Goal: Task Accomplishment & Management: Complete application form

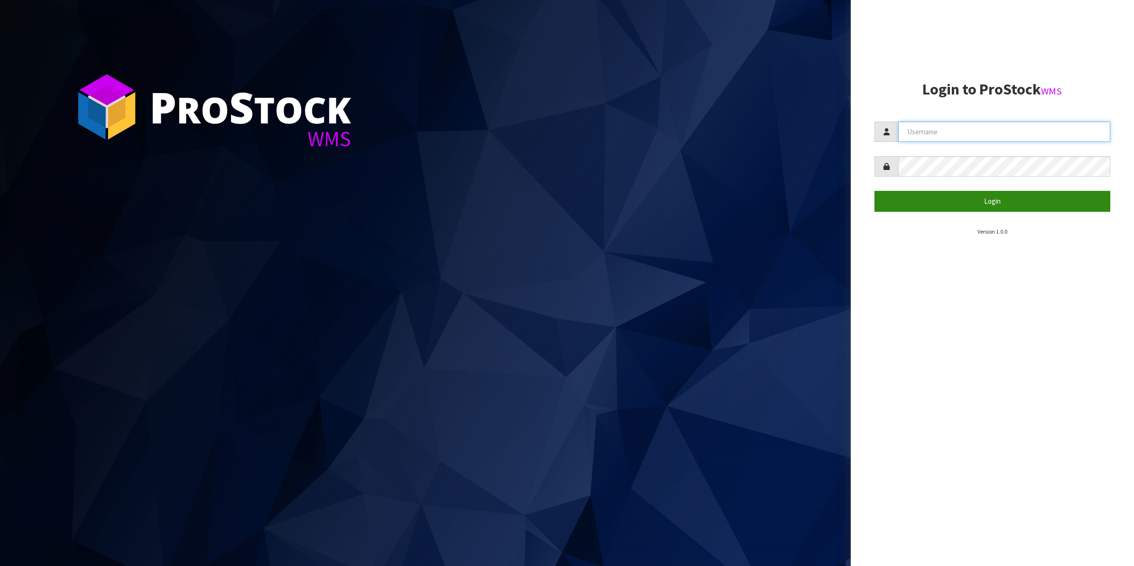
type input "Shingai"
click at [983, 201] on button "Login" at bounding box center [993, 201] width 236 height 20
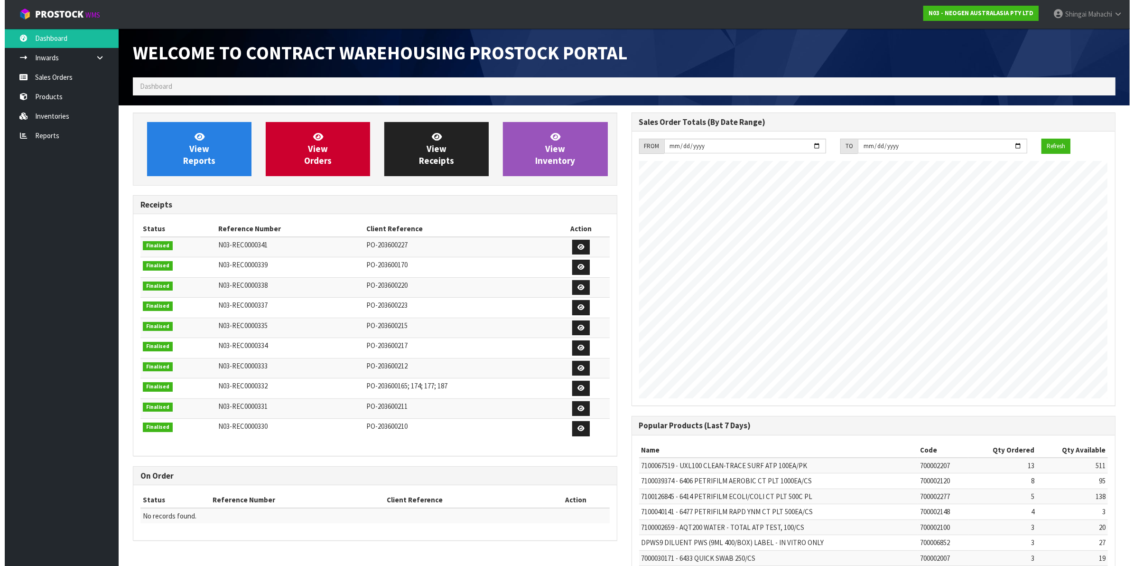
scroll to position [528, 498]
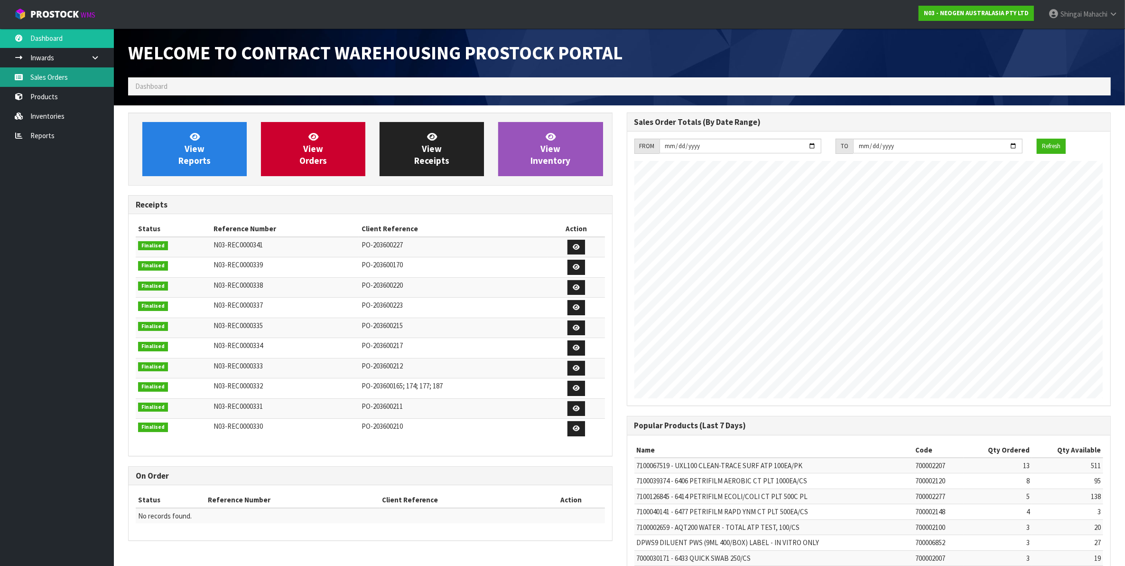
click at [48, 81] on link "Sales Orders" at bounding box center [57, 76] width 114 height 19
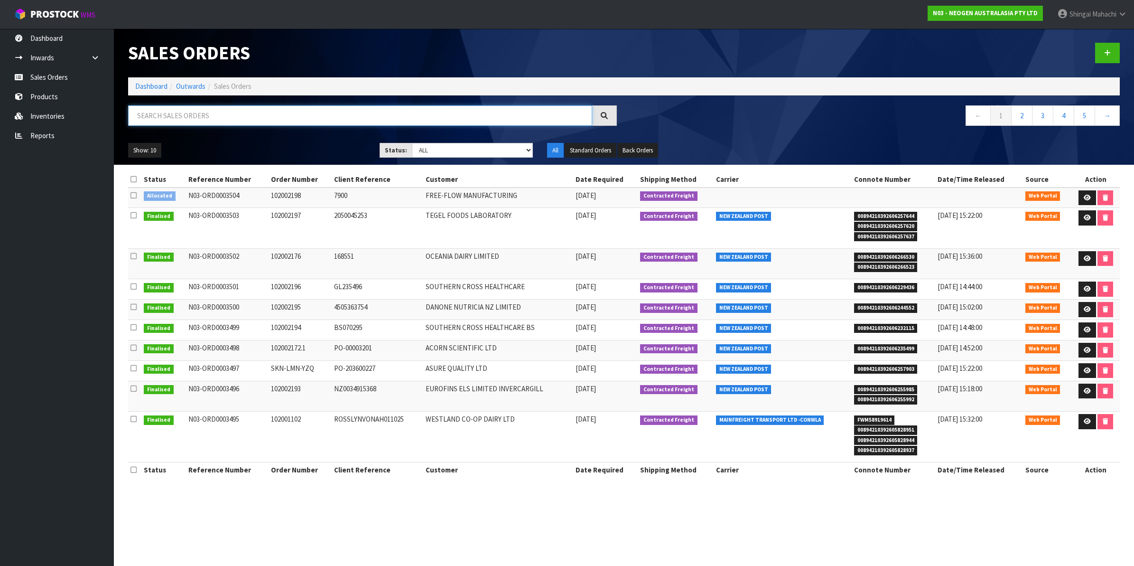
click at [176, 118] on input "text" at bounding box center [360, 115] width 464 height 20
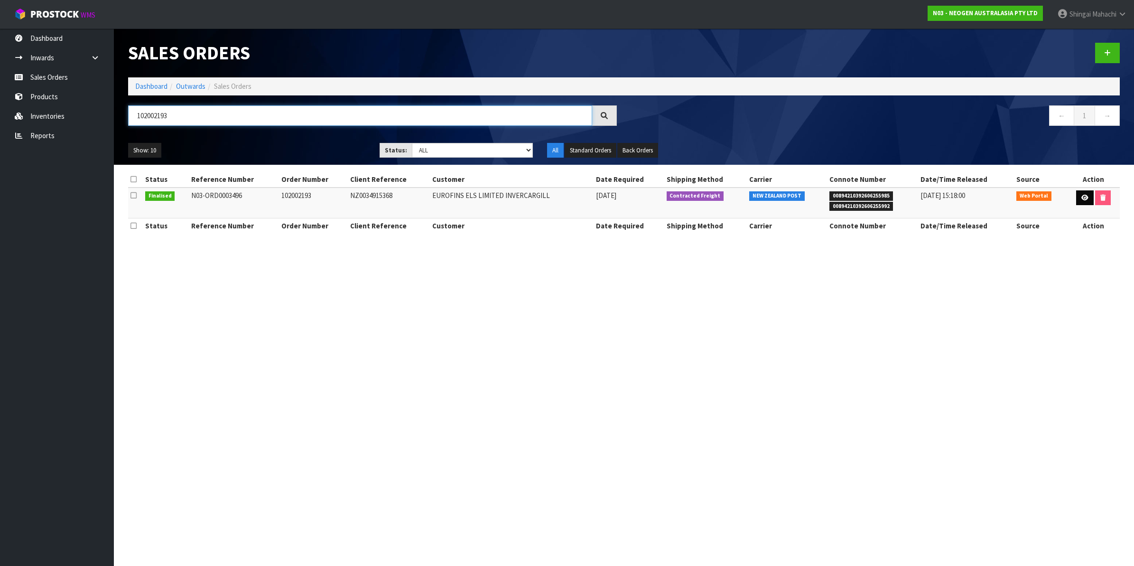
type input "102002193"
click at [1082, 198] on icon at bounding box center [1085, 198] width 7 height 6
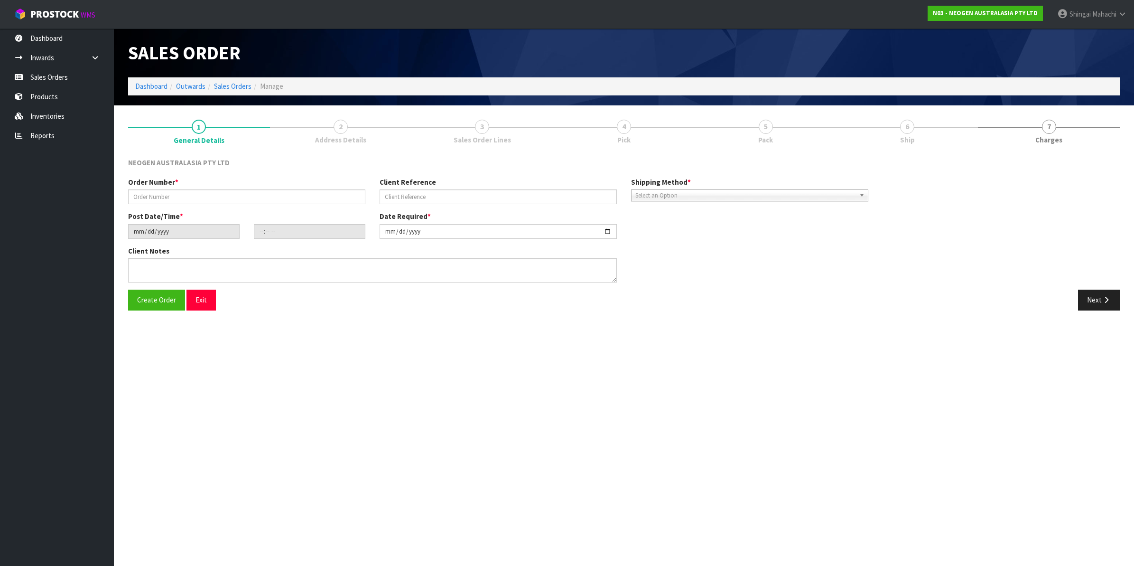
type input "102002193"
type input "NZ0034915368"
type input "2025-10-01"
type input "12:12:00.000"
type input "2025-10-02"
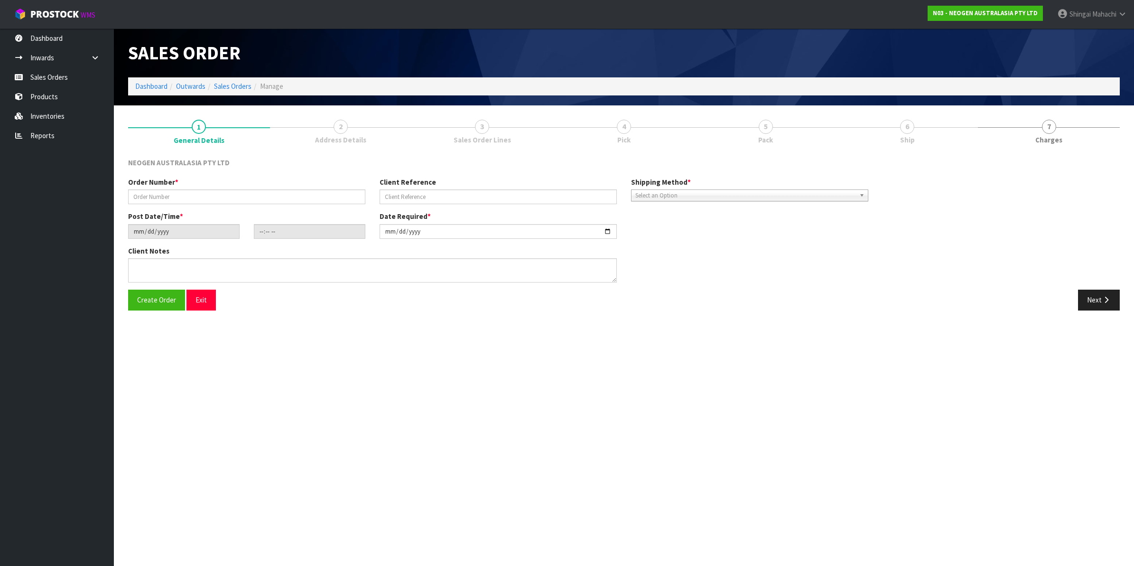
type textarea "ATTN: DELIVERY CONTACT"
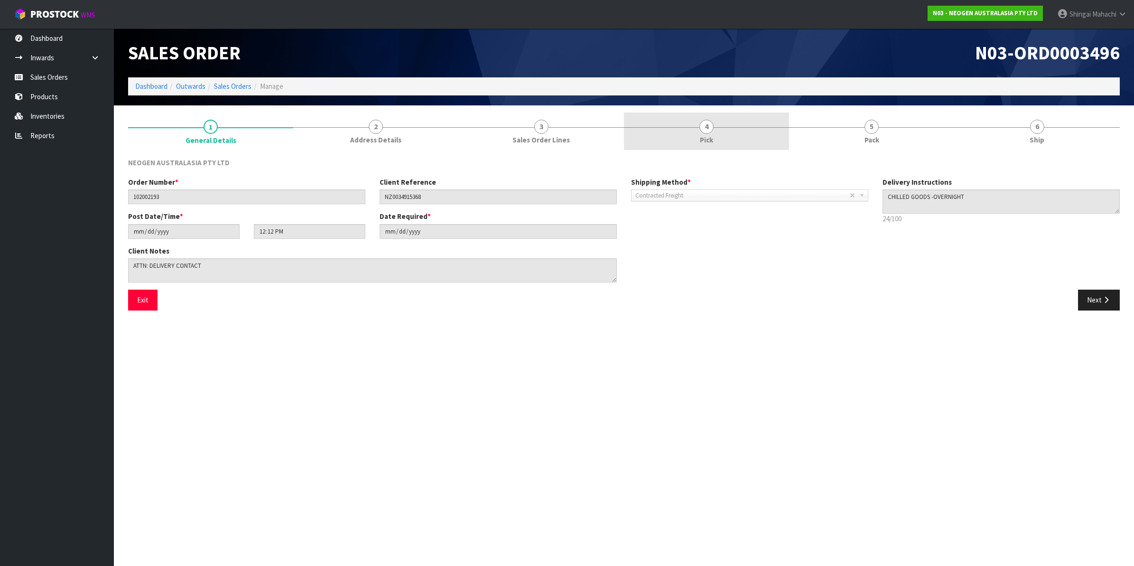
click at [710, 129] on span "4" at bounding box center [707, 127] width 14 height 14
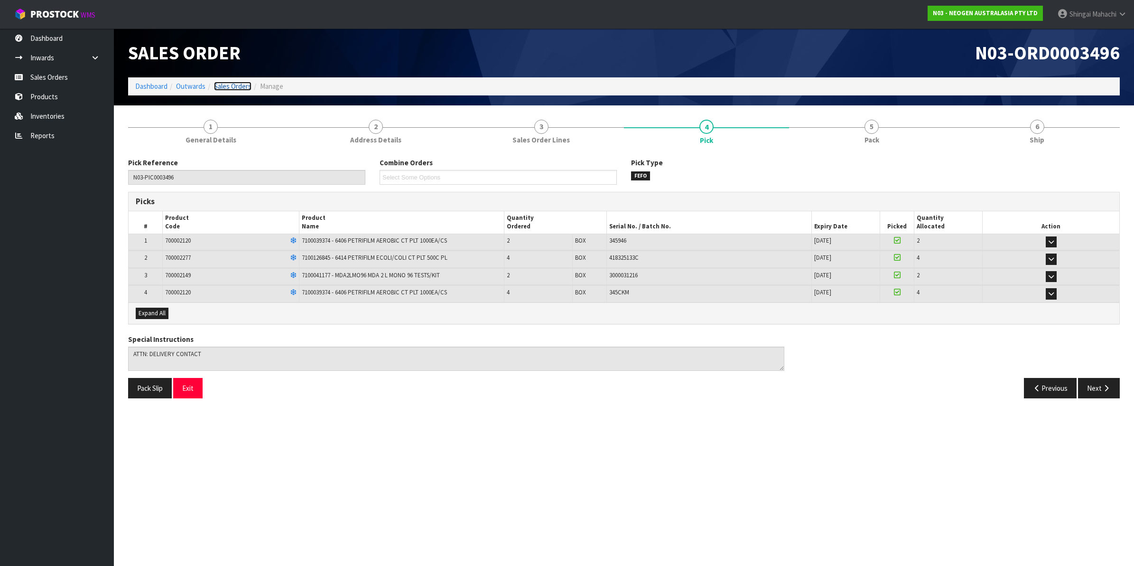
click at [234, 85] on link "Sales Orders" at bounding box center [232, 86] width 37 height 9
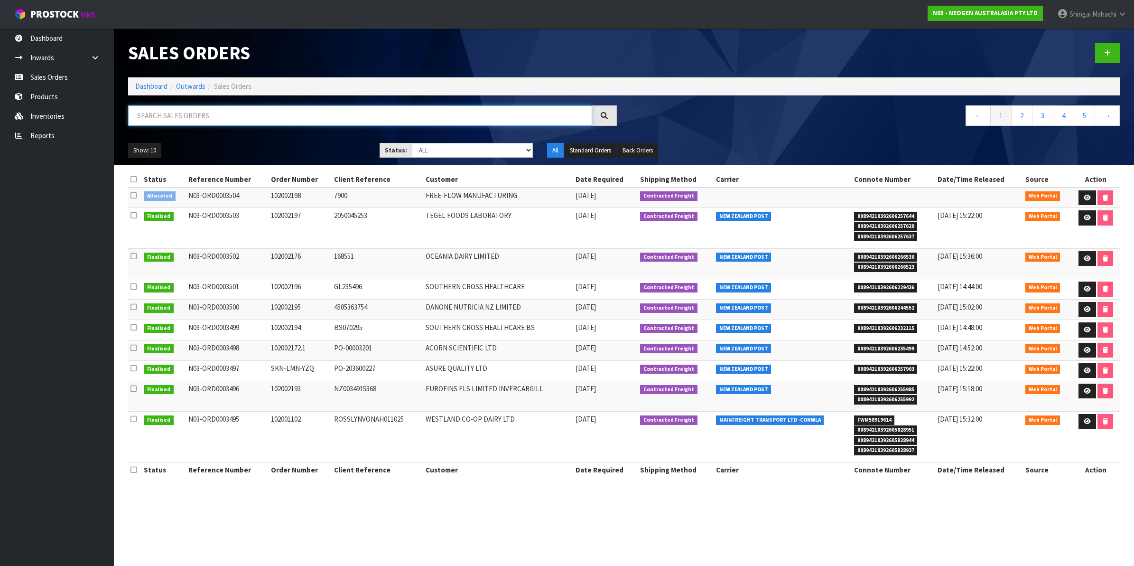
click at [187, 112] on input "text" at bounding box center [360, 115] width 464 height 20
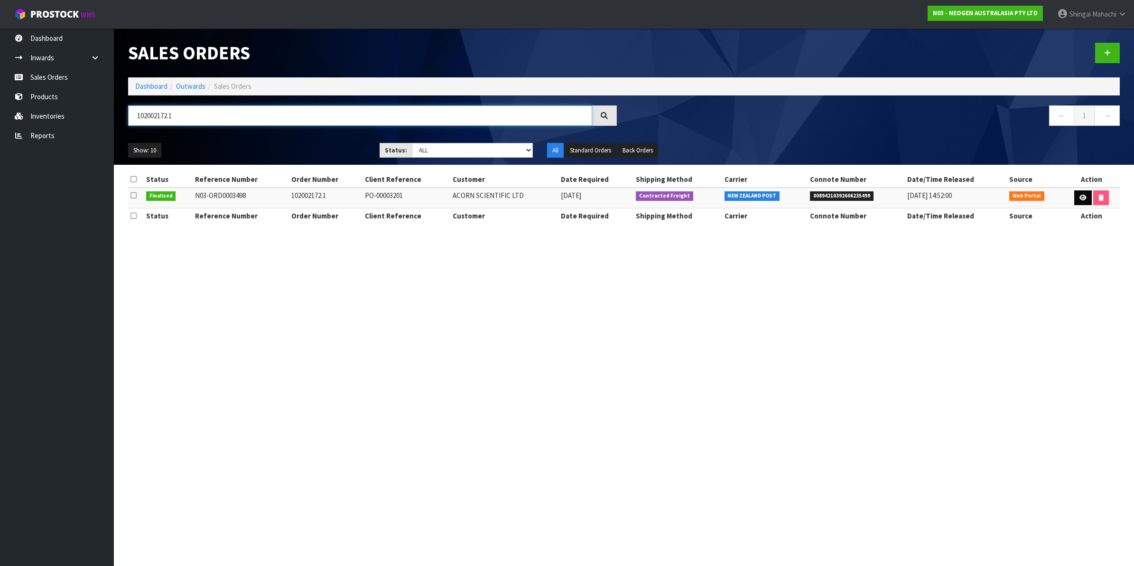
type input "102002172.1"
click at [1081, 198] on icon at bounding box center [1083, 198] width 7 height 6
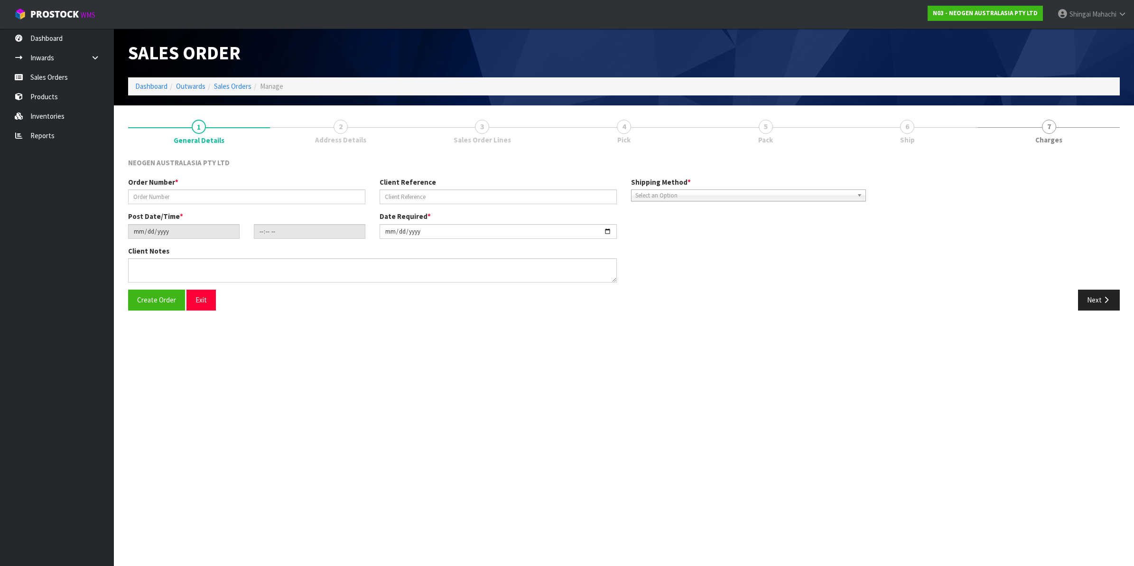
type input "102002172.1"
type input "PO-00003201"
type input "2025-10-01"
type input "20:49:00.000"
type input "2025-10-02"
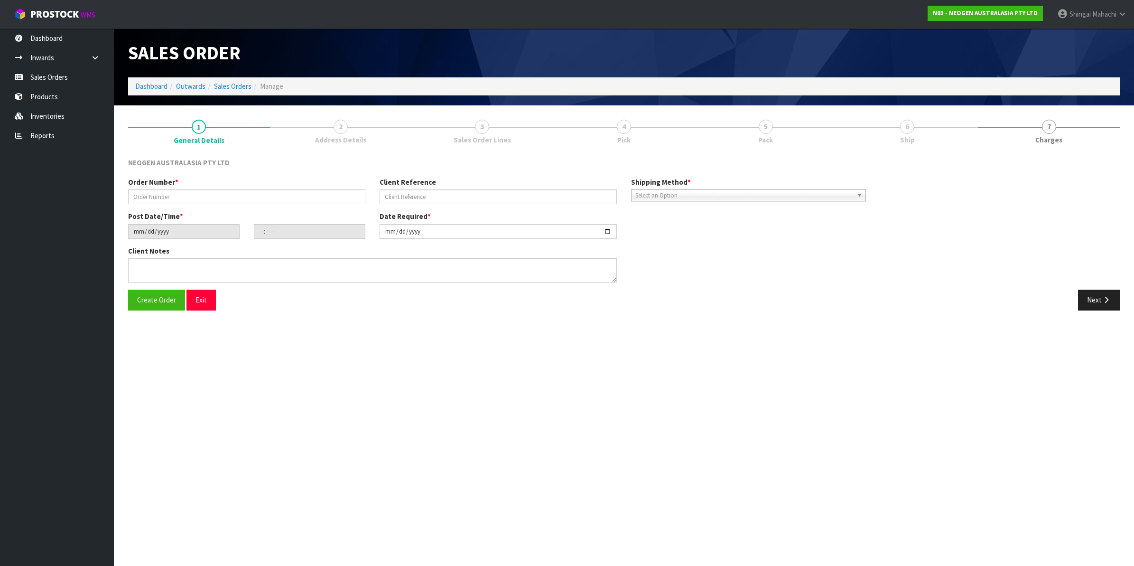
type textarea "ATTN: MYRL LIM"
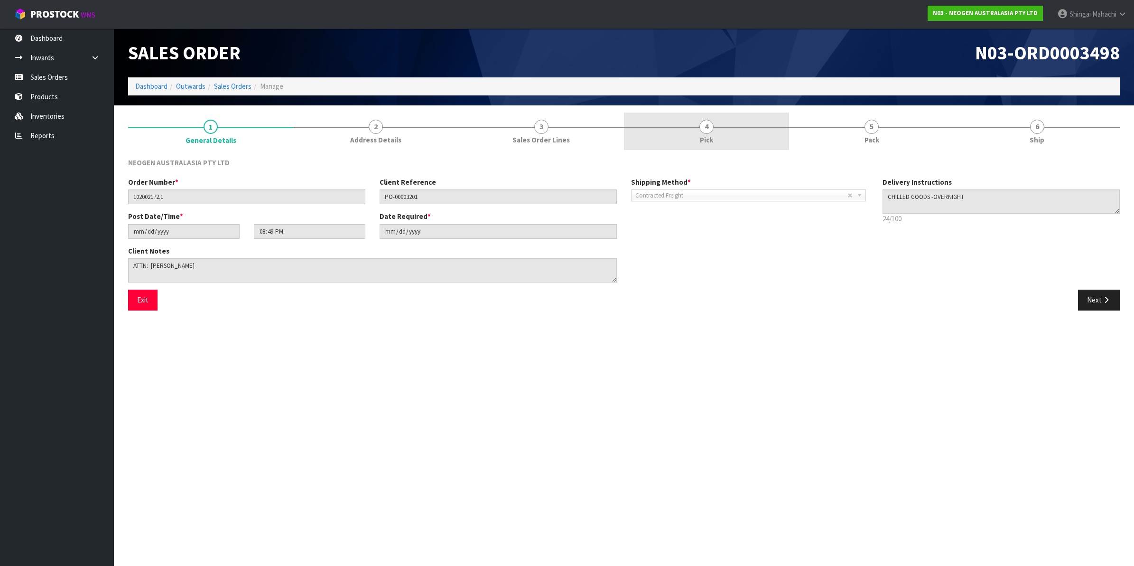
click at [712, 122] on span "4" at bounding box center [707, 127] width 14 height 14
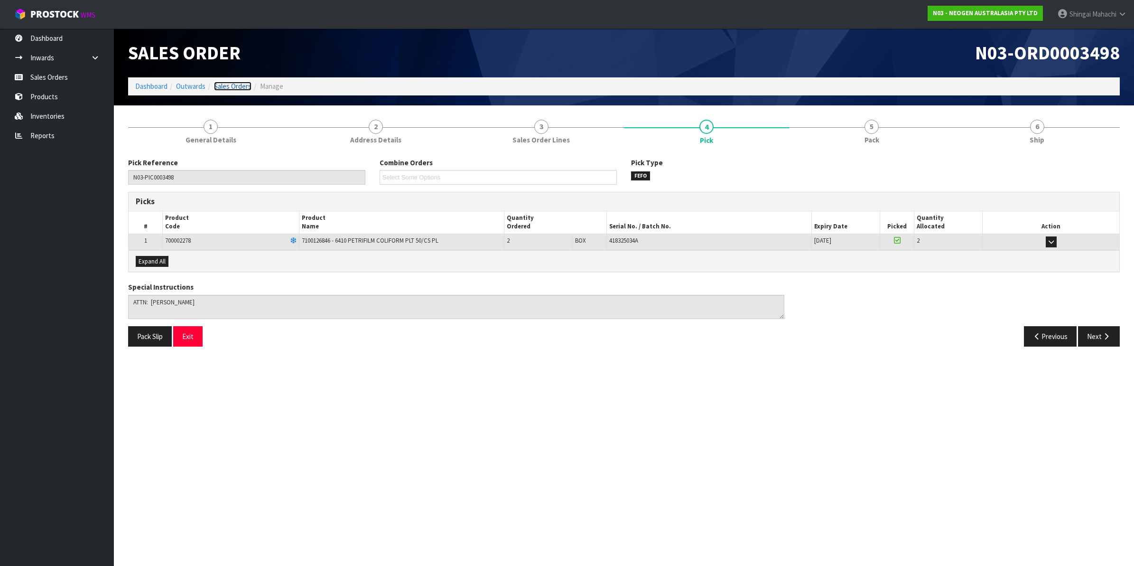
click at [221, 85] on link "Sales Orders" at bounding box center [232, 86] width 37 height 9
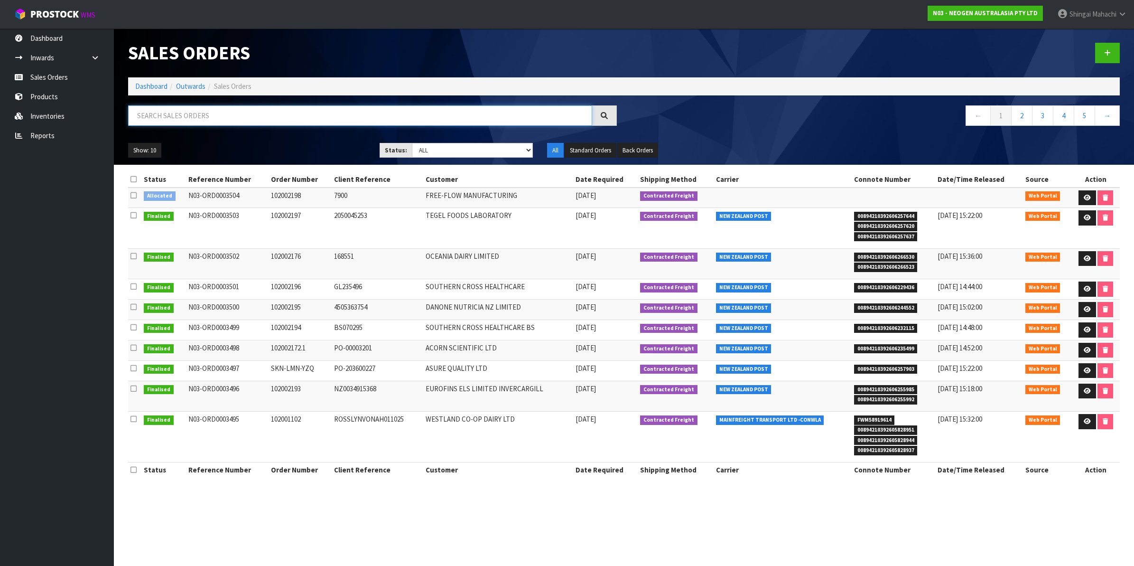
click at [148, 113] on input "text" at bounding box center [360, 115] width 464 height 20
click at [145, 114] on input "text" at bounding box center [360, 115] width 464 height 20
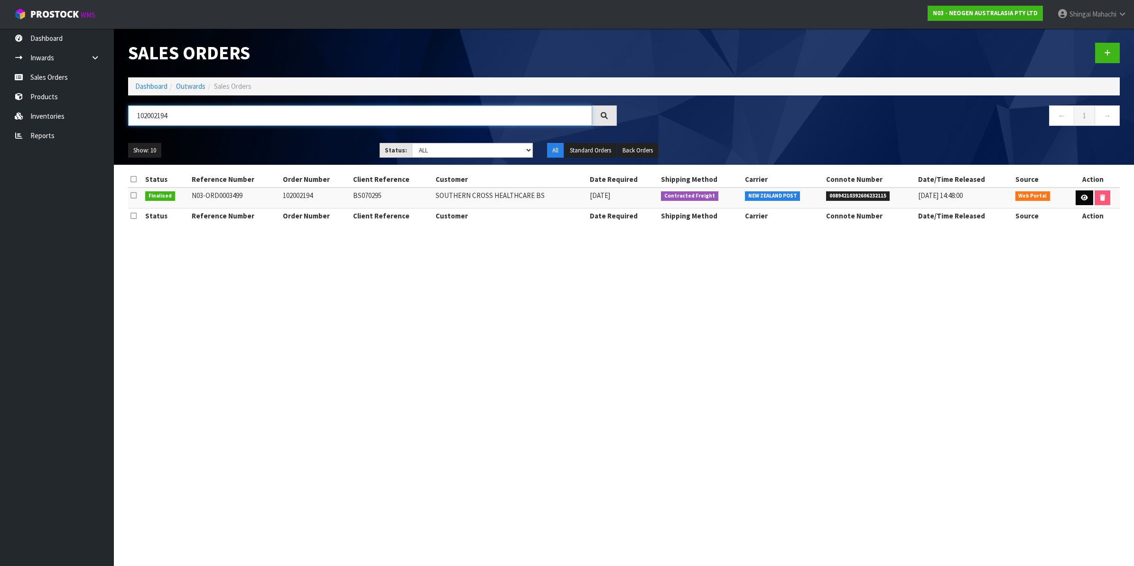
type input "102002194"
click at [1082, 195] on icon at bounding box center [1084, 198] width 7 height 6
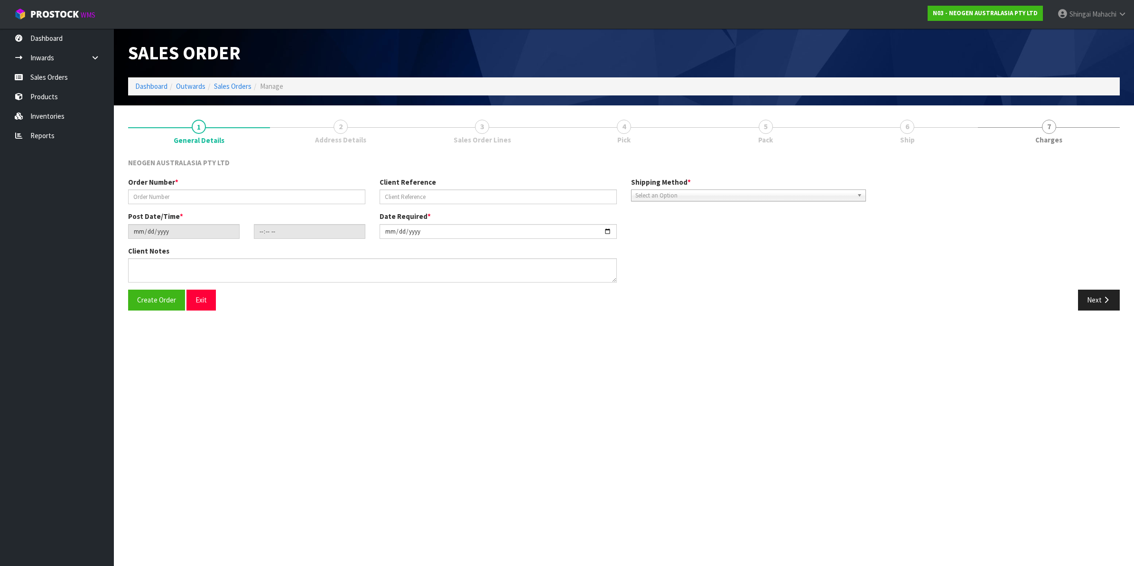
type input "102002194"
type input "BS070295"
type input "2025-10-01"
type input "17:53:00.000"
type input "2025-10-02"
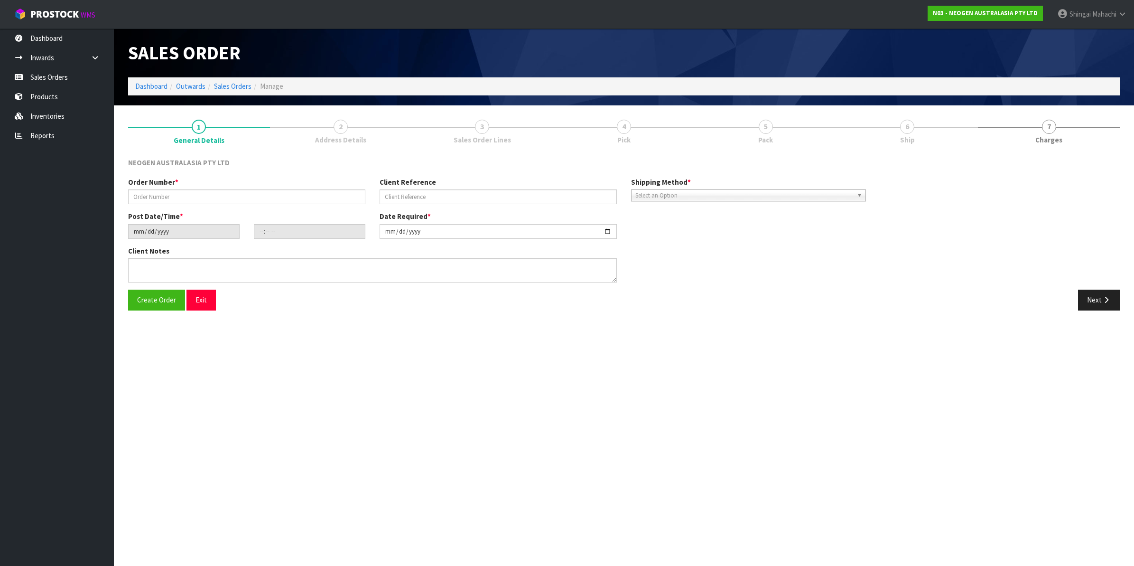
type textarea "ATTN: DELIVERY DOCK AT REAR OF BLDG BSMS - 1008694"
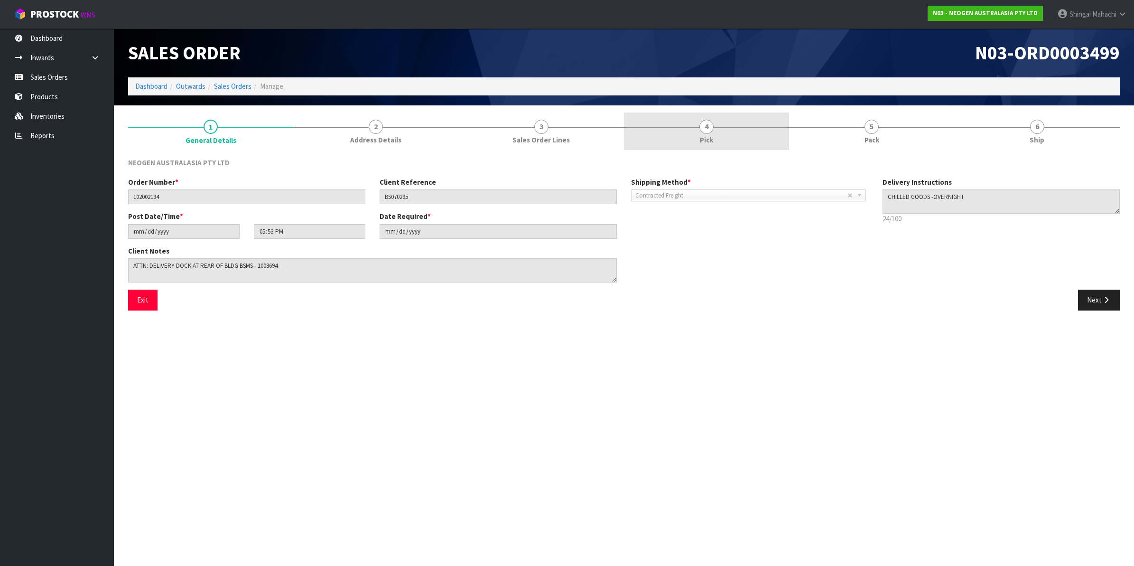
click at [711, 121] on span "4" at bounding box center [707, 127] width 14 height 14
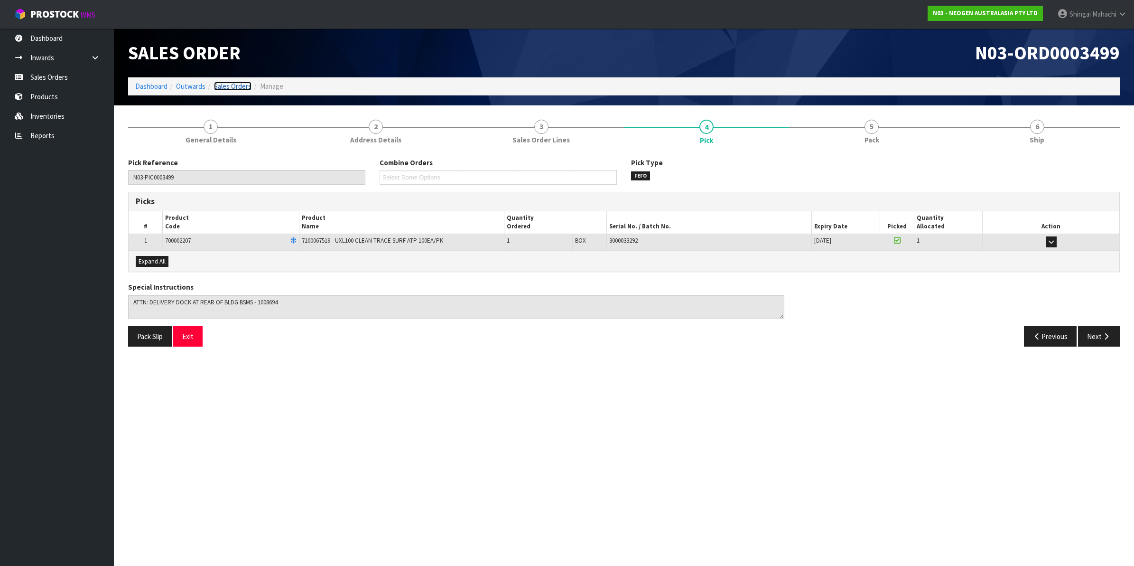
click at [233, 84] on link "Sales Orders" at bounding box center [232, 86] width 37 height 9
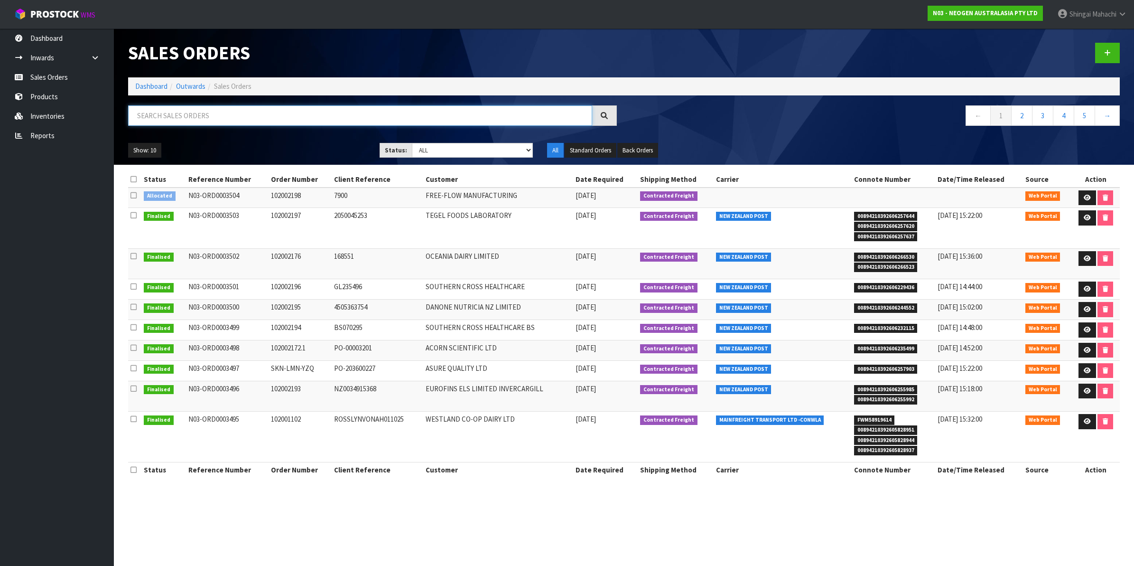
click at [180, 115] on input "text" at bounding box center [360, 115] width 464 height 20
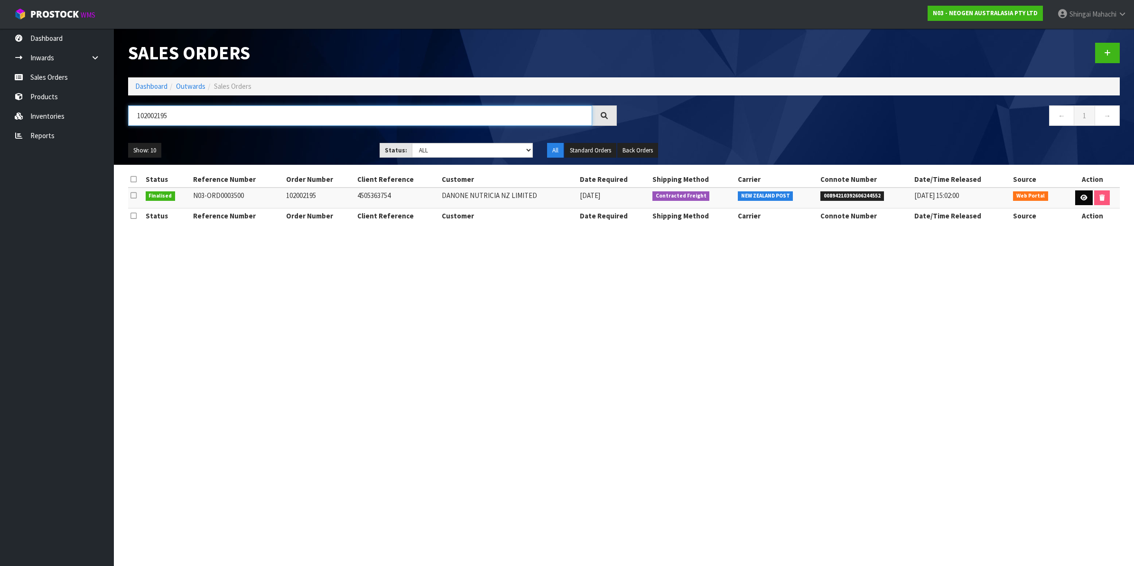
type input "102002195"
click at [1081, 197] on icon at bounding box center [1084, 198] width 7 height 6
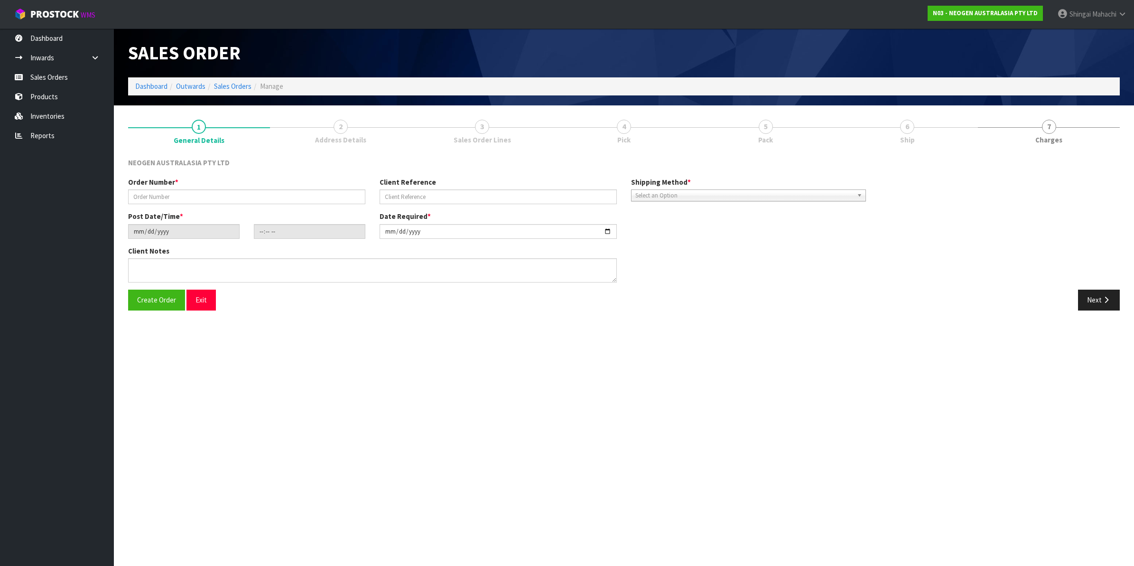
type input "102002195"
type input "4505363754"
type input "2025-10-01"
type input "17:59:00.000"
type input "2025-10-02"
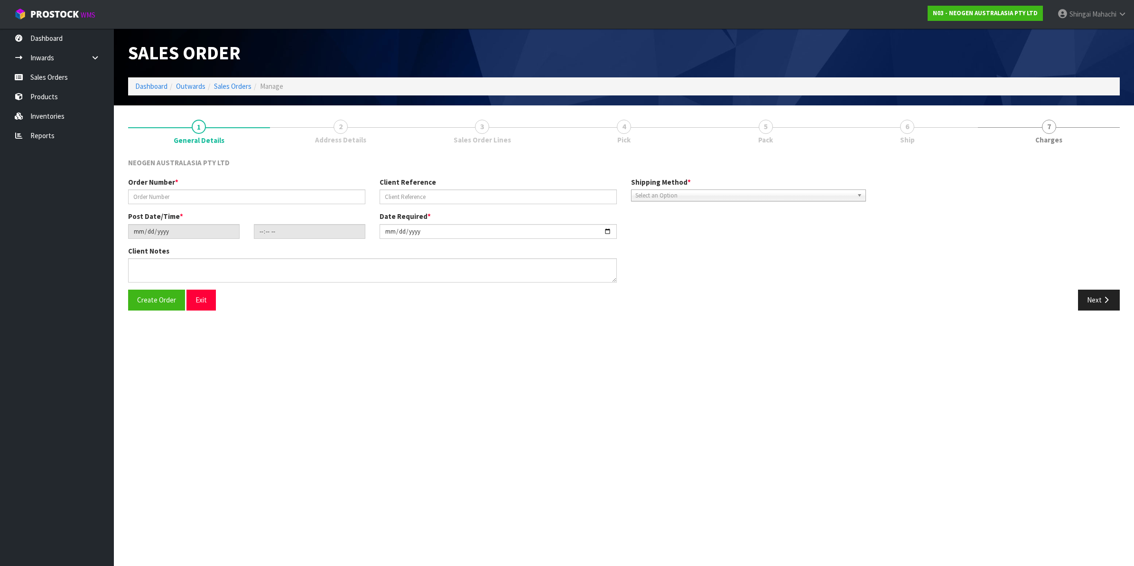
type textarea "ATTN: (DRIVEWAY NEXT TO WATERCARE BLDG)"
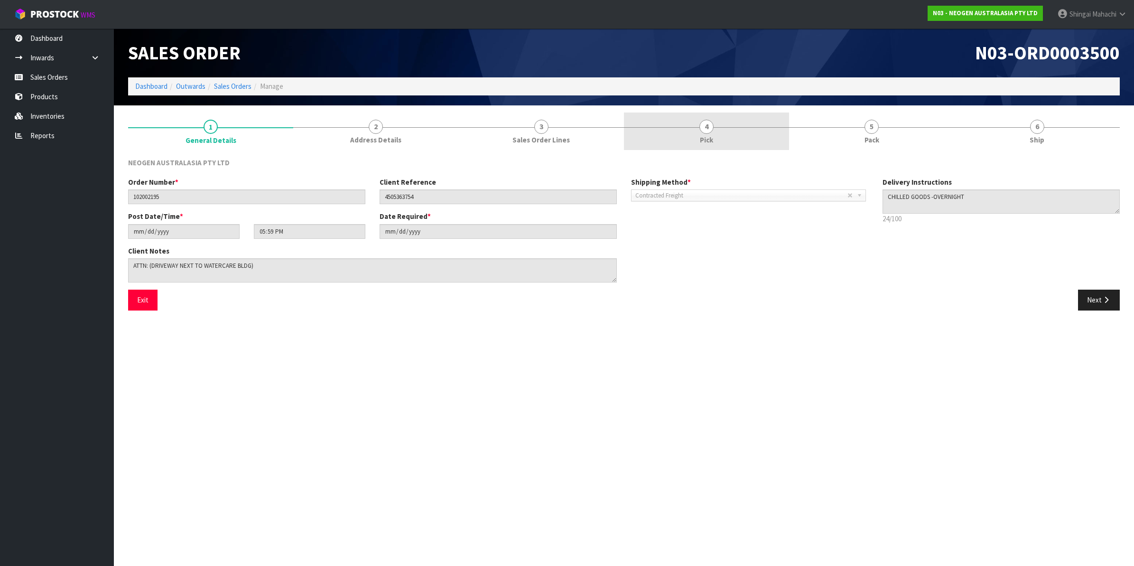
click at [706, 129] on span "4" at bounding box center [707, 127] width 14 height 14
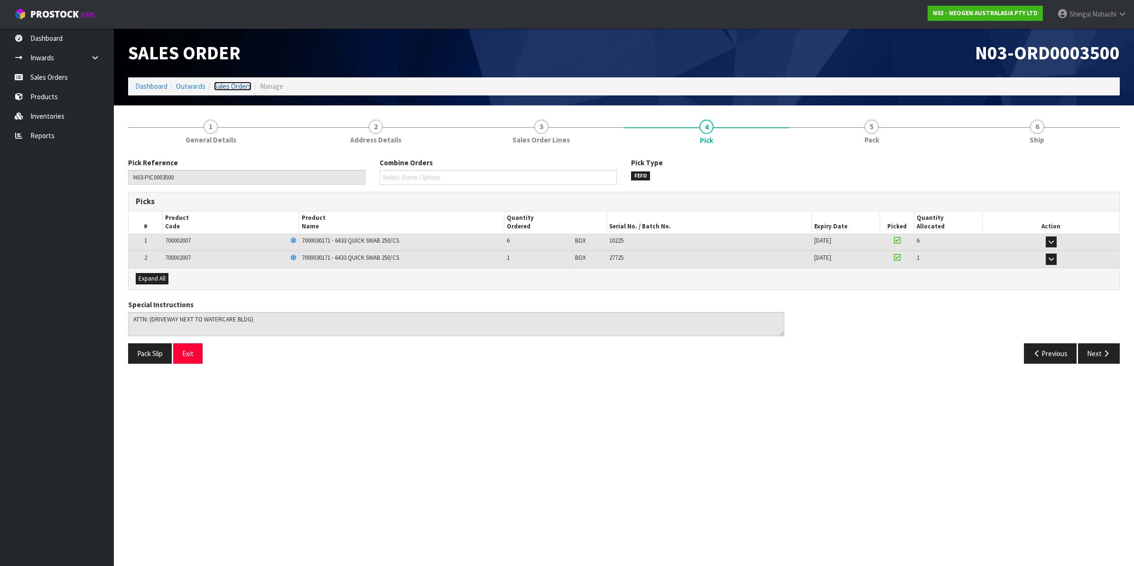
click at [243, 85] on link "Sales Orders" at bounding box center [232, 86] width 37 height 9
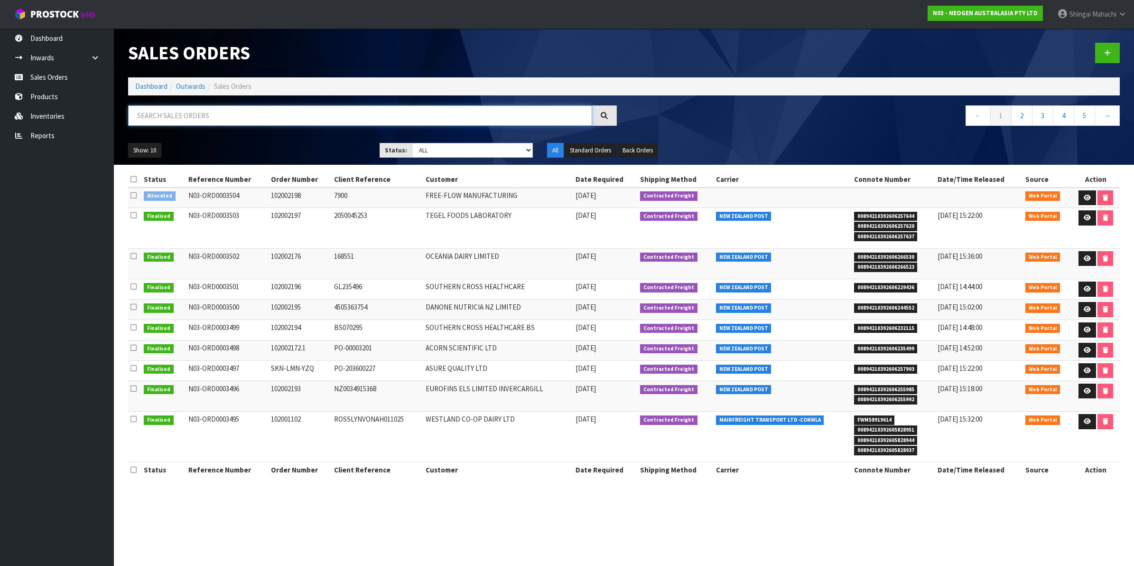
click at [208, 114] on input "text" at bounding box center [360, 115] width 464 height 20
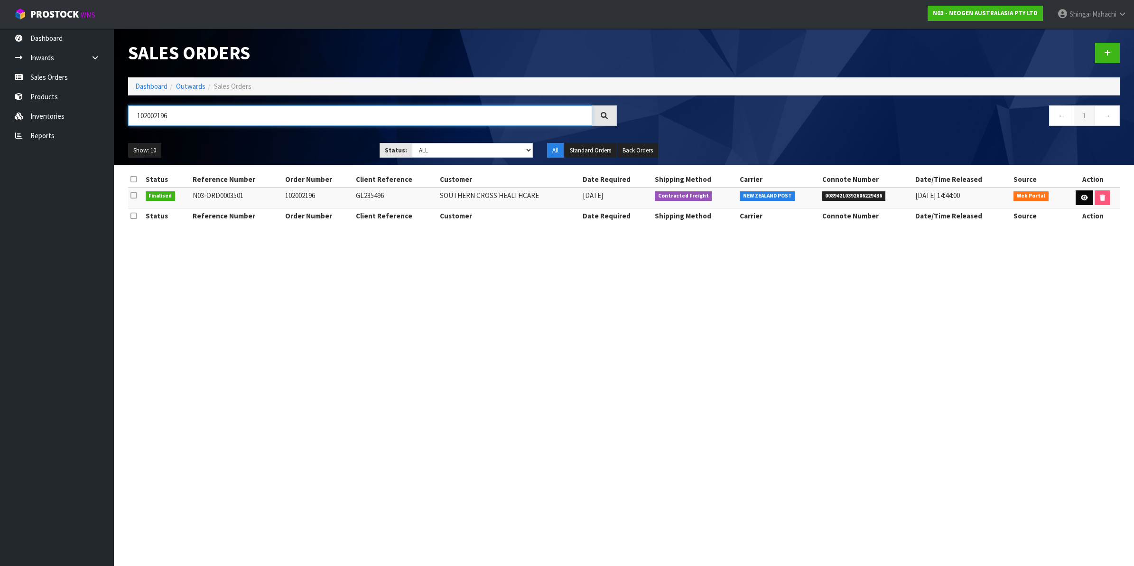
type input "102002196"
click at [1081, 196] on icon at bounding box center [1084, 198] width 7 height 6
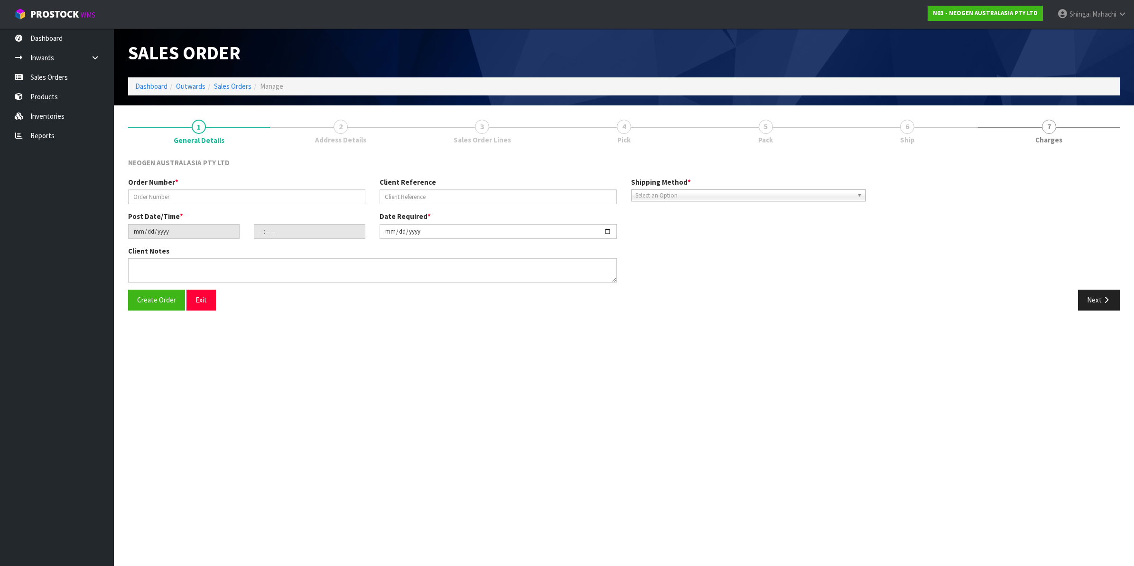
type input "102002196"
type input "GL235496"
type input "2025-10-02"
type input "10:59:00.000"
type input "2025-10-02"
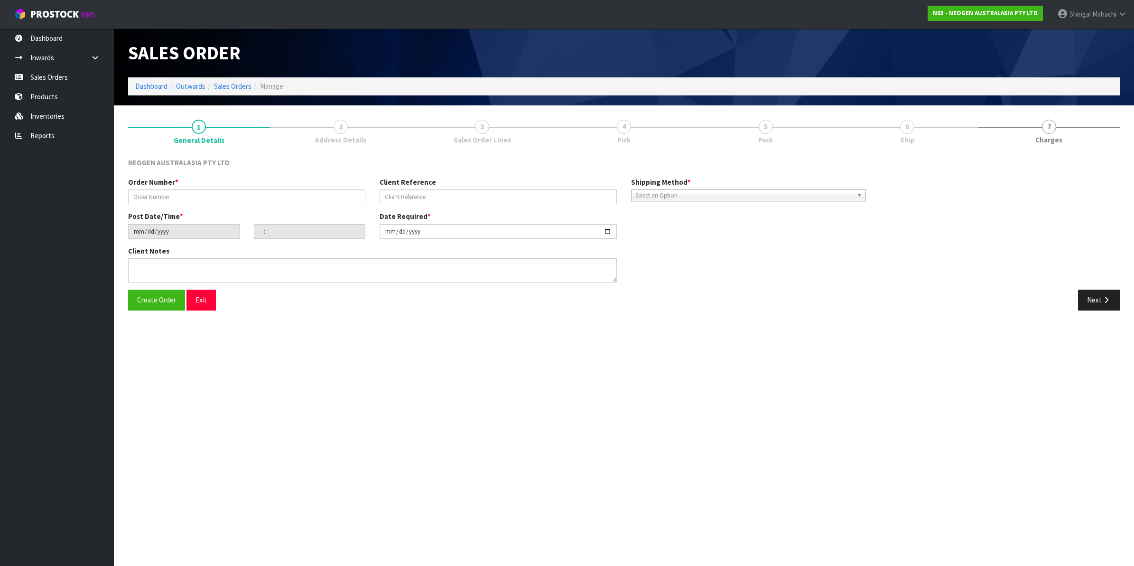
type textarea "ATTN: GILLIES HOSPITAL MS UPSTAIRS, GLUP - UPSTAIRS"
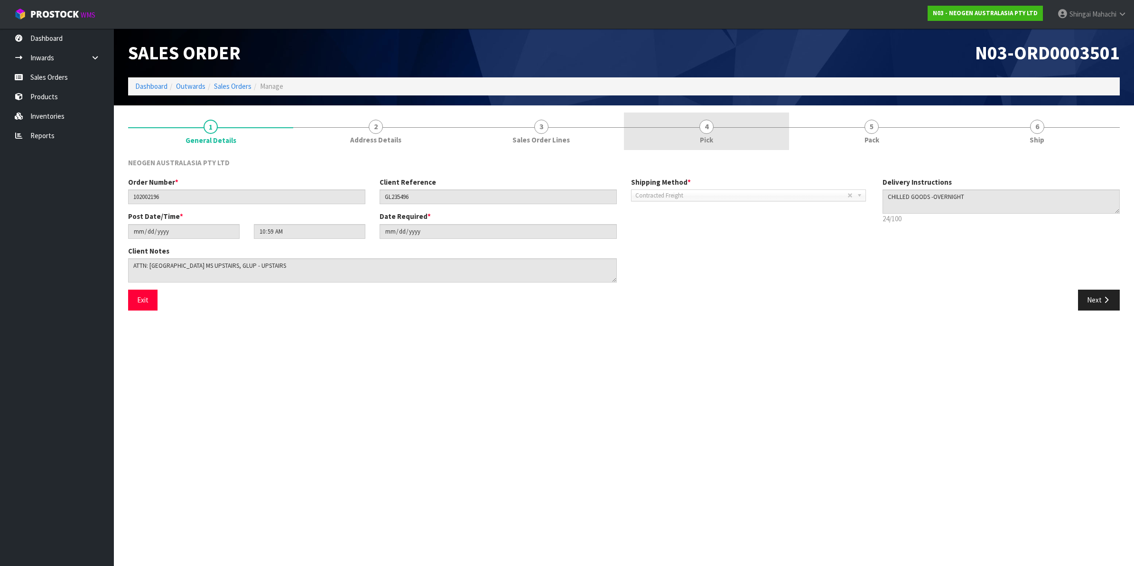
click at [706, 125] on span "4" at bounding box center [707, 127] width 14 height 14
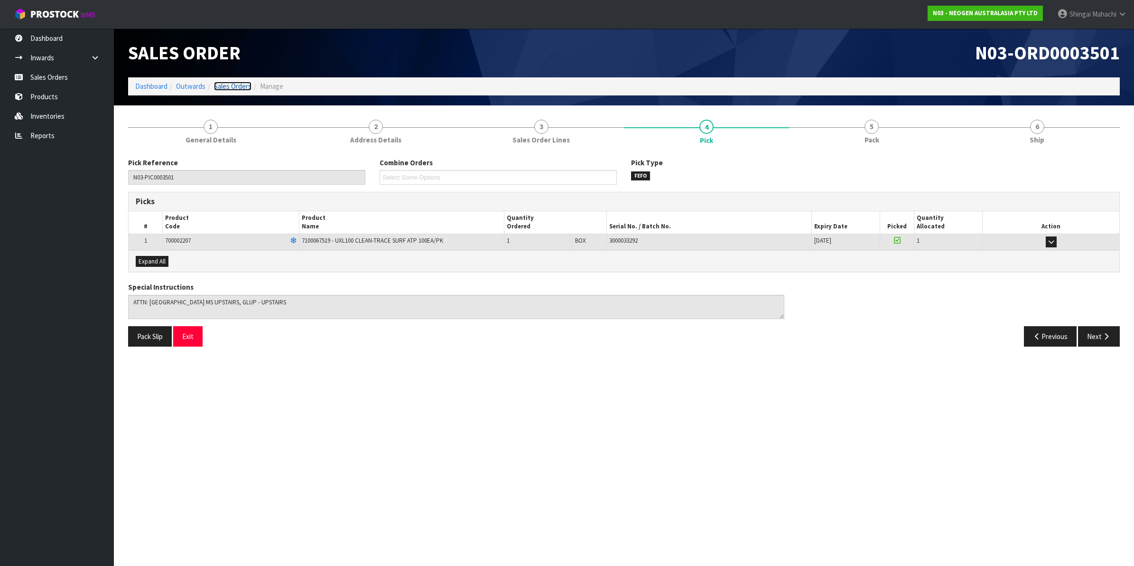
click at [241, 84] on link "Sales Orders" at bounding box center [232, 86] width 37 height 9
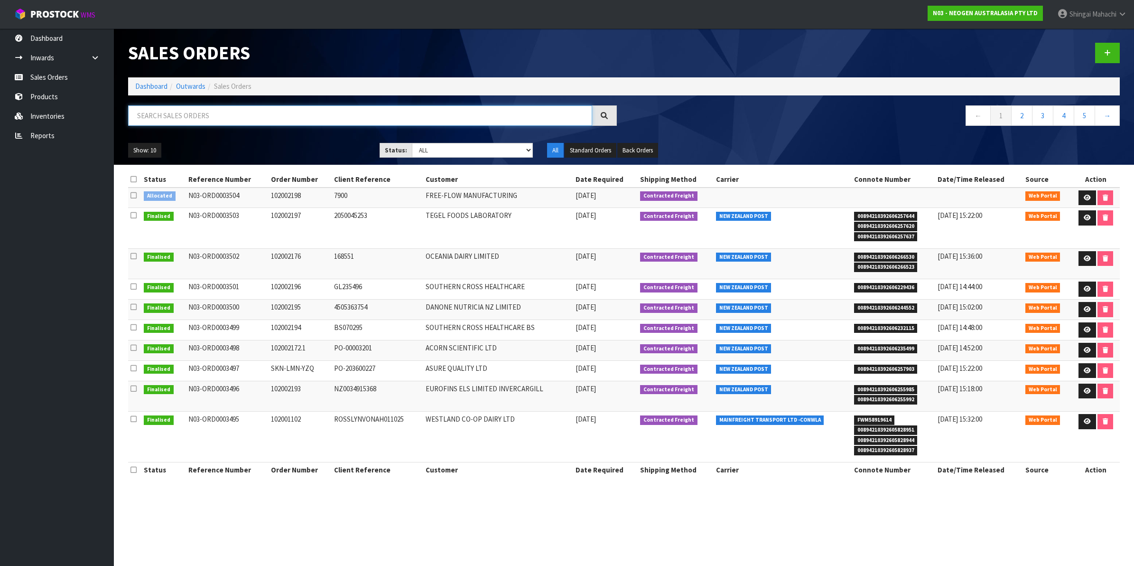
click at [178, 117] on input "text" at bounding box center [360, 115] width 464 height 20
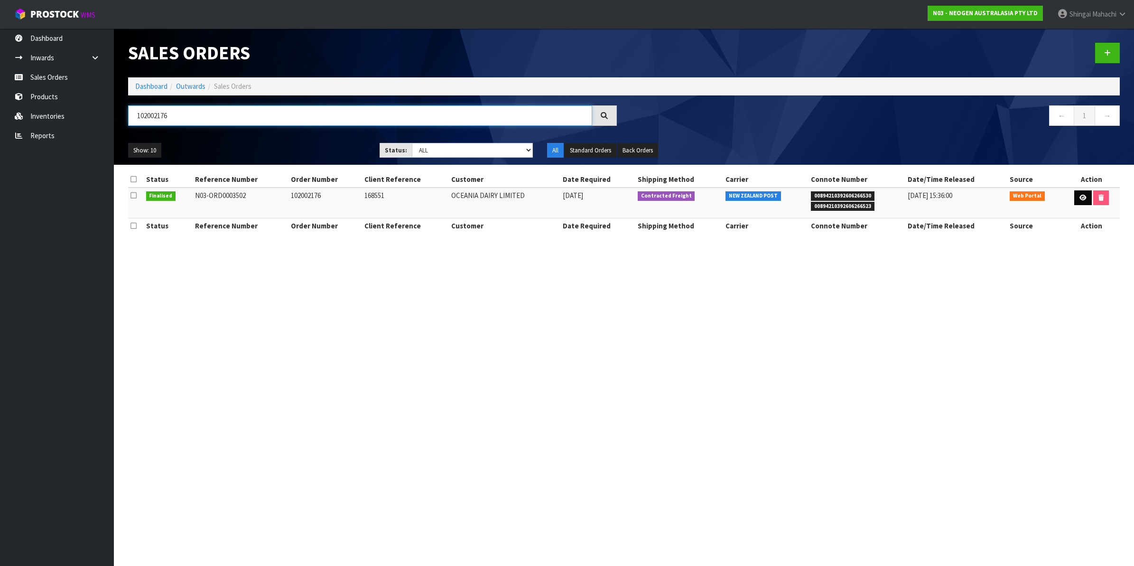
type input "102002176"
click at [1080, 196] on icon at bounding box center [1083, 198] width 7 height 6
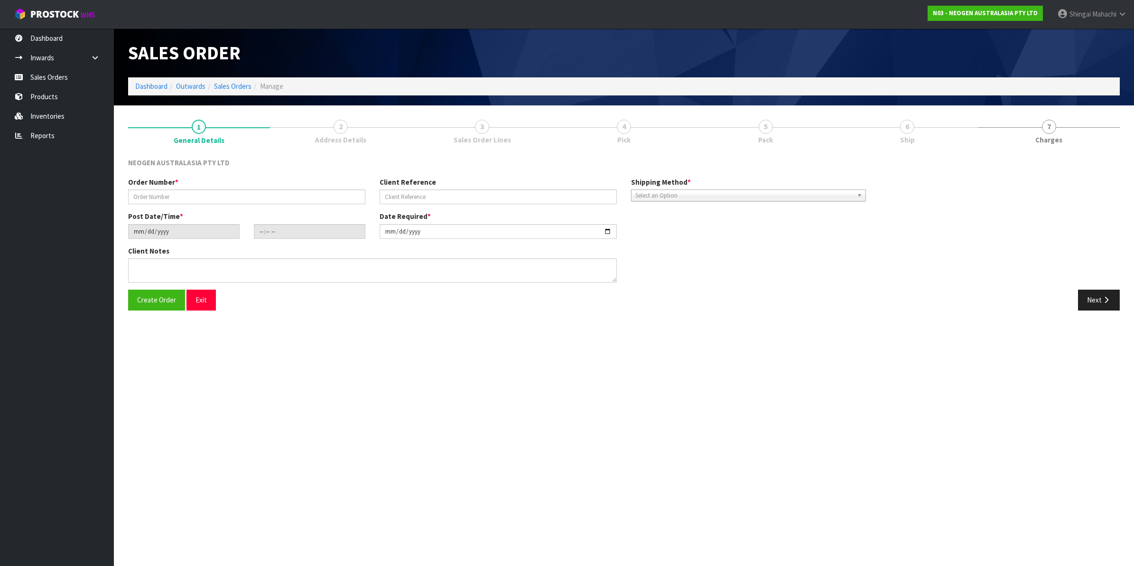
type input "102002176"
type input "168551"
type input "2025-10-02"
type input "11:22:00.000"
type input "2025-10-02"
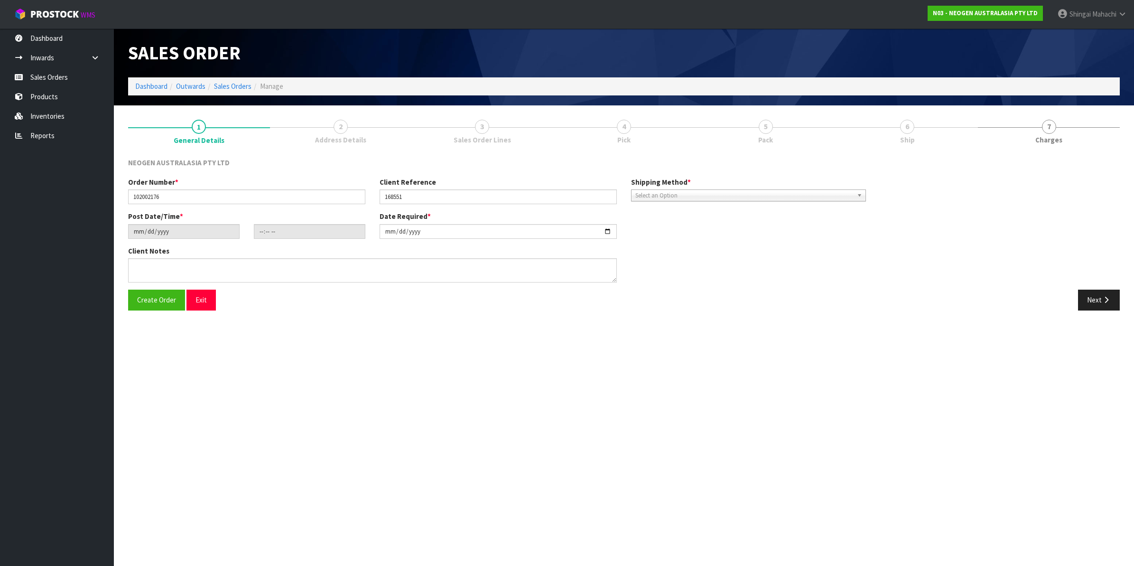
type textarea "ATTN: SITE STORE"
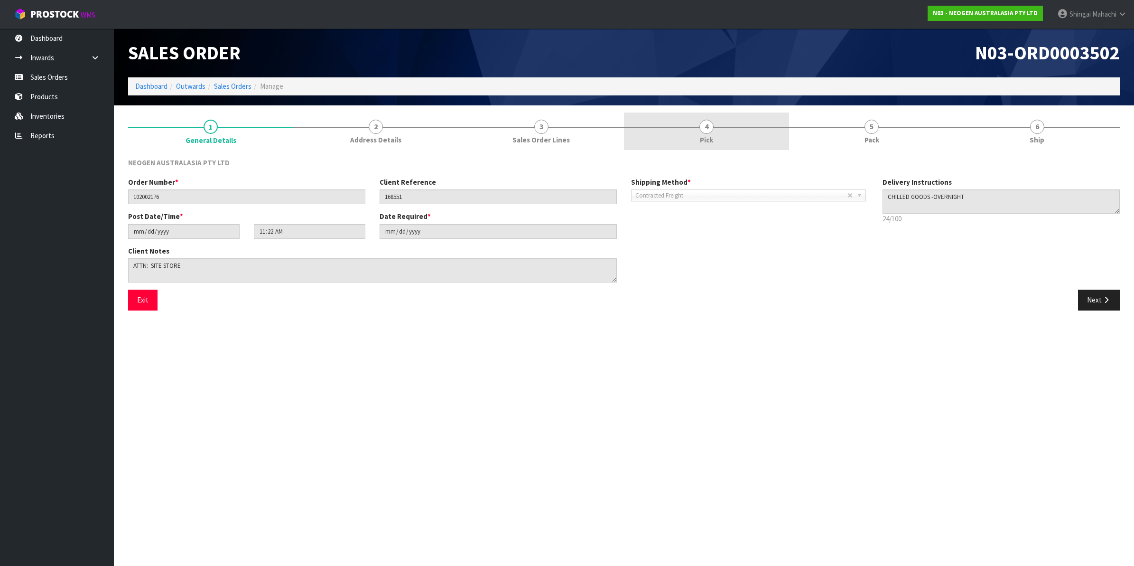
click at [708, 128] on span "4" at bounding box center [707, 127] width 14 height 14
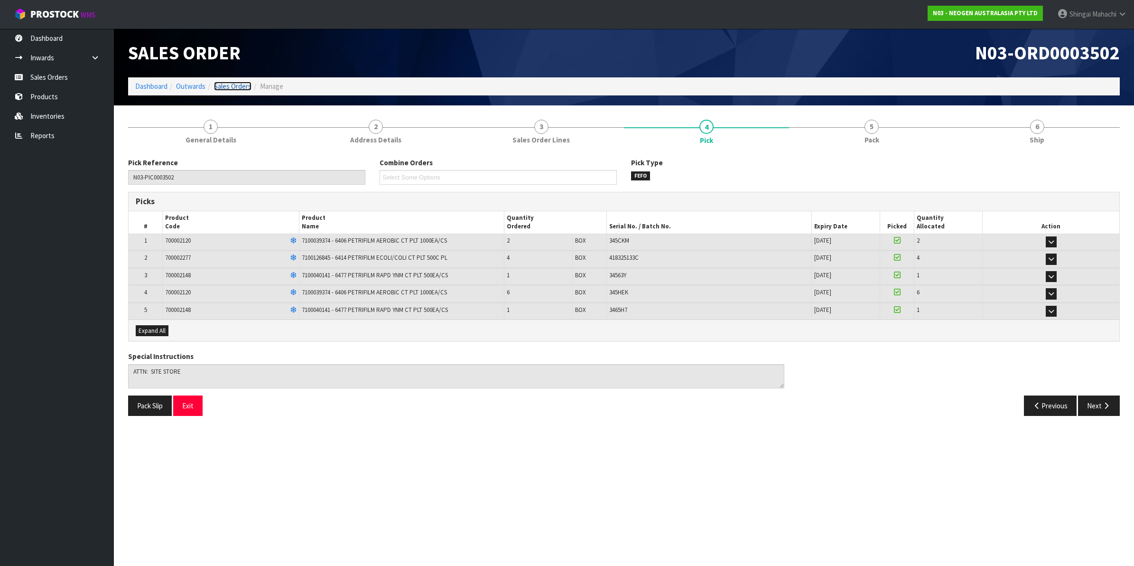
click at [239, 89] on link "Sales Orders" at bounding box center [232, 86] width 37 height 9
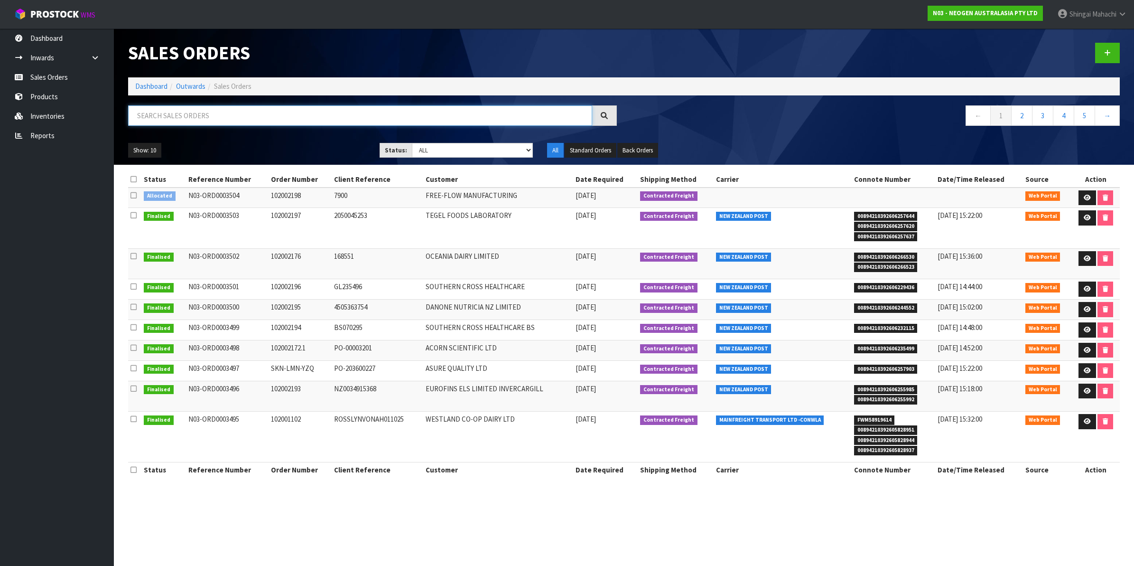
click at [162, 117] on input "text" at bounding box center [360, 115] width 464 height 20
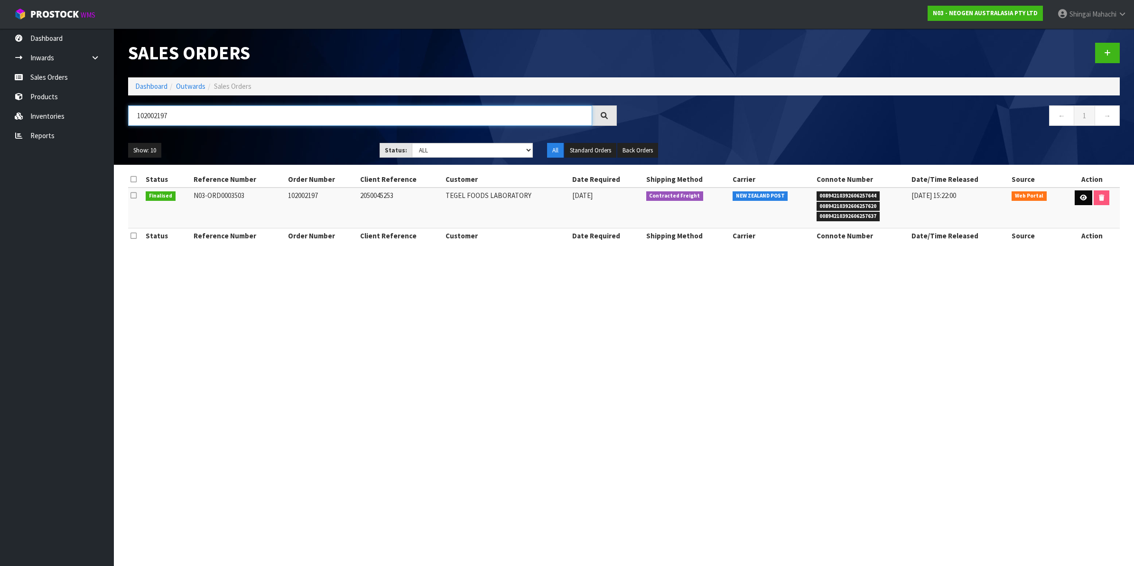
type input "102002197"
click at [1081, 198] on icon at bounding box center [1083, 198] width 7 height 6
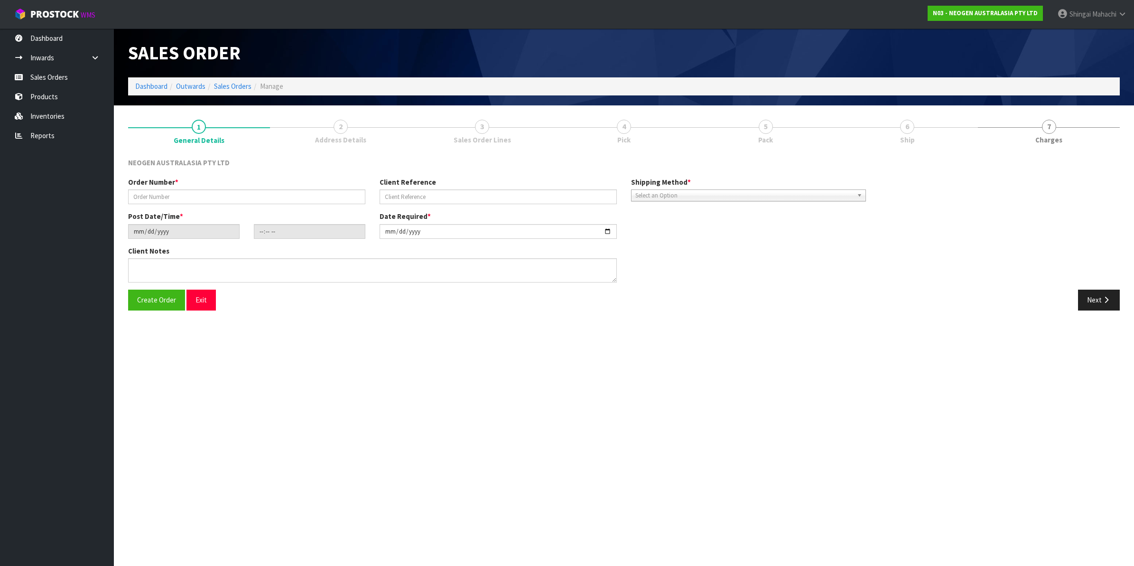
type input "102002197"
type input "2050045253"
type input "2025-10-02"
type input "11:28:00.000"
type input "2025-10-02"
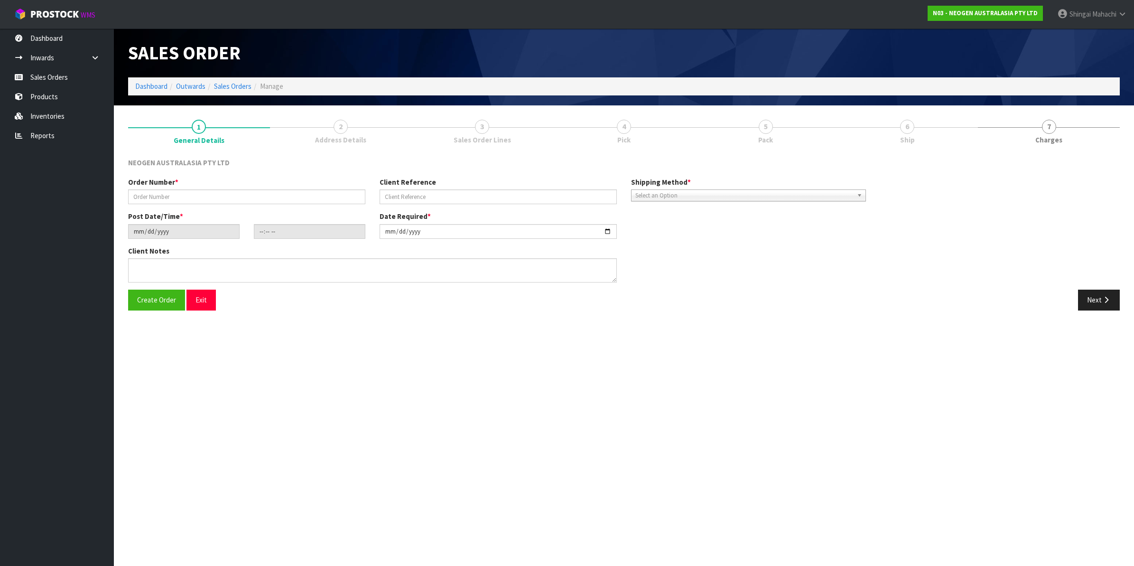
type textarea "ATTN: LABORATORY"
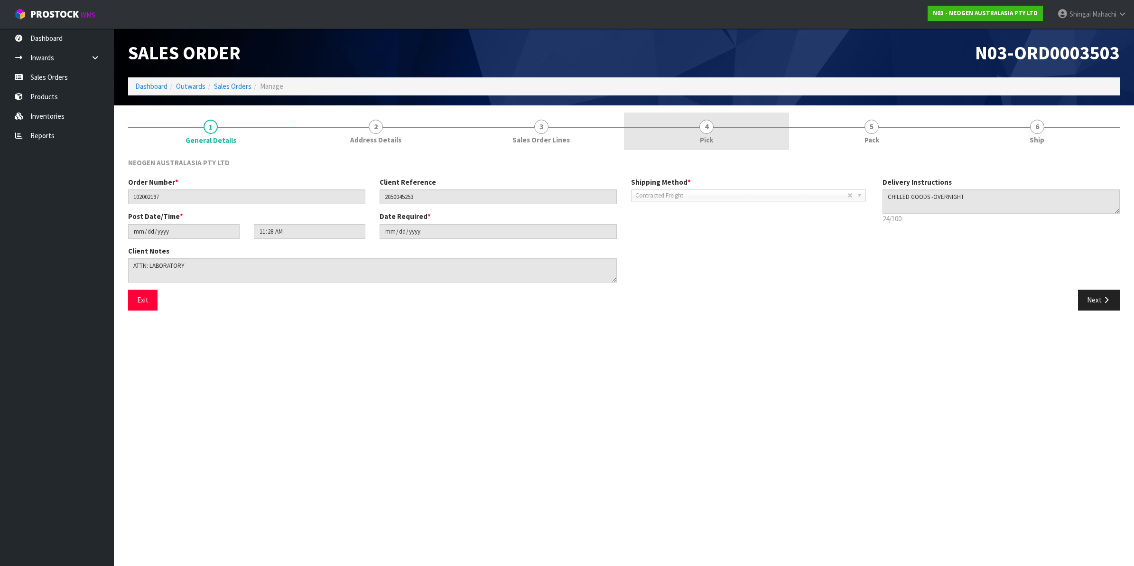
click at [709, 124] on span "4" at bounding box center [707, 127] width 14 height 14
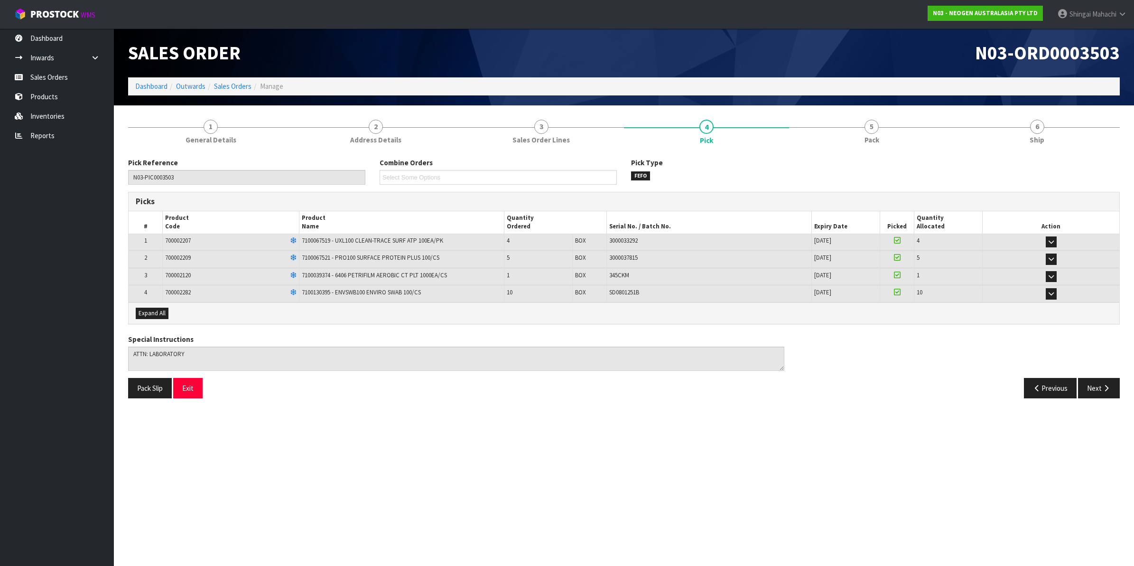
click at [229, 80] on ol "Dashboard Outwards Sales Orders Manage" at bounding box center [624, 86] width 992 height 18
click at [229, 83] on link "Sales Orders" at bounding box center [232, 86] width 37 height 9
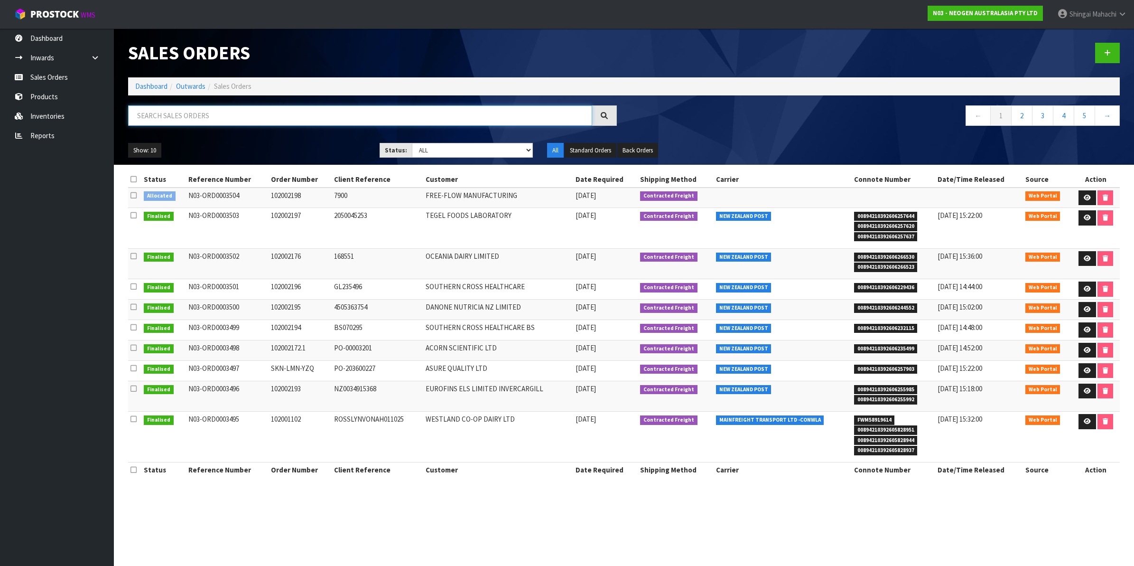
click at [203, 115] on input "text" at bounding box center [360, 115] width 464 height 20
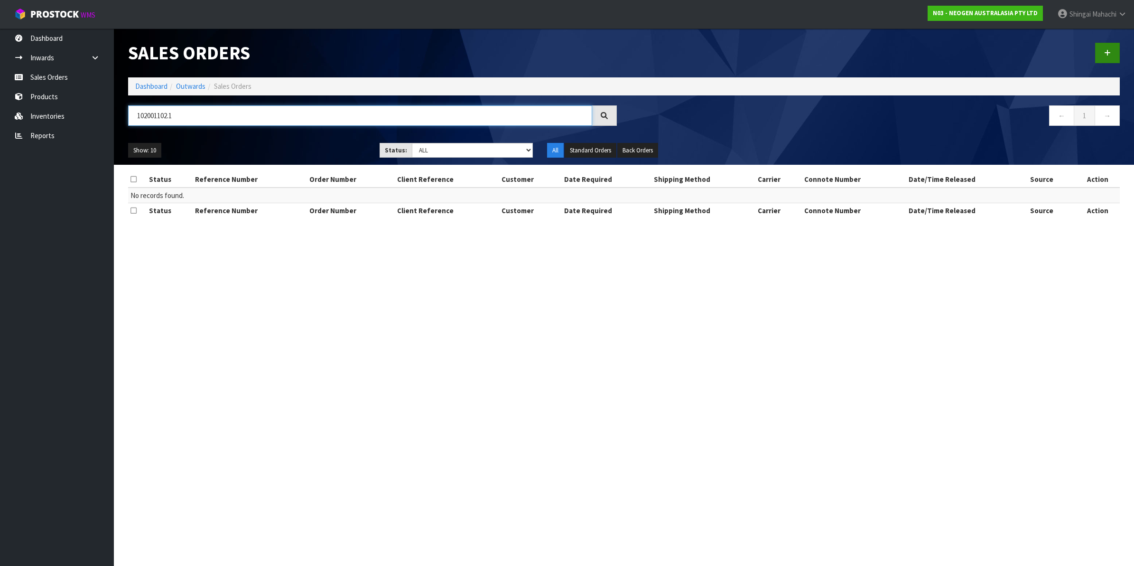
type input "102001102.1"
click at [1109, 47] on link at bounding box center [1107, 53] width 25 height 20
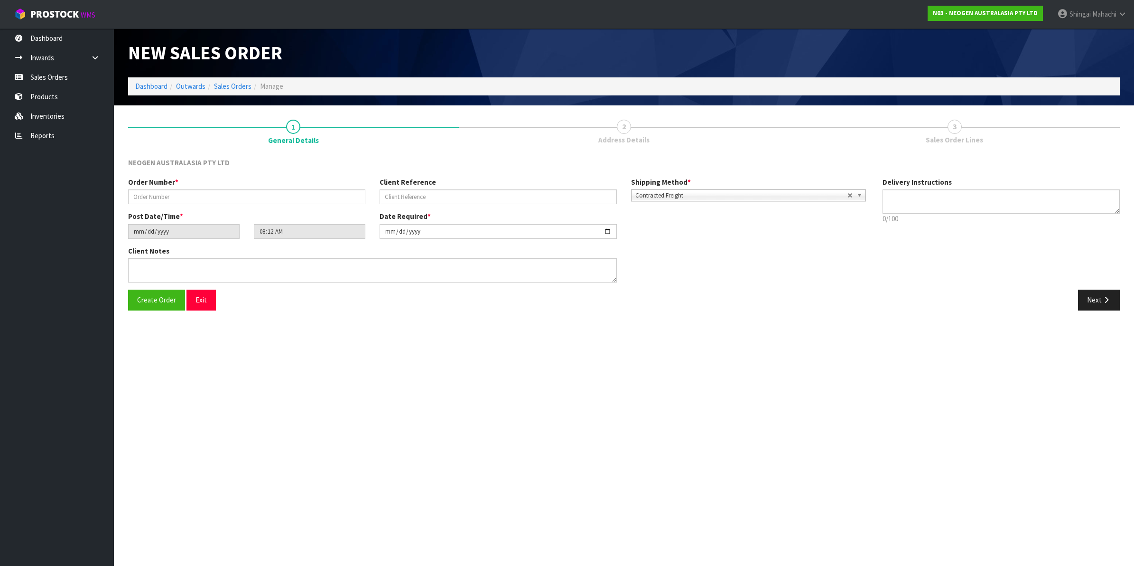
type textarea "CHILLED GOODS -OVERNIGHT"
click at [166, 195] on input "text" at bounding box center [246, 196] width 237 height 15
type input "102001102.1"
click at [403, 198] on input "text" at bounding box center [498, 196] width 237 height 15
paste input "ROSSLYNVONAH011025"
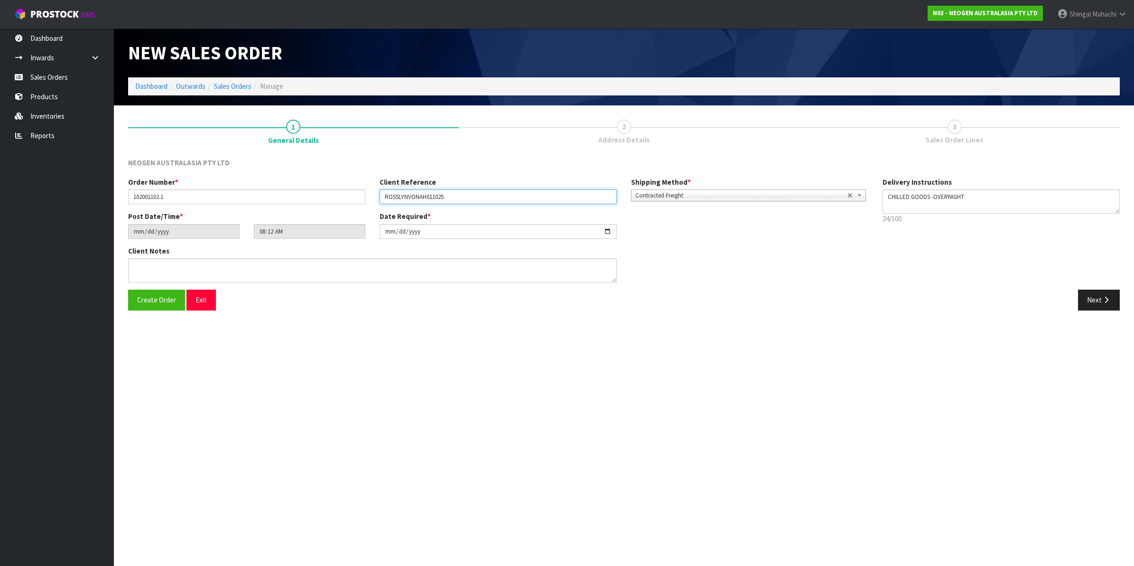
type input "ROSSLYNVONAH011025"
click at [153, 265] on textarea at bounding box center [372, 270] width 489 height 24
paste textarea "ROSSLYN VON AH"
type textarea "ATTN: ROSSLYN VON AH"
click at [1103, 302] on icon "button" at bounding box center [1106, 299] width 9 height 7
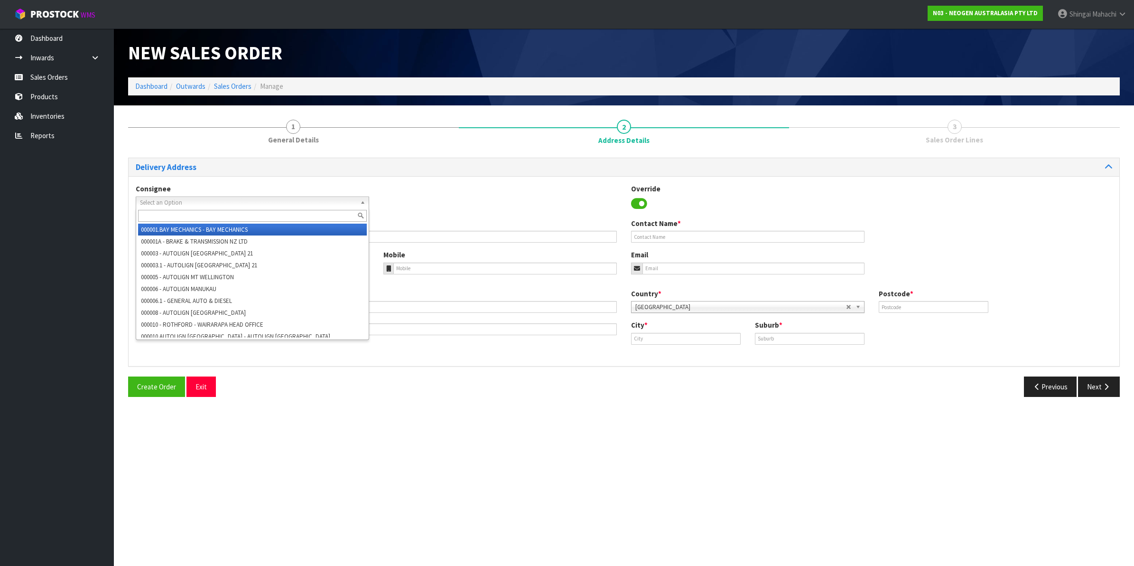
click at [193, 201] on span "Select an Option" at bounding box center [248, 202] width 216 height 11
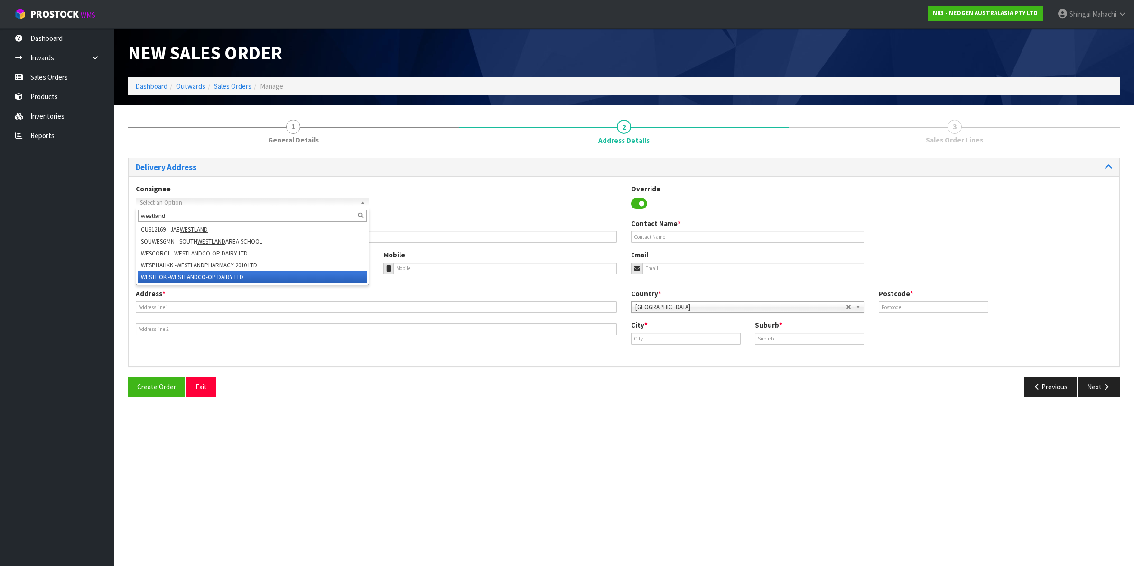
type input "westland"
click at [175, 278] on em "WESTLAND" at bounding box center [184, 277] width 28 height 8
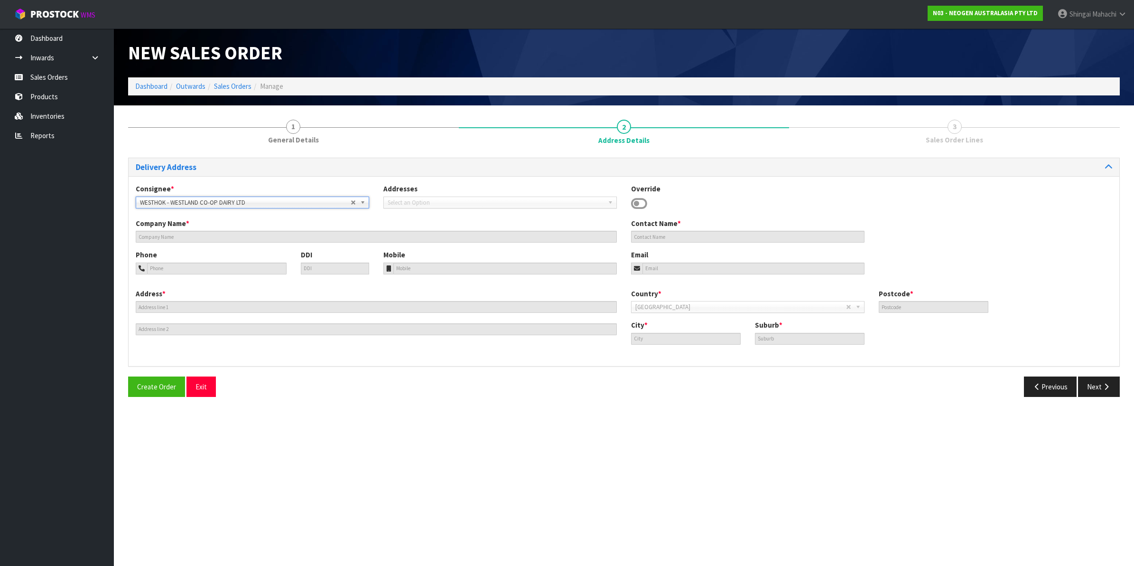
type input "WESTLAND CO-OP DAIRY LTD"
type input "56 LIVINGSTONE STREET"
type input "7810"
type input "HOKITIKA"
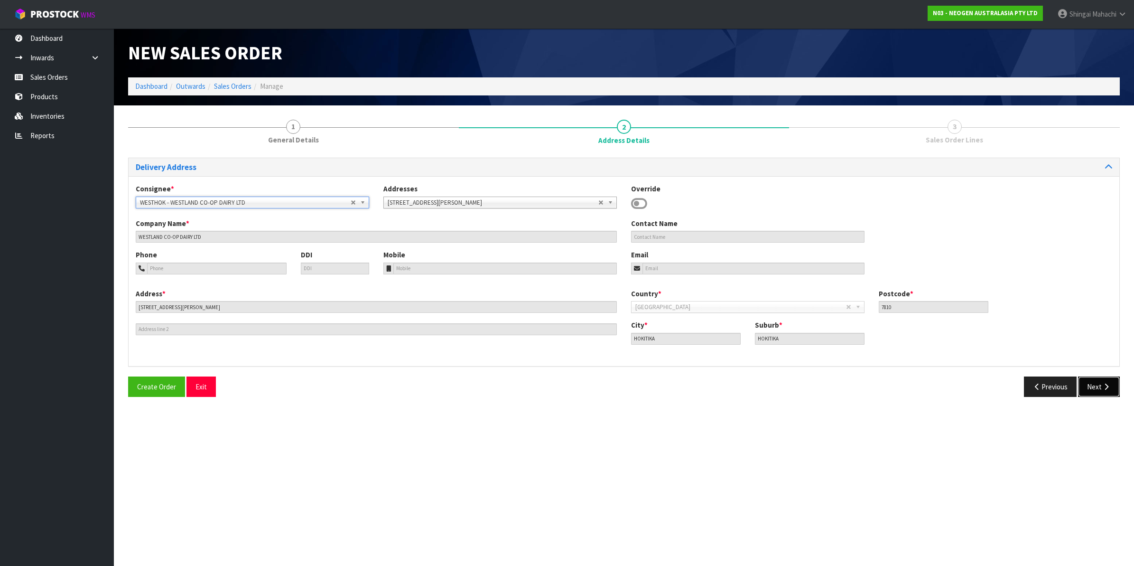
click at [1094, 386] on button "Next" at bounding box center [1099, 386] width 42 height 20
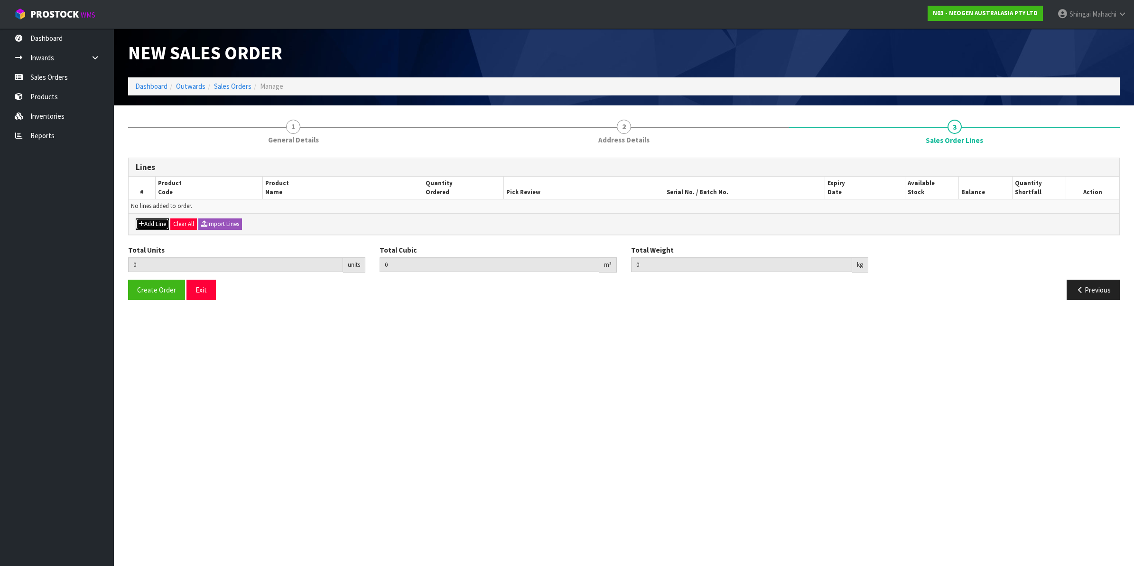
click at [150, 224] on button "Add Line" at bounding box center [152, 223] width 33 height 11
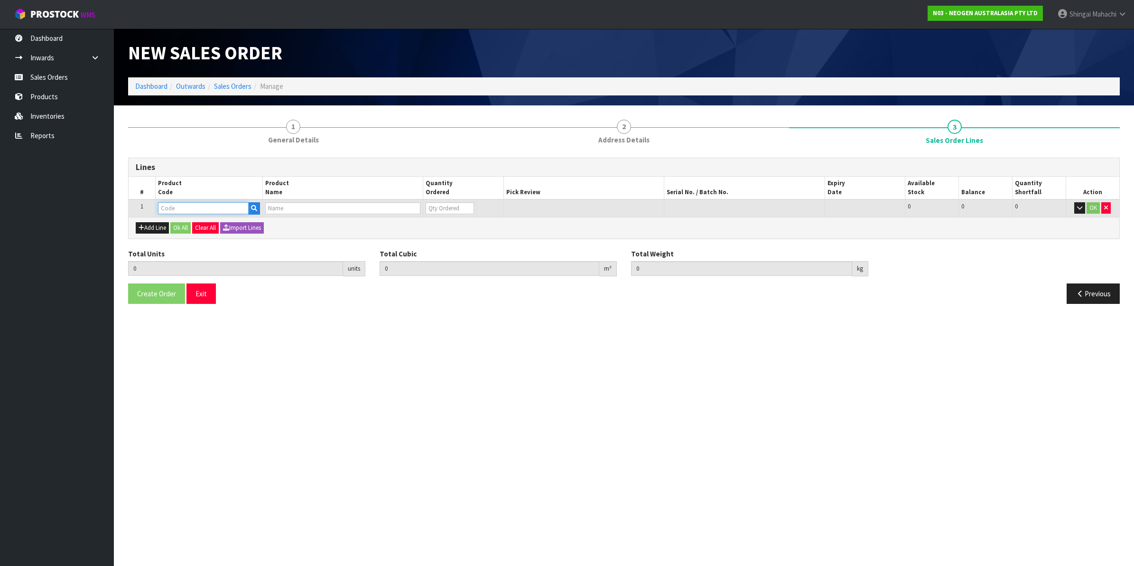
click at [178, 204] on input "text" at bounding box center [203, 208] width 91 height 12
paste input "700002273"
type input "700002273"
type input "0.000000"
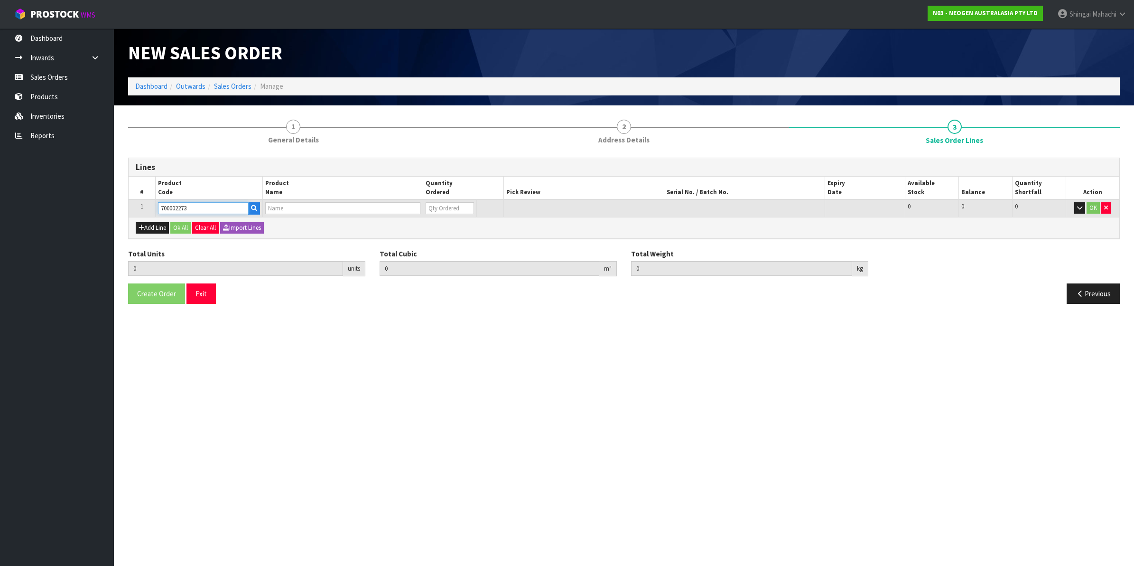
type input "0.000"
type input "7100126807 - 6421 PETRIFILM ENTROBCT PLT 1000/CS PL"
type input "0"
type input "700002273"
drag, startPoint x: 440, startPoint y: 207, endPoint x: 426, endPoint y: 209, distance: 14.8
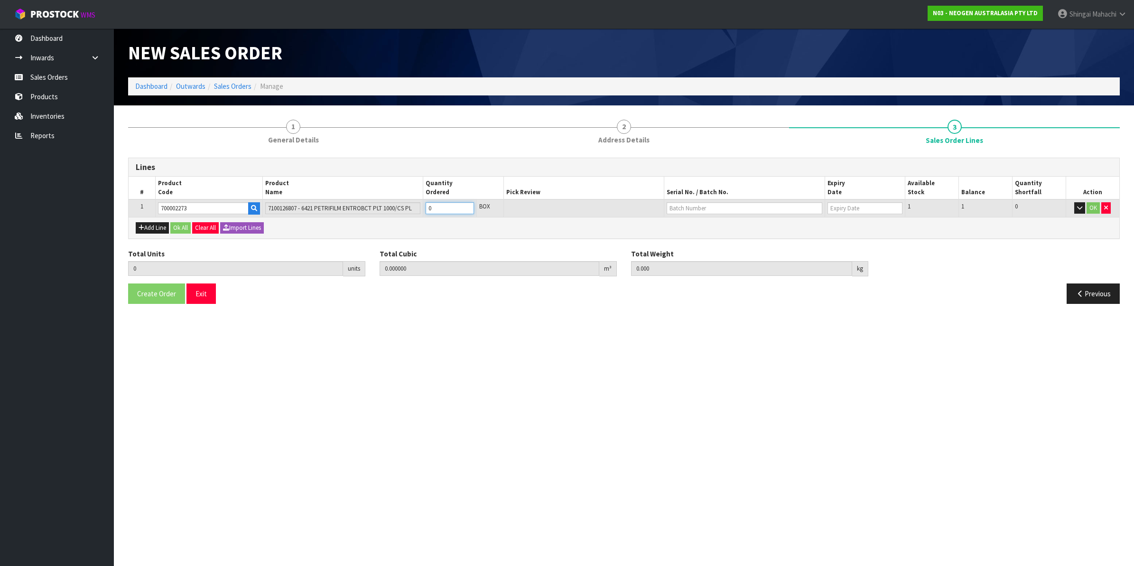
click at [426, 209] on input "0" at bounding box center [450, 208] width 48 height 12
type input "1"
type input "0.018252"
type input "3.3"
type input "1"
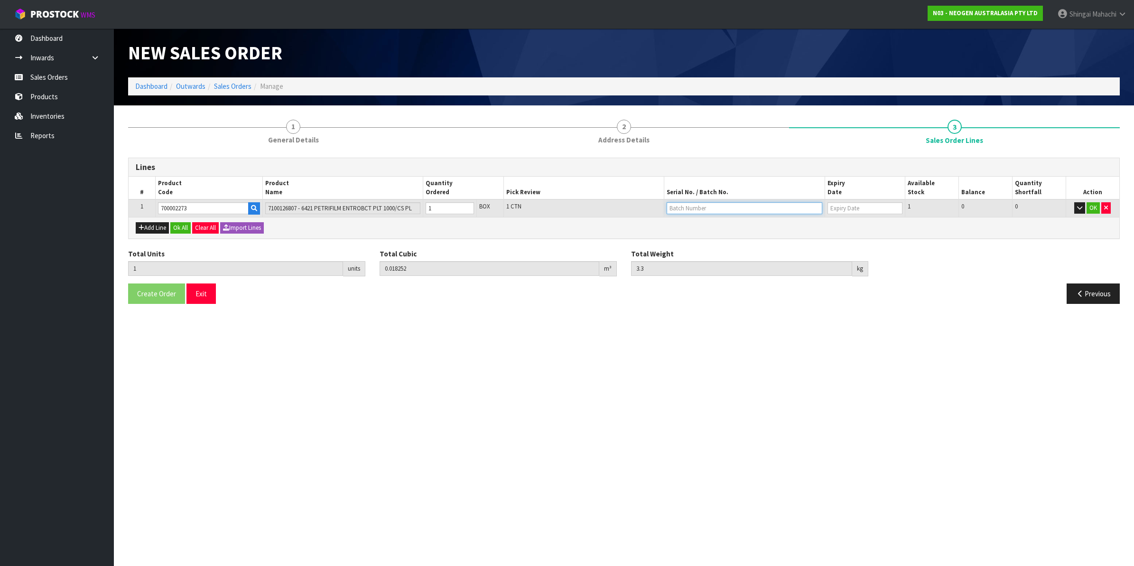
click at [701, 209] on input "text" at bounding box center [745, 208] width 156 height 12
click at [1084, 293] on button "Previous" at bounding box center [1093, 293] width 53 height 20
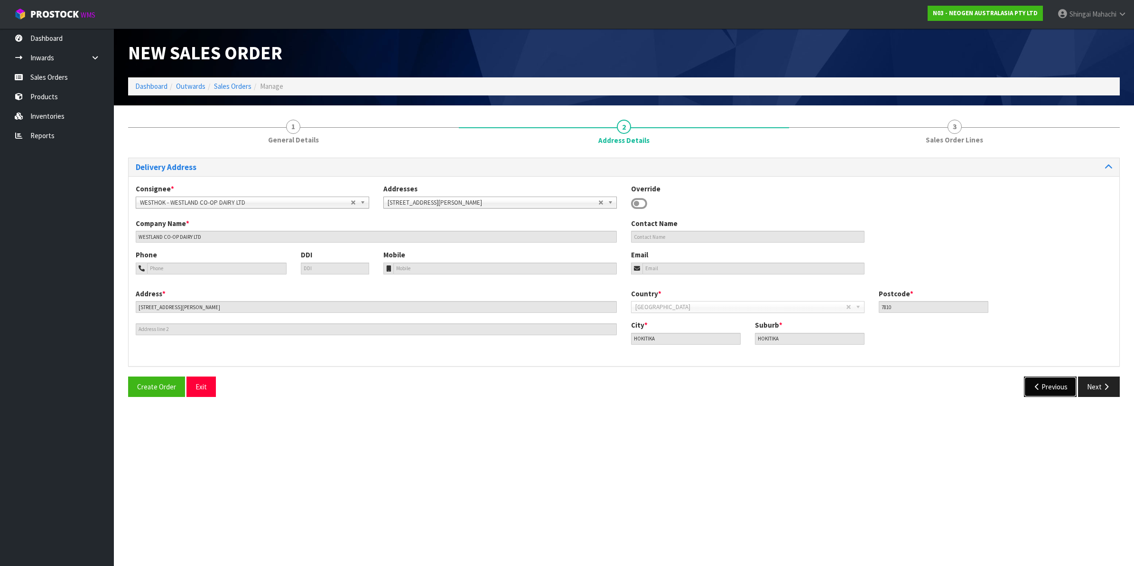
click at [1045, 388] on button "Previous" at bounding box center [1050, 386] width 53 height 20
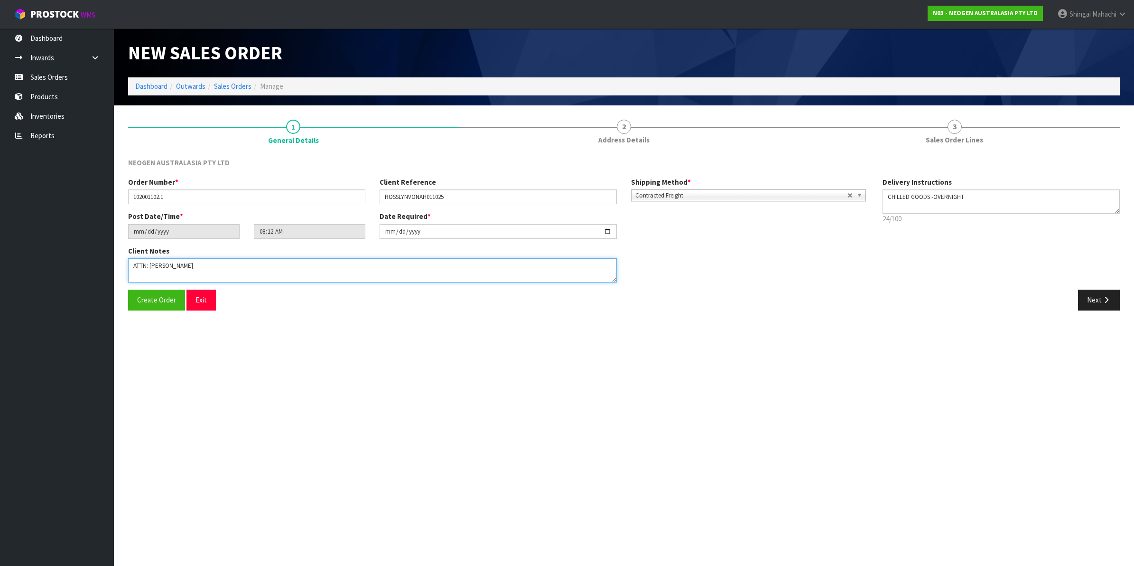
click at [213, 273] on textarea at bounding box center [372, 270] width 489 height 24
click at [217, 267] on textarea at bounding box center [372, 270] width 489 height 24
click at [290, 266] on textarea at bounding box center [372, 270] width 489 height 24
paste textarea "418325130A"
click at [342, 262] on textarea at bounding box center [372, 270] width 489 height 24
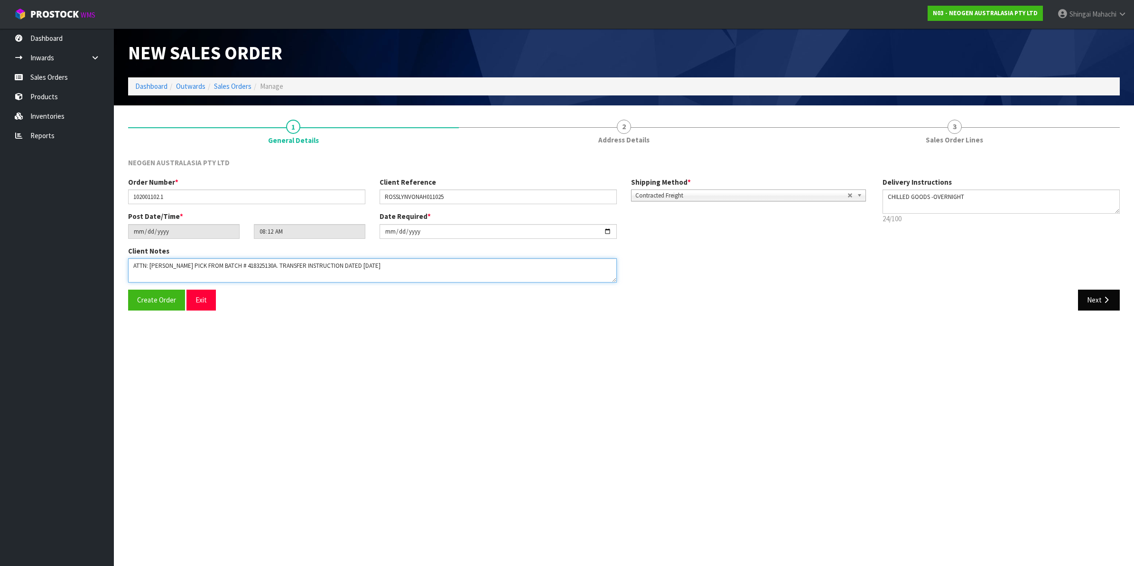
type textarea "ATTN: ROSSLYN VON AH_PLEASE PICK FROM BATCH # 418325130A. TRANSFER INSTRUCTION …"
click at [1096, 297] on button "Next" at bounding box center [1099, 300] width 42 height 20
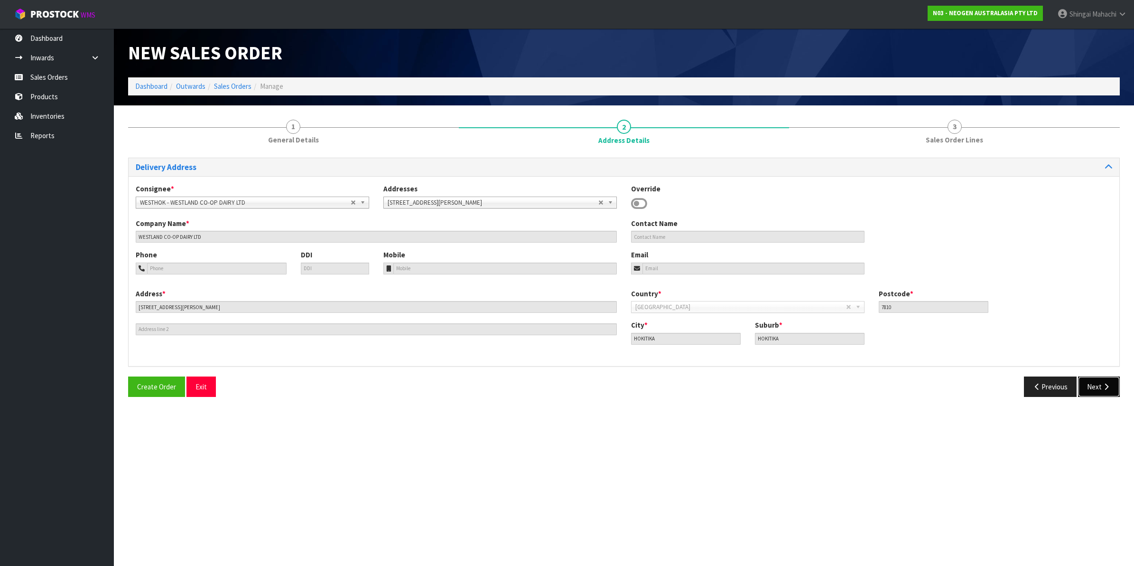
click at [1092, 380] on button "Next" at bounding box center [1099, 386] width 42 height 20
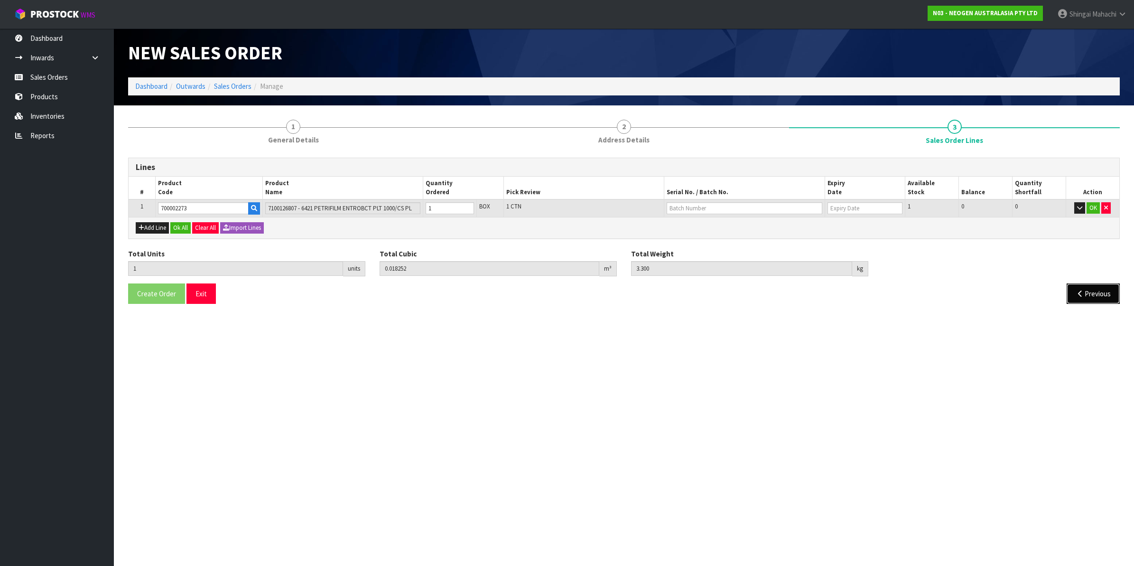
click at [1078, 292] on icon "button" at bounding box center [1080, 293] width 9 height 7
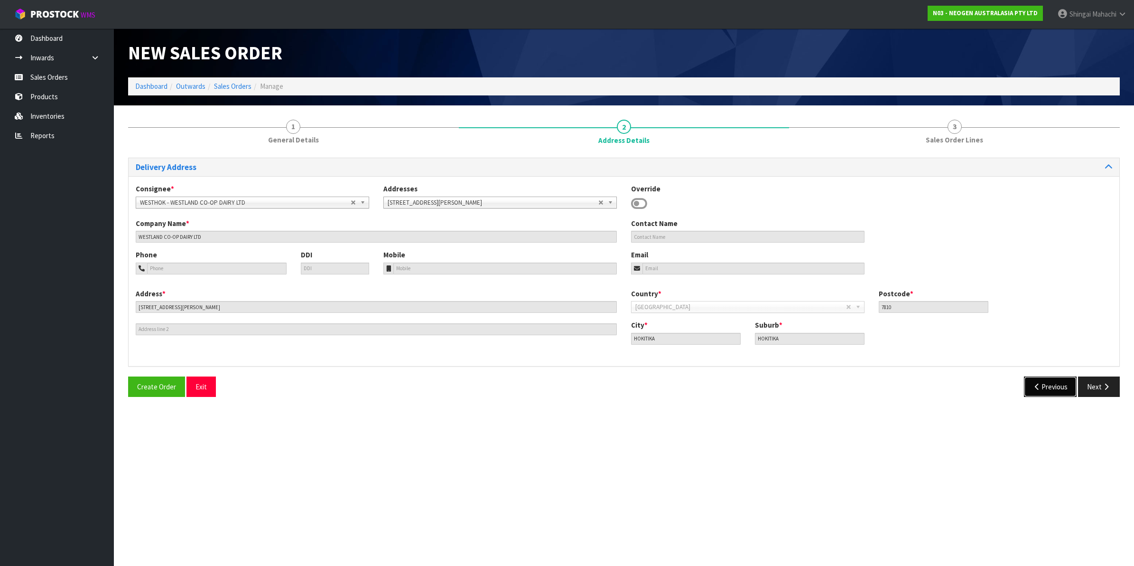
click at [1035, 383] on icon "button" at bounding box center [1037, 386] width 9 height 7
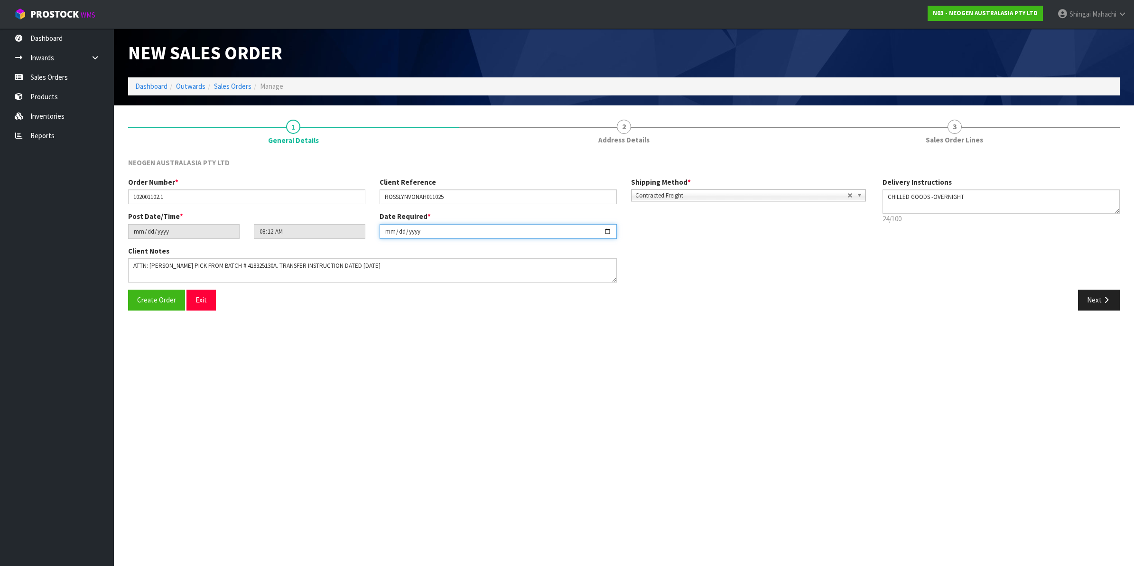
click at [607, 227] on input "[DATE]" at bounding box center [498, 231] width 237 height 15
type input "[DATE]"
click at [1107, 299] on icon "button" at bounding box center [1106, 299] width 9 height 7
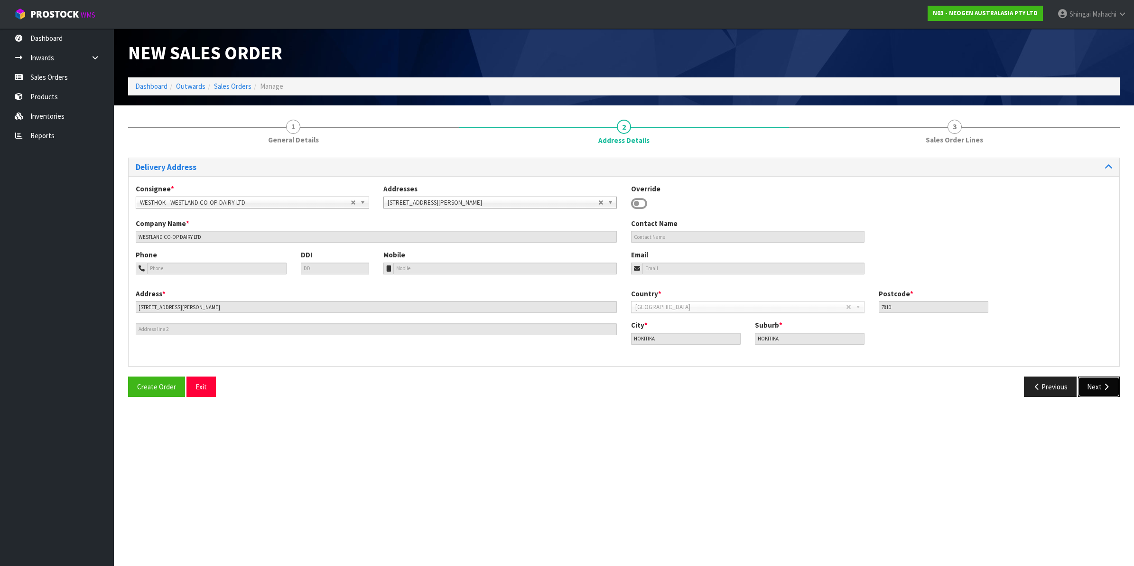
click at [1101, 384] on button "Next" at bounding box center [1099, 386] width 42 height 20
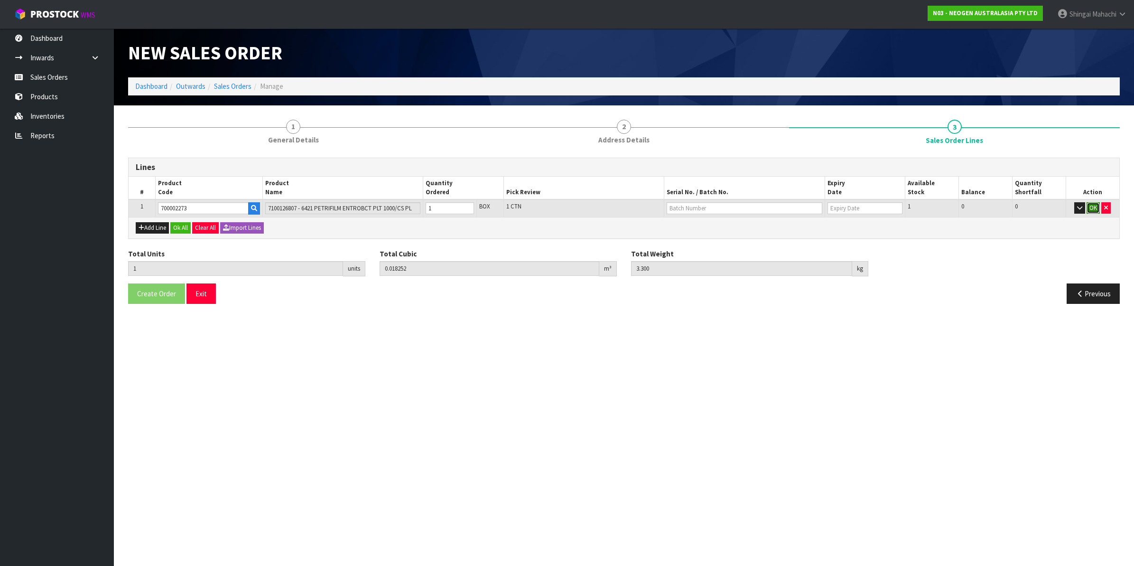
click at [1094, 208] on button "OK" at bounding box center [1093, 207] width 13 height 11
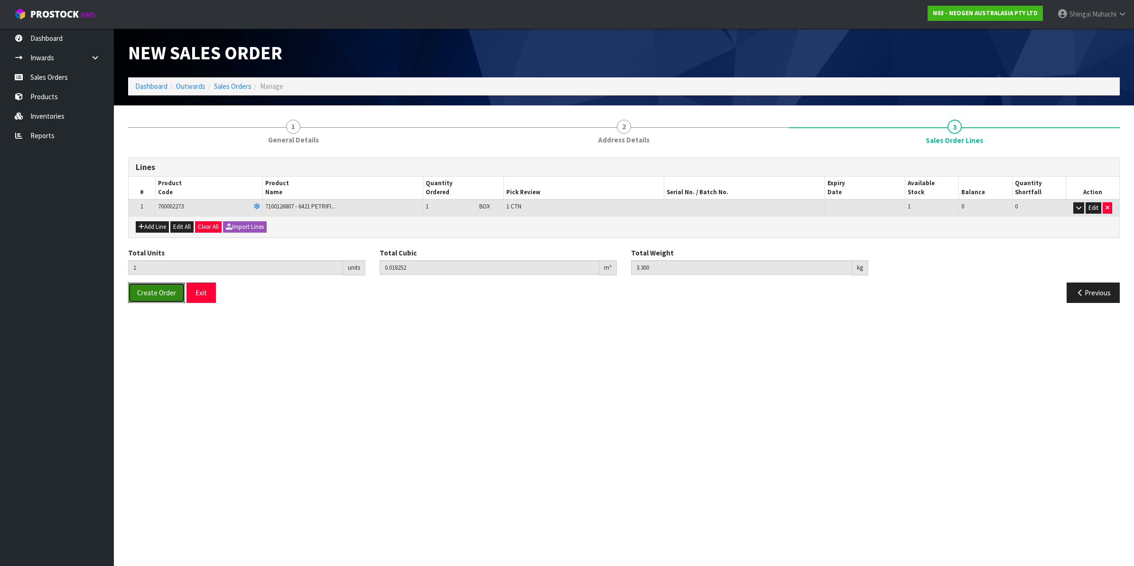
click at [155, 292] on span "Create Order" at bounding box center [156, 292] width 39 height 9
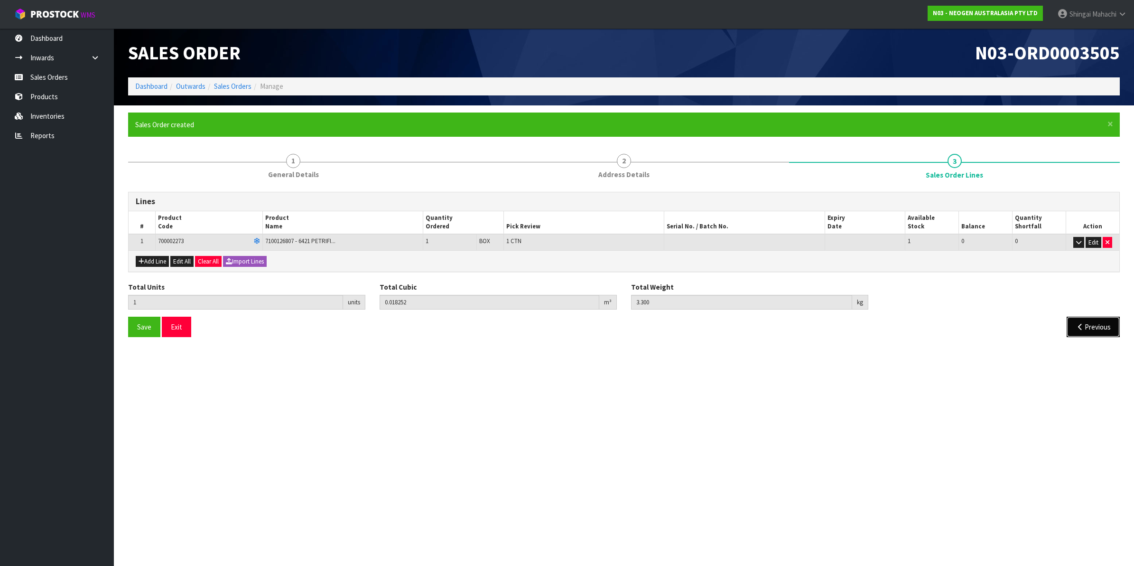
click at [1093, 323] on button "Previous" at bounding box center [1093, 327] width 53 height 20
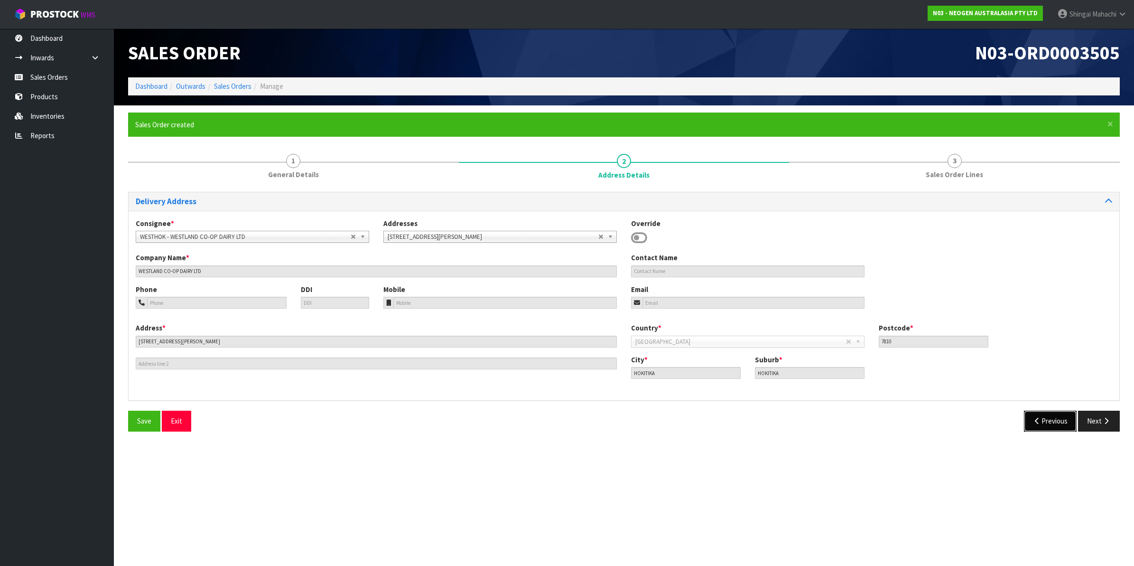
click at [1059, 421] on button "Previous" at bounding box center [1050, 421] width 53 height 20
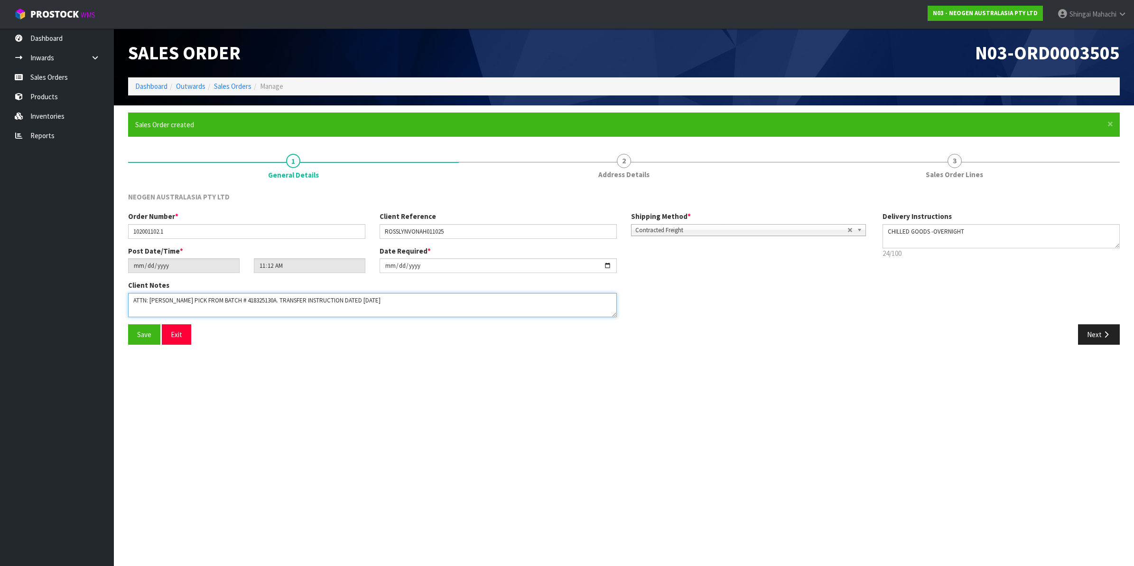
drag, startPoint x: 197, startPoint y: 299, endPoint x: 423, endPoint y: 314, distance: 226.4
click at [423, 314] on textarea at bounding box center [372, 305] width 489 height 24
click at [237, 88] on link "Sales Orders" at bounding box center [232, 86] width 37 height 9
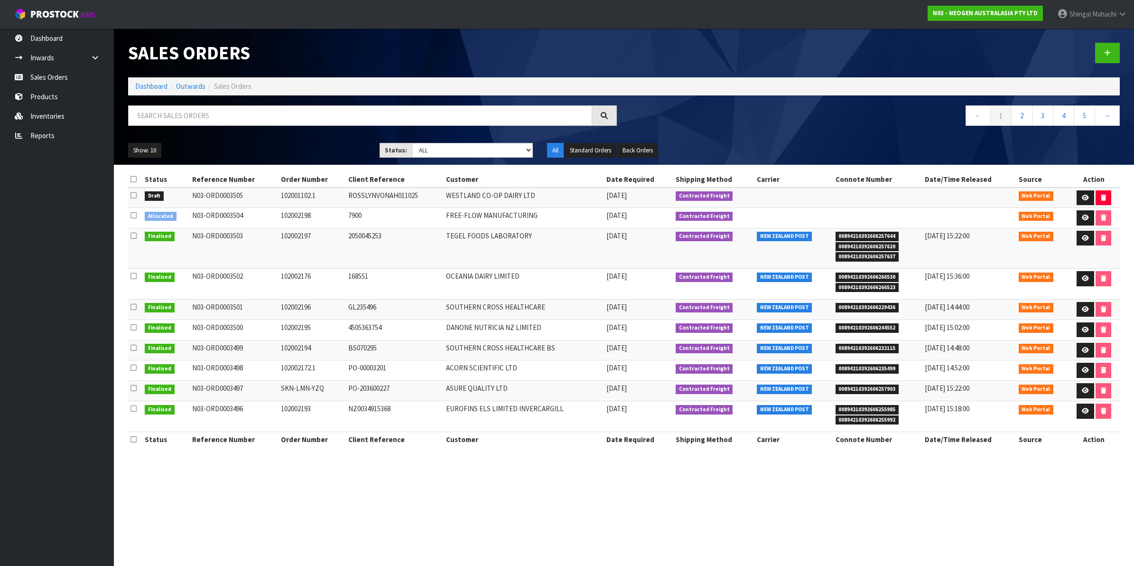
drag, startPoint x: 191, startPoint y: 196, endPoint x: 250, endPoint y: 196, distance: 58.9
click at [250, 196] on td "N03-ORD0003505" at bounding box center [234, 197] width 88 height 20
copy td "N03-ORD0003505"
click at [171, 114] on input "text" at bounding box center [360, 115] width 464 height 20
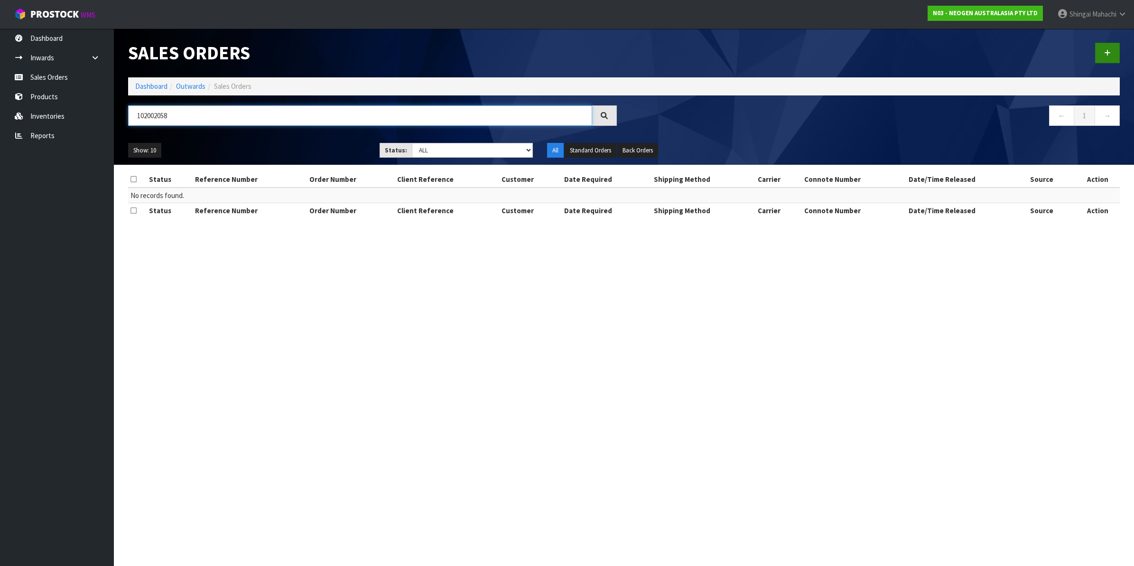
type input "102002058"
click at [1109, 53] on icon at bounding box center [1107, 52] width 7 height 7
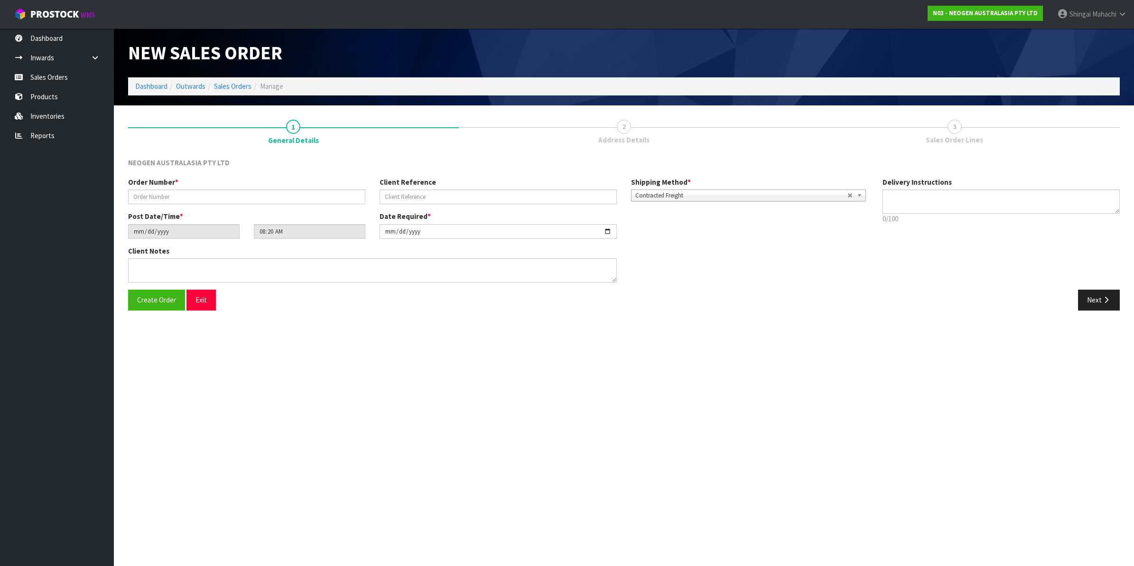
type textarea "CHILLED GOODS -OVERNIGHT"
click at [184, 195] on input "text" at bounding box center [246, 196] width 237 height 15
type input "102002058"
click at [407, 198] on input "text" at bounding box center [498, 196] width 237 height 15
paste input "PO17273"
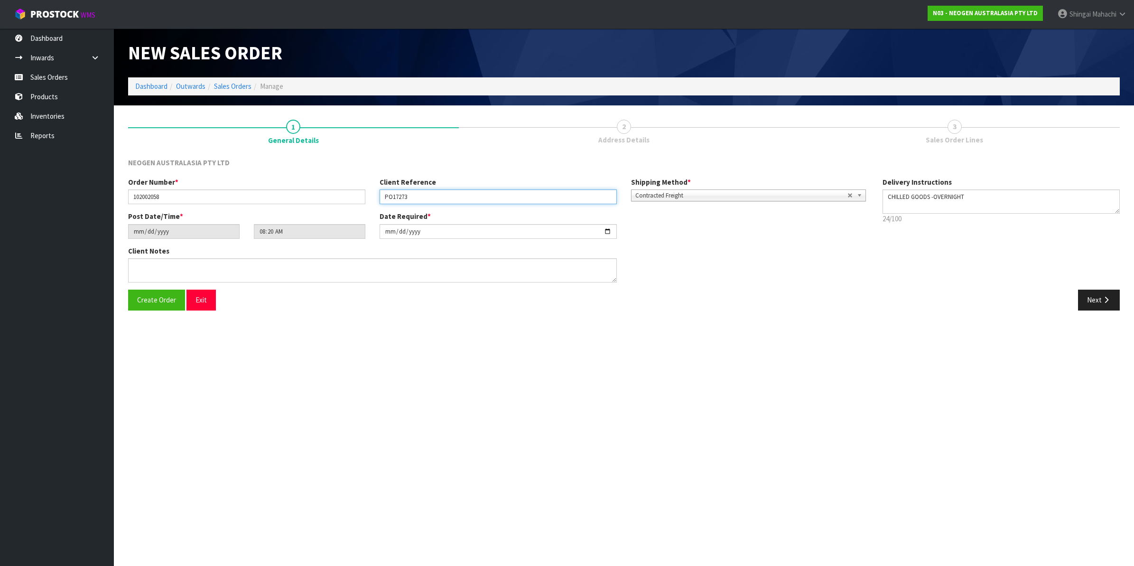
type input "PO17273"
click at [607, 230] on input "[DATE]" at bounding box center [498, 231] width 237 height 15
type input "[DATE]"
click at [144, 269] on textarea at bounding box center [372, 270] width 489 height 24
click at [141, 267] on textarea at bounding box center [372, 270] width 489 height 24
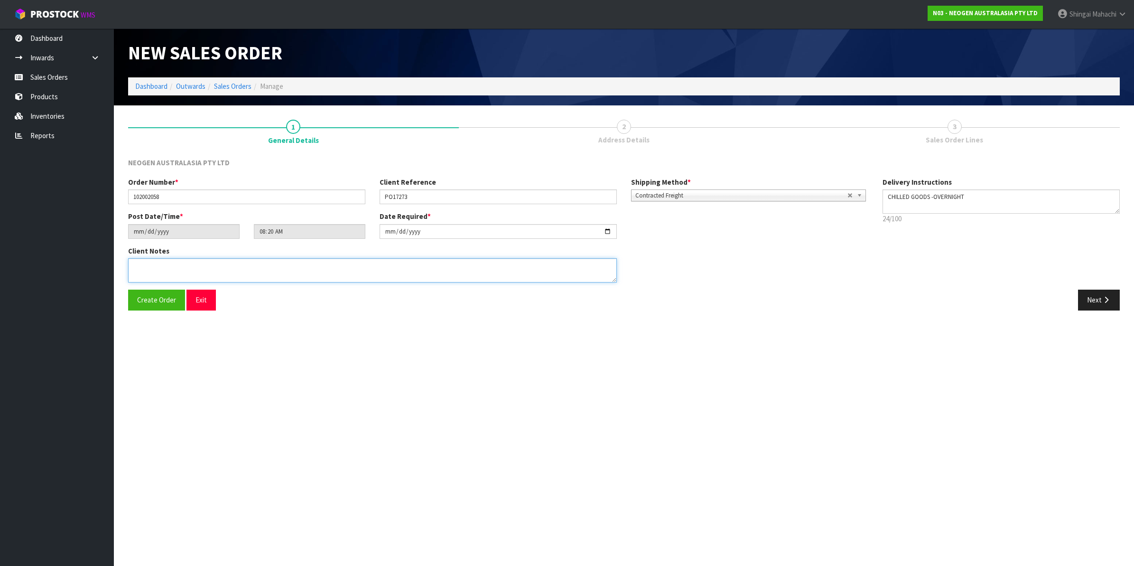
paste textarea "PLEASE PICK FROM BATCH # 418325130A. TRANSFER INSTRUCTION DATED [DATE]"
type textarea "PLEASE PICK FROM BATCH # 418325130A. TRANSFER INSTRUCTION DATED [DATE]"
click at [1097, 300] on button "Next" at bounding box center [1099, 300] width 42 height 20
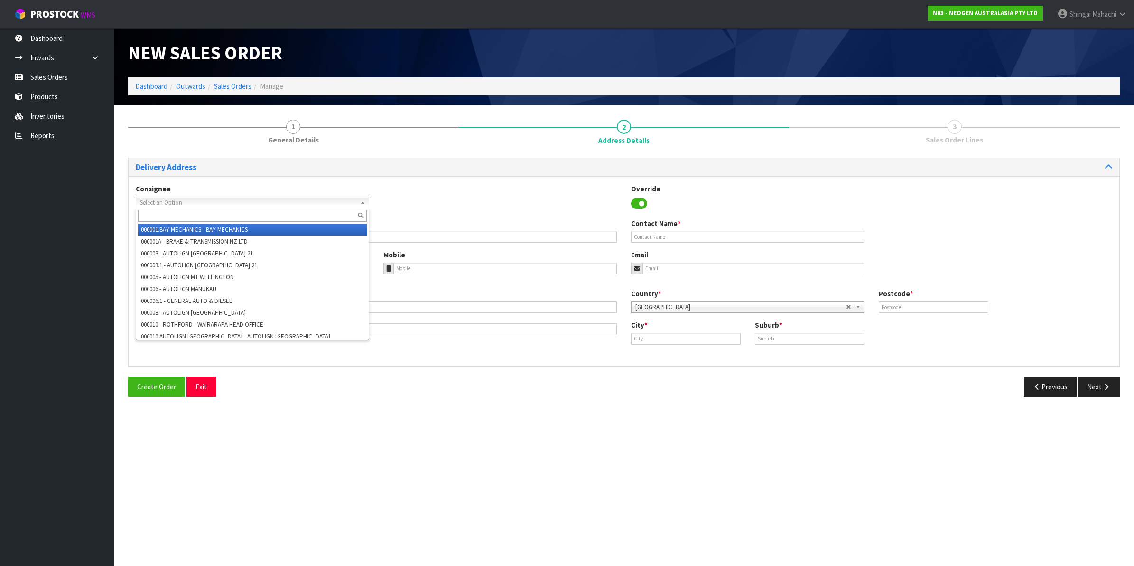
click at [152, 202] on span "Select an Option" at bounding box center [248, 202] width 216 height 11
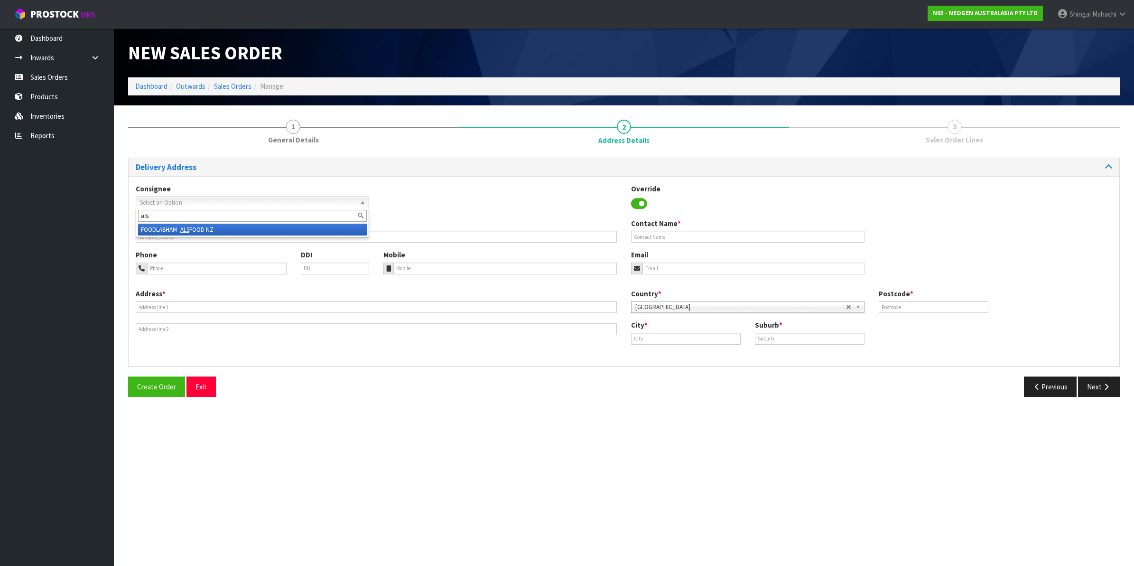
type input "als"
click at [189, 226] on em "ALS" at bounding box center [184, 229] width 9 height 8
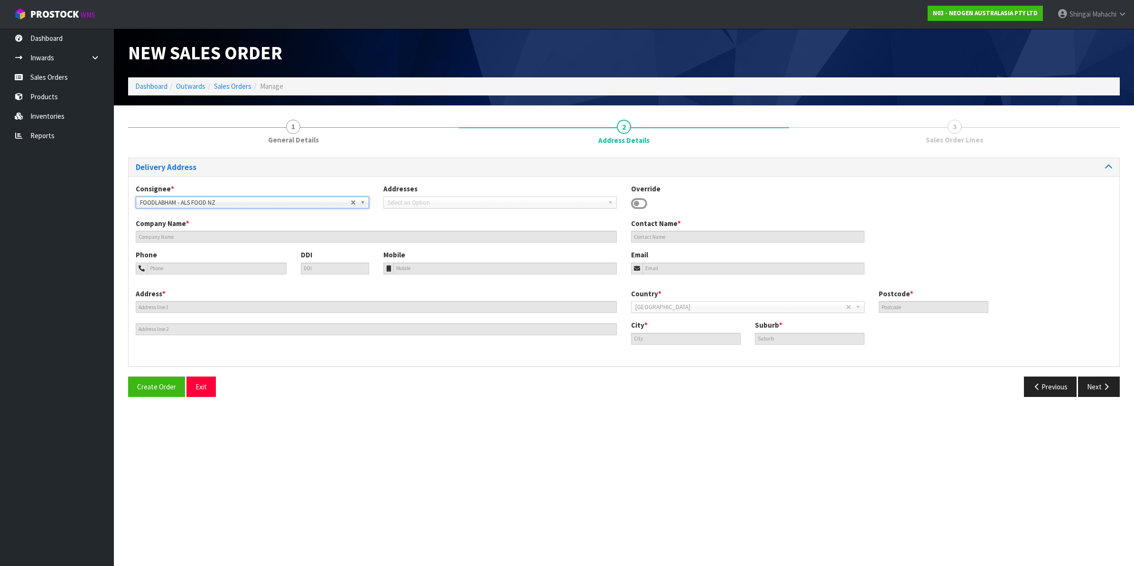
type input "ALS FOOD NZ"
type input "MAHA"
type input "64 7 444 5568"
type input "1 MELODY LANE"
type input "WAIKATO INNOVATION PARK,"
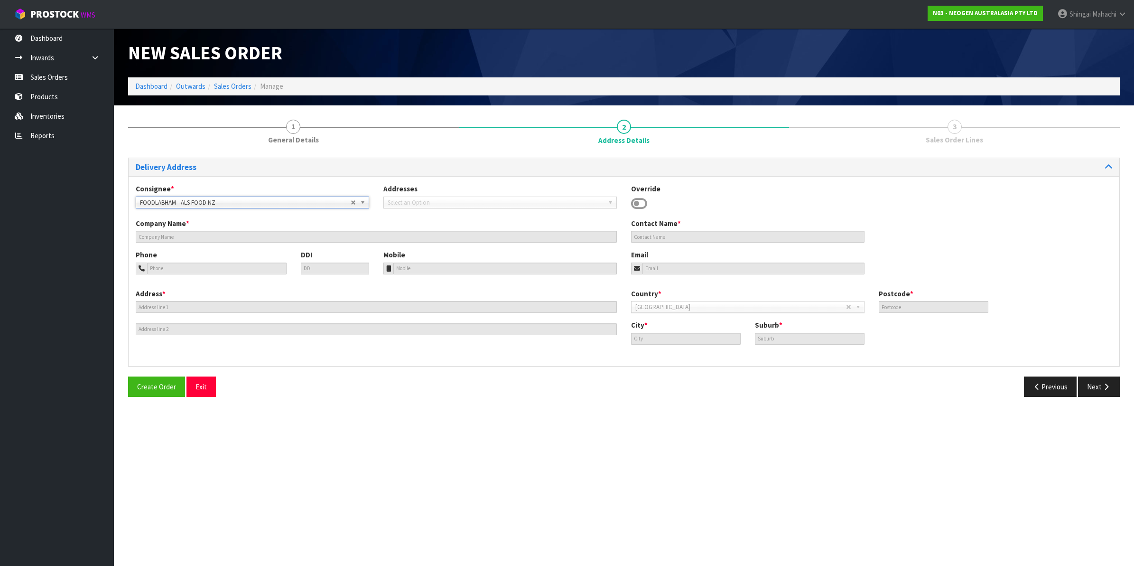
type input "3214"
type input "RUAKURA"
type input "HAMILTON EAST"
click at [362, 201] on b at bounding box center [364, 202] width 9 height 11
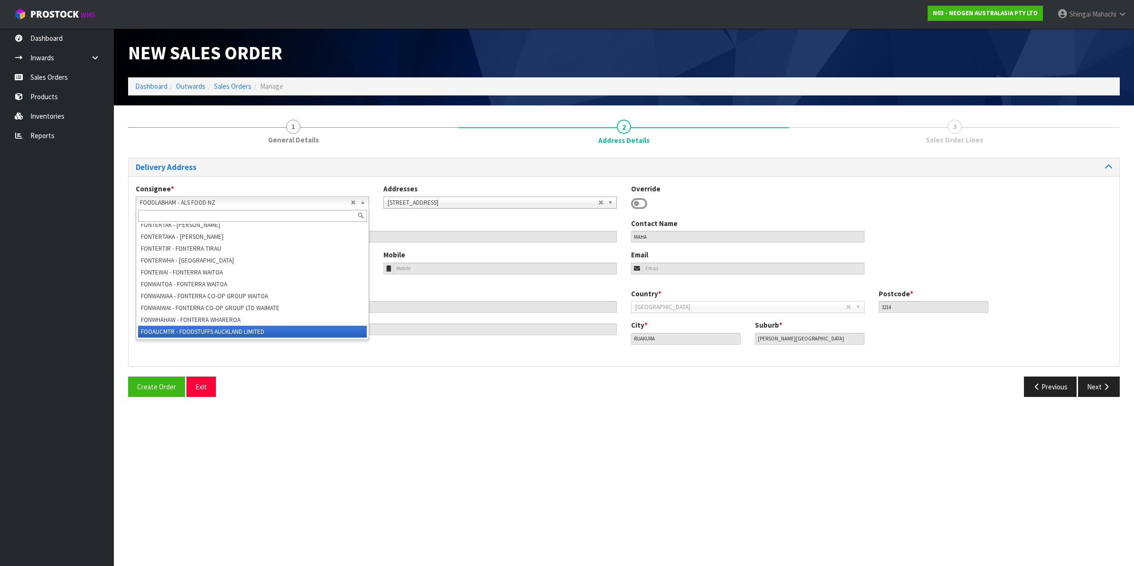
scroll to position [30403, 0]
click at [637, 202] on icon at bounding box center [639, 203] width 16 height 14
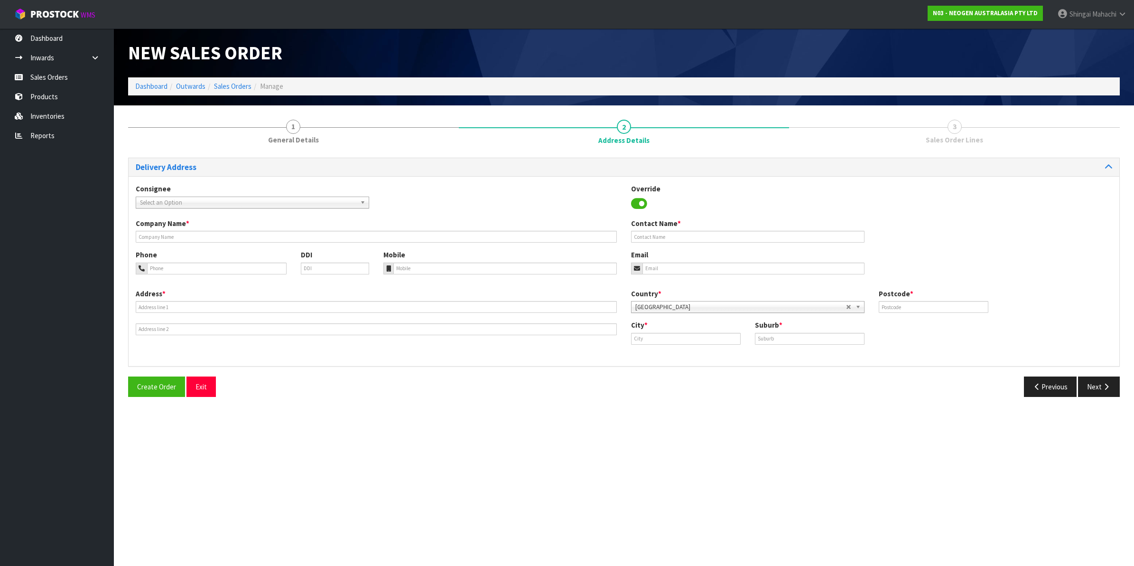
scroll to position [0, 0]
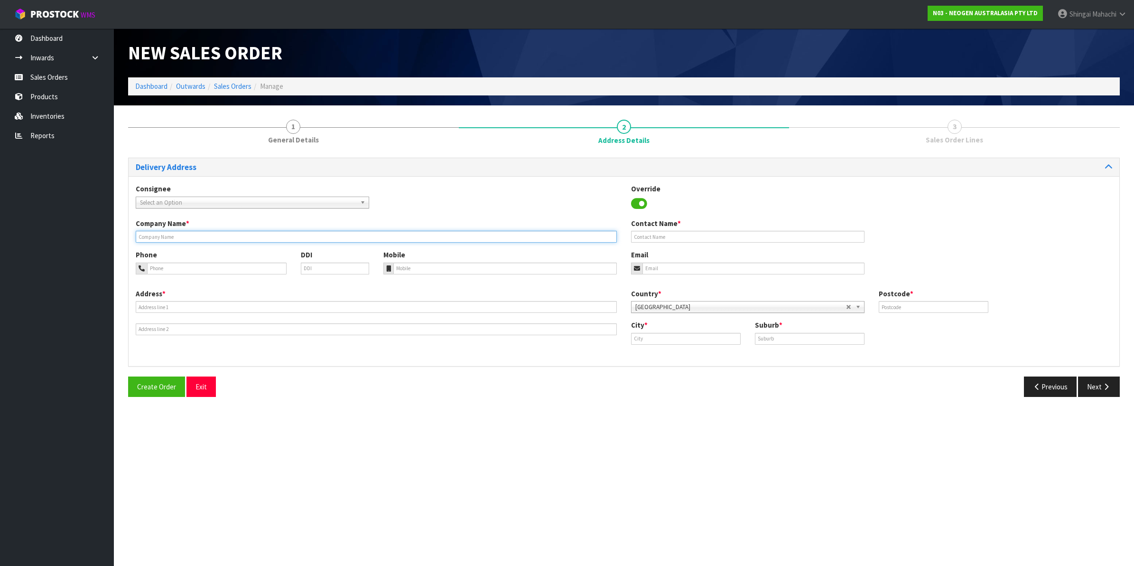
click at [173, 233] on input "text" at bounding box center [376, 237] width 481 height 12
paste input "ALS FOOD NZ"
type input "ALS FOOD NZ"
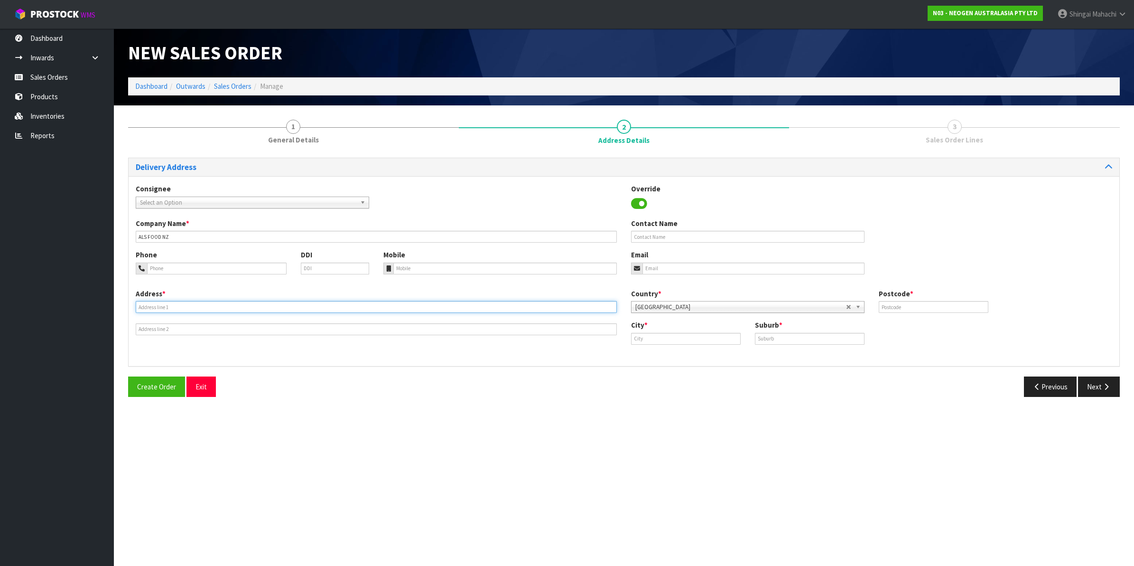
click at [167, 307] on input "text" at bounding box center [376, 307] width 481 height 12
paste input "SITE C INWARDS GOODS"
type input "SITE C INWARDS GOODS"
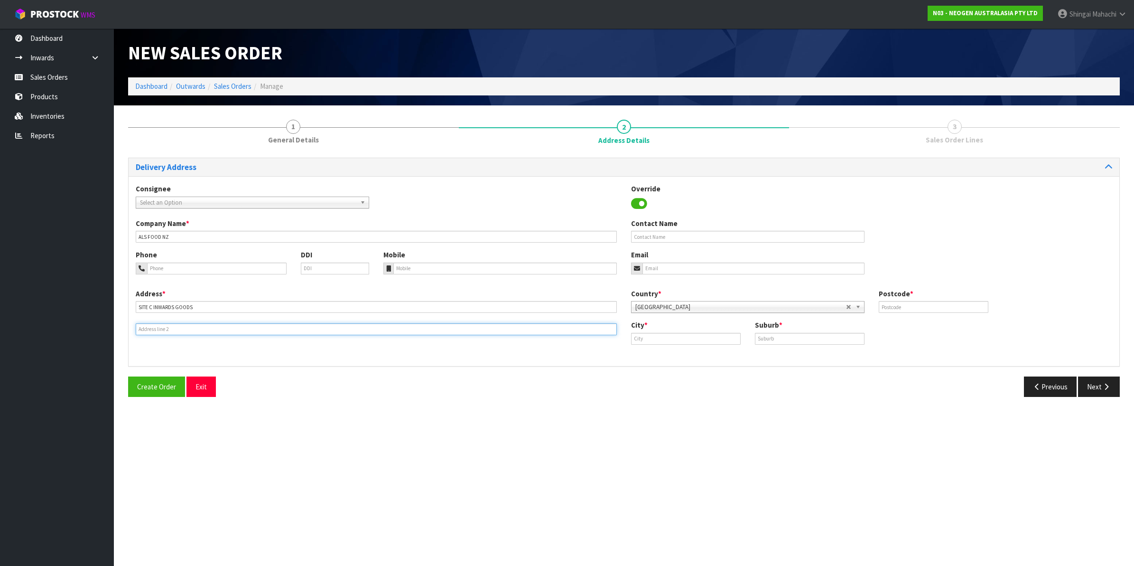
click at [149, 326] on input "text" at bounding box center [376, 329] width 481 height 12
paste input "10 BISLEY ROAD"
type input "10 BISLEY ROAD"
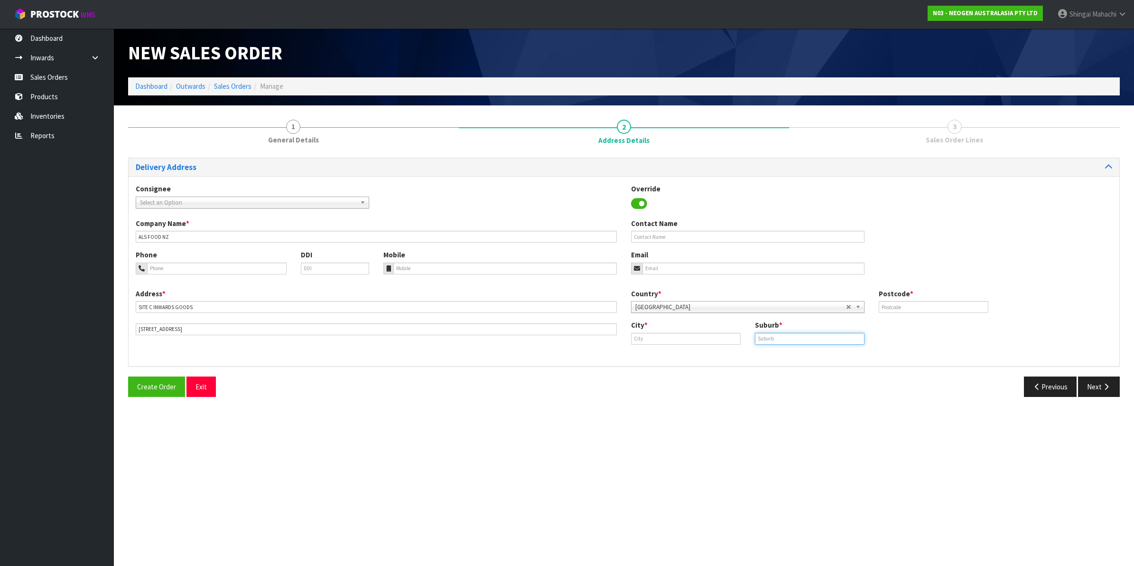
click at [774, 339] on input "text" at bounding box center [810, 339] width 110 height 12
paste input "RUAKURA"
type input "RUAKURA"
click at [649, 338] on input "text" at bounding box center [686, 339] width 110 height 12
click at [662, 356] on link "Hamil ton" at bounding box center [674, 354] width 84 height 13
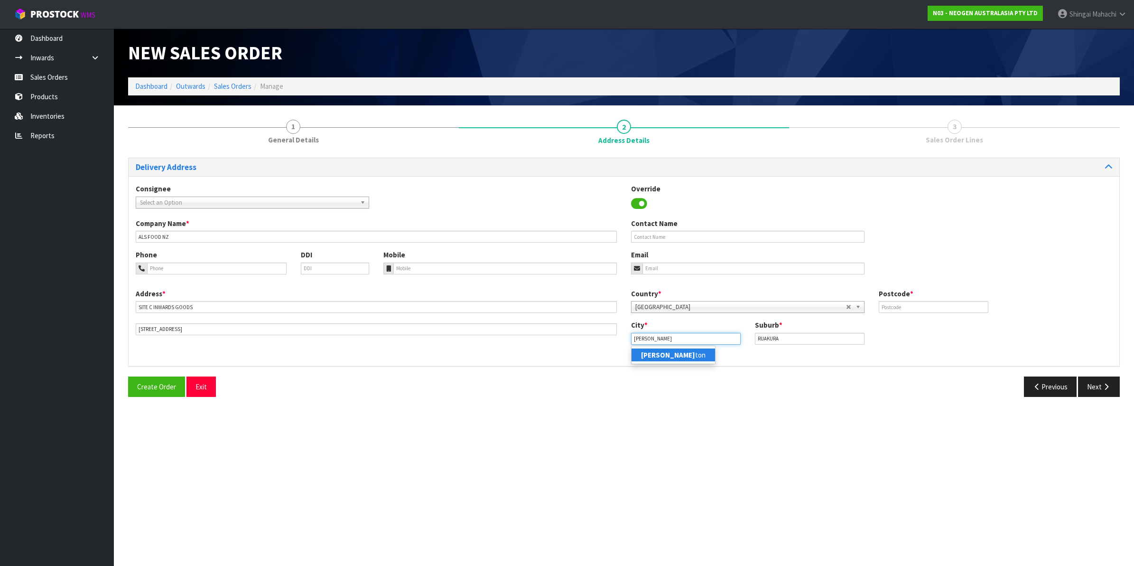
type input "Hamilton"
click at [892, 305] on input "text" at bounding box center [934, 307] width 110 height 12
type input "3214"
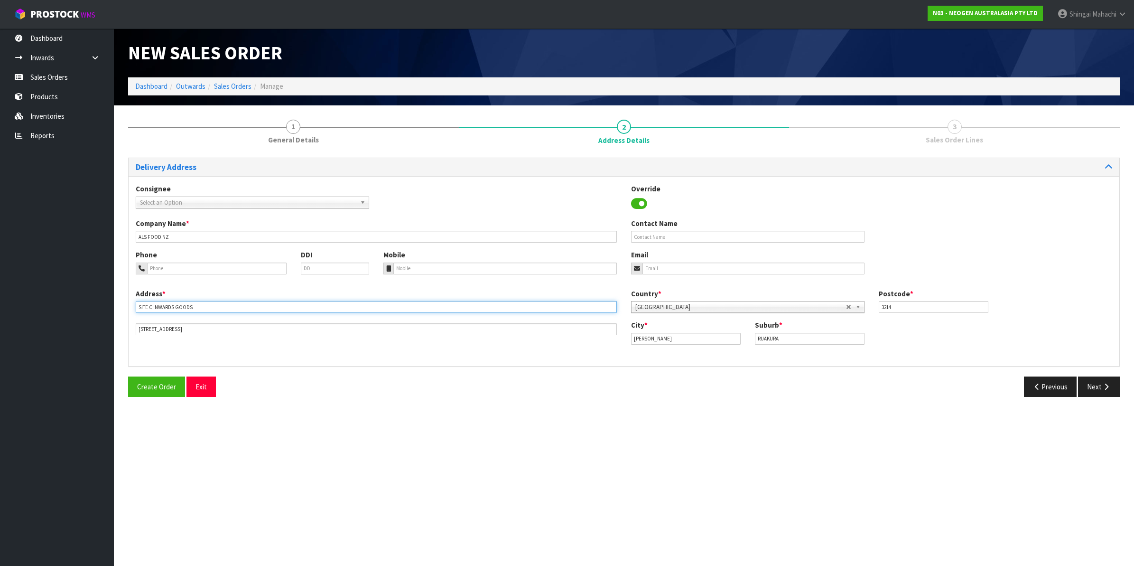
drag, startPoint x: 201, startPoint y: 307, endPoint x: 104, endPoint y: 308, distance: 96.3
click at [104, 308] on body "Toggle navigation ProStock WMS N03 - NEOGEN AUSTRALASIA PTY LTD [PERSON_NAME] L…" at bounding box center [567, 283] width 1134 height 566
click at [1035, 385] on icon "button" at bounding box center [1037, 386] width 9 height 7
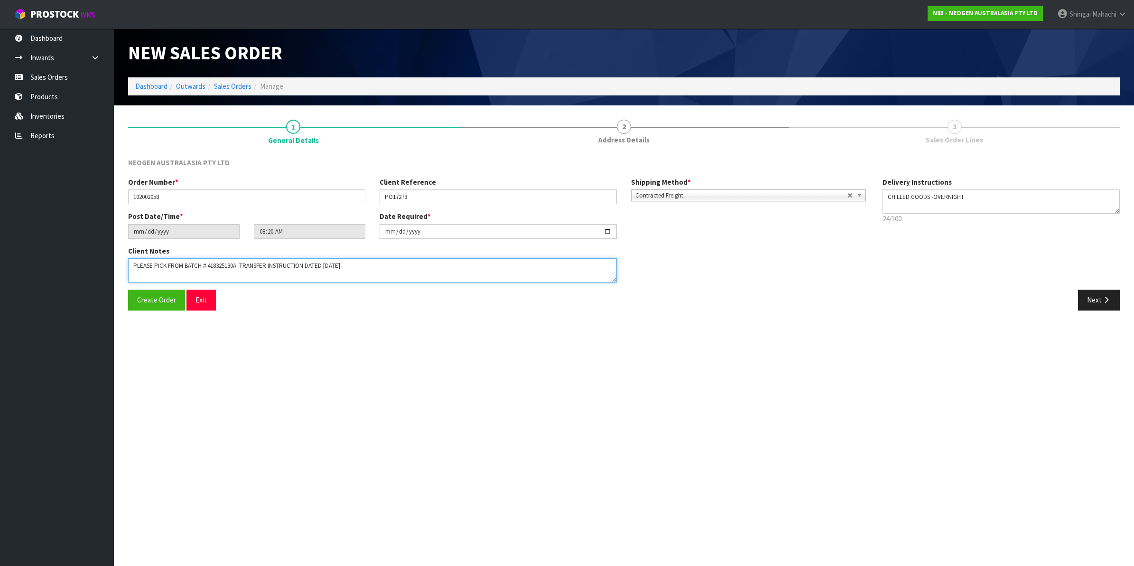
click at [374, 265] on textarea at bounding box center [372, 270] width 489 height 24
paste textarea "SITE C INWARDS GOODS"
type textarea "PLEASE PICK FROM BATCH # 418325130A. TRANSFER INSTRUCTION DATED 02/10/2025 _ AT…"
click at [1095, 297] on button "Next" at bounding box center [1099, 300] width 42 height 20
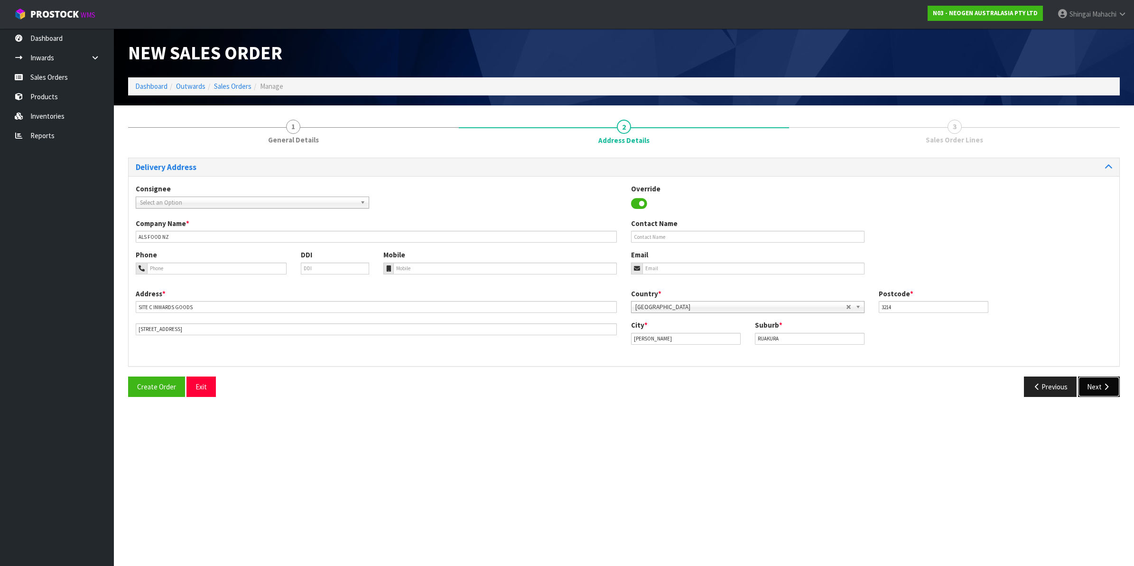
click at [1092, 383] on button "Next" at bounding box center [1099, 386] width 42 height 20
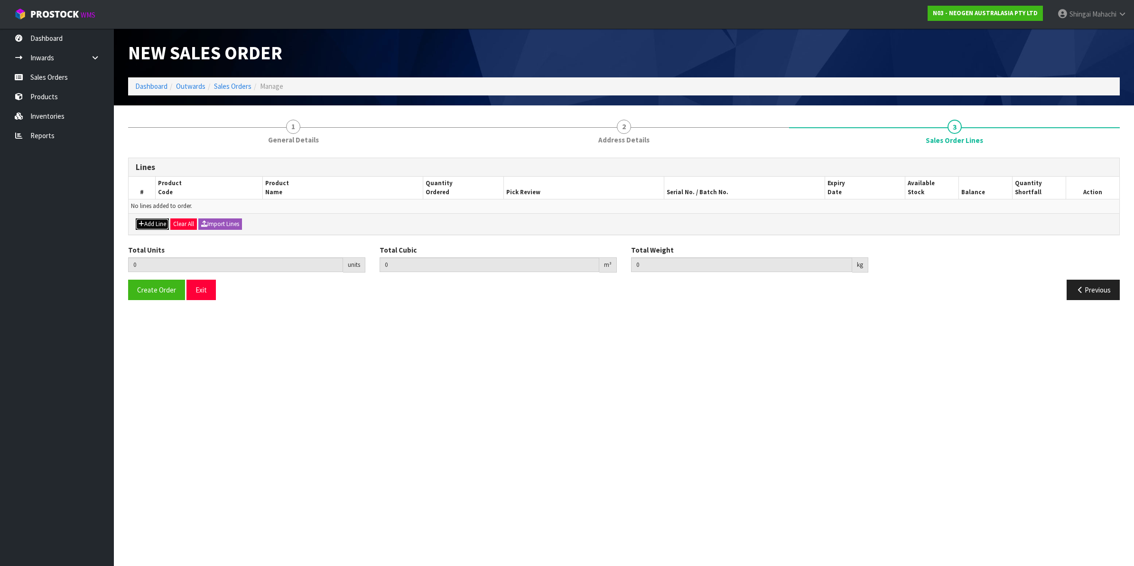
click at [159, 224] on button "Add Line" at bounding box center [152, 223] width 33 height 11
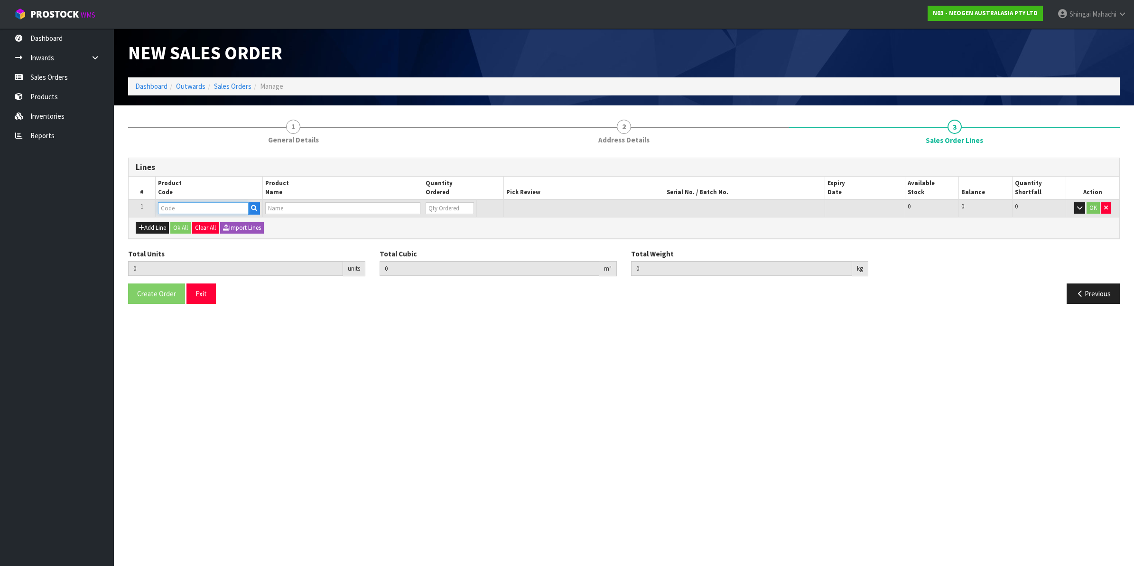
click at [174, 208] on input "text" at bounding box center [203, 208] width 91 height 12
click at [180, 208] on input "text" at bounding box center [203, 208] width 91 height 12
paste input "700002273"
type input "700002273"
type input "0.000000"
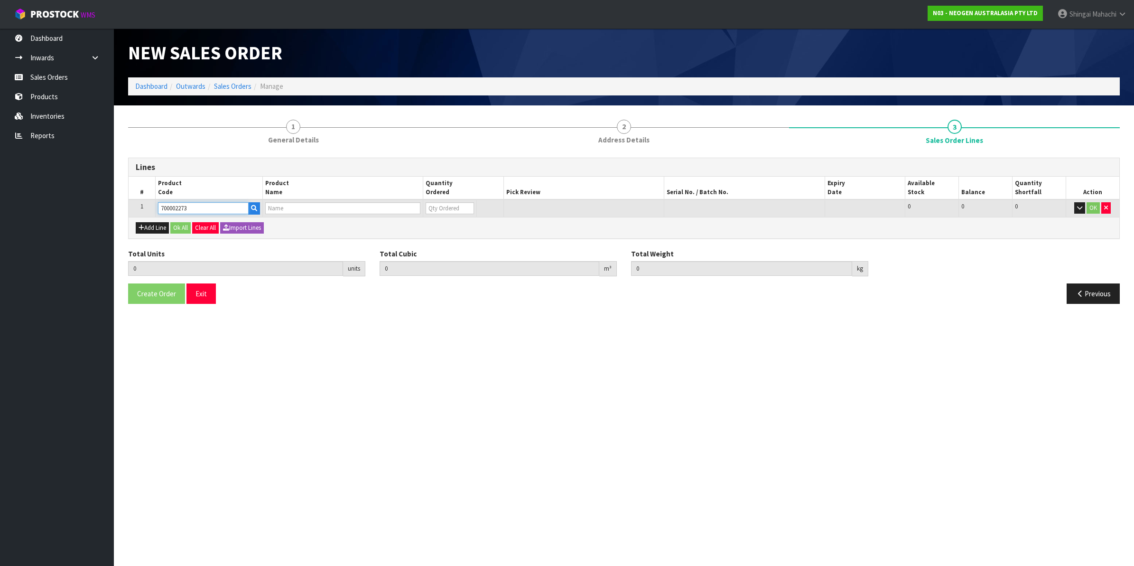
type input "0.000"
type input "7100126807 - 6421 PETRIFILM ENTROBCT PLT 1000/CS PL"
type input "0"
type input "700002273"
click at [419, 206] on tr "1 700002273 7100126807 - 6421 PETRIFILM ENTROBCT PLT 1000/CS PL 0 BOX 1 1 0 OK" at bounding box center [624, 208] width 991 height 18
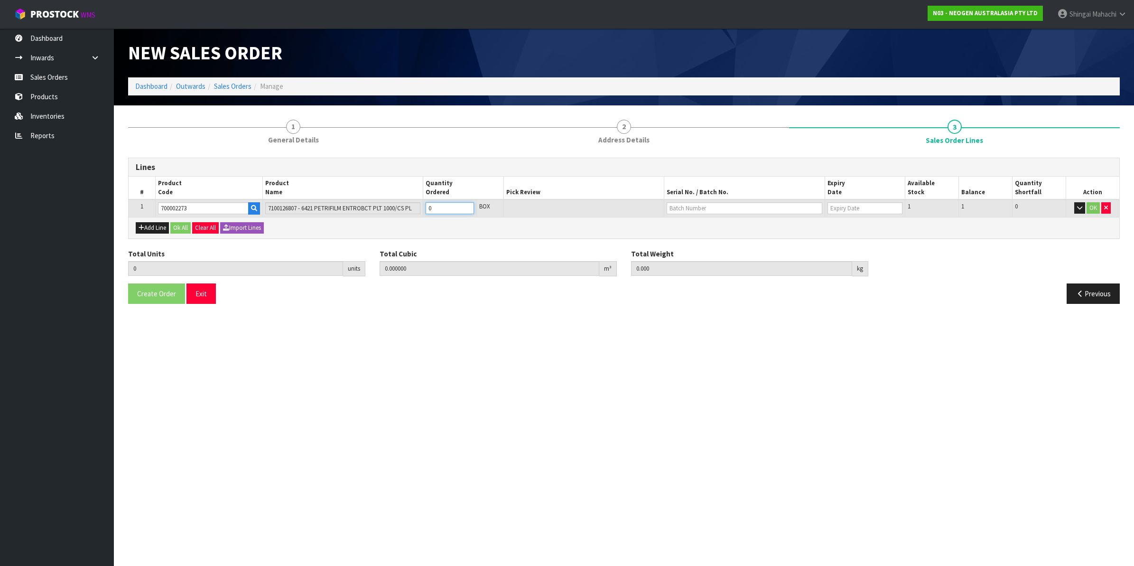
type input "2"
type input "0.036504"
type input "6.6"
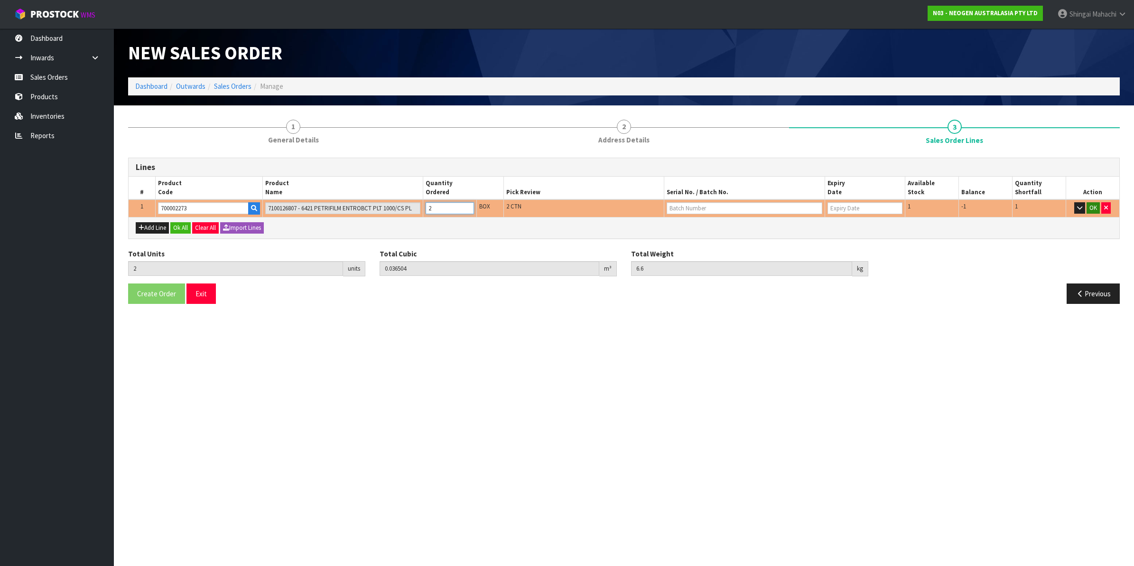
type input "2"
click at [1093, 206] on button "OK" at bounding box center [1093, 207] width 13 height 11
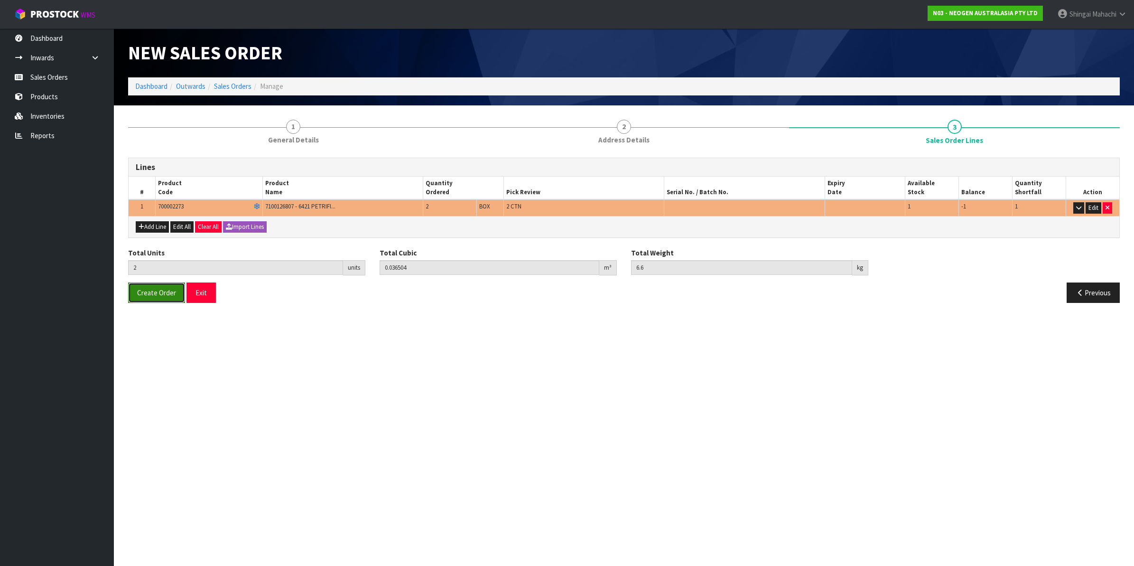
click at [151, 293] on span "Create Order" at bounding box center [156, 292] width 39 height 9
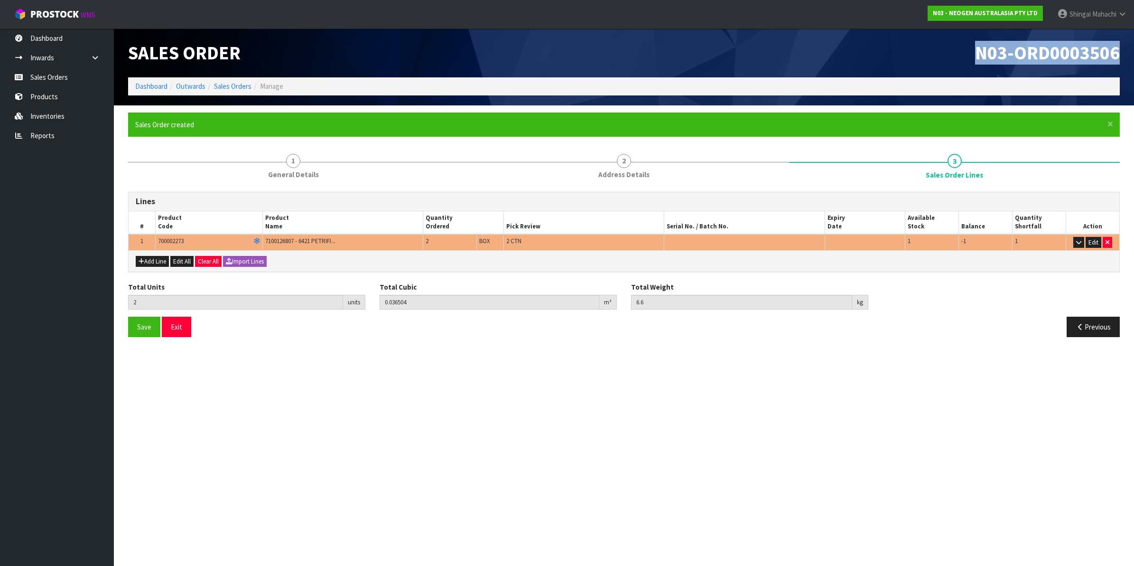
drag, startPoint x: 975, startPoint y: 52, endPoint x: 1121, endPoint y: 55, distance: 145.2
click at [1121, 55] on div "N03-ORD0003506" at bounding box center [875, 52] width 503 height 49
copy span "N03-ORD0003506"
click at [233, 85] on link "Sales Orders" at bounding box center [232, 86] width 37 height 9
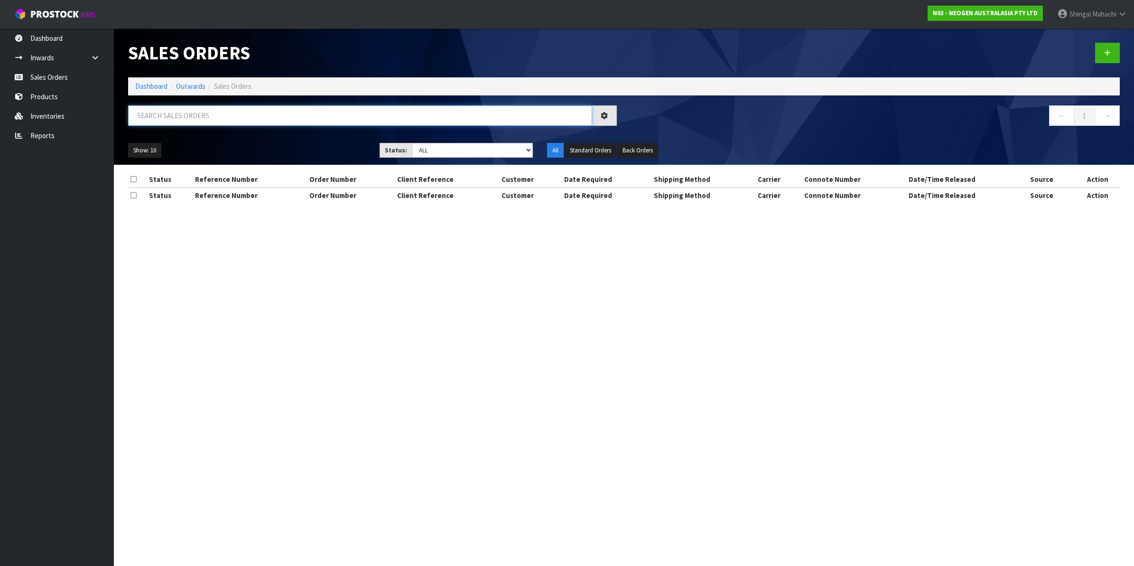
click at [226, 119] on input "text" at bounding box center [360, 115] width 464 height 20
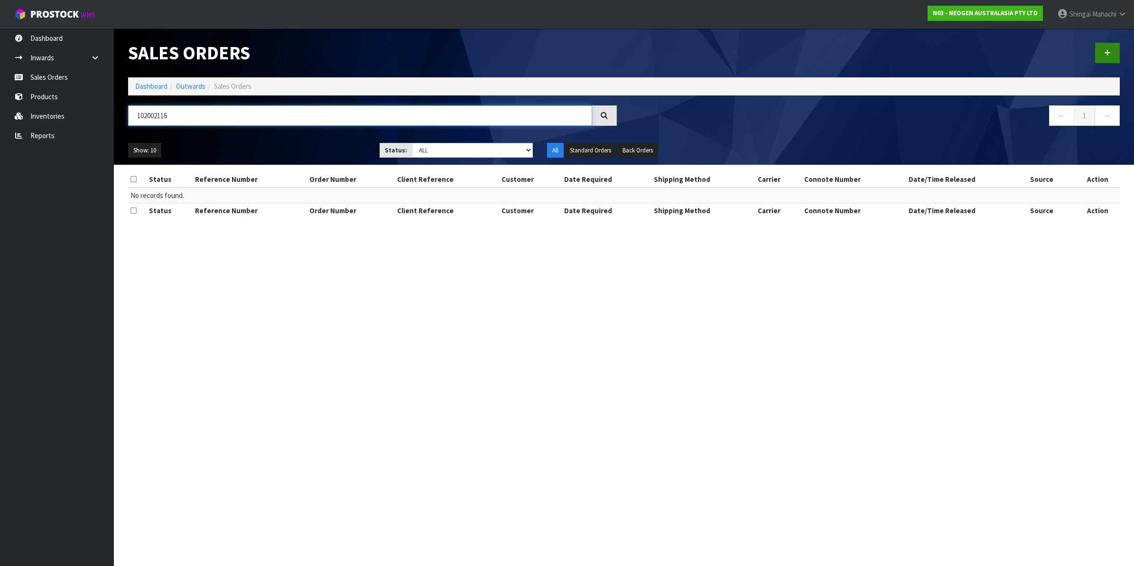
type input "102002116"
click at [1107, 51] on icon at bounding box center [1107, 52] width 7 height 7
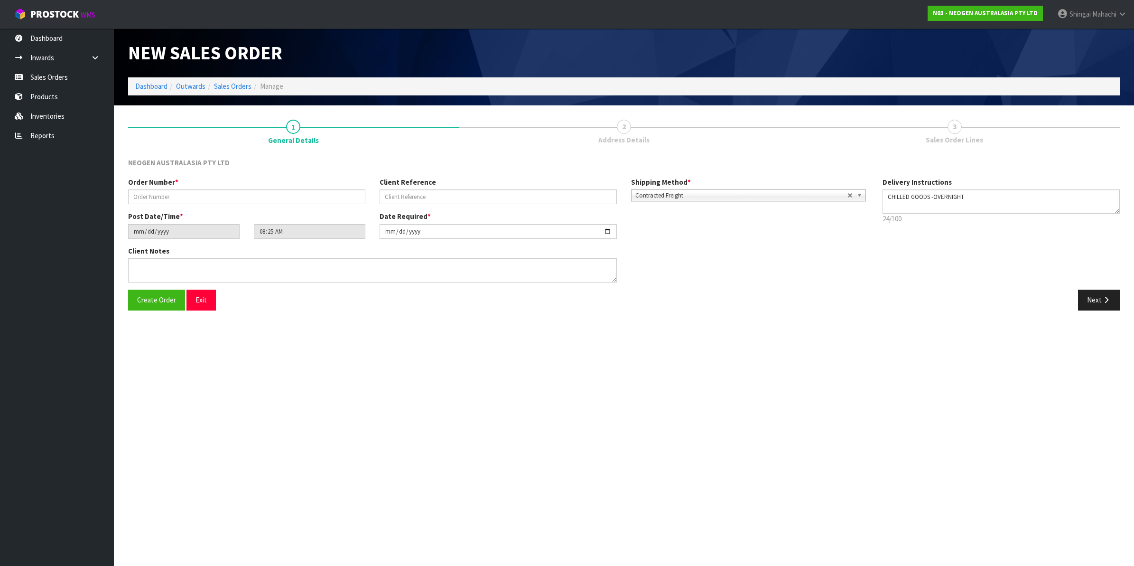
drag, startPoint x: 162, startPoint y: 188, endPoint x: 157, endPoint y: 191, distance: 5.7
click at [161, 189] on div "Order Number *" at bounding box center [247, 190] width 252 height 27
click at [150, 195] on input "text" at bounding box center [246, 196] width 237 height 15
type input "102002116"
click at [428, 196] on input "text" at bounding box center [498, 196] width 237 height 15
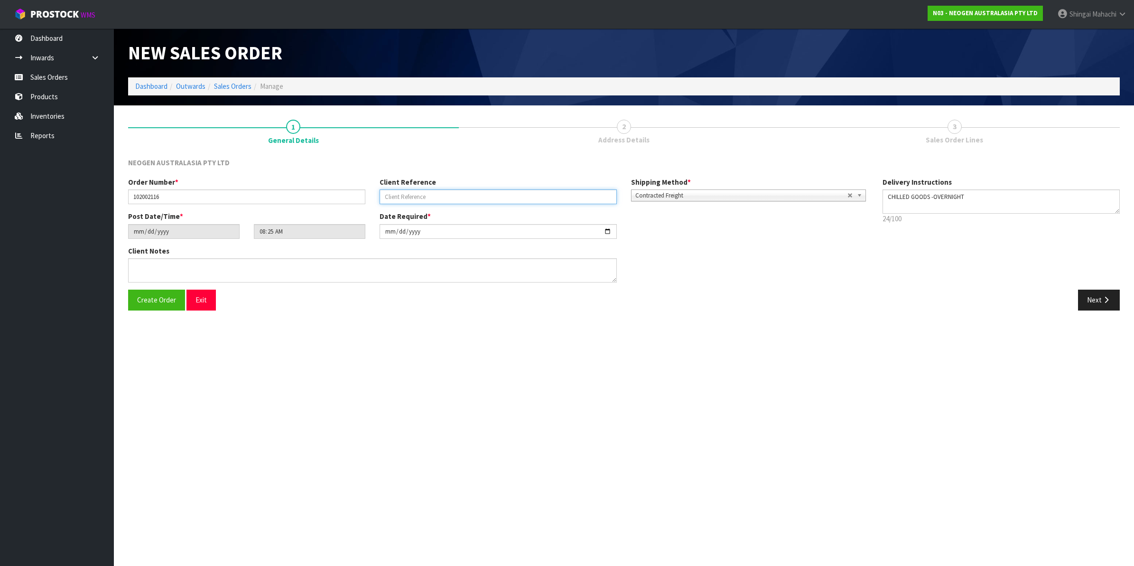
paste input "LP07016453"
type input "LP07016453"
click at [608, 231] on input "[DATE]" at bounding box center [498, 231] width 237 height 15
type input "[DATE]"
click at [165, 265] on textarea at bounding box center [372, 270] width 489 height 24
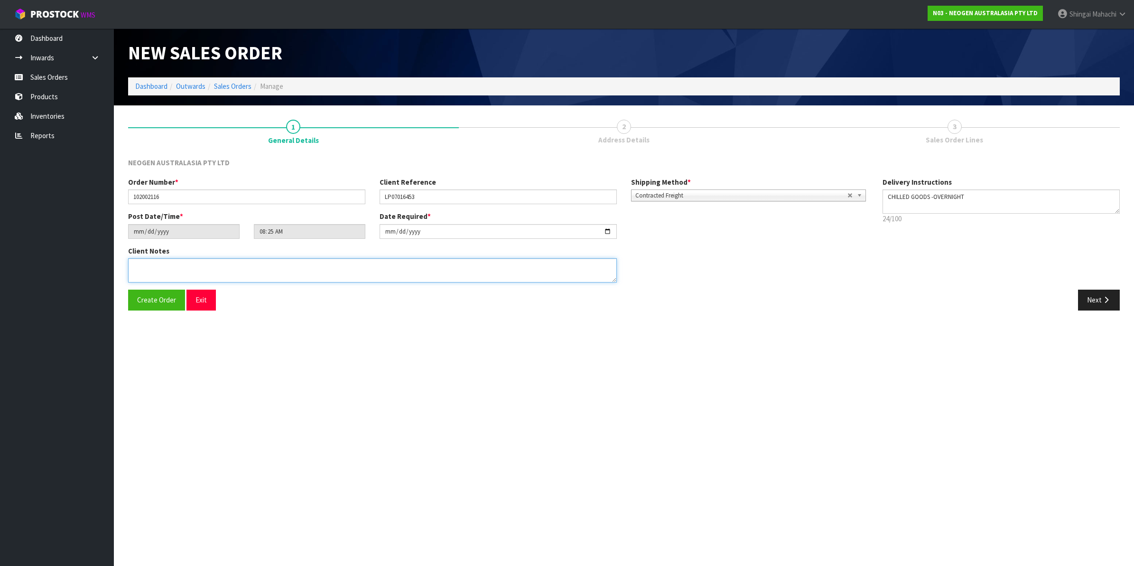
paste textarea "PLEASE PICK FROM BATCH # 418325130A. TRANSFER INSTRUCTION DATED [DATE]"
type textarea "PLEASE PICK FROM BATCH # 418325130A. TRANSFER INSTRUCTION DATED [DATE]"
click at [1104, 296] on icon "button" at bounding box center [1106, 299] width 9 height 7
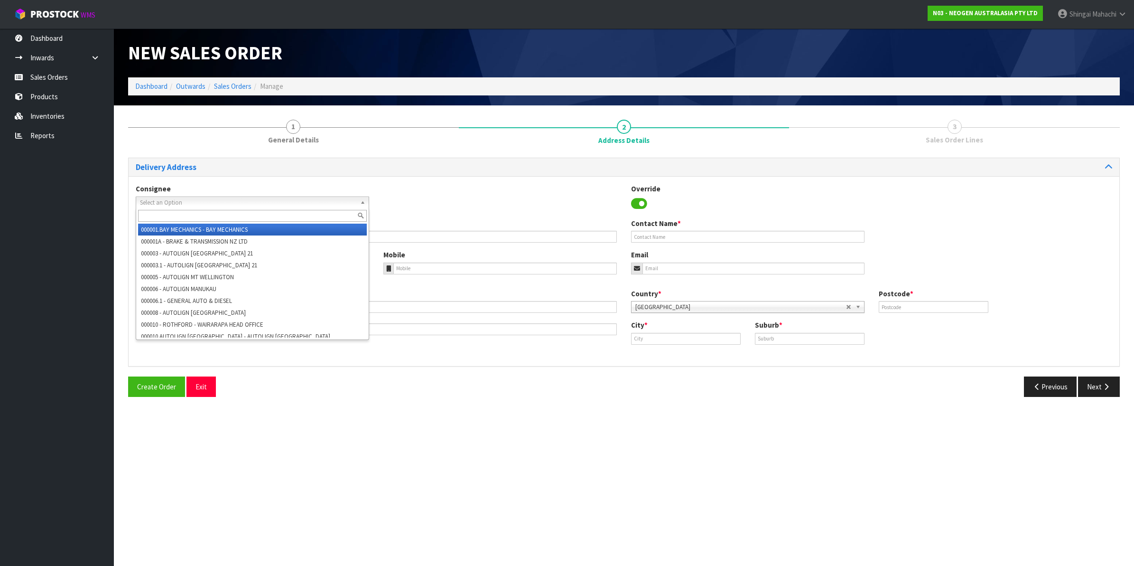
click at [174, 200] on span "Select an Option" at bounding box center [248, 202] width 216 height 11
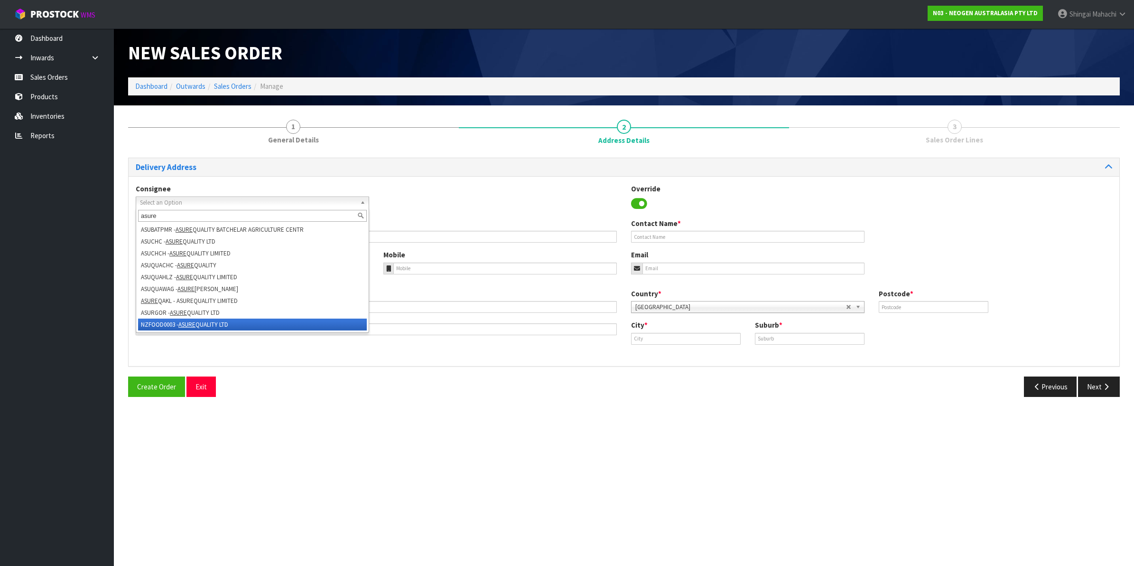
type input "asure"
click at [162, 324] on li "NZFOOD0003 - ASURE QUALITY LTD" at bounding box center [252, 324] width 229 height 12
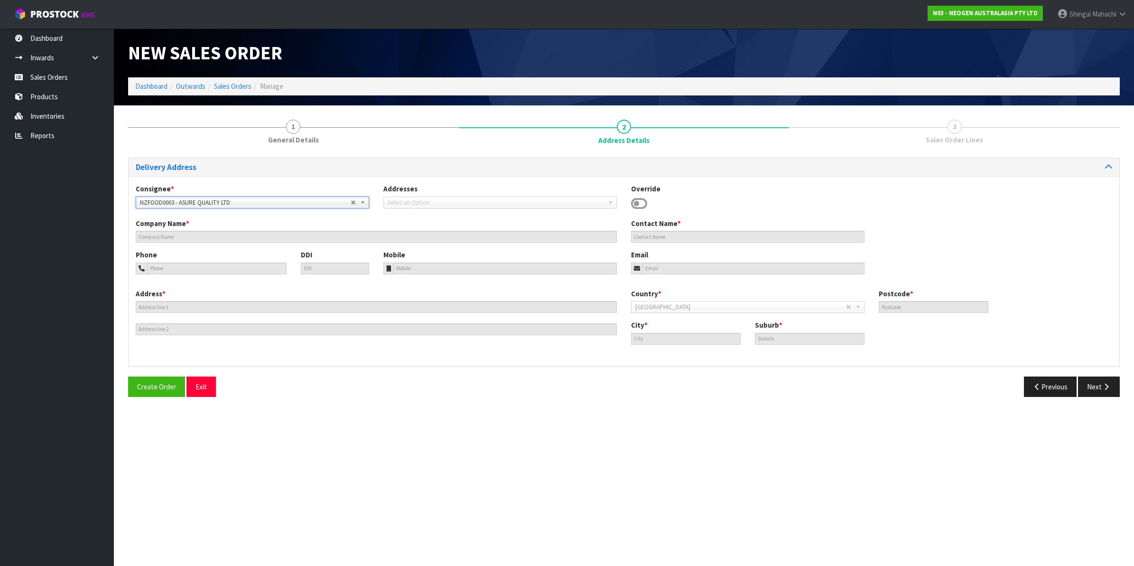
type input "ASURE QUALITY LTD"
type input "131 BOUNDARY ROAD"
type input "0600"
type input "Auckland"
type input "BLOCKHOUSE BAY"
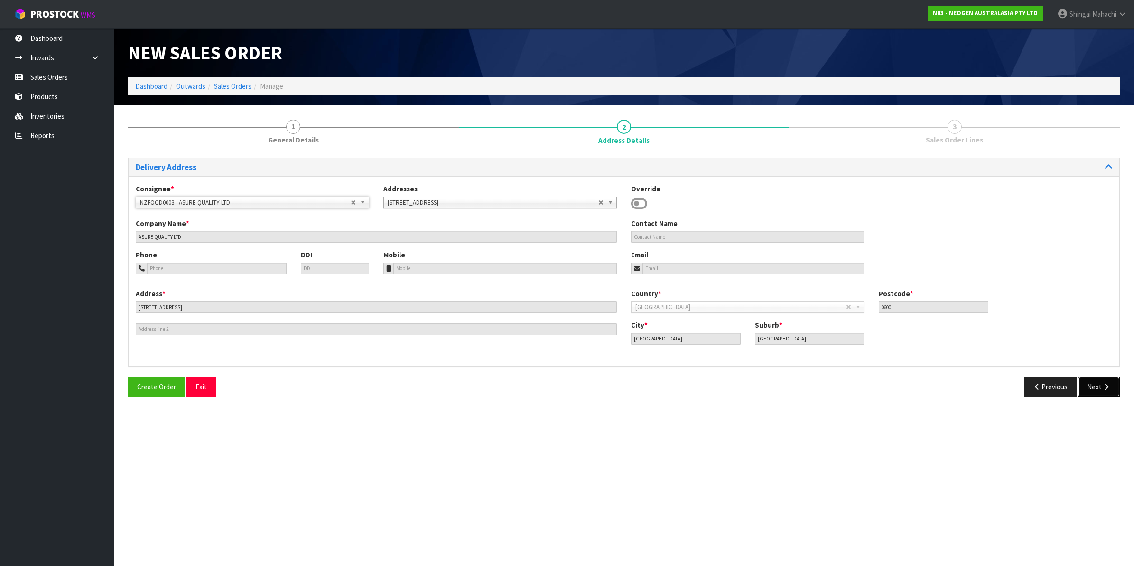
click at [1091, 387] on button "Next" at bounding box center [1099, 386] width 42 height 20
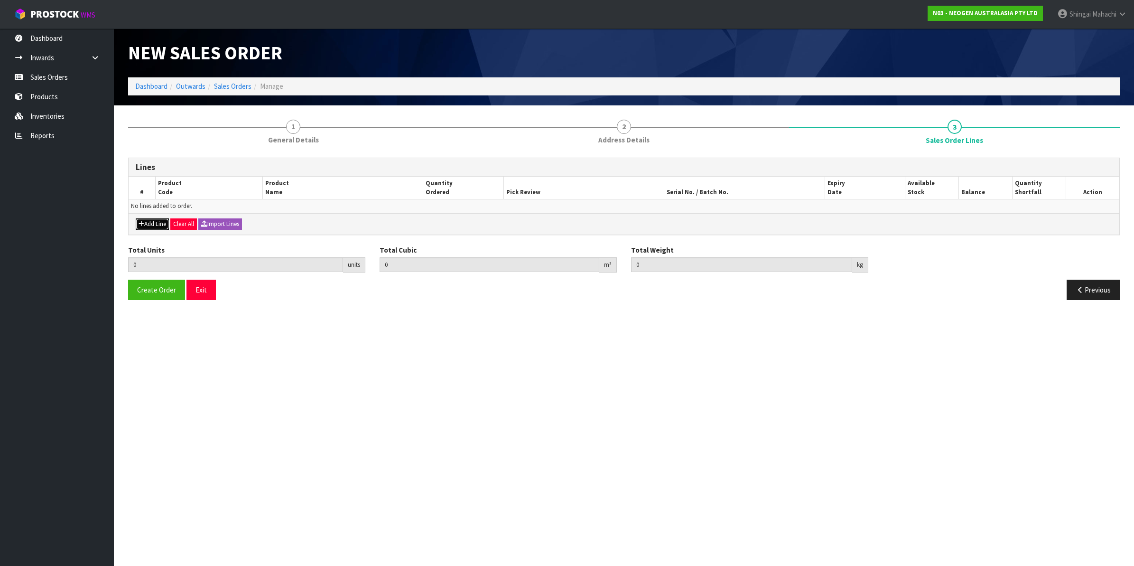
click at [153, 222] on button "Add Line" at bounding box center [152, 223] width 33 height 11
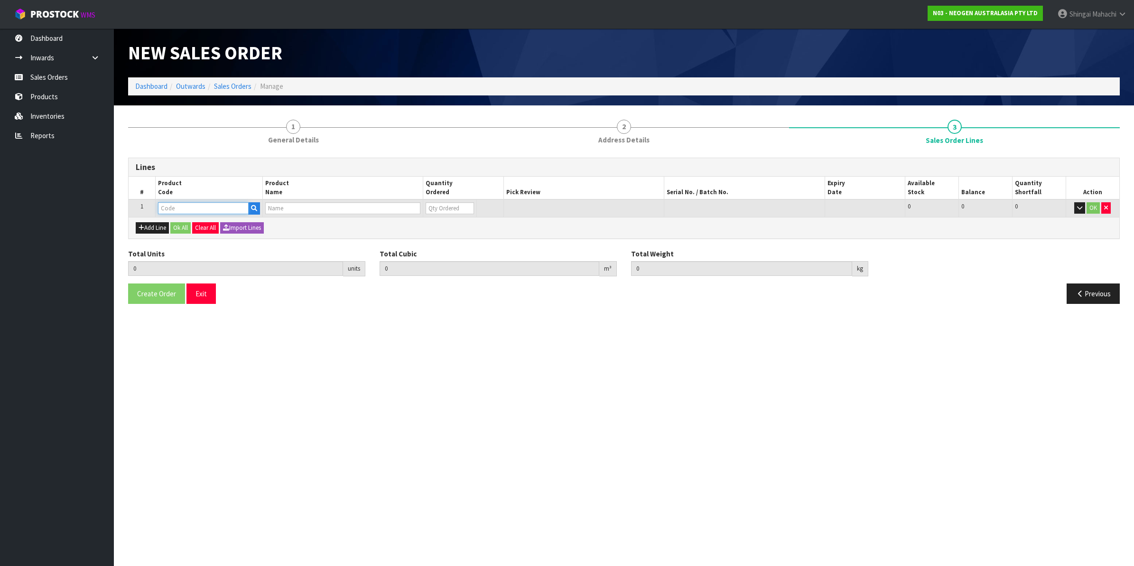
click at [180, 212] on input "text" at bounding box center [203, 208] width 91 height 12
paste input "700002273"
type input "700002273"
type input "0.000000"
type input "0.000"
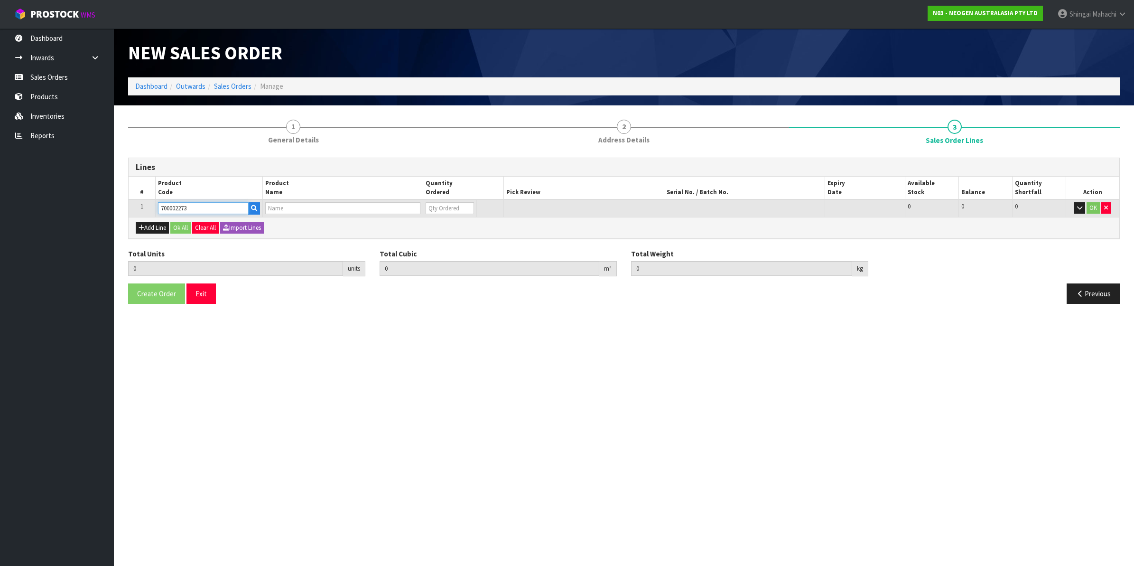
type input "7100126807 - 6421 PETRIFILM ENTROBCT PLT 1000/CS PL"
type input "0"
type input "700002273"
drag, startPoint x: 435, startPoint y: 202, endPoint x: 428, endPoint y: 206, distance: 8.3
click at [428, 206] on input "0" at bounding box center [450, 208] width 48 height 12
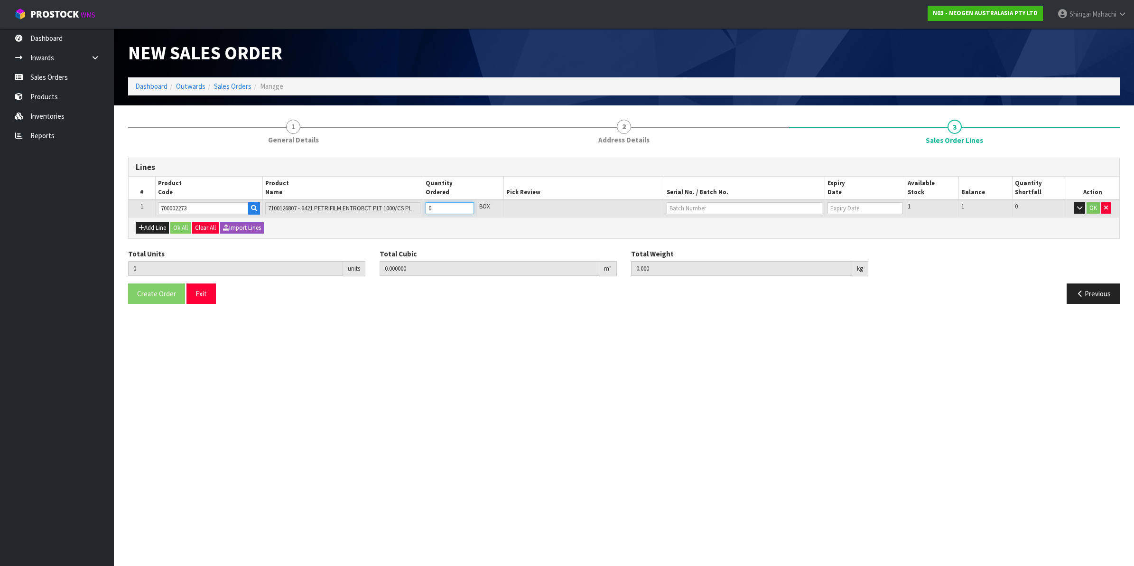
type input "1"
type input "0.018252"
type input "3.3"
type input "1"
type input "10"
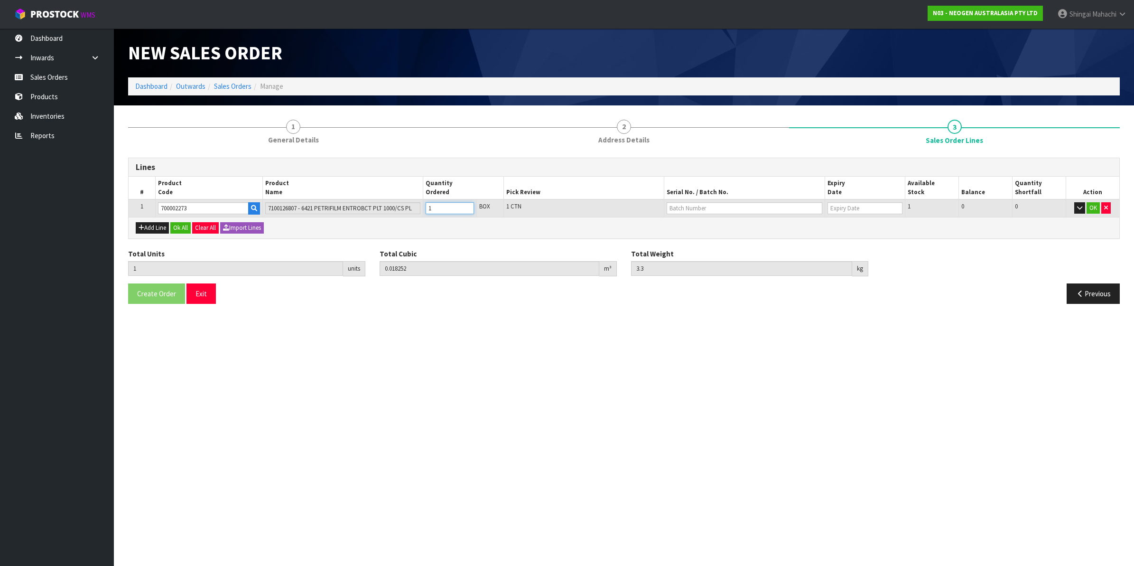
type input "0.18252"
type input "33"
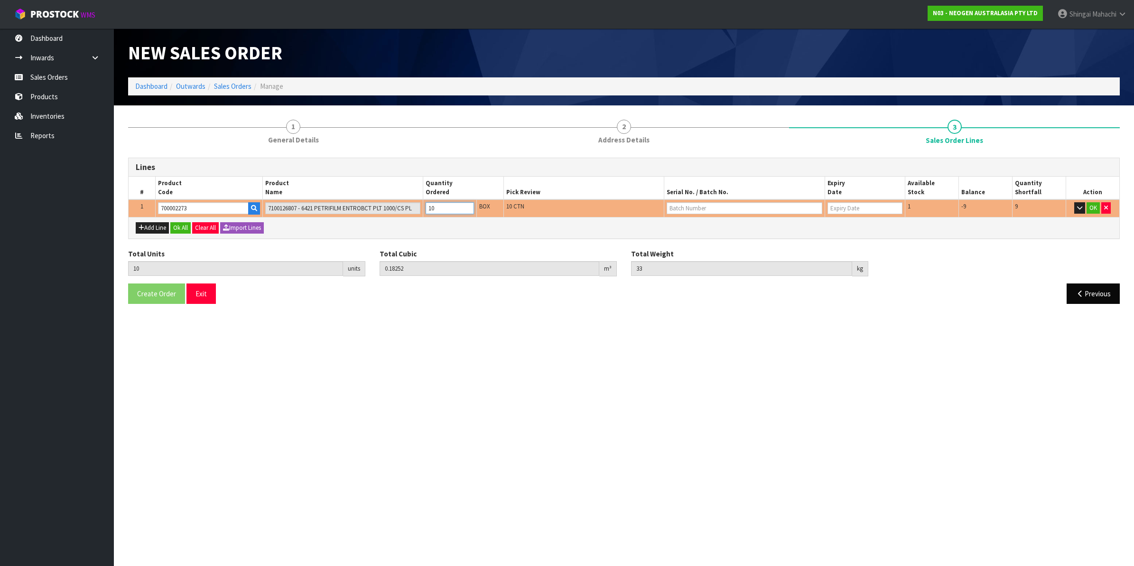
type input "10"
click at [1093, 295] on button "Previous" at bounding box center [1093, 293] width 53 height 20
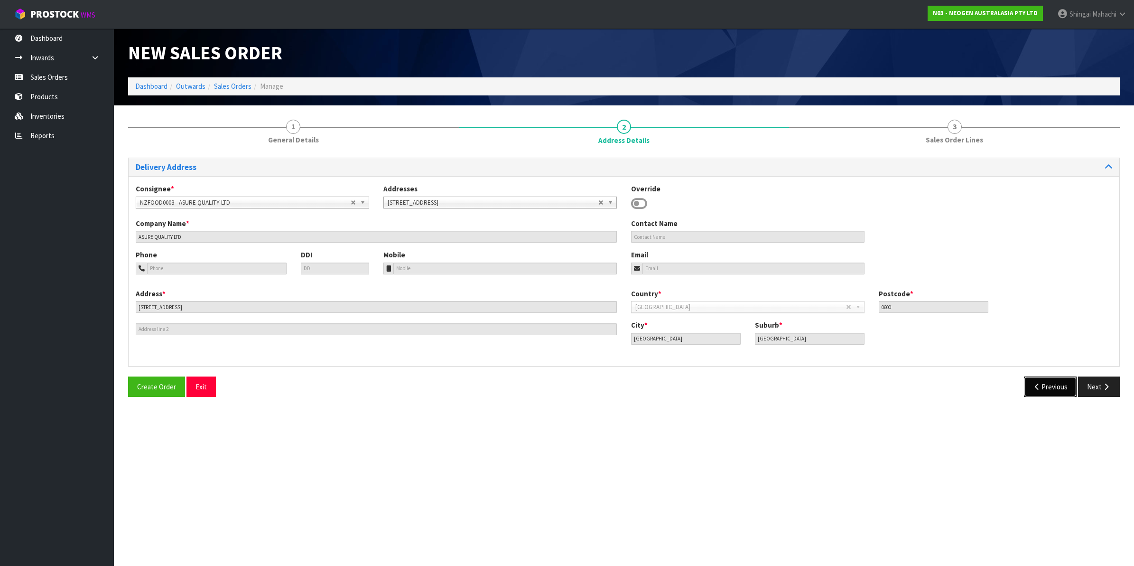
click at [1045, 388] on button "Previous" at bounding box center [1050, 386] width 53 height 20
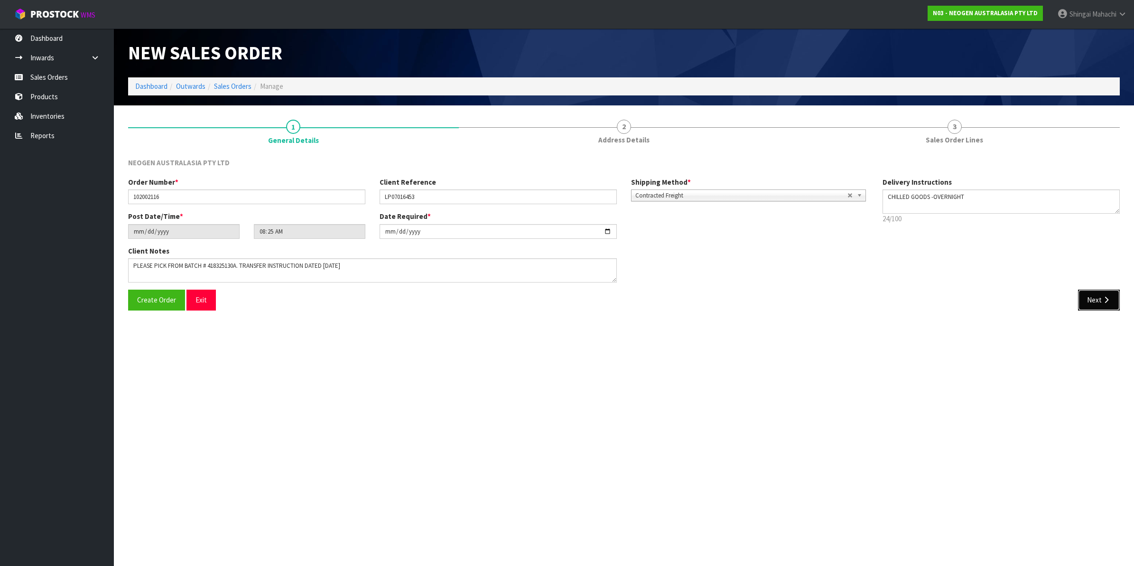
click at [1097, 299] on button "Next" at bounding box center [1099, 300] width 42 height 20
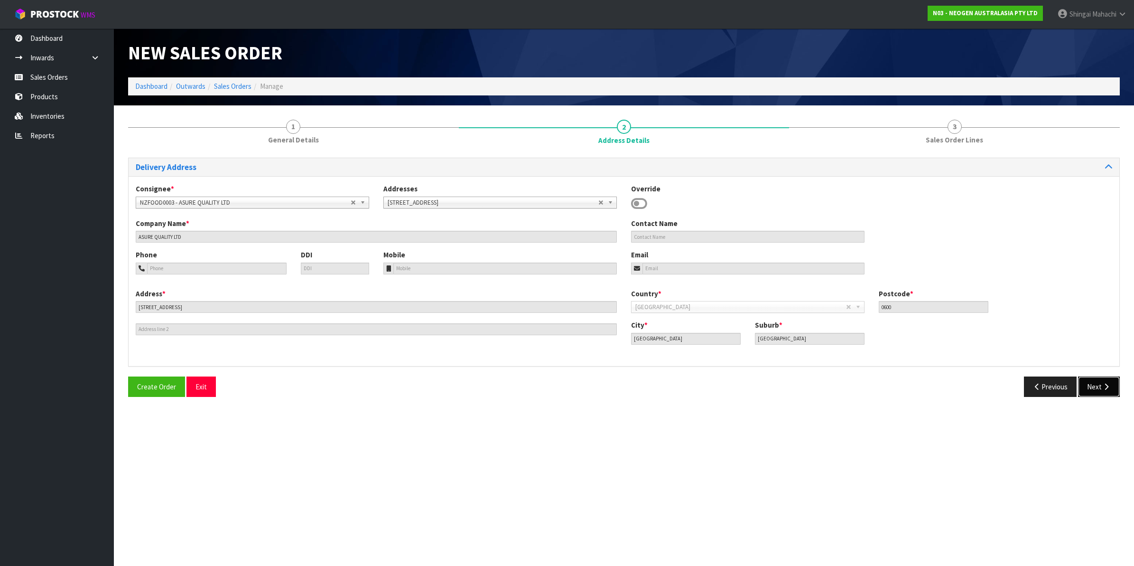
click at [1092, 385] on button "Next" at bounding box center [1099, 386] width 42 height 20
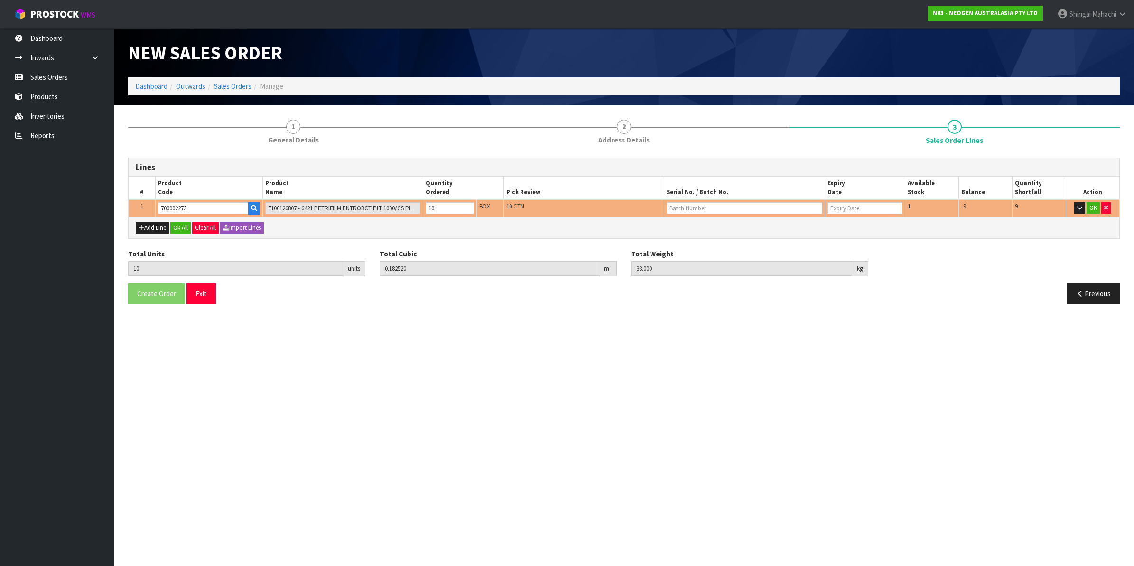
click at [1093, 207] on button "OK" at bounding box center [1093, 207] width 13 height 11
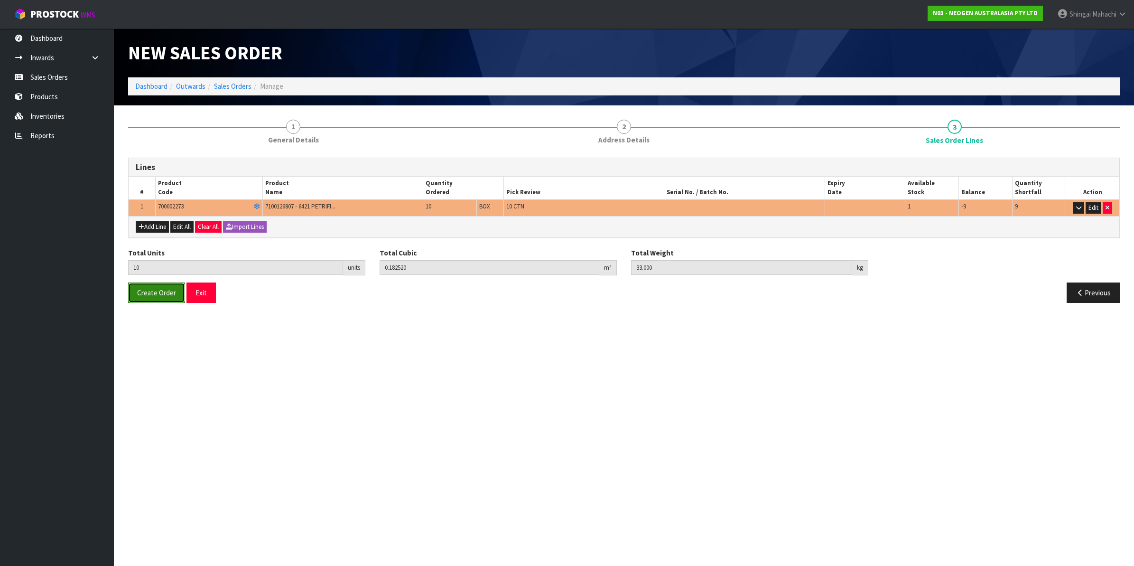
click at [160, 299] on button "Create Order" at bounding box center [156, 292] width 57 height 20
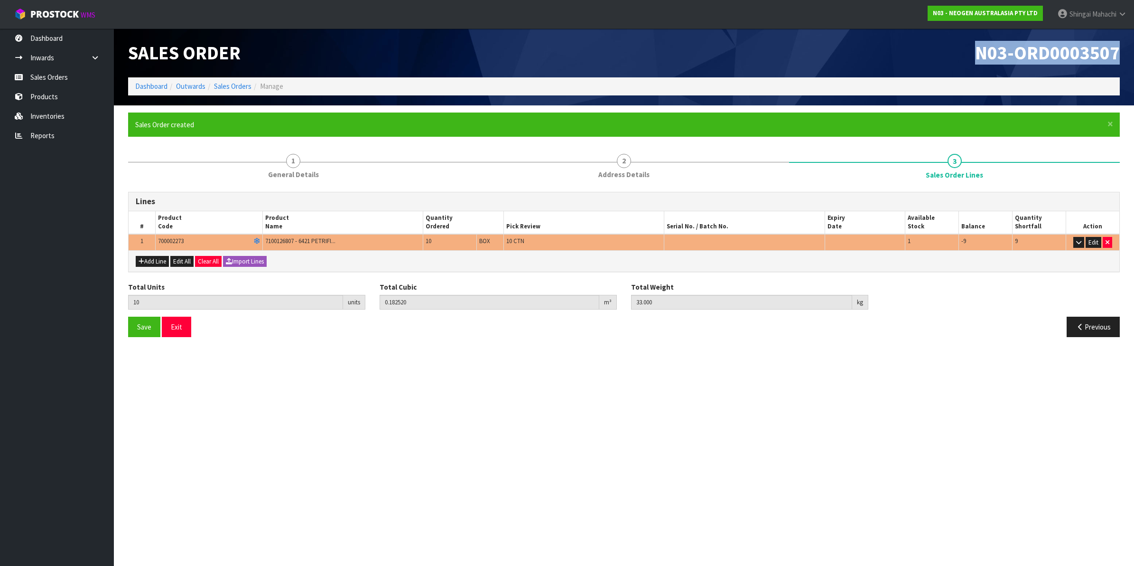
drag, startPoint x: 977, startPoint y: 52, endPoint x: 1136, endPoint y: 47, distance: 159.1
click at [1134, 47] on html "Toggle navigation ProStock WMS N03 - NEOGEN AUSTRALASIA PTY LTD [PERSON_NAME] L…" at bounding box center [567, 283] width 1134 height 566
copy span "N03-ORD0003507"
click at [224, 84] on link "Sales Orders" at bounding box center [232, 86] width 37 height 9
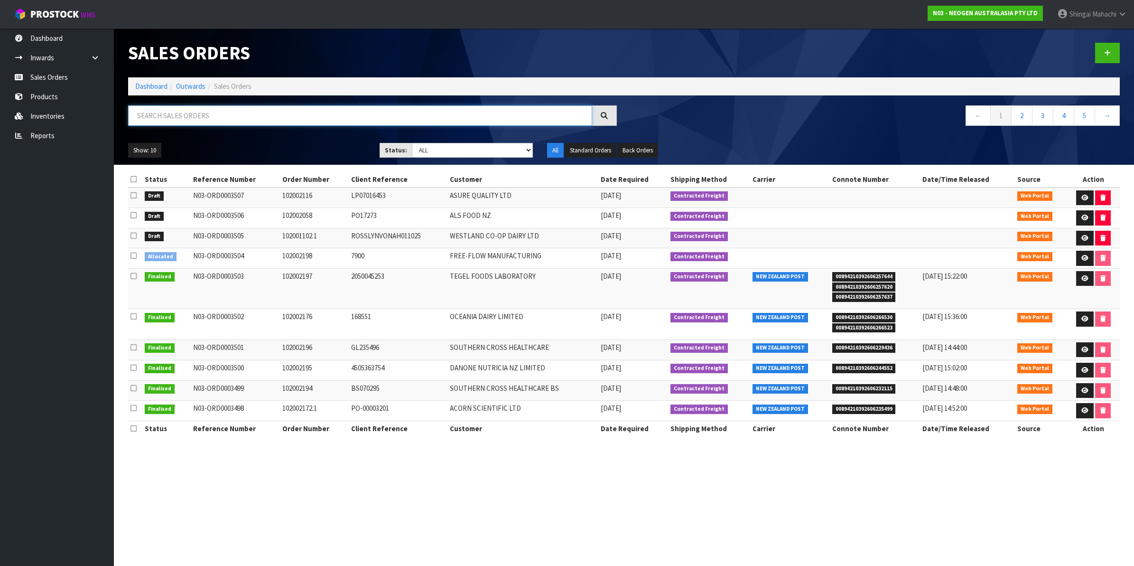
click at [208, 113] on input "text" at bounding box center [360, 115] width 464 height 20
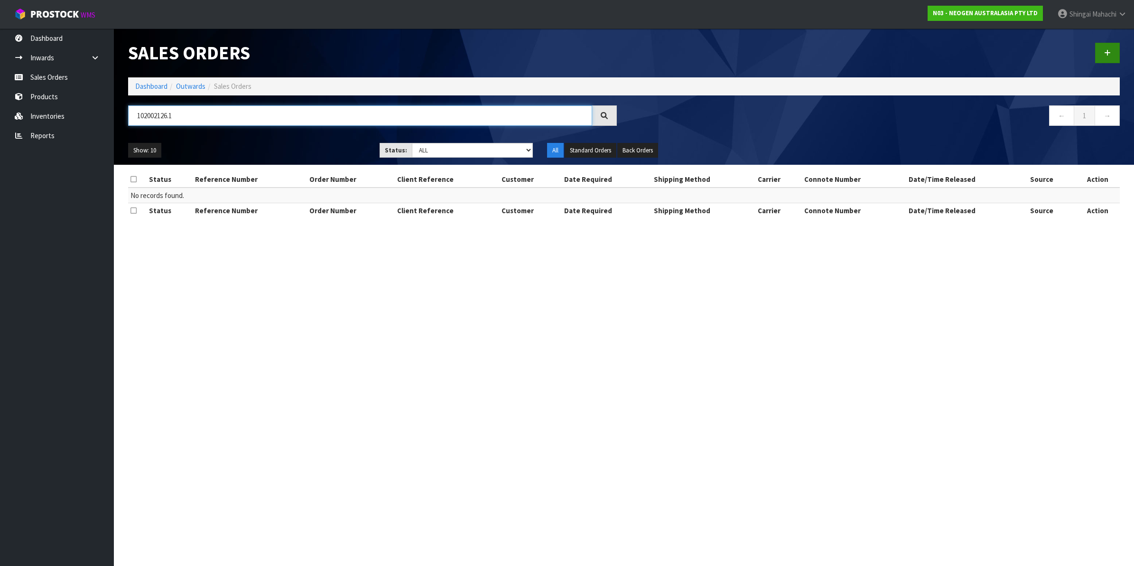
type input "102002126.1"
click at [1107, 50] on icon at bounding box center [1107, 52] width 7 height 7
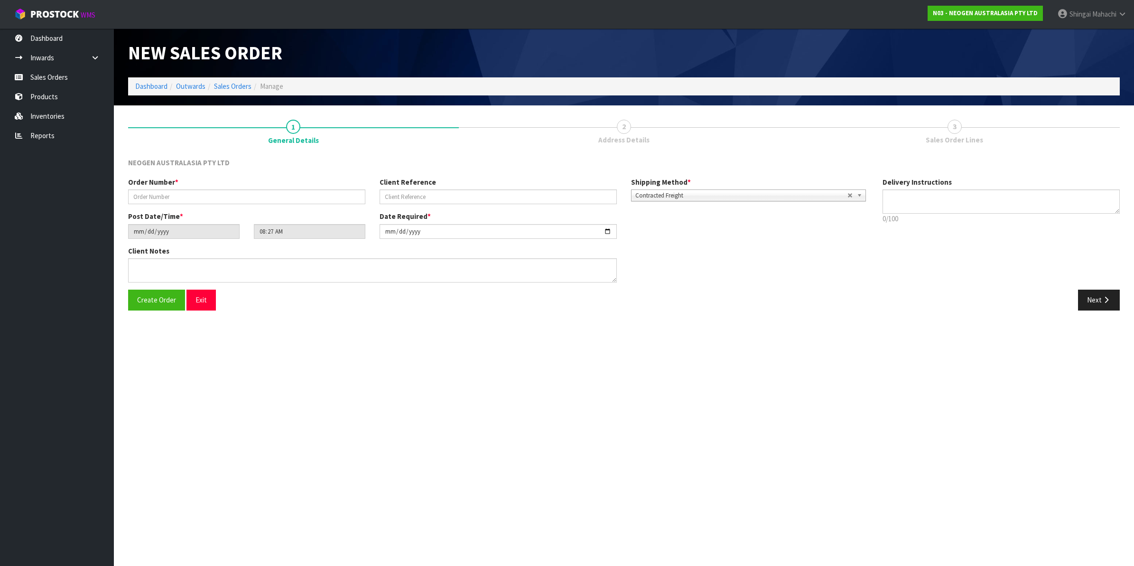
type textarea "CHILLED GOODS -OVERNIGHT"
click at [148, 193] on input "text" at bounding box center [246, 196] width 237 height 15
click at [128, 290] on button "Create Order" at bounding box center [156, 300] width 57 height 20
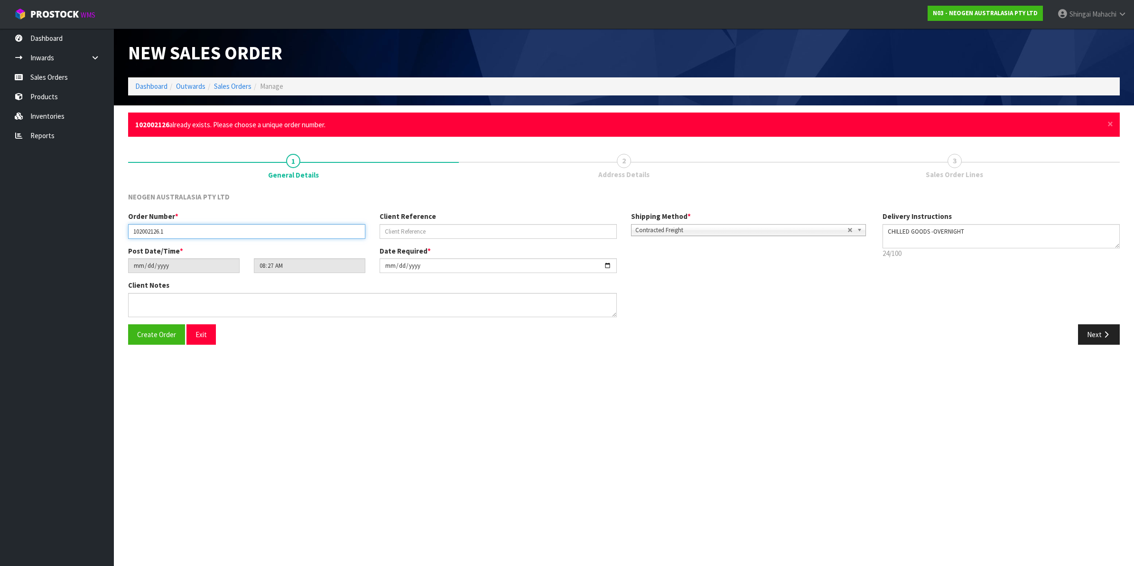
type input "102002126.1"
click at [412, 236] on input "text" at bounding box center [498, 231] width 237 height 15
click at [416, 231] on input "text" at bounding box center [498, 231] width 237 height 15
paste input "PO106171"
type input "PO106171"
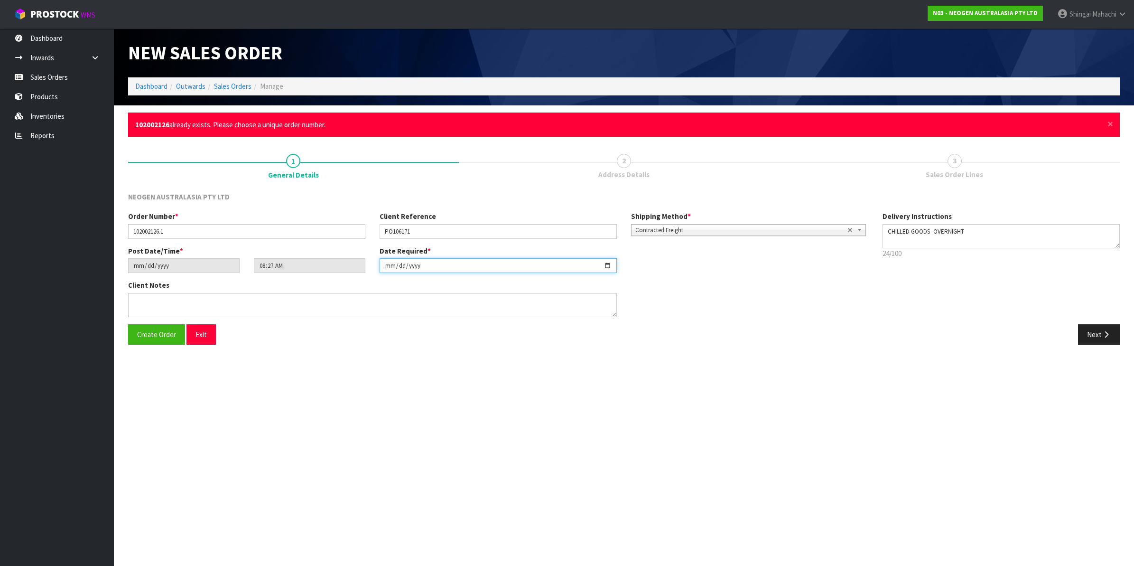
click at [610, 266] on input "[DATE]" at bounding box center [498, 265] width 237 height 15
type input "[DATE]"
click at [203, 306] on textarea at bounding box center [372, 305] width 489 height 24
paste textarea "PLEASE PICK FROM BATCH # 418325130A. TRANSFER INSTRUCTION DATED [DATE]"
type textarea "PLEASE PICK FROM BATCH # 418325130A. TRANSFER INSTRUCTION DATED [DATE]"
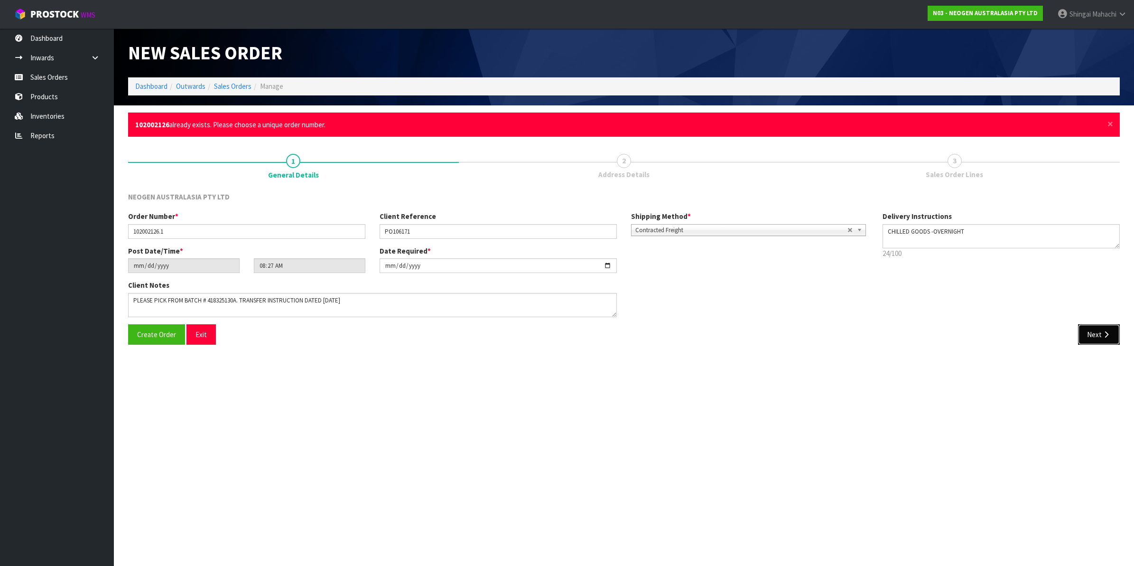
click at [1096, 331] on button "Next" at bounding box center [1099, 334] width 42 height 20
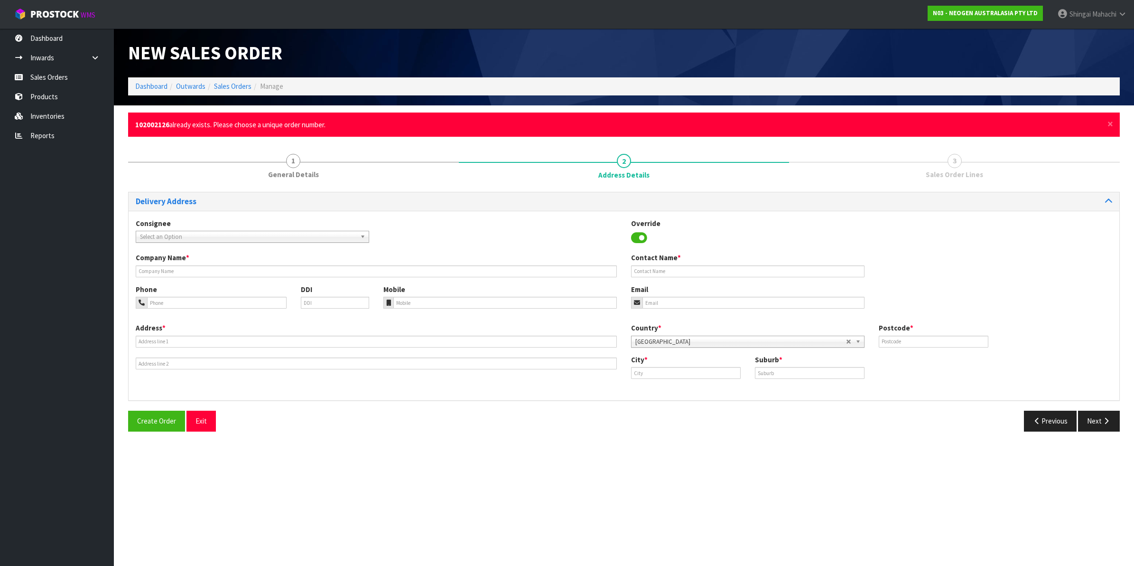
click at [155, 233] on span "Select an Option" at bounding box center [248, 236] width 216 height 11
type input "hill labs"
click at [167, 262] on li "RJHILLCHC - HILL LABS" at bounding box center [252, 264] width 229 height 12
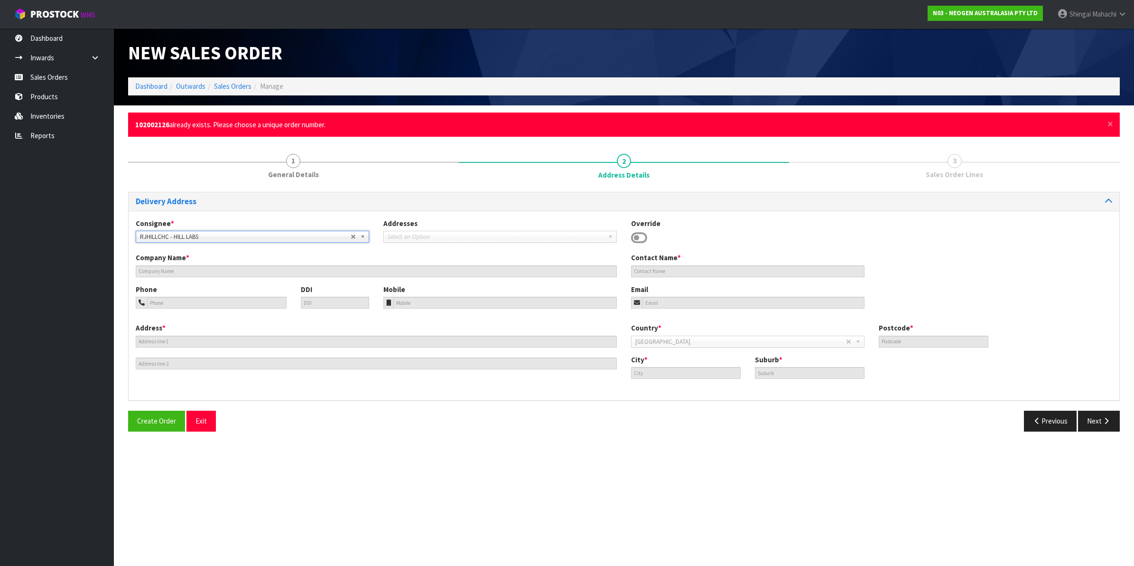
type input "HILL LABS"
type input "[PERSON_NAME]"
type input "LEVEL 1 / 17 PRINT PLACE"
type input "8024"
type input "[GEOGRAPHIC_DATA]"
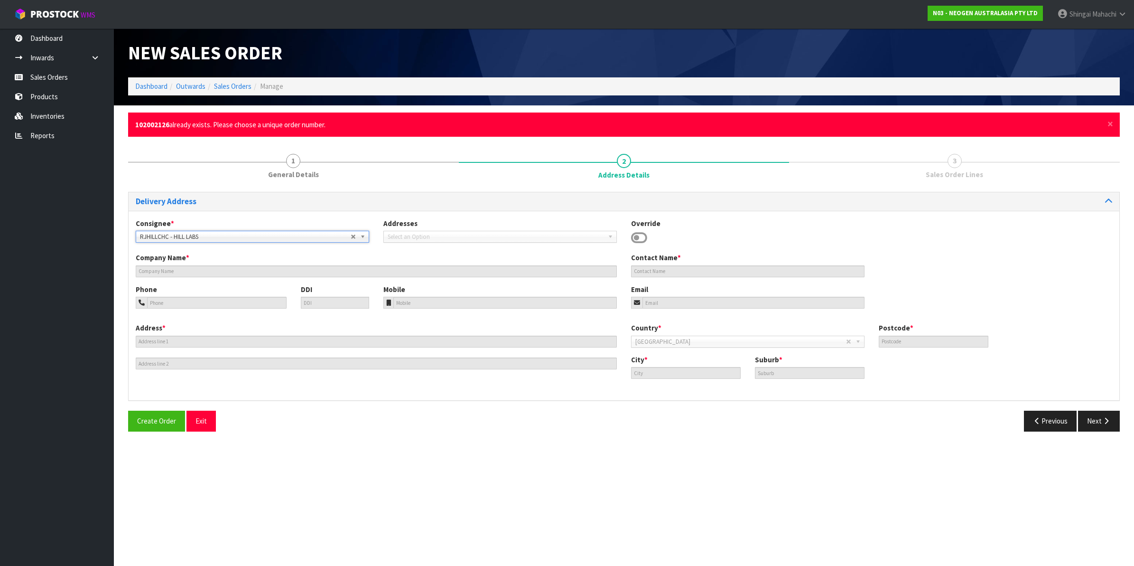
type input "[PERSON_NAME]"
click at [1042, 420] on button "Previous" at bounding box center [1050, 421] width 53 height 20
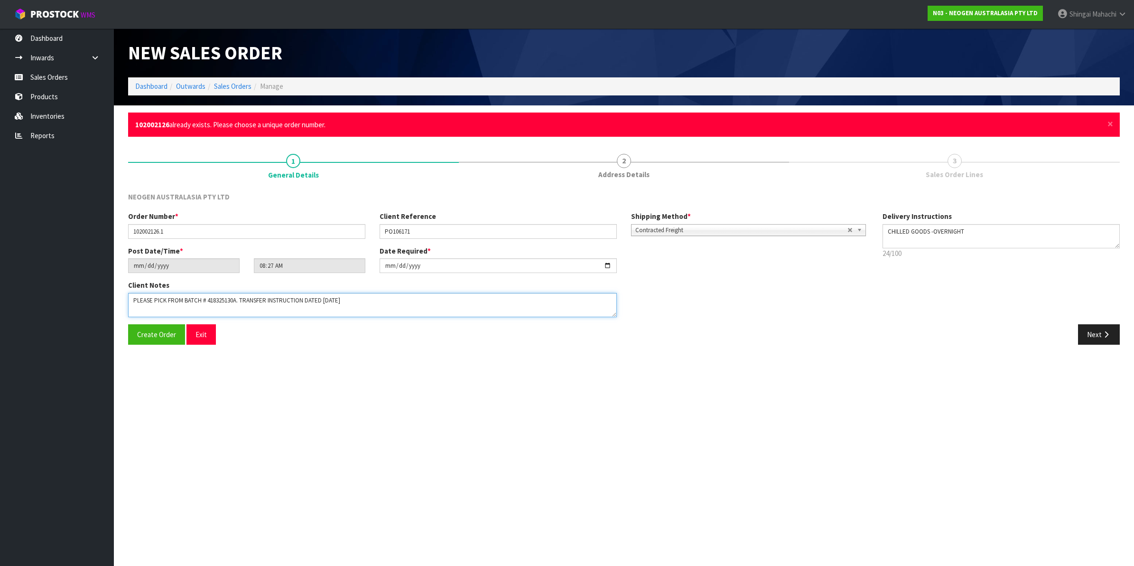
click at [359, 298] on textarea at bounding box center [372, 305] width 489 height 24
click at [387, 295] on textarea at bounding box center [372, 305] width 489 height 24
paste textarea "INWARDS GOODS"
type textarea "PLEASE PICK FROM BATCH # 418325130A. TRANSFER INSTRUCTION DATED [DATE] _ ATTN: …"
click at [1103, 333] on icon "button" at bounding box center [1106, 334] width 9 height 7
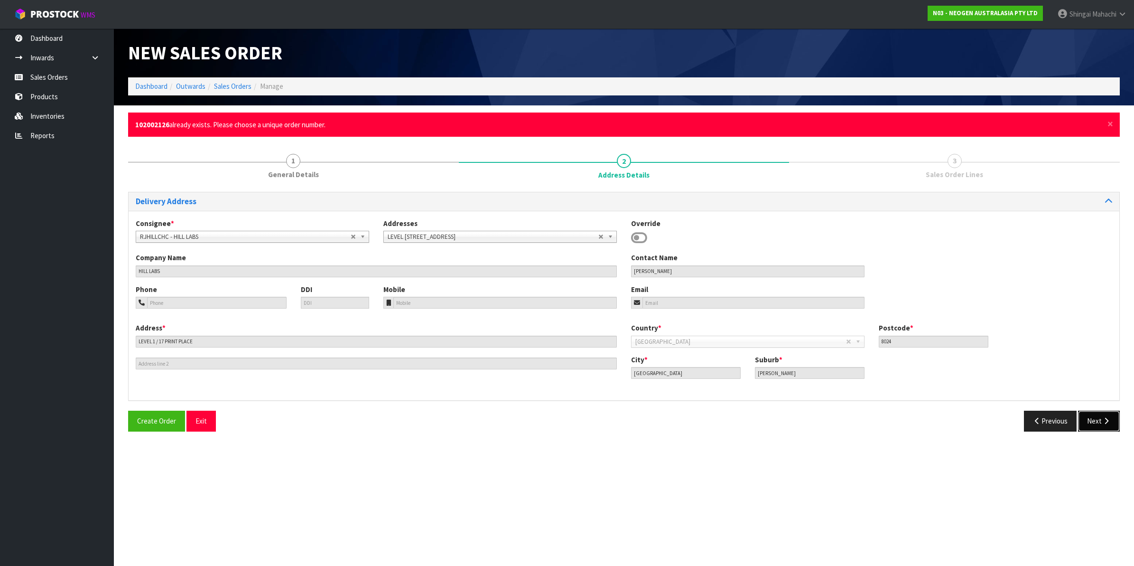
click at [1095, 419] on button "Next" at bounding box center [1099, 421] width 42 height 20
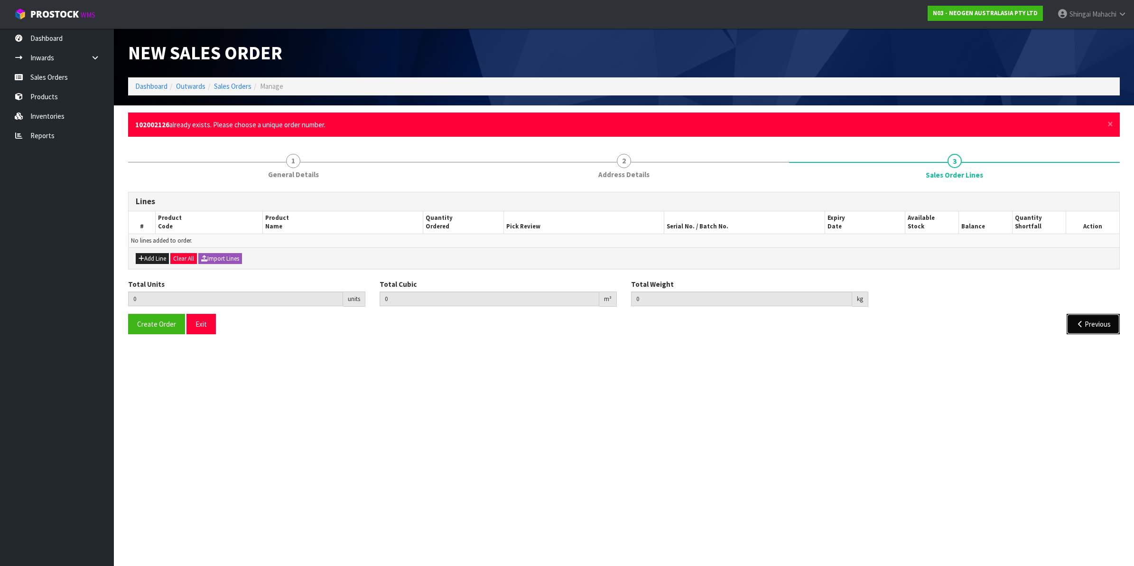
click at [1082, 322] on icon "button" at bounding box center [1080, 323] width 9 height 7
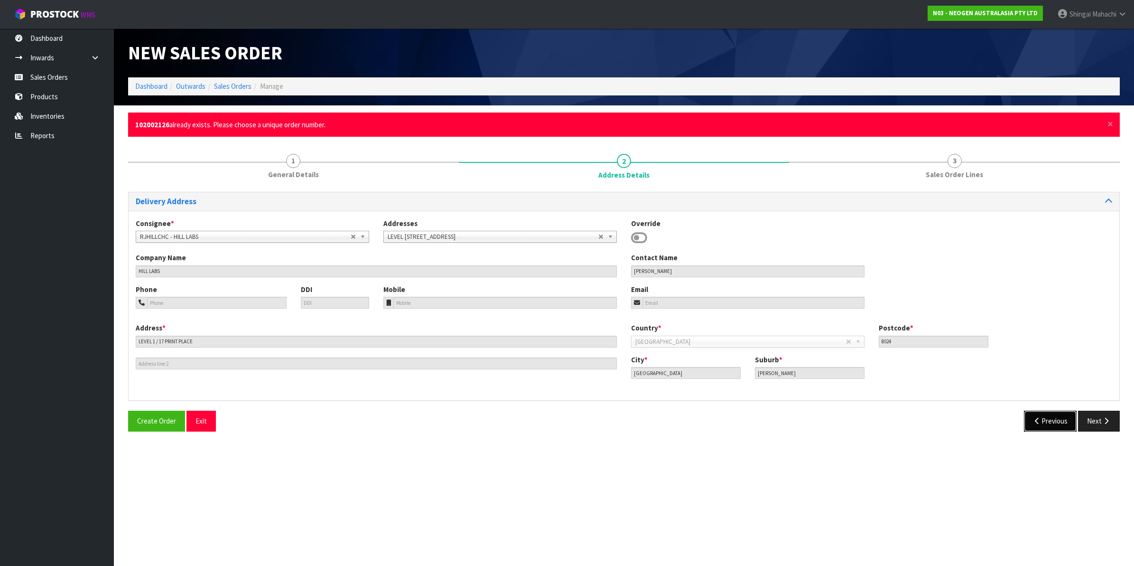
click at [1057, 421] on button "Previous" at bounding box center [1050, 421] width 53 height 20
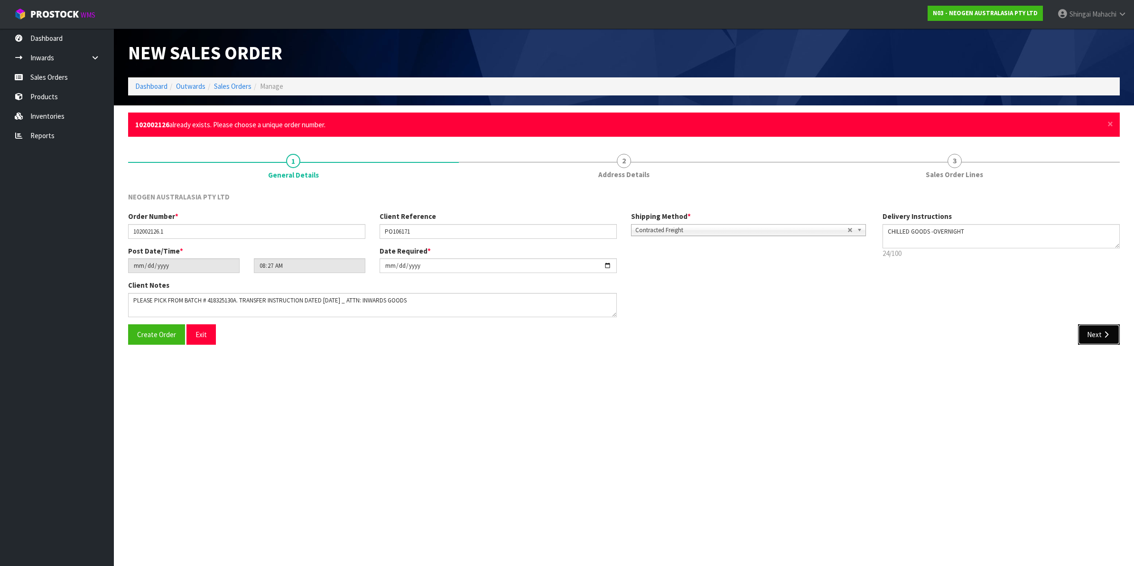
click at [1102, 336] on icon "button" at bounding box center [1106, 334] width 9 height 7
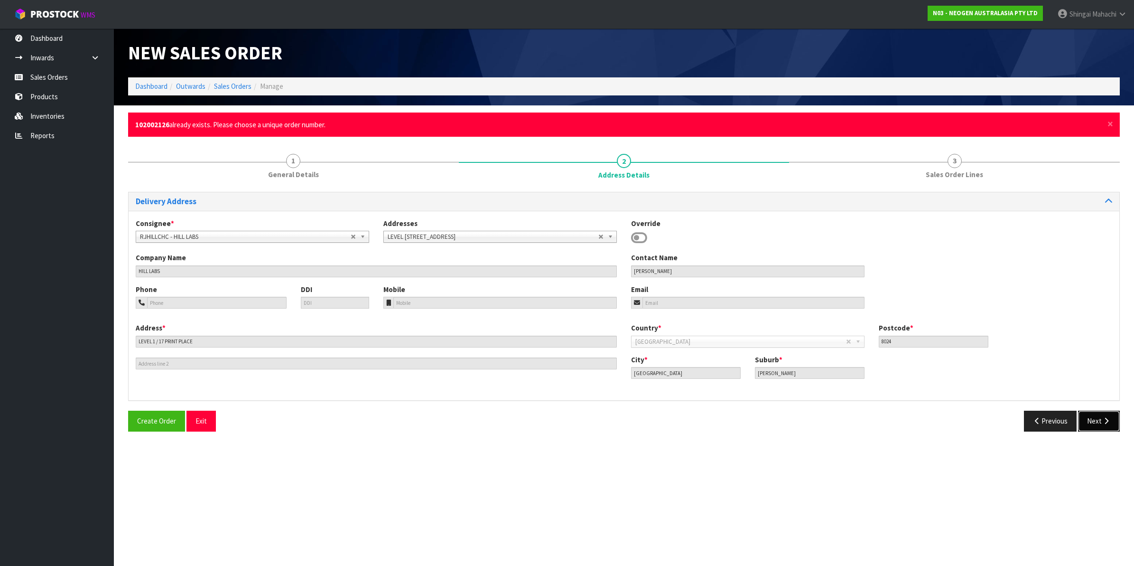
click at [1101, 418] on button "Next" at bounding box center [1099, 421] width 42 height 20
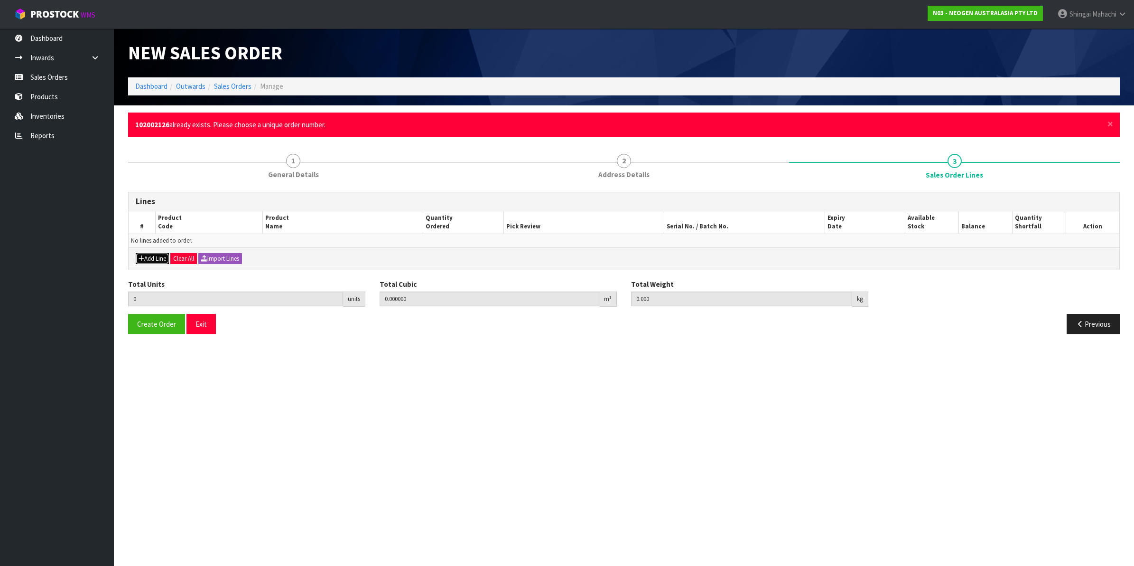
drag, startPoint x: 144, startPoint y: 258, endPoint x: 151, endPoint y: 252, distance: 8.8
click at [144, 257] on button "Add Line" at bounding box center [152, 258] width 33 height 11
type input "0"
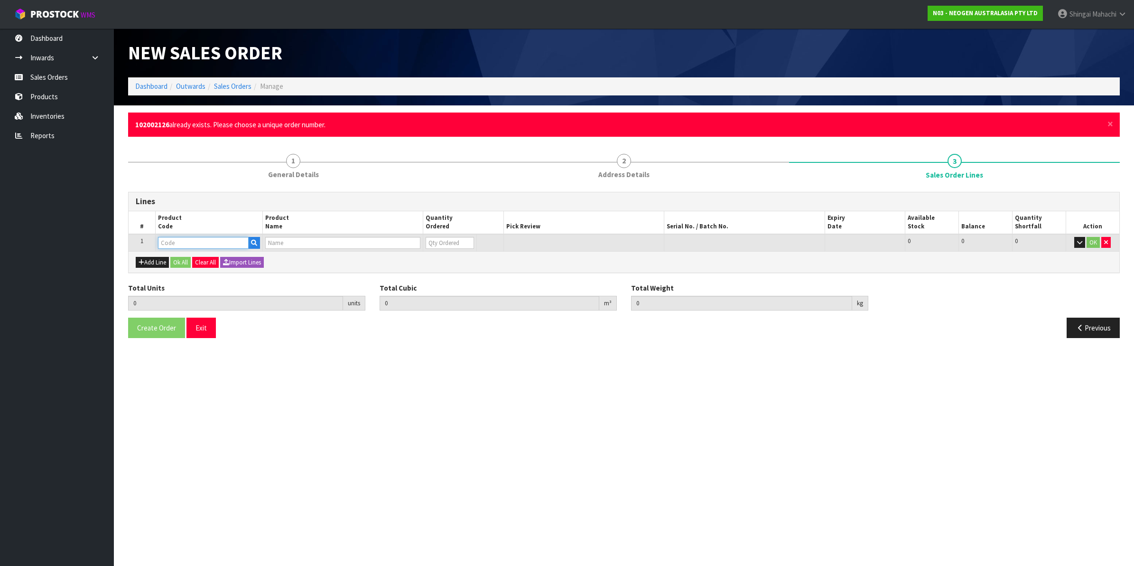
click at [168, 237] on input "text" at bounding box center [203, 243] width 91 height 12
click at [176, 244] on input "text" at bounding box center [203, 243] width 91 height 12
paste input "700002273"
type input "700002273"
type input "0.000000"
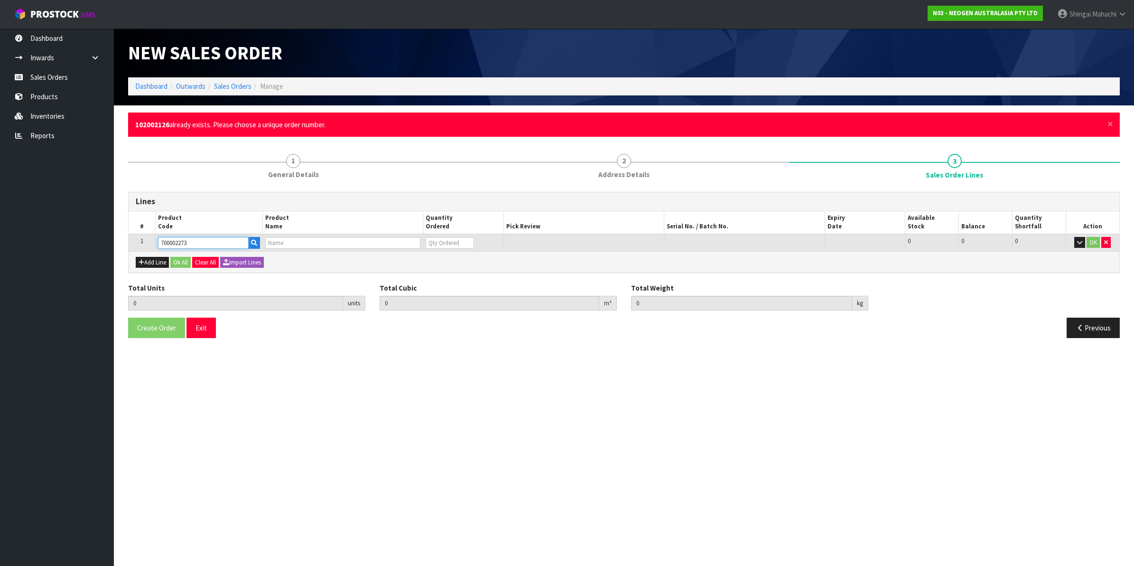
type input "0.000"
type input "7100126807 - 6421 PETRIFILM ENTROBCT PLT 1000/CS PL"
type input "0"
type input "700002273"
click at [420, 243] on tr "1 700002273 7100126807 - 6421 PETRIFILM ENTROBCT PLT 1000/CS PL 0 BOX 1 1 0 OK" at bounding box center [624, 243] width 991 height 18
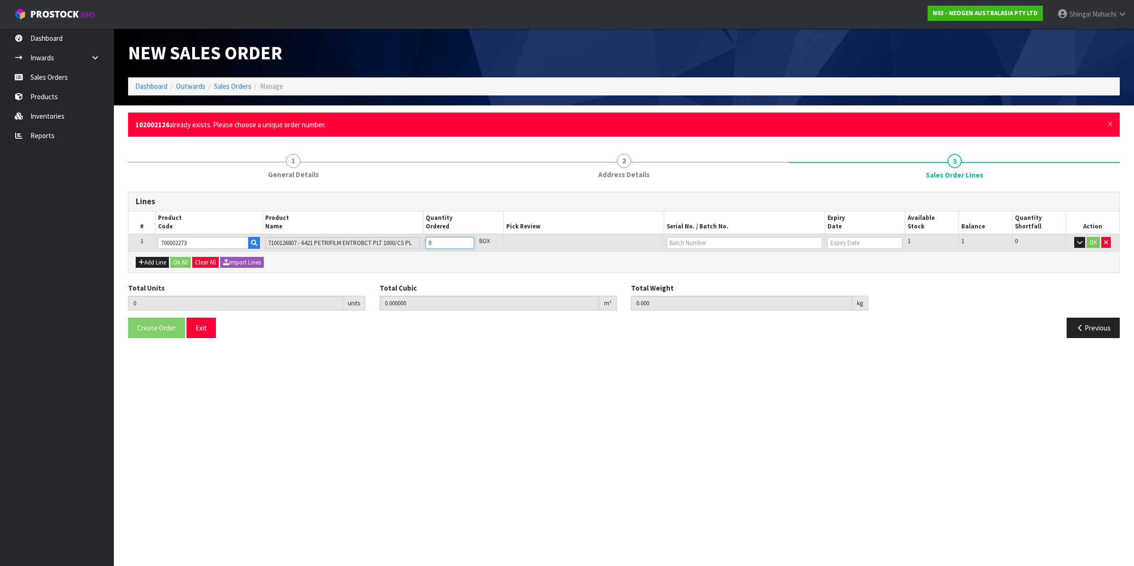
type input "3"
type input "0.054756"
type input "9.9"
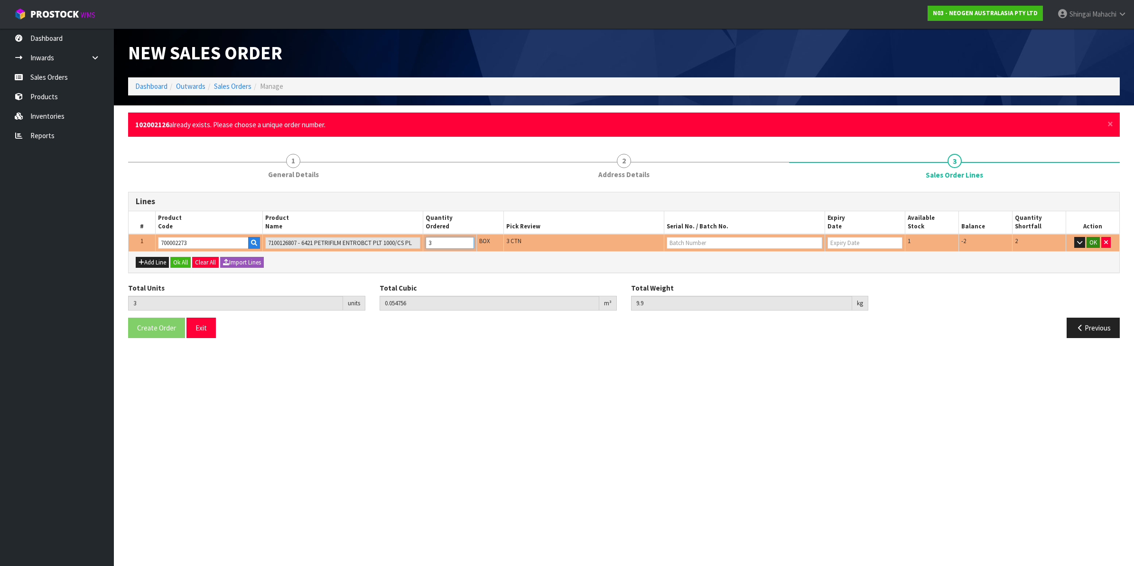
type input "3"
click at [1095, 243] on button "OK" at bounding box center [1093, 242] width 13 height 11
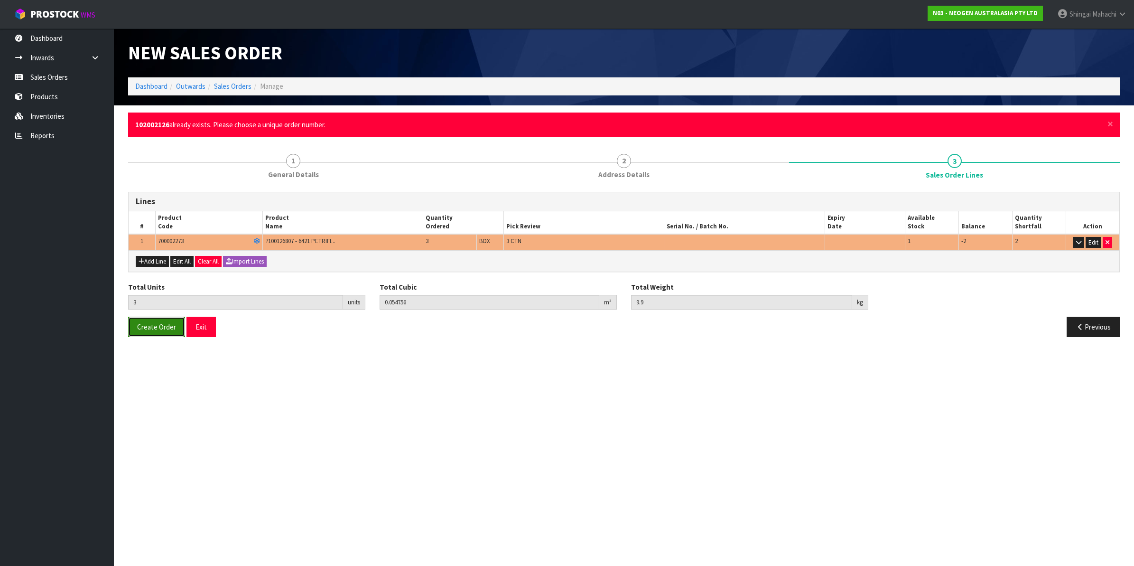
click at [150, 330] on span "Create Order" at bounding box center [156, 326] width 39 height 9
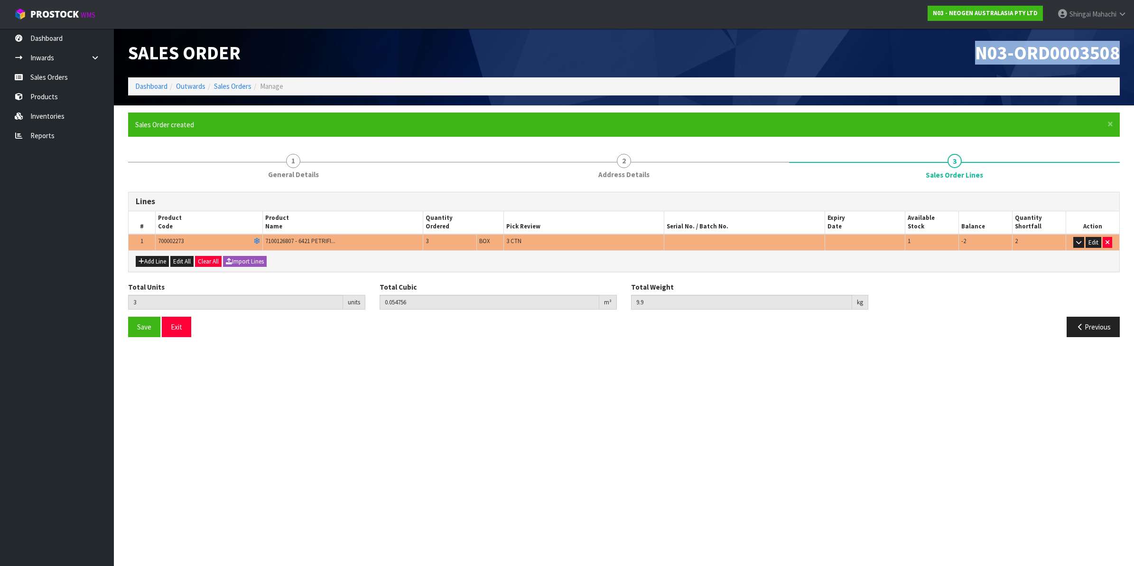
drag, startPoint x: 971, startPoint y: 53, endPoint x: 1125, endPoint y: 51, distance: 153.8
click at [1125, 51] on div "N03-ORD0003508" at bounding box center [875, 52] width 503 height 49
copy span "N03-ORD0003508"
click at [230, 86] on link "Sales Orders" at bounding box center [232, 86] width 37 height 9
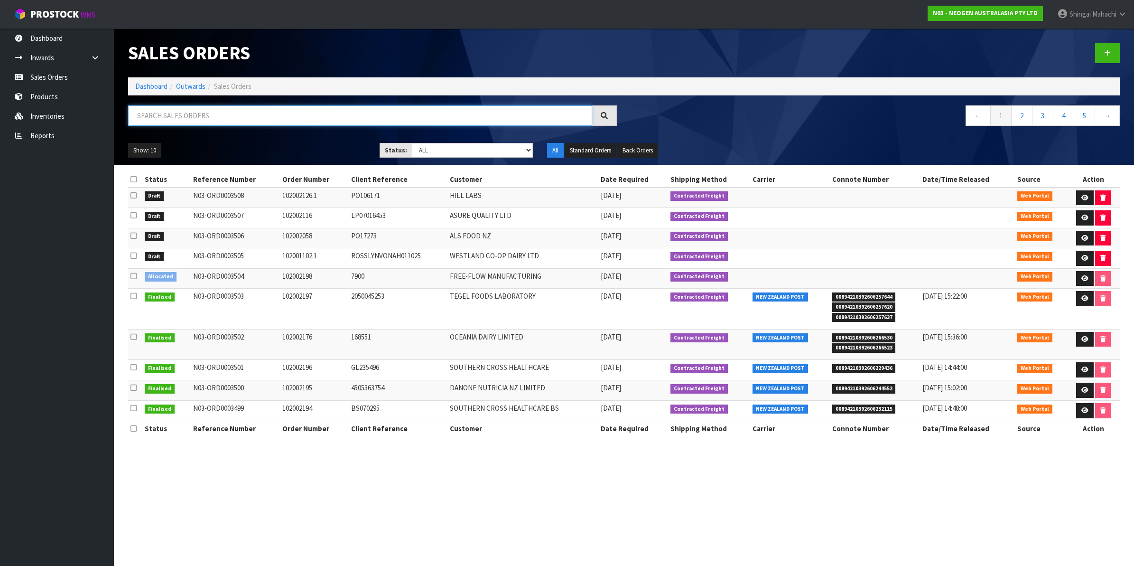
click at [183, 109] on input "text" at bounding box center [360, 115] width 464 height 20
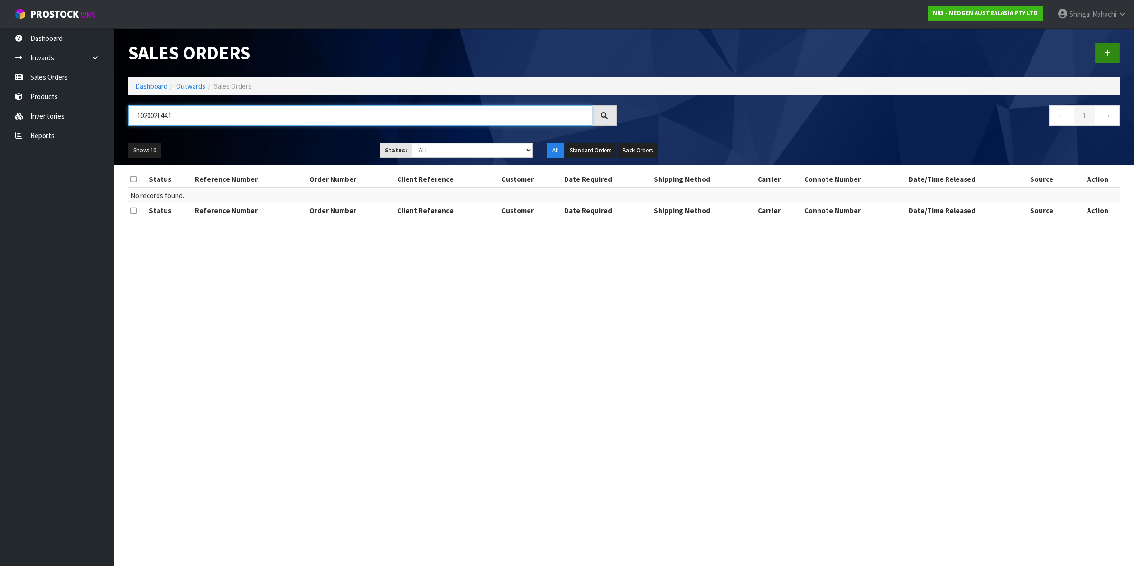
type input "102002144.1"
click at [1099, 52] on link at bounding box center [1107, 53] width 25 height 20
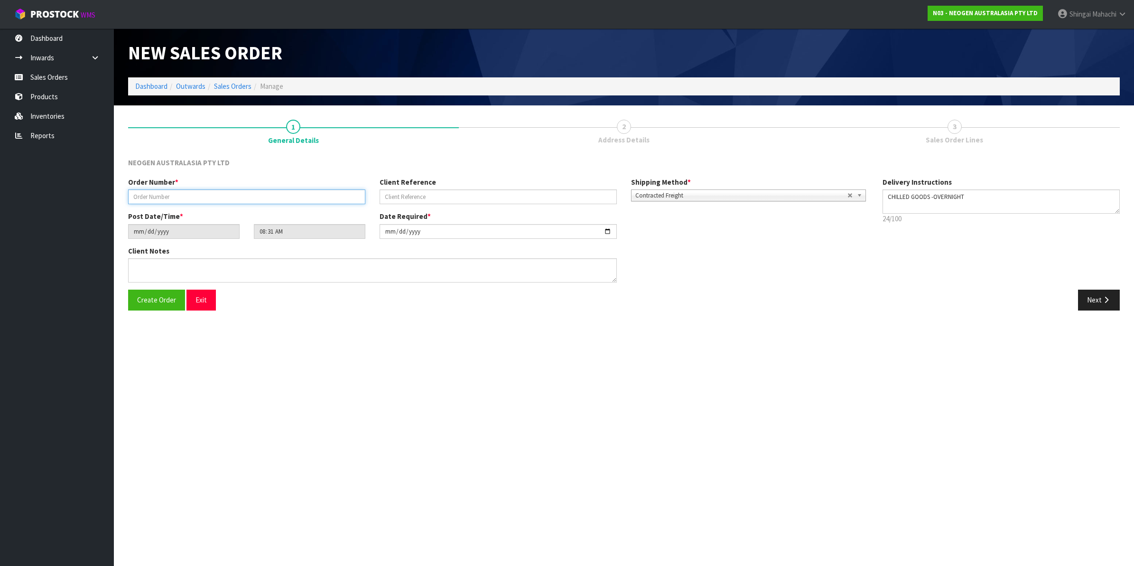
click at [167, 192] on input "text" at bounding box center [246, 196] width 237 height 15
type input "102002144.1"
click at [399, 191] on input "text" at bounding box center [498, 196] width 237 height 15
paste input "0"
drag, startPoint x: 409, startPoint y: 200, endPoint x: 362, endPoint y: 200, distance: 47.0
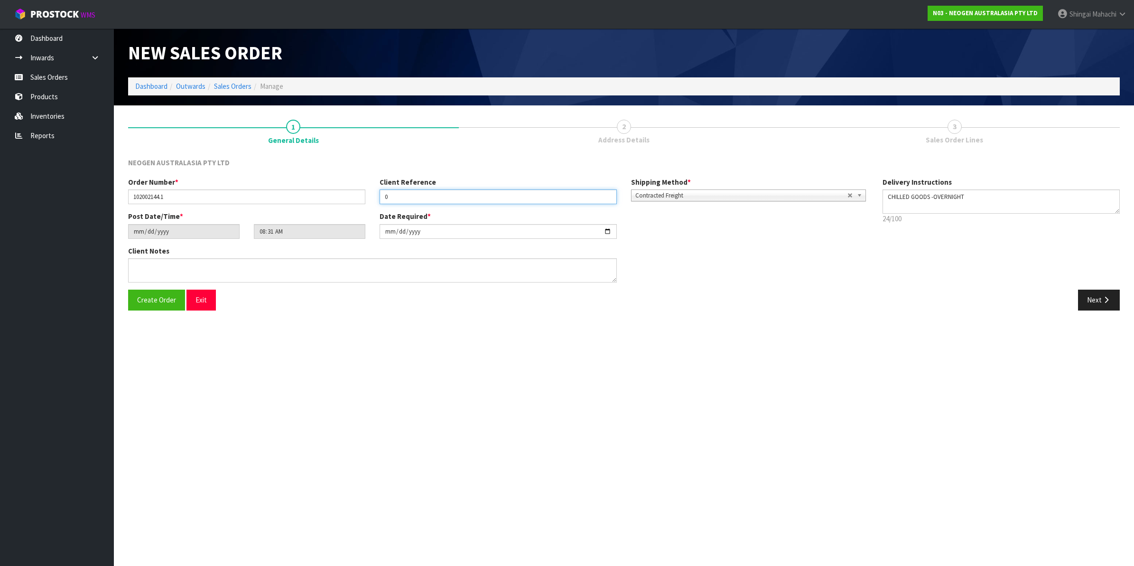
click at [362, 200] on div "Order Number * 102002144.1 Client Reference 0 Shipping Method * Pickup Contract…" at bounding box center [498, 194] width 755 height 34
paste input "PO106383"
type input "PO106383"
click at [694, 299] on div "Next" at bounding box center [875, 300] width 503 height 20
click at [606, 232] on input "[DATE]" at bounding box center [498, 231] width 237 height 15
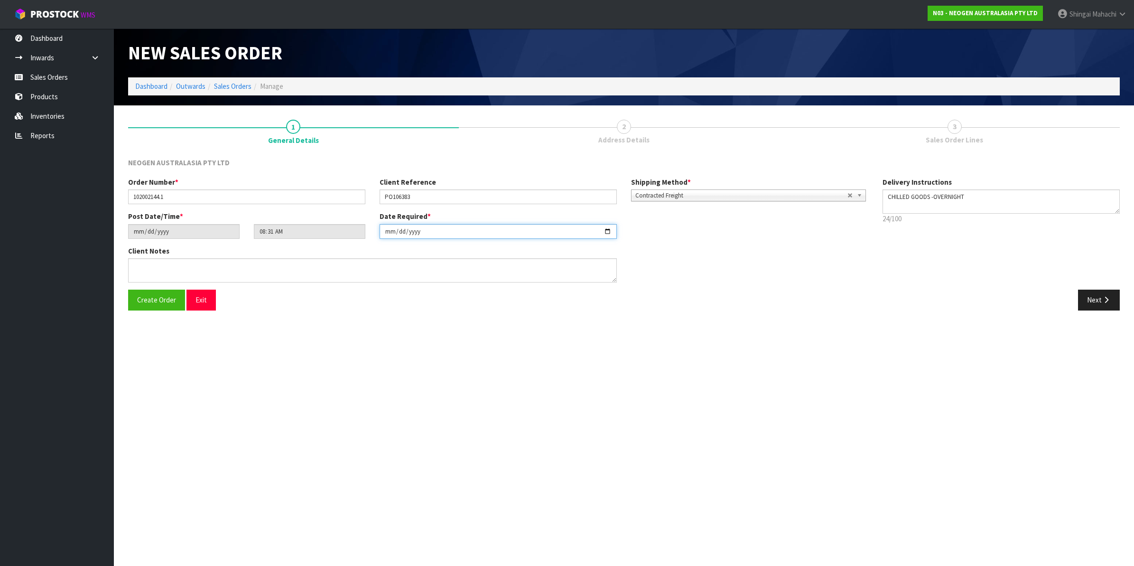
type input "[DATE]"
click at [159, 271] on textarea at bounding box center [372, 270] width 489 height 24
paste textarea "PLEASE PICK FROM BATCH # 418325130A. TRANSFER INSTRUCTION DATED [DATE]"
type textarea "PLEASE PICK FROM BATCH # 418325130A. TRANSFER INSTRUCTION DATED [DATE]"
click at [1099, 295] on button "Next" at bounding box center [1099, 300] width 42 height 20
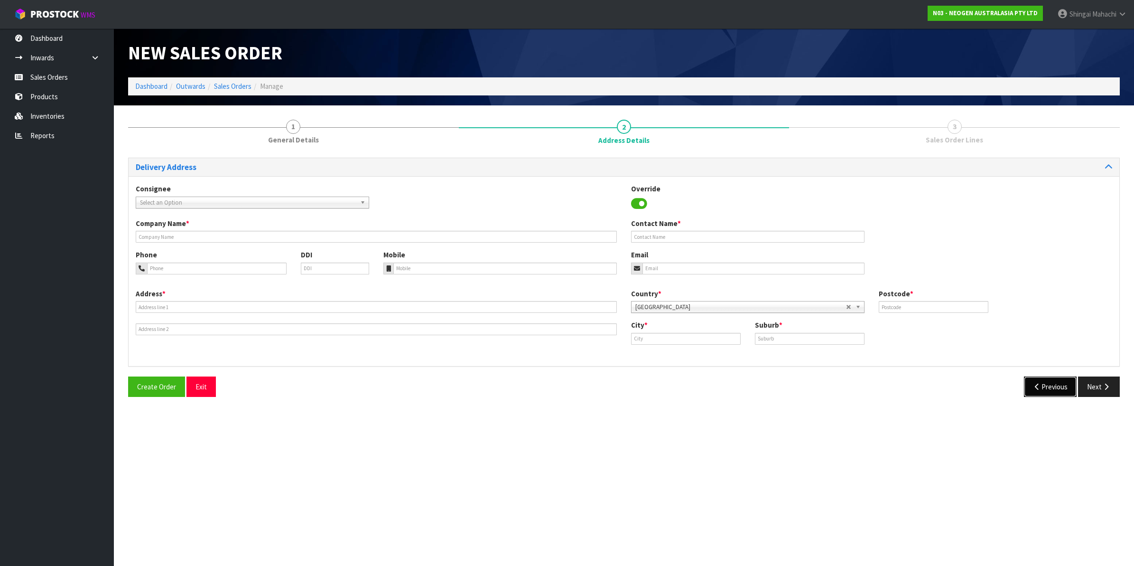
click at [1047, 382] on button "Previous" at bounding box center [1050, 386] width 53 height 20
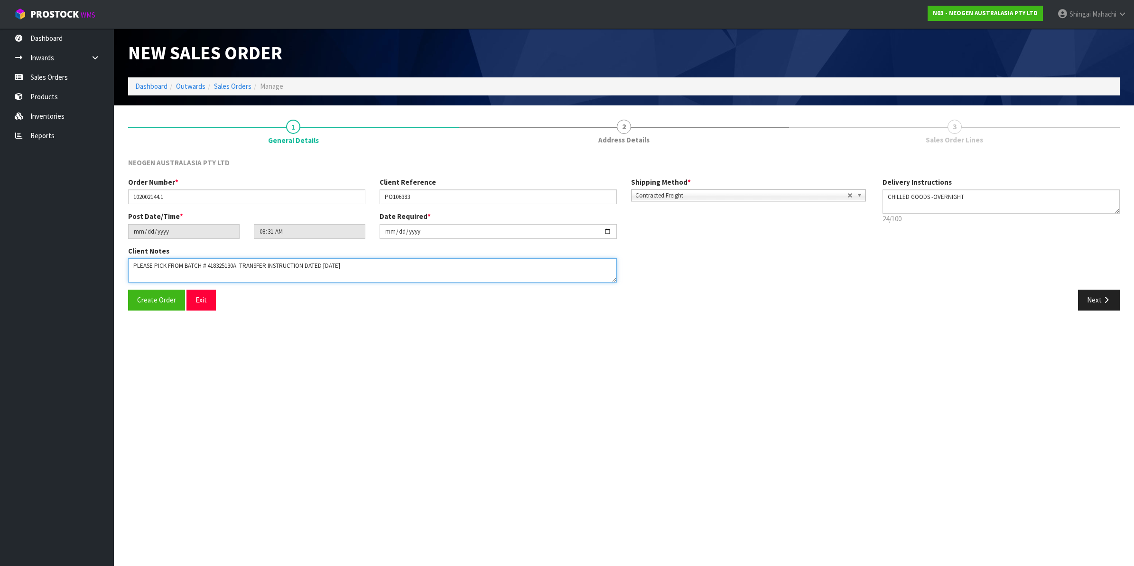
click at [373, 270] on textarea at bounding box center [372, 270] width 489 height 24
click at [376, 267] on textarea at bounding box center [372, 270] width 489 height 24
paste textarea "INWARDS GOODS"
type textarea "PLEASE PICK FROM BATCH # 418325130A. TRANSFER INSTRUCTION DATED [DATE] _ ATTN: …"
click at [1100, 301] on button "Next" at bounding box center [1099, 300] width 42 height 20
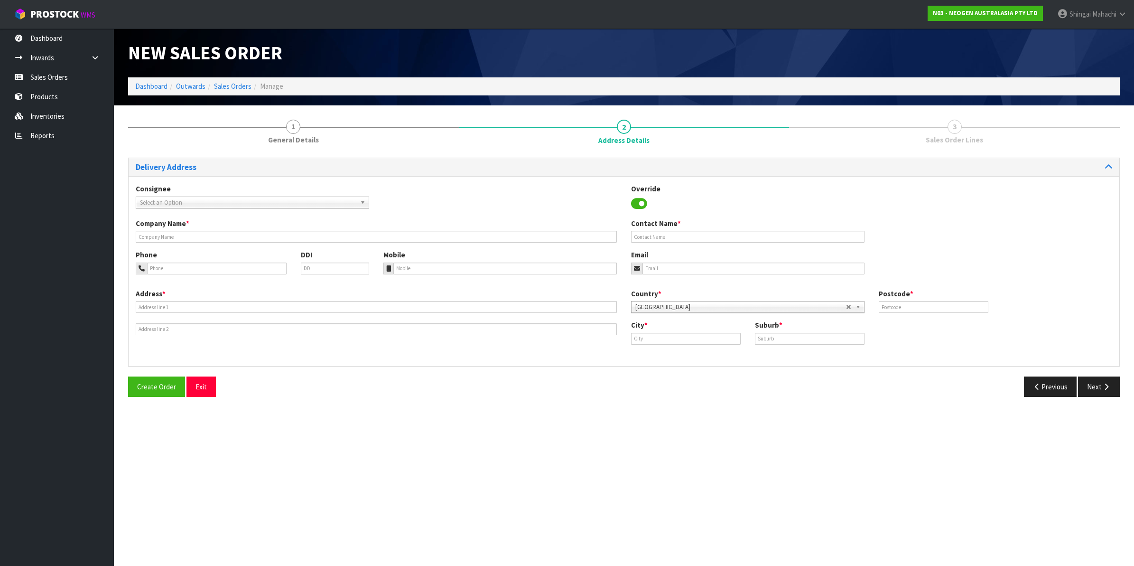
click at [179, 202] on span "Select an Option" at bounding box center [248, 202] width 216 height 11
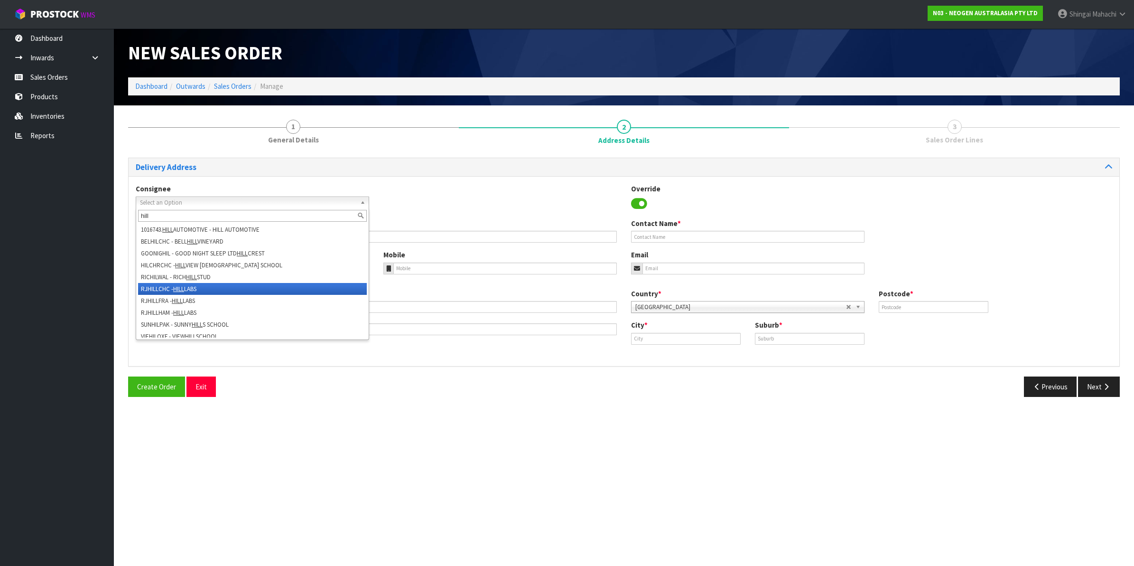
type input "hill"
click at [155, 287] on li "RJHILLCHC - HILL LABS" at bounding box center [252, 289] width 229 height 12
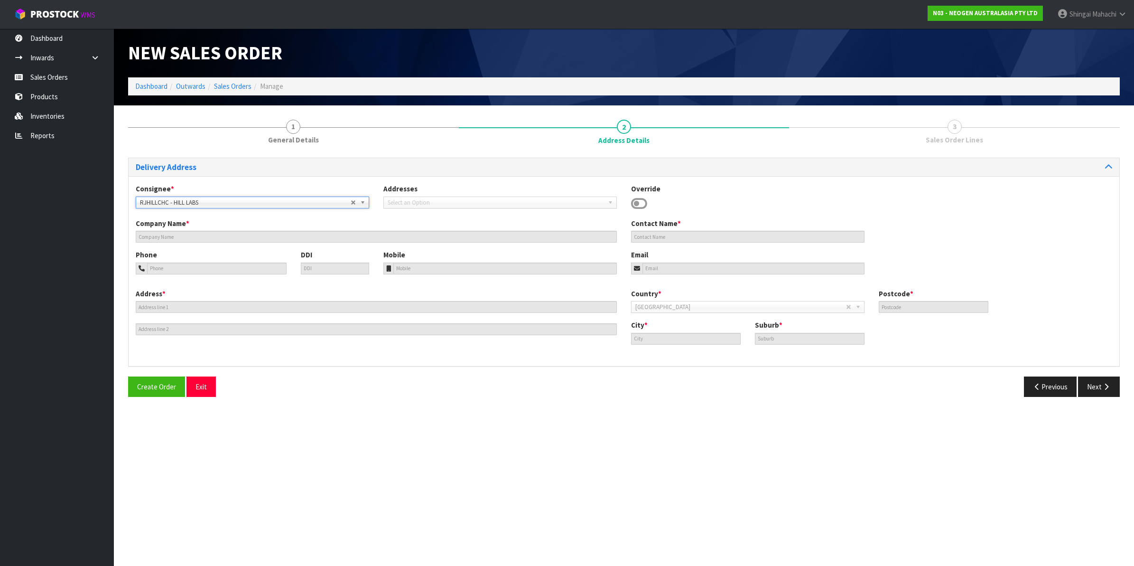
type input "HILL LABS"
type input "[PERSON_NAME]"
type input "LEVEL 1 / 17 PRINT PLACE"
type input "8024"
type input "[GEOGRAPHIC_DATA]"
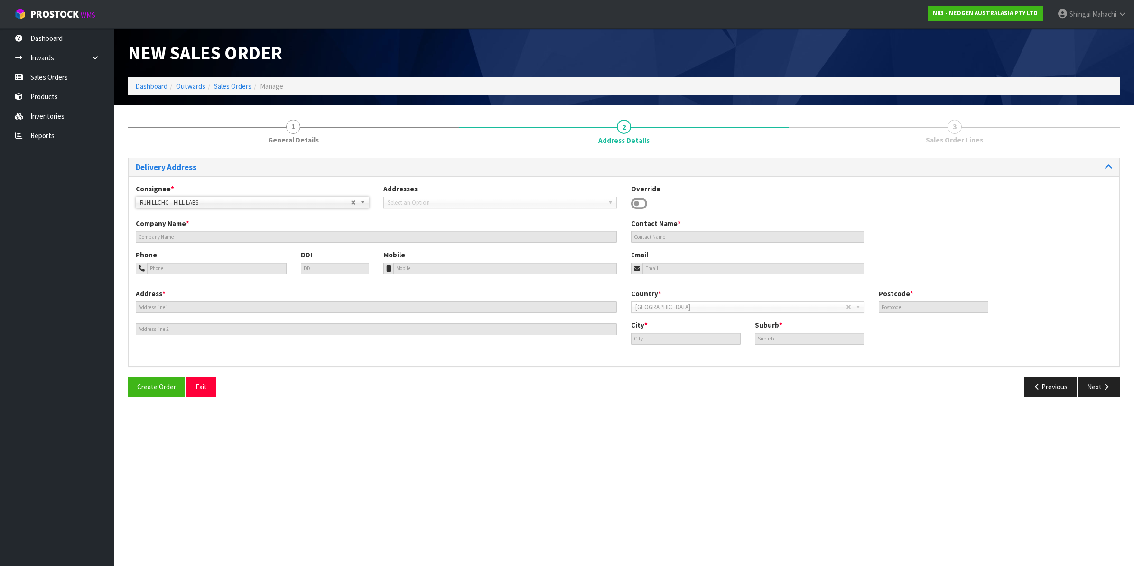
type input "[PERSON_NAME]"
click at [1094, 383] on button "Next" at bounding box center [1099, 386] width 42 height 20
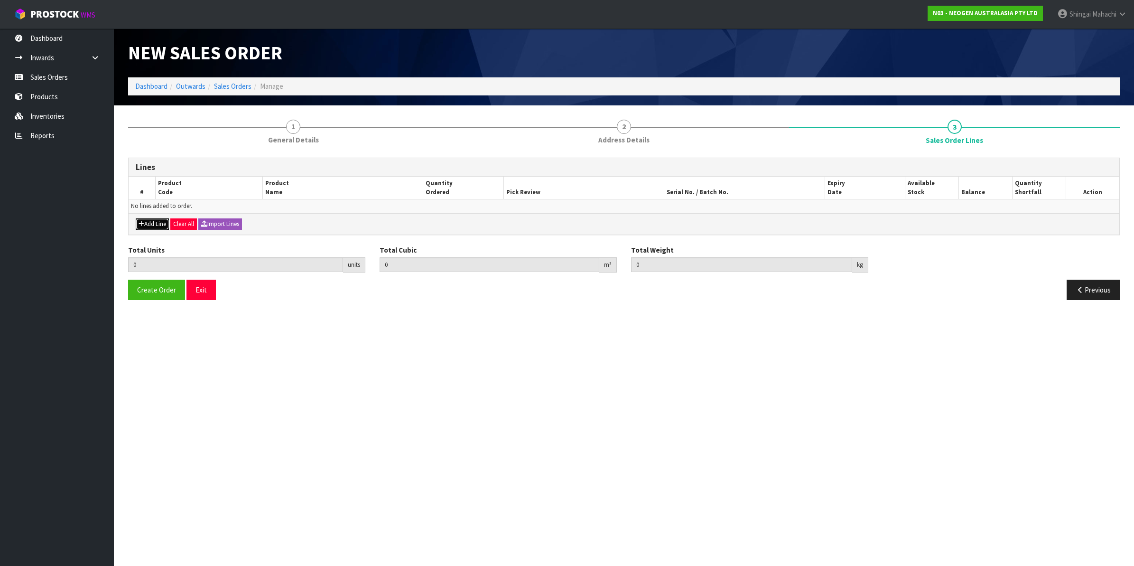
click at [157, 226] on button "Add Line" at bounding box center [152, 223] width 33 height 11
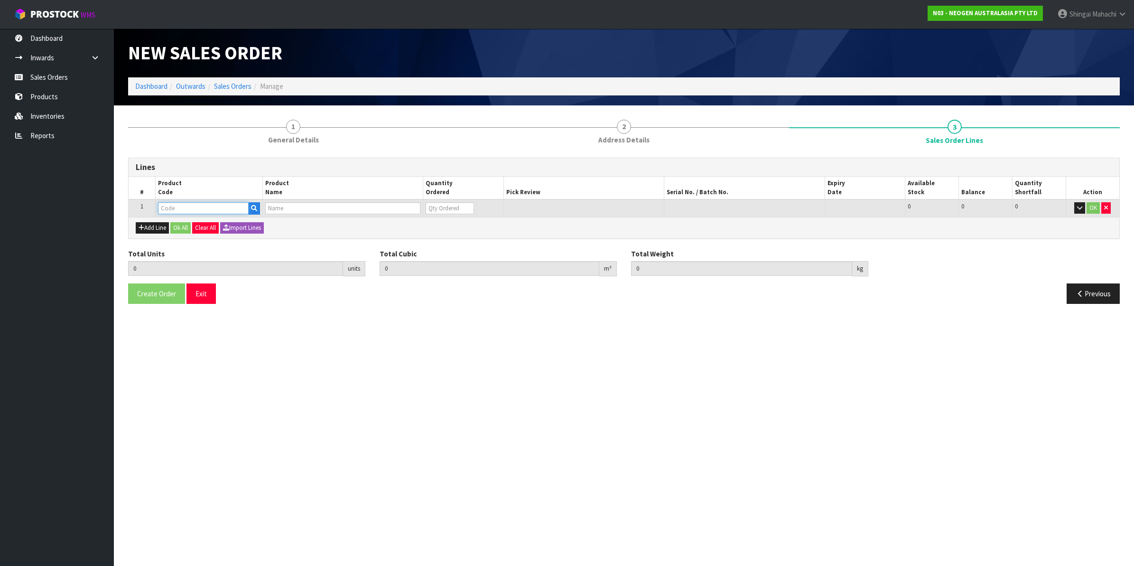
click at [177, 206] on input "text" at bounding box center [203, 208] width 91 height 12
paste input "700002135"
type input "700002135"
type input "0.000000"
type input "0.000"
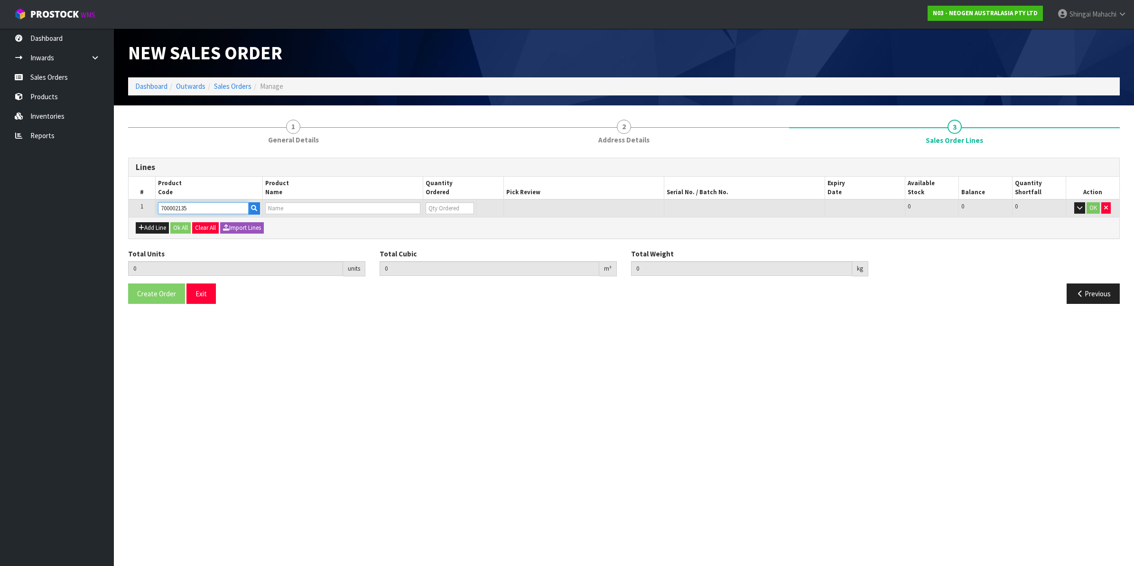
type input "7100039444 - 6452 PETRIFILM AQUA [DEMOGRAPHIC_DATA] CT PLT 1000"
type input "0"
type input "700002135"
click at [396, 208] on tr "1 700002135 7100039444 - 6452 PETRIFILM AQUA [DEMOGRAPHIC_DATA] CT PLT 1000 0 B…" at bounding box center [624, 208] width 991 height 18
type input "2"
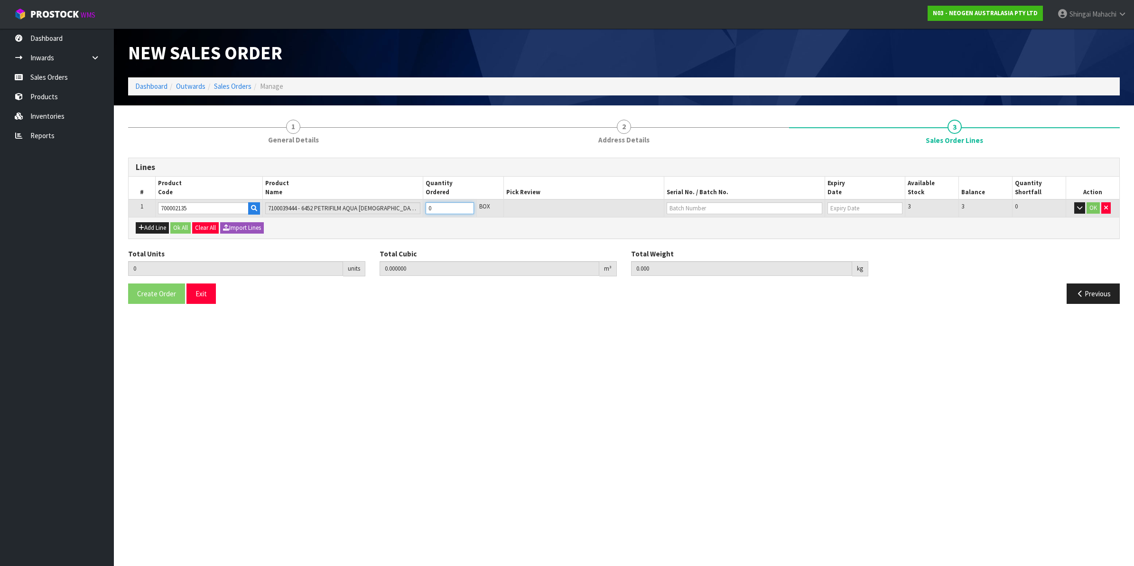
type input "0.01408"
type input "4.16"
type input "2"
click at [1079, 295] on icon "button" at bounding box center [1080, 293] width 9 height 7
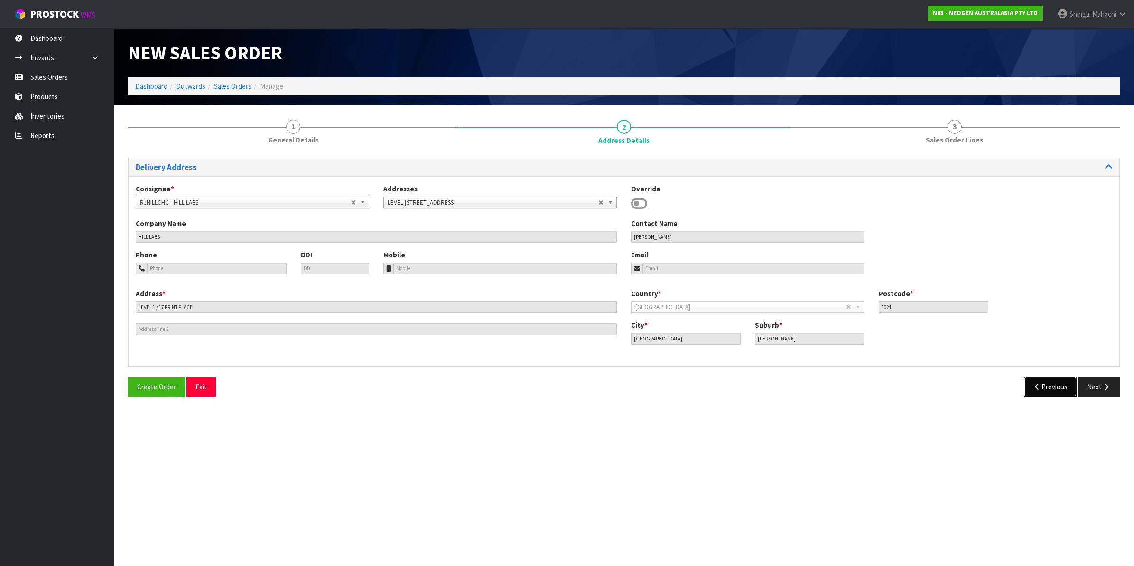
click at [1036, 390] on icon "button" at bounding box center [1037, 386] width 9 height 7
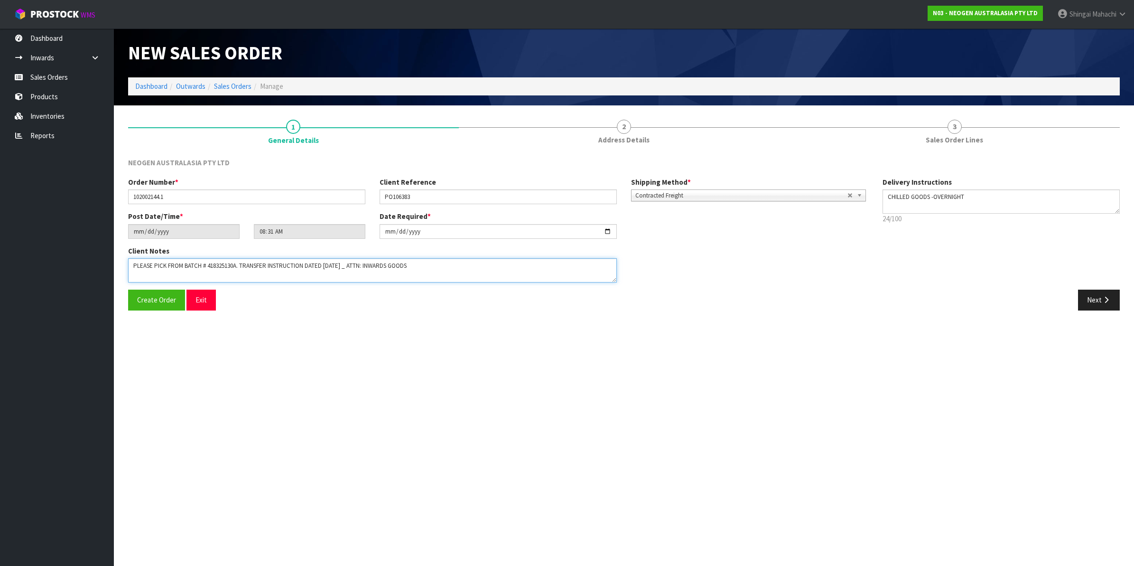
drag, startPoint x: 359, startPoint y: 264, endPoint x: 86, endPoint y: 244, distance: 273.1
click at [86, 244] on body "Toggle navigation ProStock WMS N03 - NEOGEN AUSTRALASIA PTY LTD [PERSON_NAME] L…" at bounding box center [567, 283] width 1134 height 566
type textarea "ATTN: INWARDS GOODS"
click at [1094, 299] on button "Next" at bounding box center [1099, 300] width 42 height 20
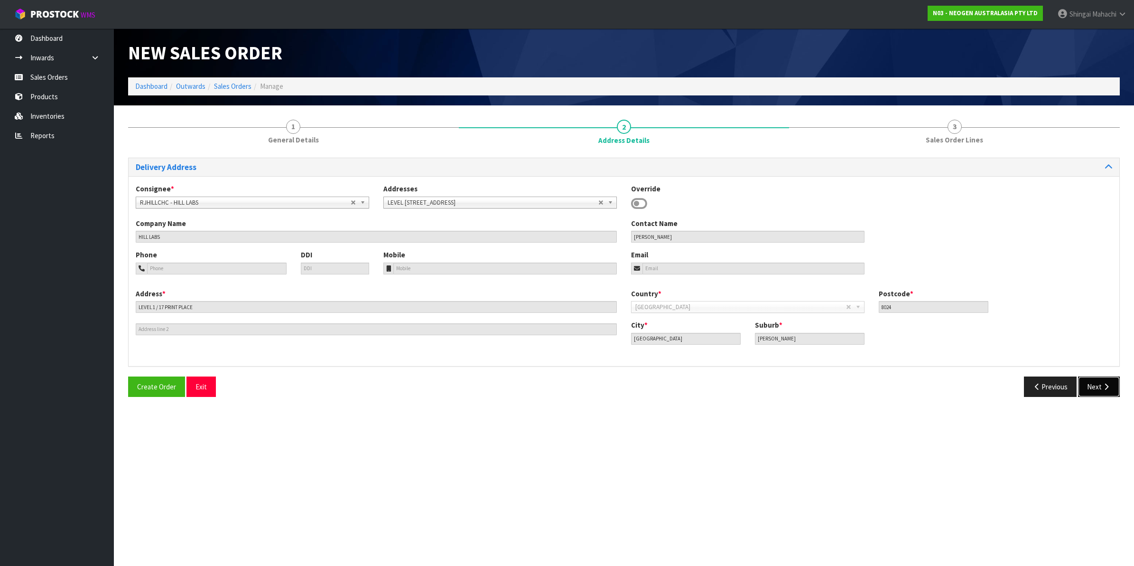
click at [1109, 387] on icon "button" at bounding box center [1106, 386] width 9 height 7
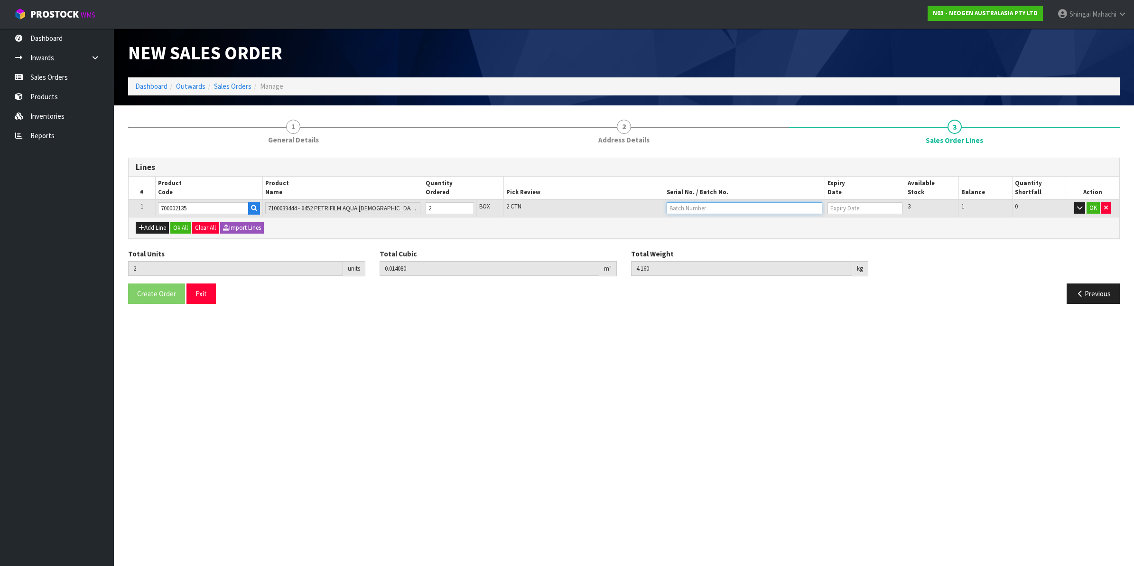
click at [692, 208] on input "text" at bounding box center [745, 208] width 156 height 12
click at [693, 240] on link "3456T7" at bounding box center [704, 236] width 75 height 13
type input "3456T7"
type input "[DATE]"
click at [1092, 204] on button "OK" at bounding box center [1093, 207] width 13 height 11
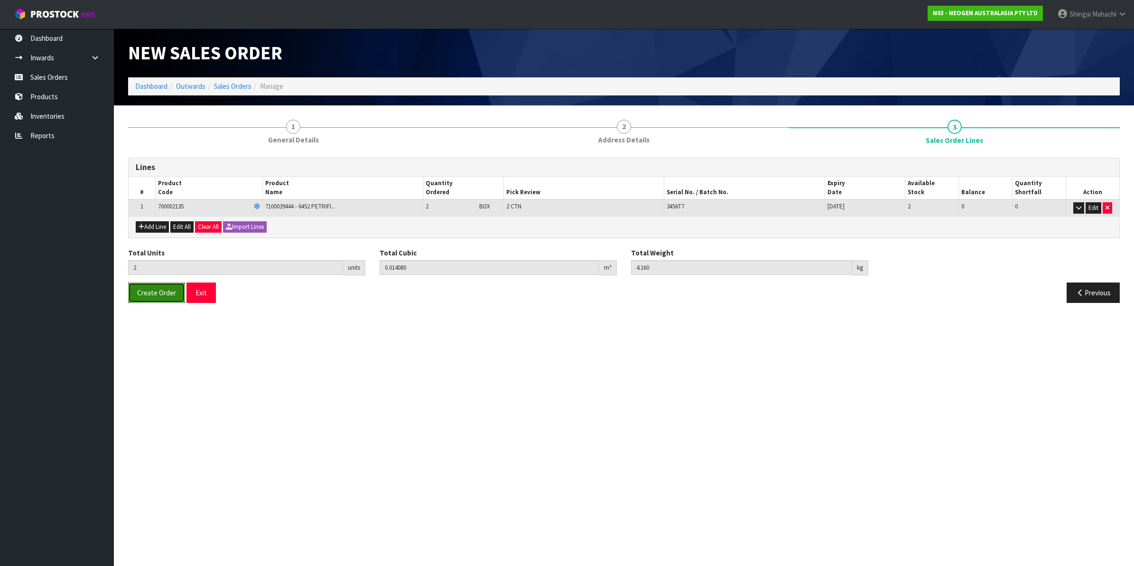
click at [159, 289] on span "Create Order" at bounding box center [156, 292] width 39 height 9
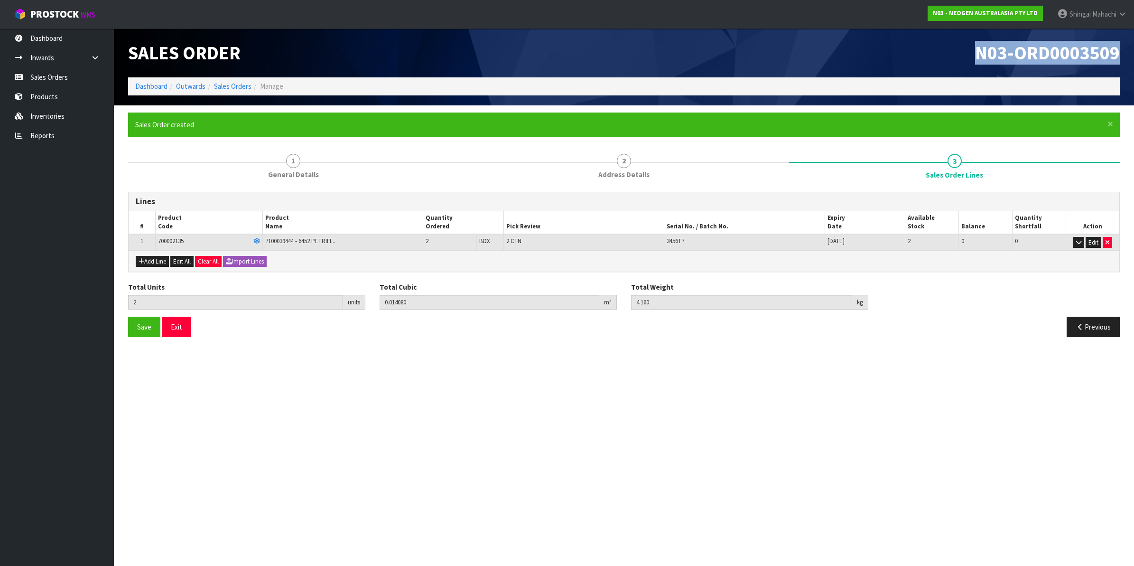
drag, startPoint x: 977, startPoint y: 53, endPoint x: 1123, endPoint y: 62, distance: 146.5
click at [1123, 62] on div "N03-ORD0003509" at bounding box center [875, 52] width 503 height 49
copy span "N03-ORD0003509"
click at [235, 85] on link "Sales Orders" at bounding box center [232, 86] width 37 height 9
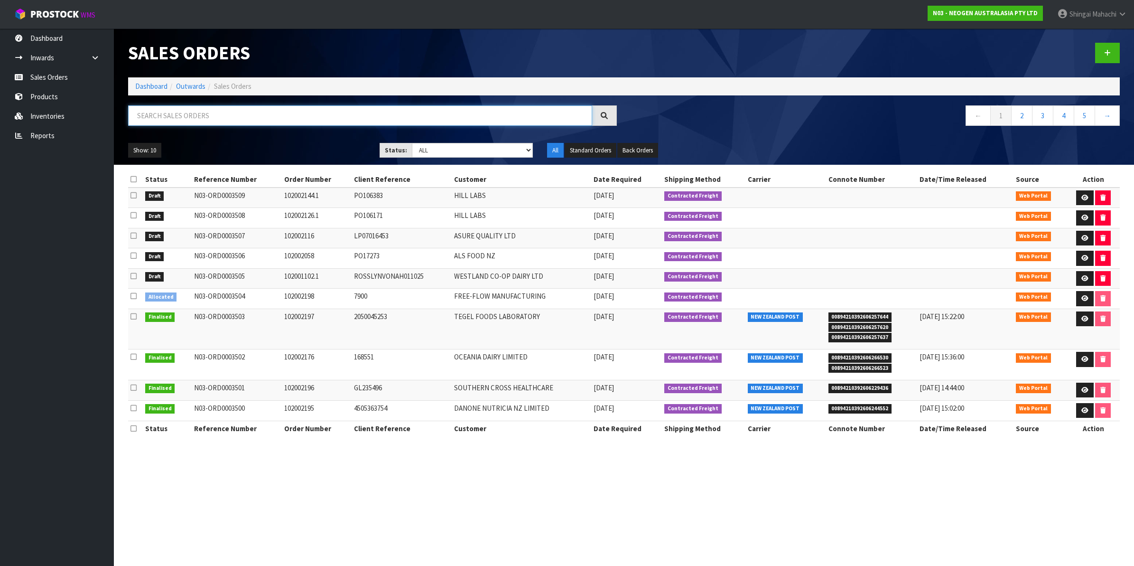
click at [207, 119] on input "text" at bounding box center [360, 115] width 464 height 20
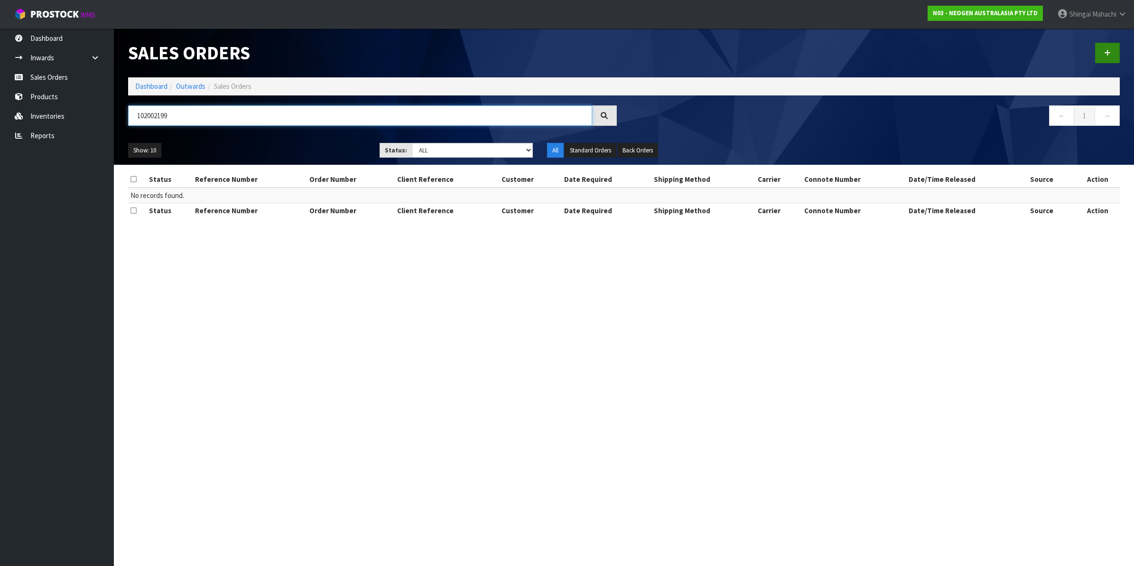
type input "102002199"
click at [1112, 55] on link at bounding box center [1107, 53] width 25 height 20
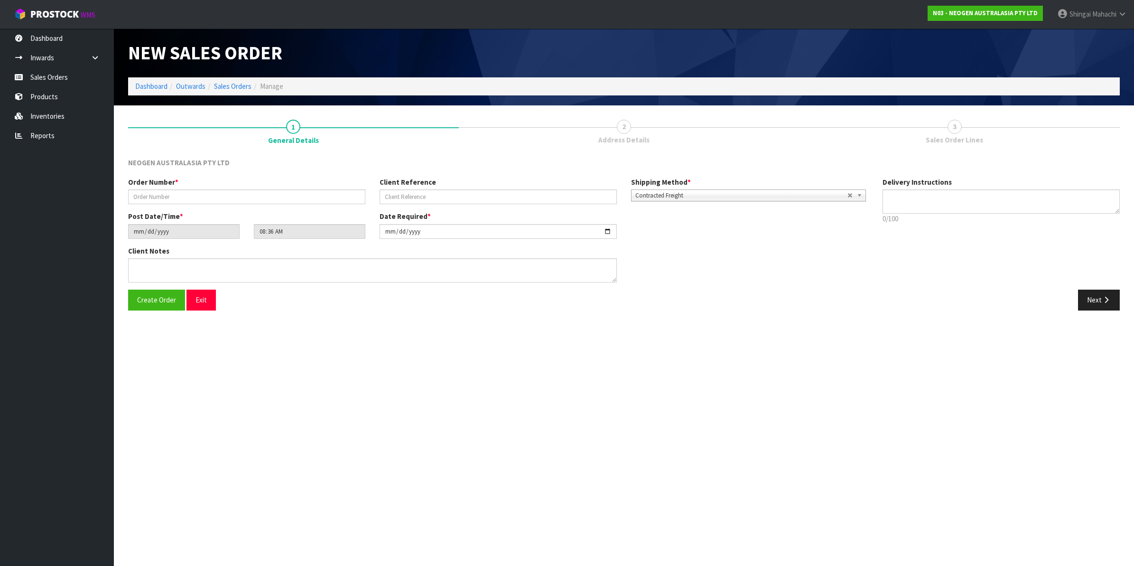
type textarea "CHILLED GOODS -OVERNIGHT"
click at [157, 197] on input "text" at bounding box center [246, 196] width 237 height 15
type input "102002199"
click at [413, 198] on input "text" at bounding box center [498, 196] width 237 height 15
click at [391, 195] on input "text" at bounding box center [498, 196] width 237 height 15
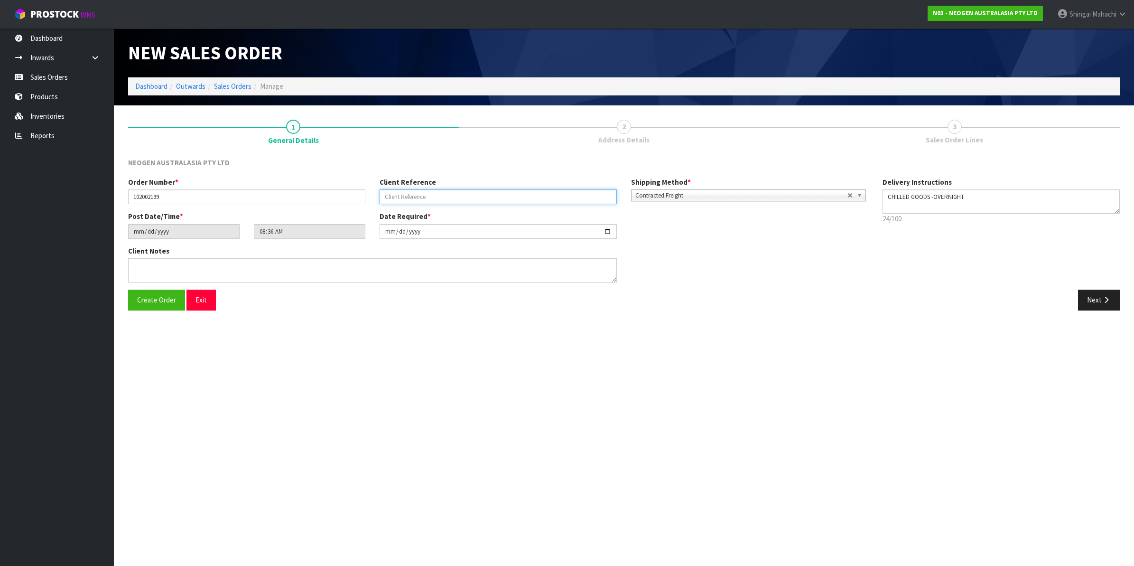
paste input "6000155586"
type input "6000155586"
click at [604, 228] on input "[DATE]" at bounding box center [498, 231] width 237 height 15
type input "[DATE]"
click at [1106, 300] on icon "button" at bounding box center [1106, 299] width 9 height 7
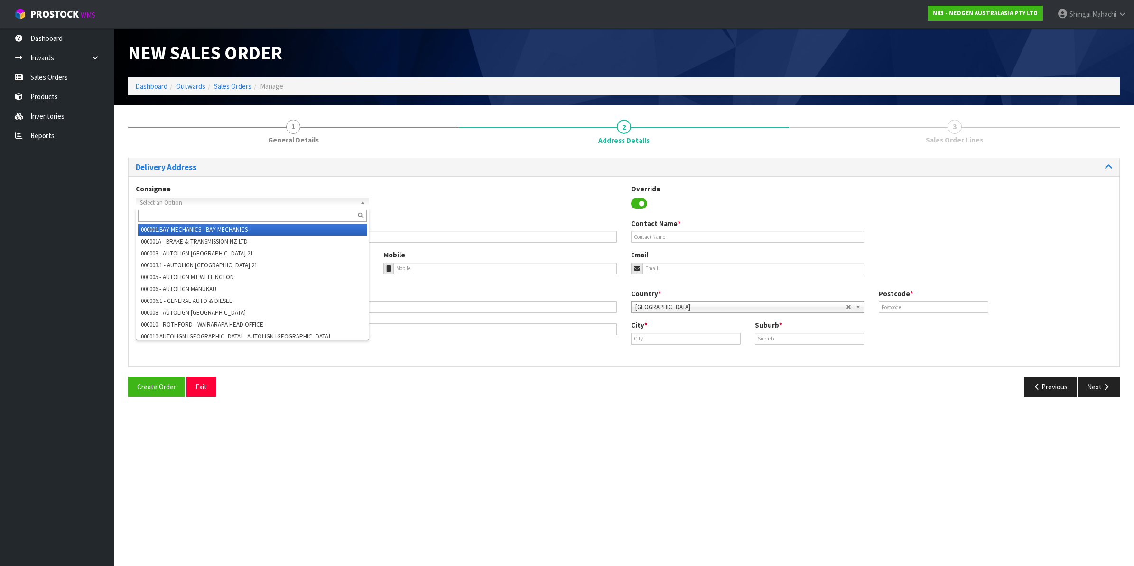
click at [151, 200] on span "Select an Option" at bounding box center [248, 202] width 216 height 11
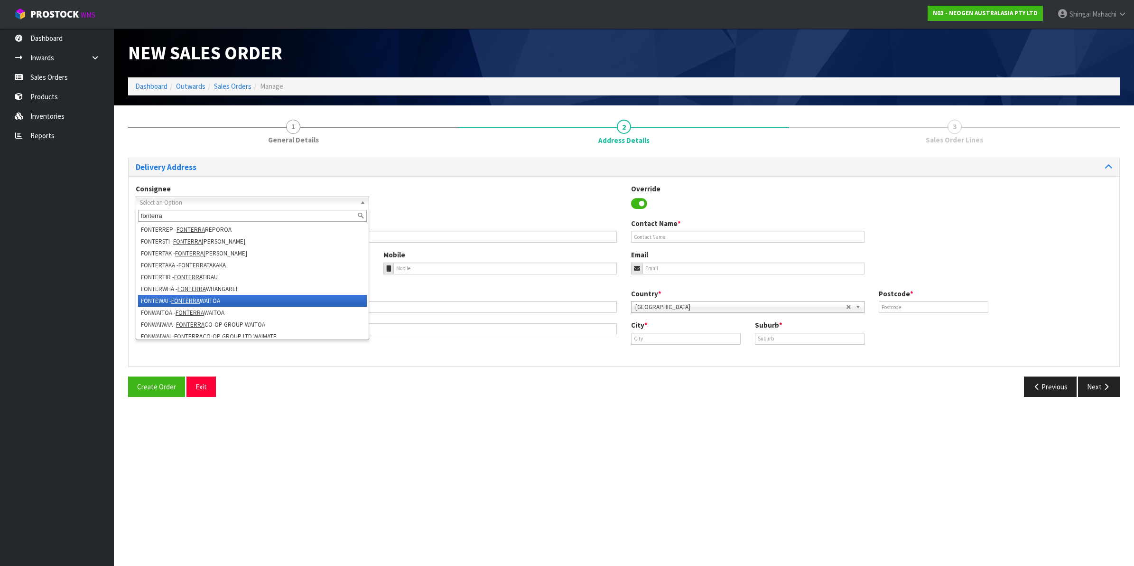
scroll to position [266, 0]
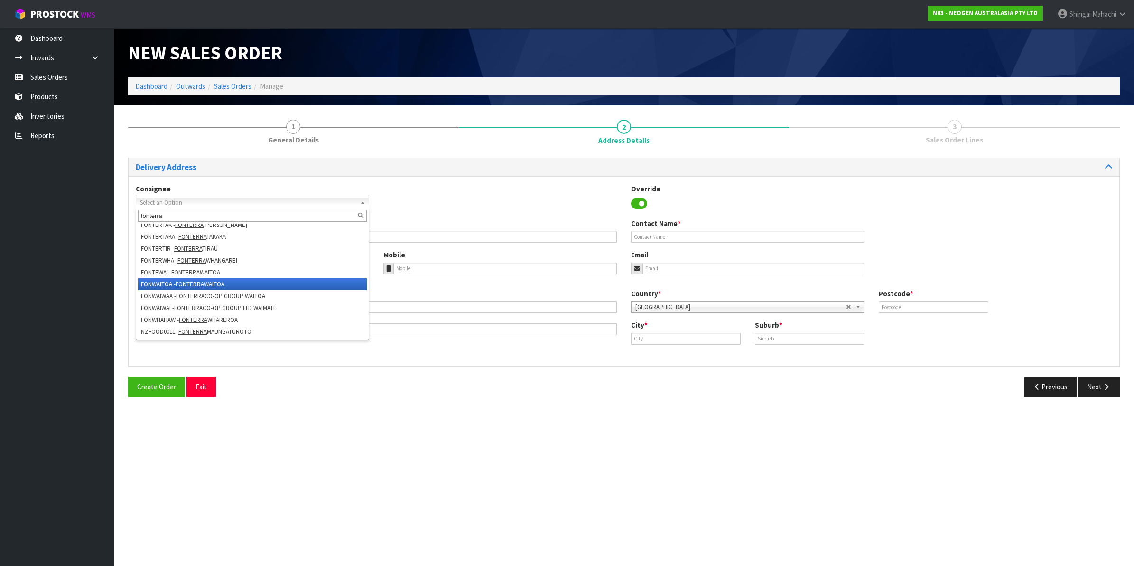
type input "fonterra"
click at [196, 280] on em "FONTERRA" at bounding box center [190, 284] width 28 height 8
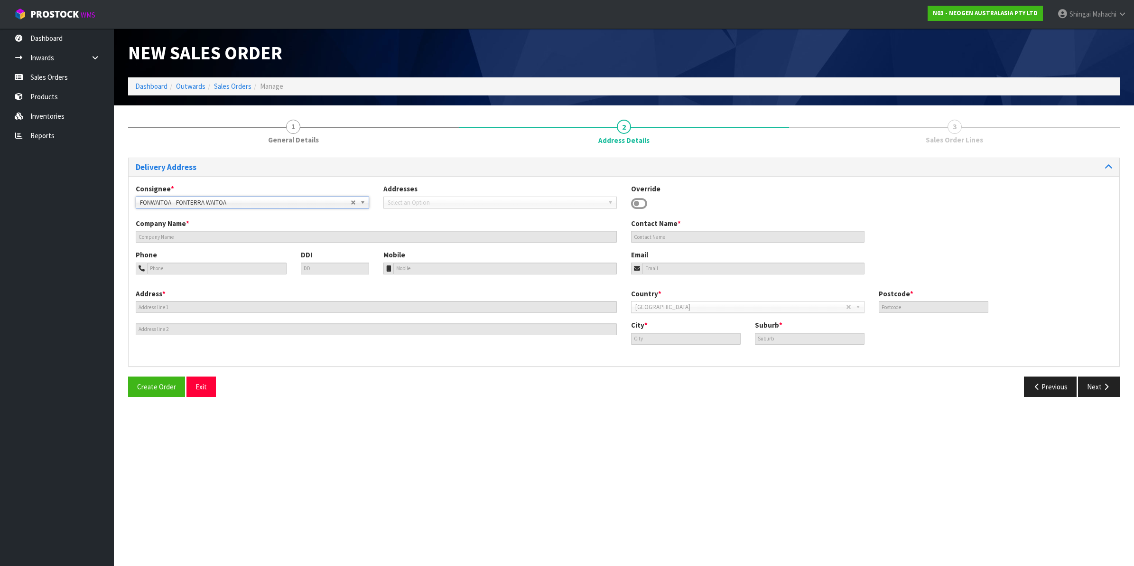
type input "FONTERRA WAITOA"
type input "CORNER NO. 1 ROAD & STATE HIGHWAY 26"
type input "3380"
type input "WAITOA"
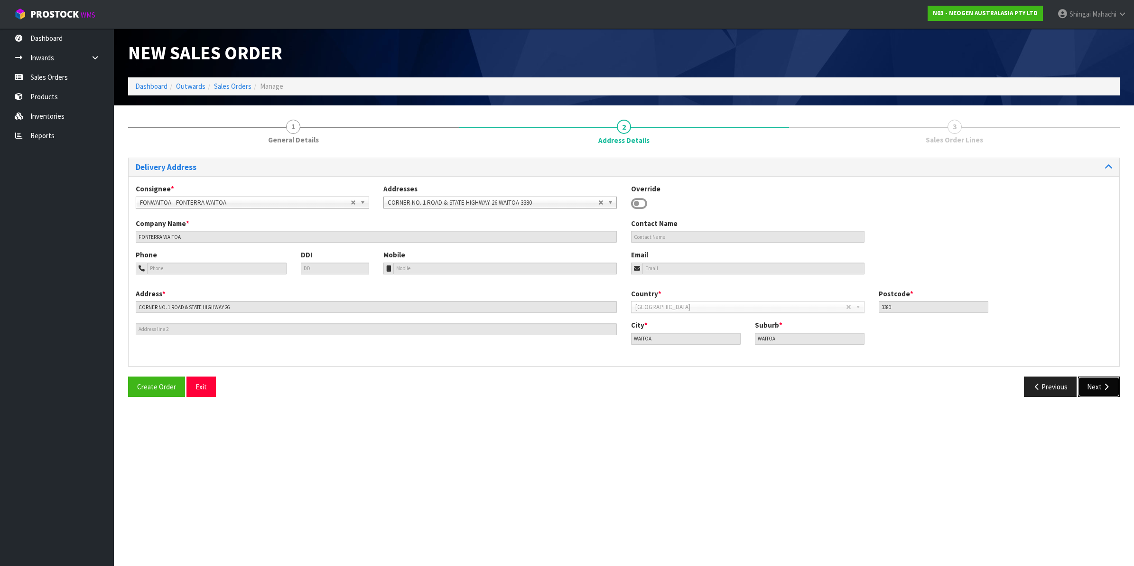
click at [1100, 383] on button "Next" at bounding box center [1099, 386] width 42 height 20
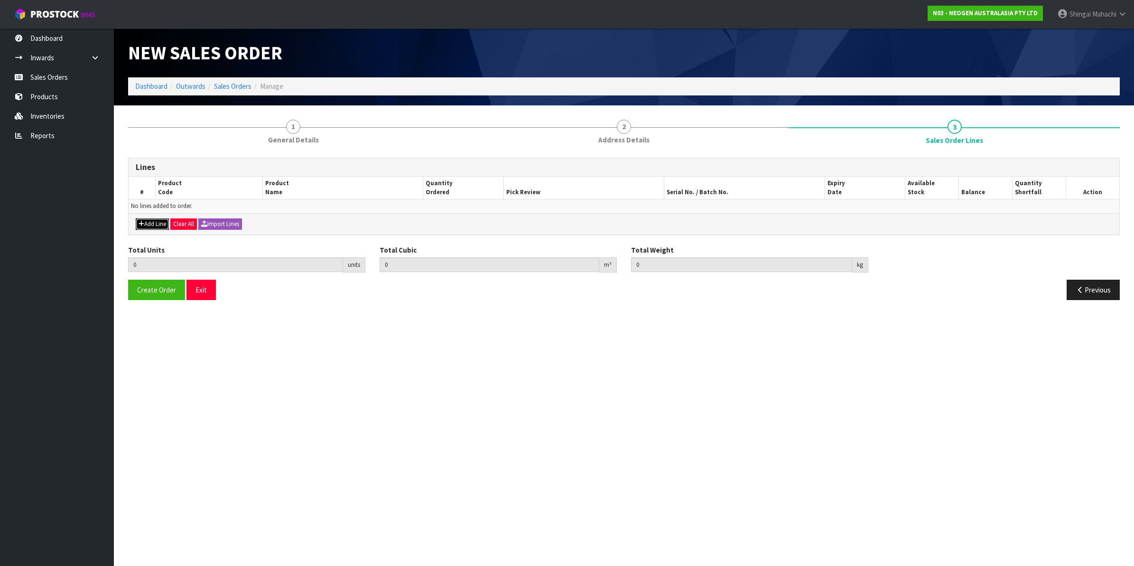
click at [152, 221] on button "Add Line" at bounding box center [152, 223] width 33 height 11
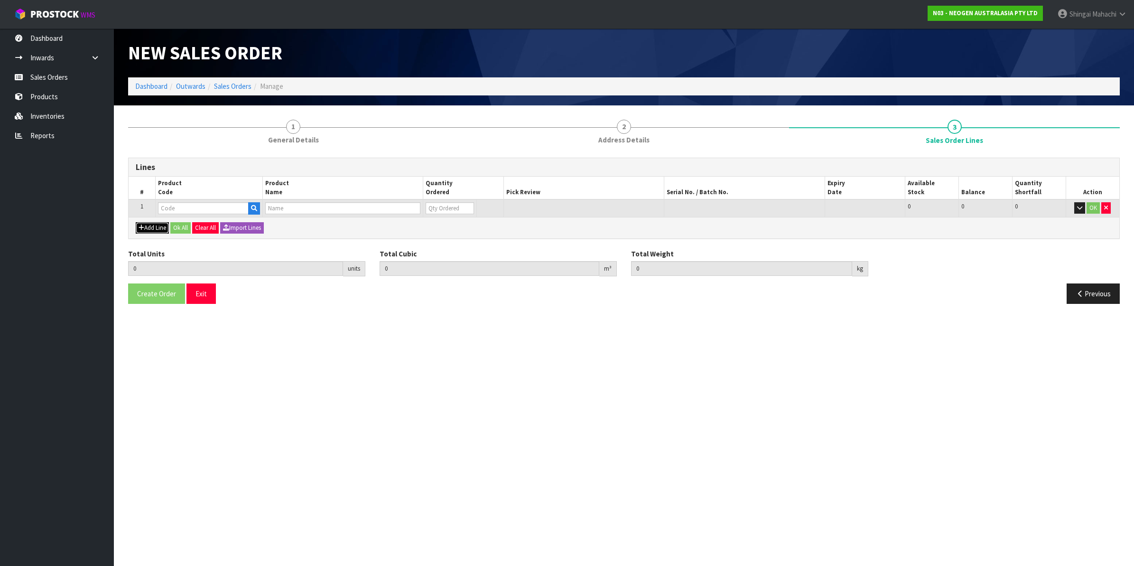
click at [150, 227] on button "Add Line" at bounding box center [152, 227] width 33 height 11
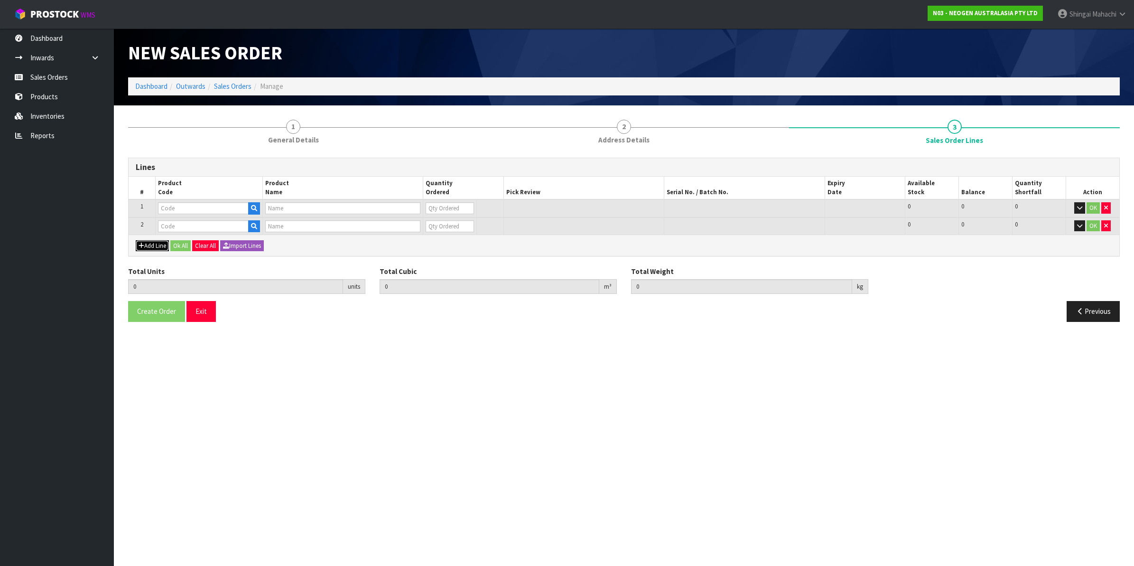
click at [143, 243] on icon "button" at bounding box center [142, 246] width 6 height 6
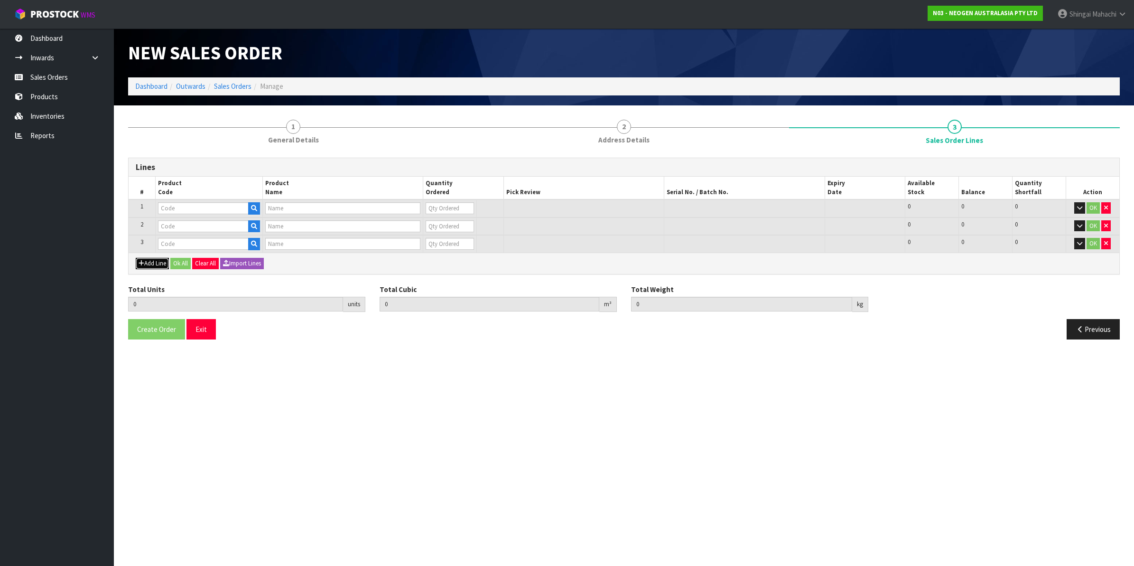
click at [146, 261] on button "Add Line" at bounding box center [152, 263] width 33 height 11
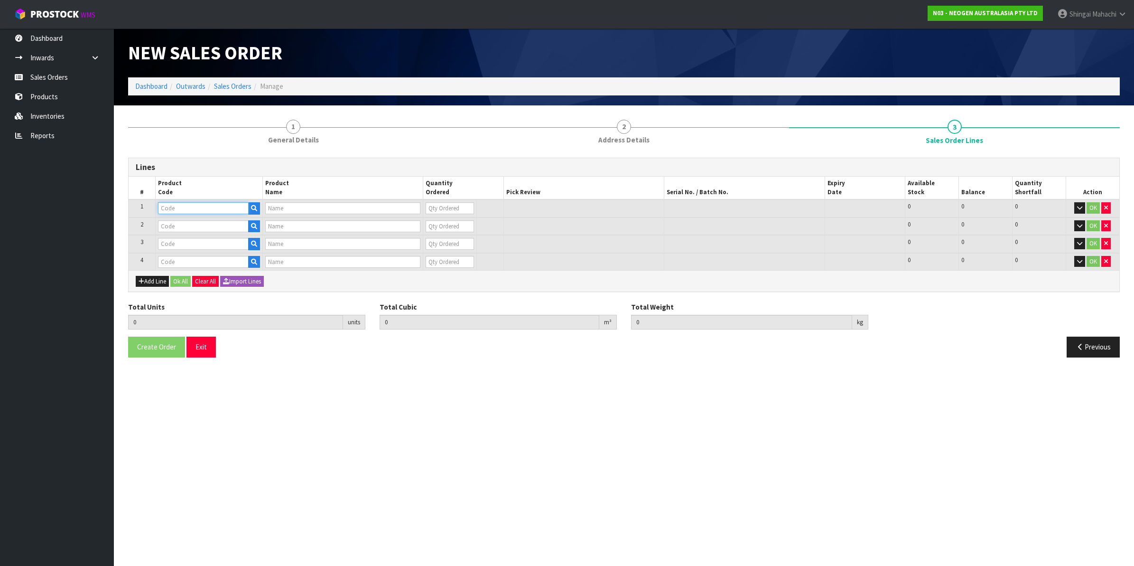
click at [174, 207] on input "text" at bounding box center [203, 208] width 91 height 12
paste input "700002022"
type input "700002022"
type input "7000034524 - 7000034524 3000DPQCOG MLS DAIRY SCREEN KIT"
type input "0"
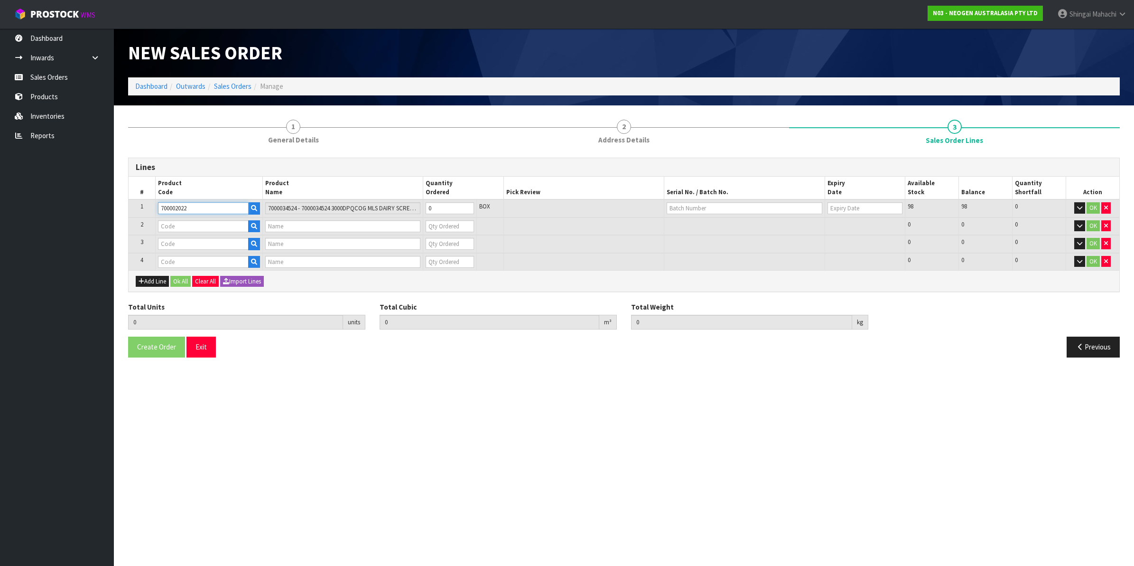
type input "700002022"
click at [184, 222] on input "text" at bounding box center [203, 226] width 91 height 12
paste input "700002027"
type input "700002027"
type input "7000042943 - 3007 MLS MICROWELL PLATE 50/CS"
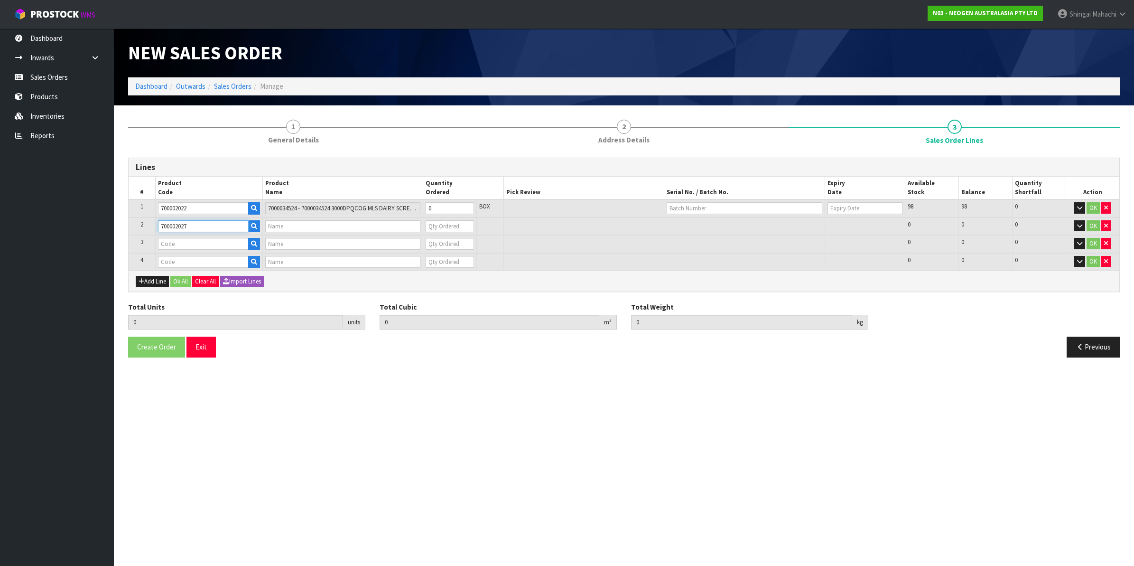
type input "0"
type input "700002027"
click at [186, 246] on input "text" at bounding box center [203, 244] width 91 height 12
paste input "700002028"
type input "700002028"
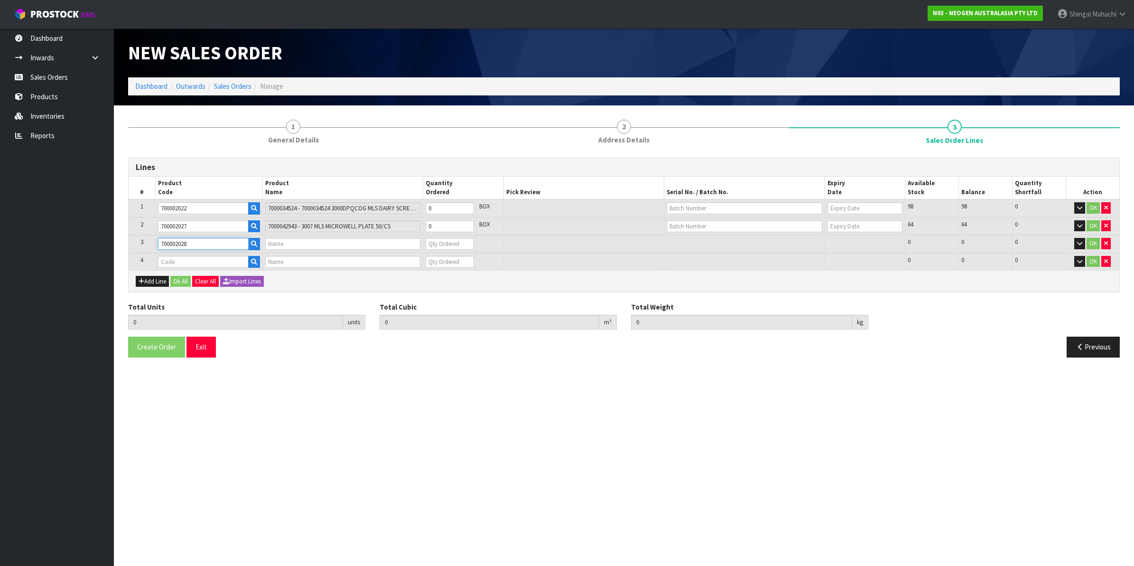
type input "7000043164 - 3005 MLS INJECTOR CLEANING KIT"
type input "0"
type input "700002028"
click at [178, 258] on input "text" at bounding box center [203, 262] width 91 height 12
paste input "700002101"
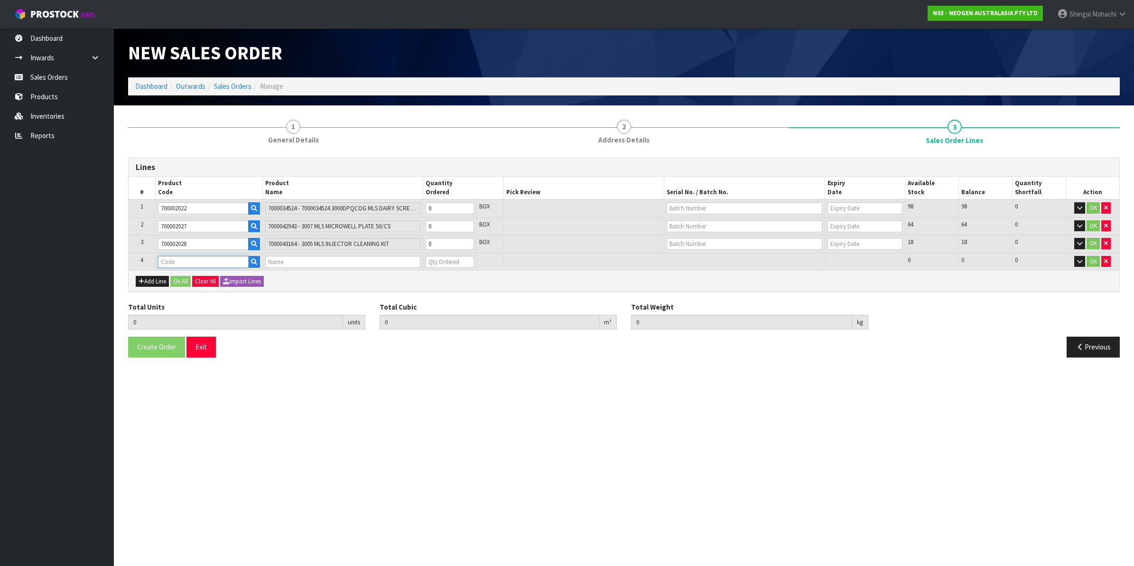
type input "700002101"
type input "0.000000"
type input "0.000"
type input "7100004522 - ATP10 CLEAN TRACE SURFACE POS CONTROL"
type input "0"
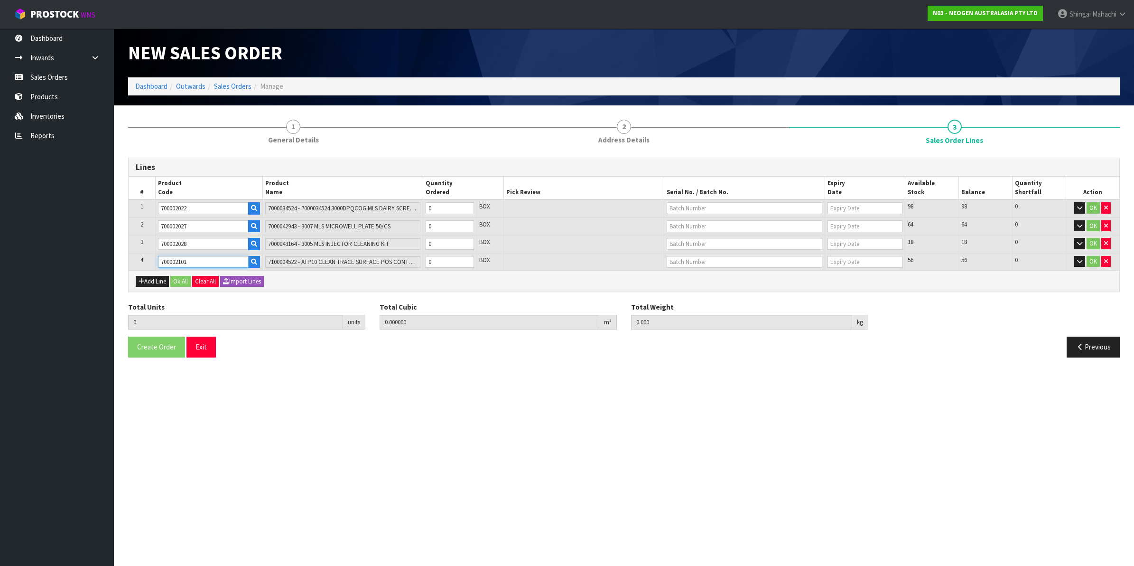
type input "700002101"
click at [418, 211] on tr "1 700002022 7000034524 - 7000034524 3000DPQCOG MLS DAIRY SCREEN KIT 0 BOX 98 98…" at bounding box center [624, 208] width 991 height 18
type input "5"
type input "0.12312"
type input "17.9"
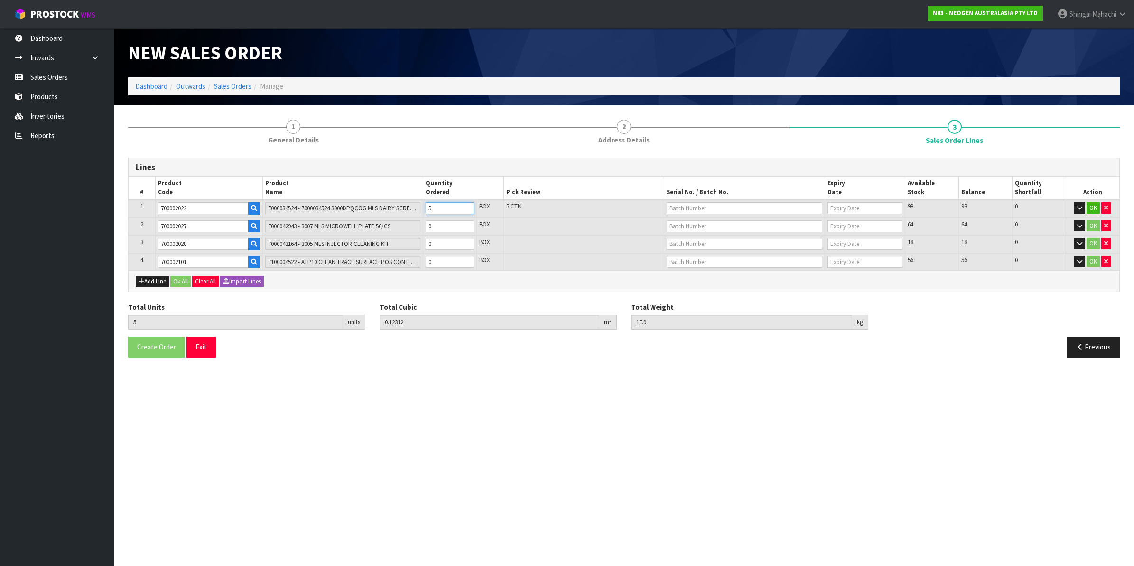
type input "5"
click at [383, 225] on tr "2 700002027 7000042943 - 3007 MLS MICROWELL PLATE 50/CS 0 BOX 64 64 0 OK" at bounding box center [624, 226] width 991 height 18
type input "10"
type input "0.27102"
type input "38.9"
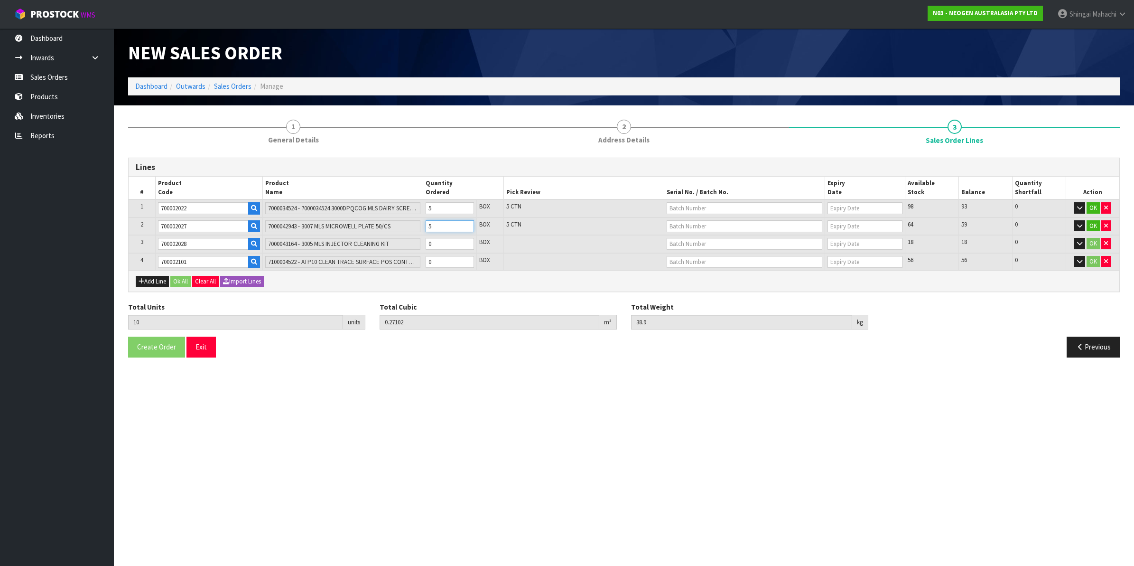
type input "5"
click at [390, 243] on tr "3 700002028 7000043164 - 3005 MLS INJECTOR CLEANING KIT 0 BOX 18 18 0 OK" at bounding box center [624, 244] width 991 height 18
type input "13"
type input "0.28236"
type input "42.8"
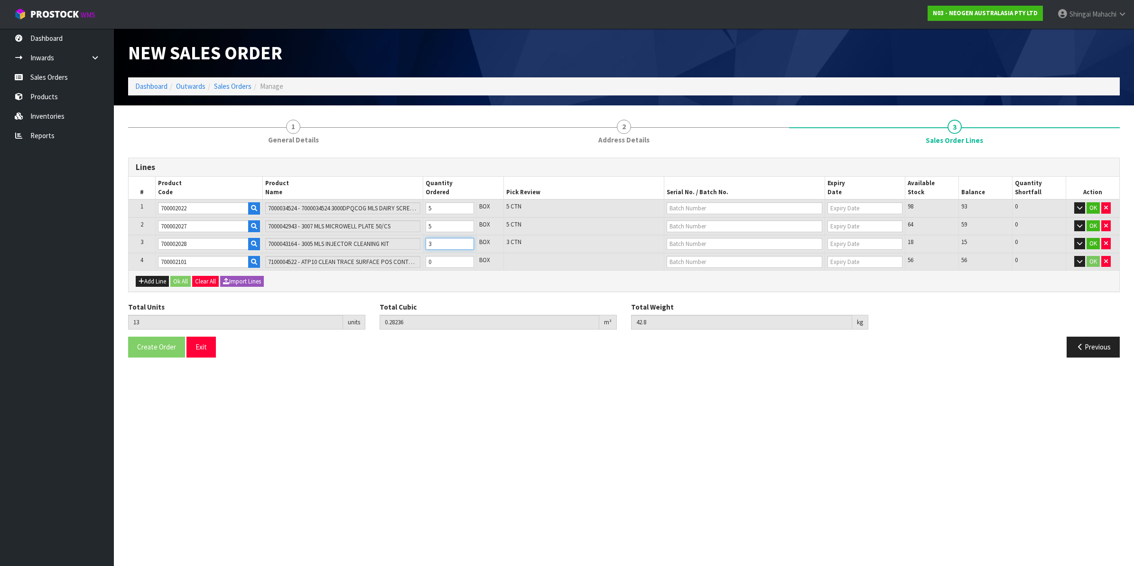
type input "3"
click at [418, 257] on tr "4 700002101 7100004522 - ATP10 CLEAN TRACE SURFACE POS CONTROL 0 BOX 56 56 0 OK" at bounding box center [624, 262] width 991 height 18
type input "18"
type input "0.28684"
type input "43.3"
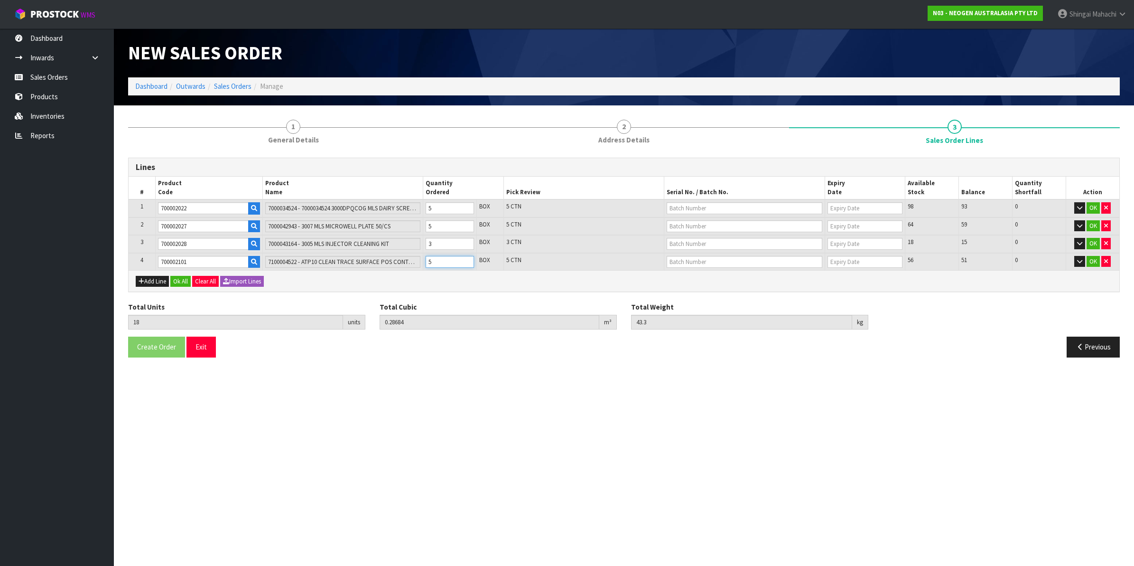
type input "5"
click at [695, 209] on input "text" at bounding box center [745, 208] width 156 height 12
click at [717, 267] on link "3000034803" at bounding box center [704, 262] width 75 height 13
type input "3000034803"
type input "[DATE]"
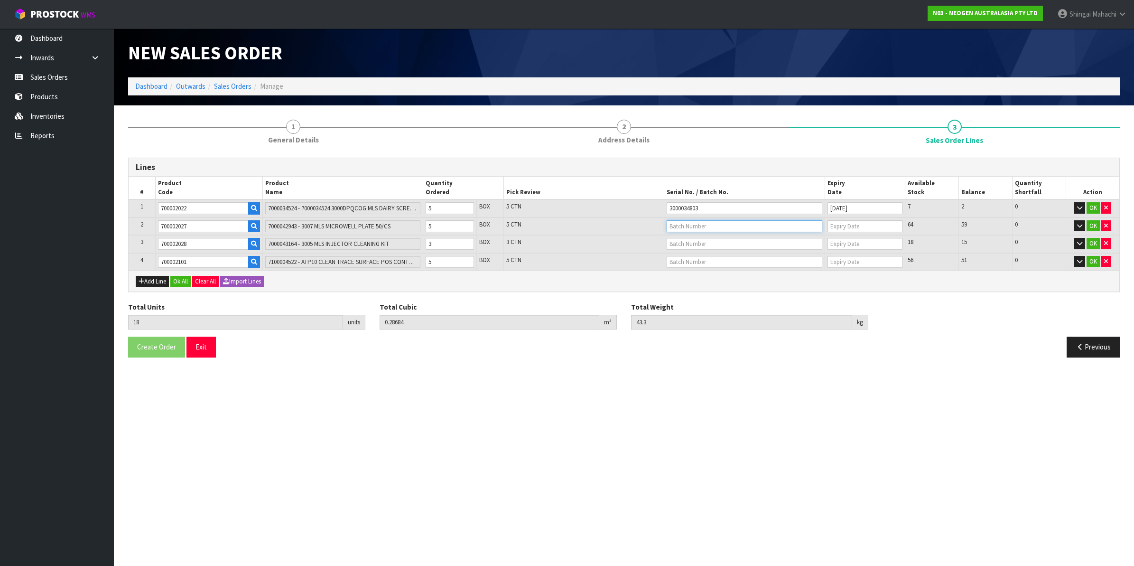
click at [684, 224] on input "text" at bounding box center [745, 226] width 156 height 12
click at [703, 243] on link "PC1009241A" at bounding box center [704, 241] width 75 height 13
type input "PC1009241A"
type input "[DATE]"
click at [690, 243] on input "text" at bounding box center [745, 244] width 156 height 12
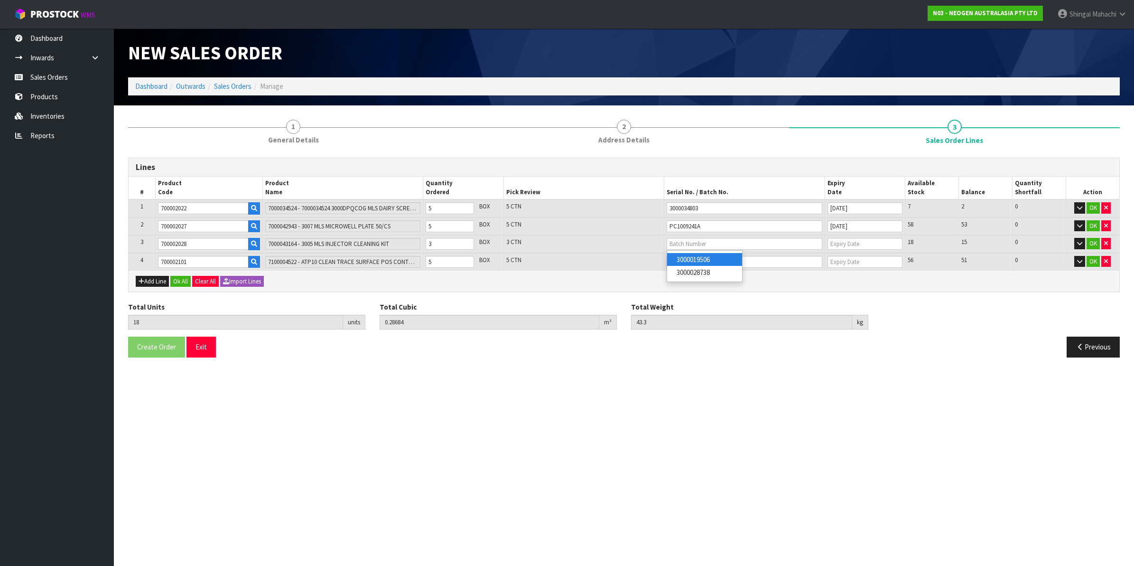
click at [720, 259] on link "3000019506" at bounding box center [704, 259] width 75 height 13
type input "3000019506"
type input "[DATE]"
drag, startPoint x: 196, startPoint y: 261, endPoint x: 136, endPoint y: 257, distance: 59.4
click at [136, 257] on tr "4 700002101 7100004522 - ATP10 CLEAN TRACE SURFACE POS CONTROL 5 BOX 5 CTN 56 5…" at bounding box center [624, 262] width 991 height 18
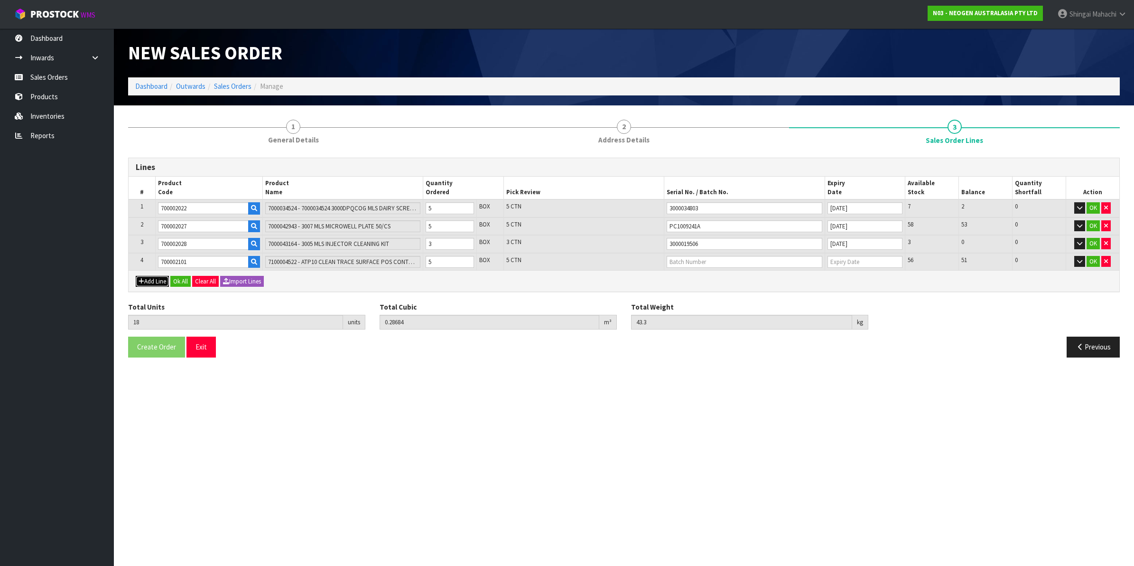
click at [158, 281] on button "Add Line" at bounding box center [152, 281] width 33 height 11
type input "0"
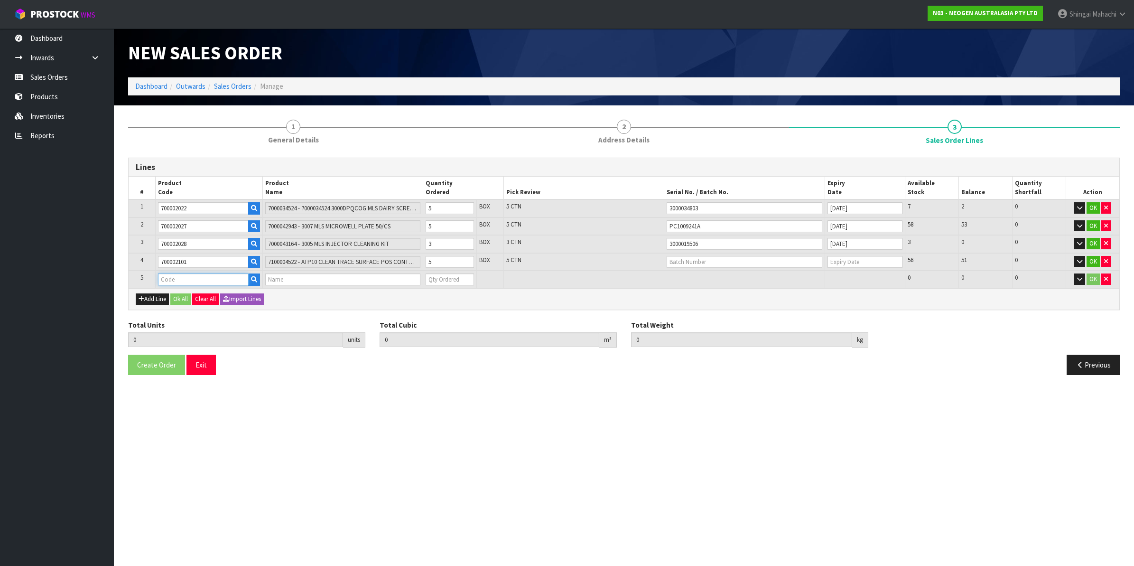
click at [162, 278] on input "text" at bounding box center [203, 279] width 91 height 12
paste input "700002101"
type input "700002101"
type input "18"
type input "0.28684"
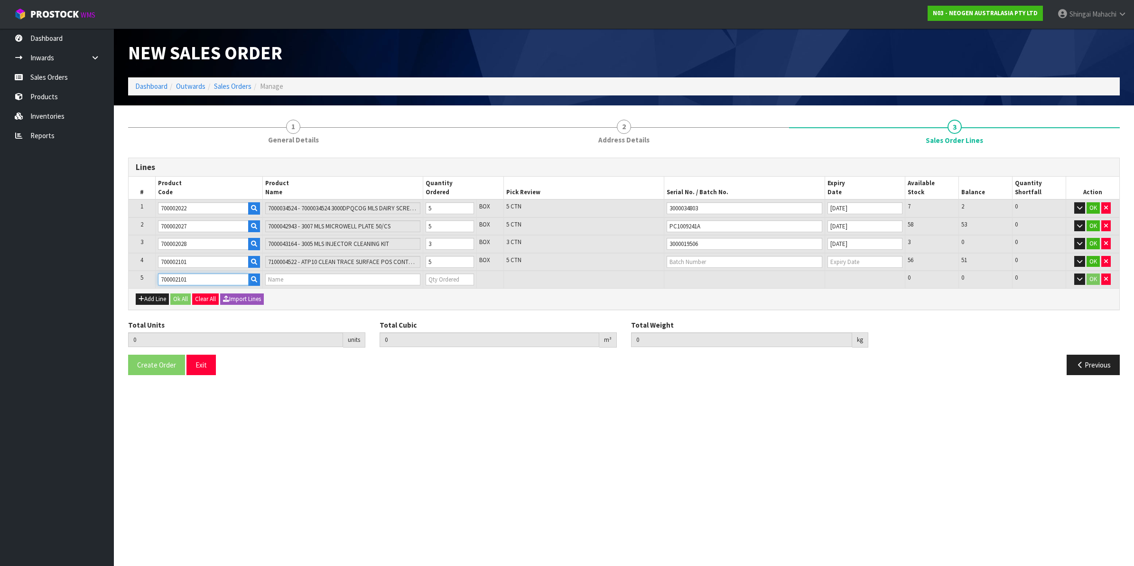
type input "43.3"
type input "7100004522 - ATP10 CLEAN TRACE SURFACE POS CONTROL"
type input "0"
type input "700002101"
click at [419, 262] on tr "4 700002101 7100004522 - ATP10 CLEAN TRACE SURFACE POS CONTROL 5 BOX 5 CTN 56 5…" at bounding box center [624, 262] width 991 height 18
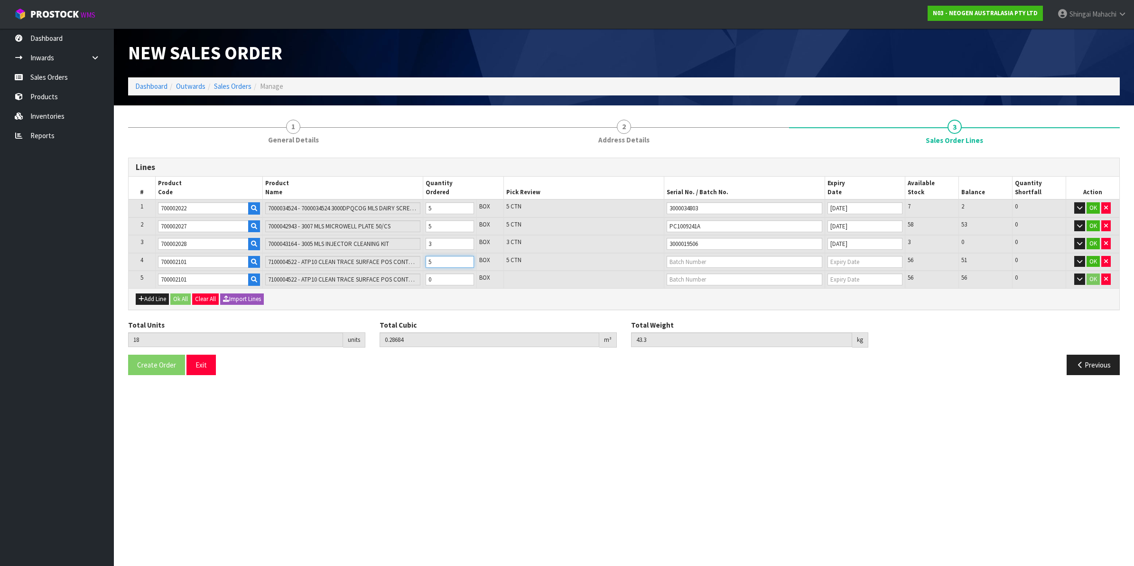
type input "15"
type input "0.284152"
type input "43"
type input "2"
click at [389, 279] on tr "5 700002101 7100004522 - ATP10 CLEAN TRACE SURFACE POS CONTROL 0 BOX 56 56 0 OK" at bounding box center [624, 280] width 991 height 18
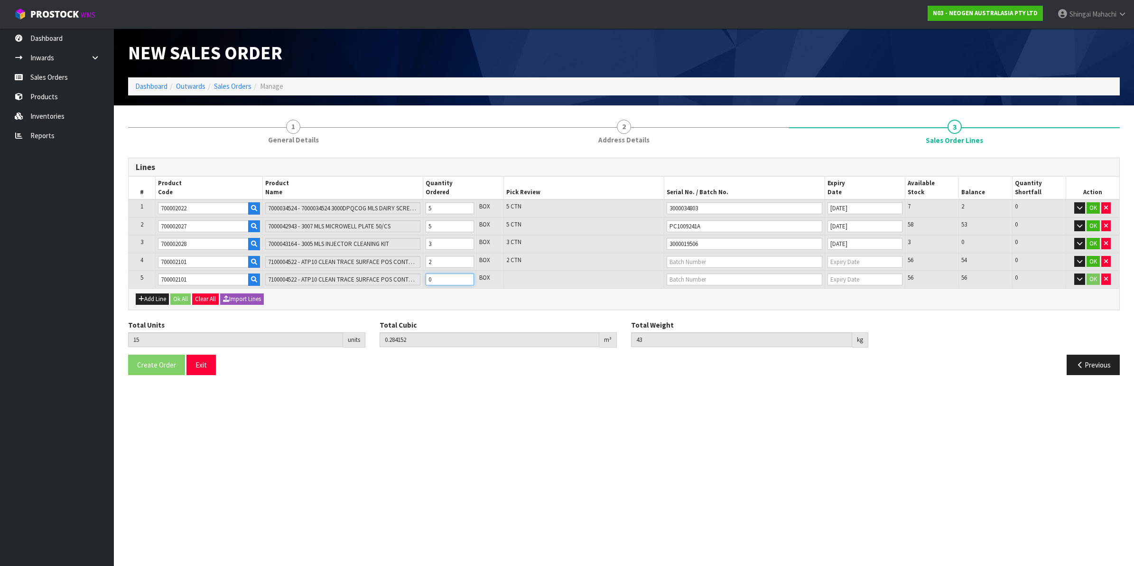
type input "18"
type input "0.28684"
type input "43.3"
type input "3"
click at [687, 260] on input "text" at bounding box center [745, 262] width 156 height 12
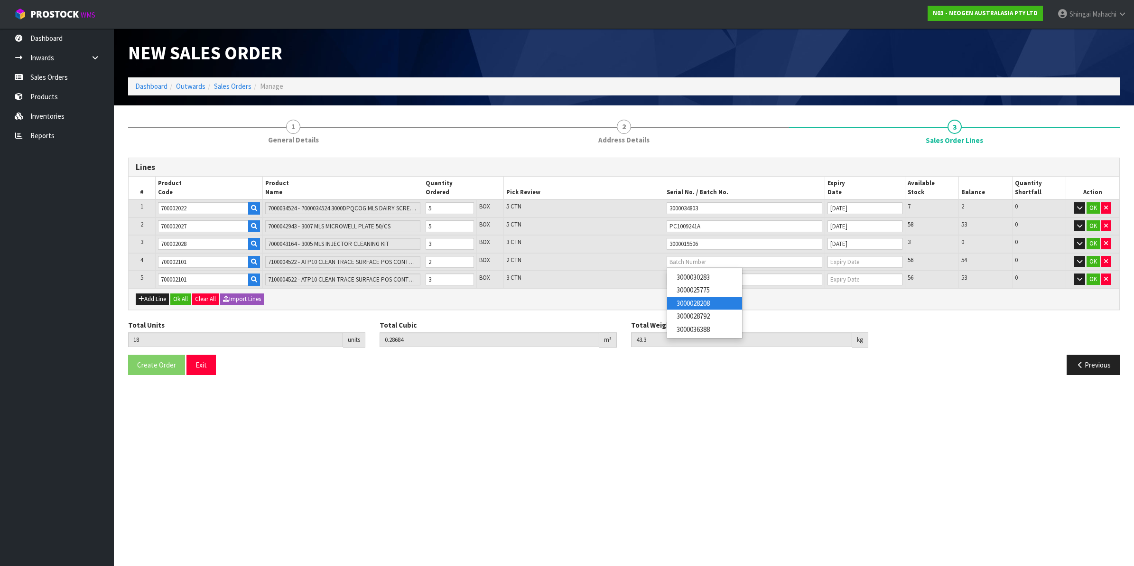
click at [709, 302] on link "3000028208" at bounding box center [704, 303] width 75 height 13
type input "3000028208"
type input "[DATE]"
click at [696, 279] on input "text" at bounding box center [745, 279] width 156 height 12
click at [701, 323] on link "3000028792" at bounding box center [704, 320] width 75 height 13
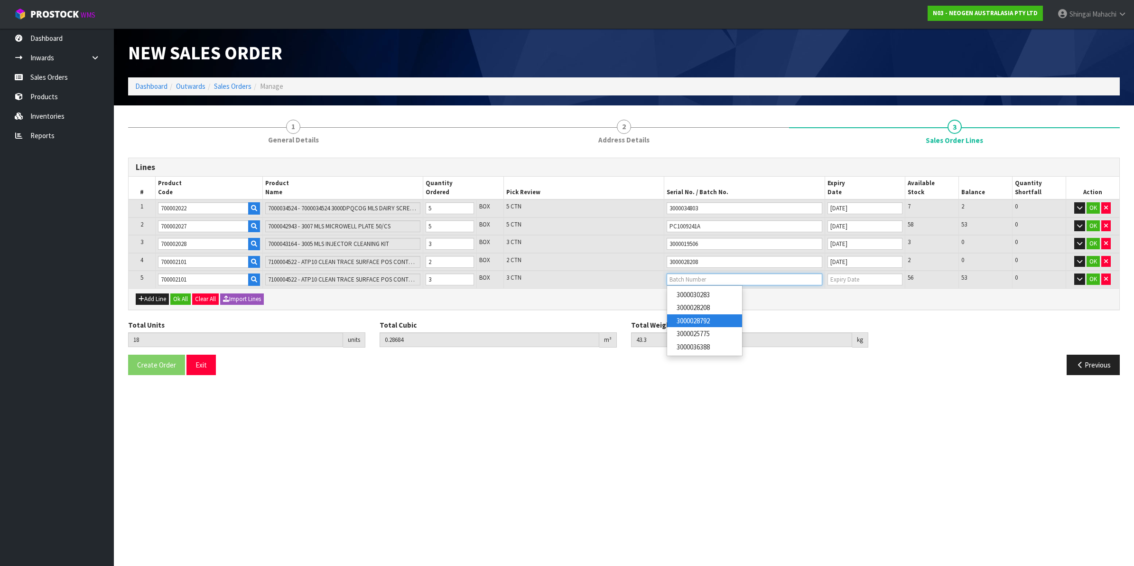
type input "3000028792"
type input "[DATE]"
click at [1089, 209] on button "OK" at bounding box center [1093, 207] width 13 height 11
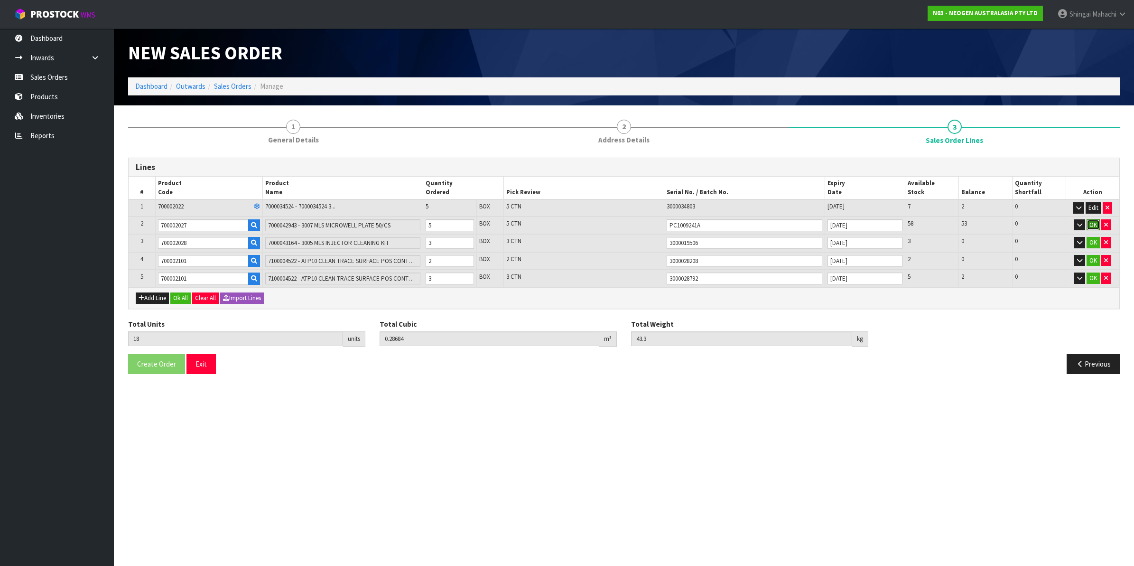
click at [1090, 221] on button "OK" at bounding box center [1093, 224] width 13 height 11
click at [1093, 238] on button "OK" at bounding box center [1093, 241] width 13 height 11
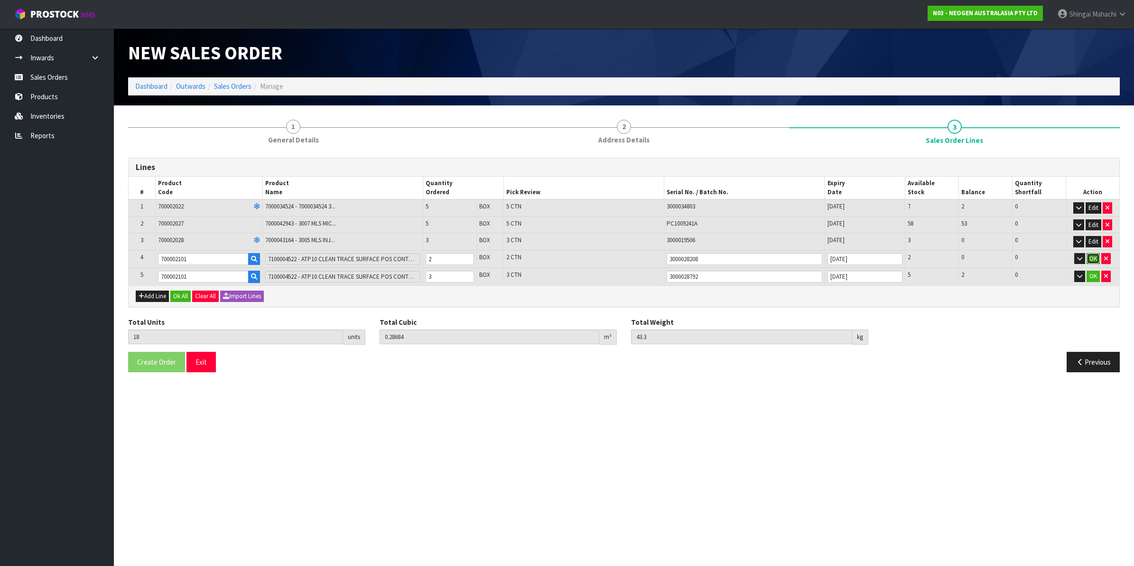
click at [1093, 259] on button "OK" at bounding box center [1093, 258] width 13 height 11
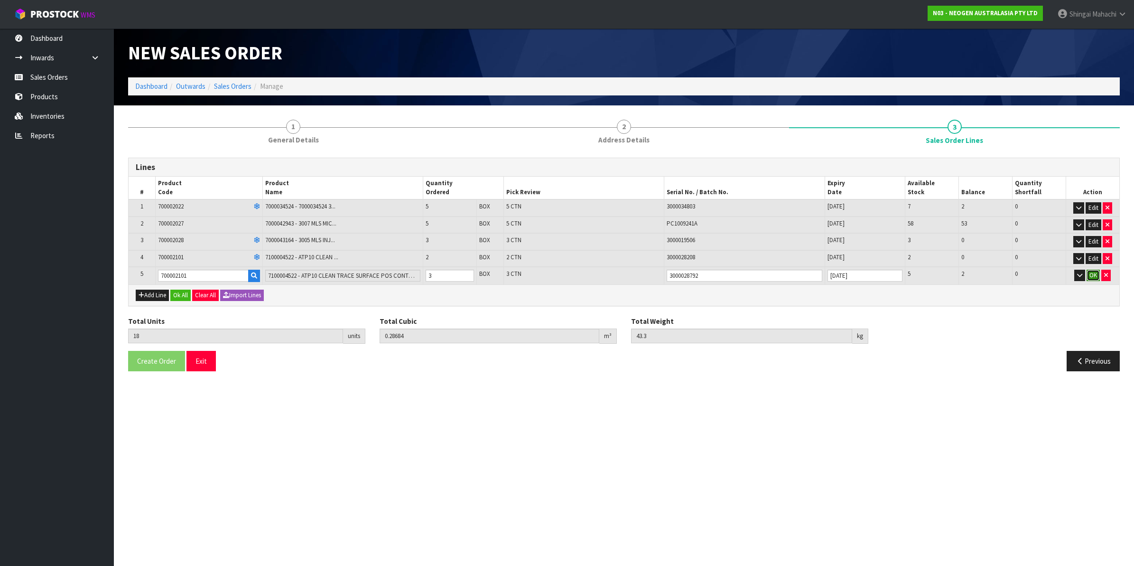
click at [1092, 274] on button "OK" at bounding box center [1093, 275] width 13 height 11
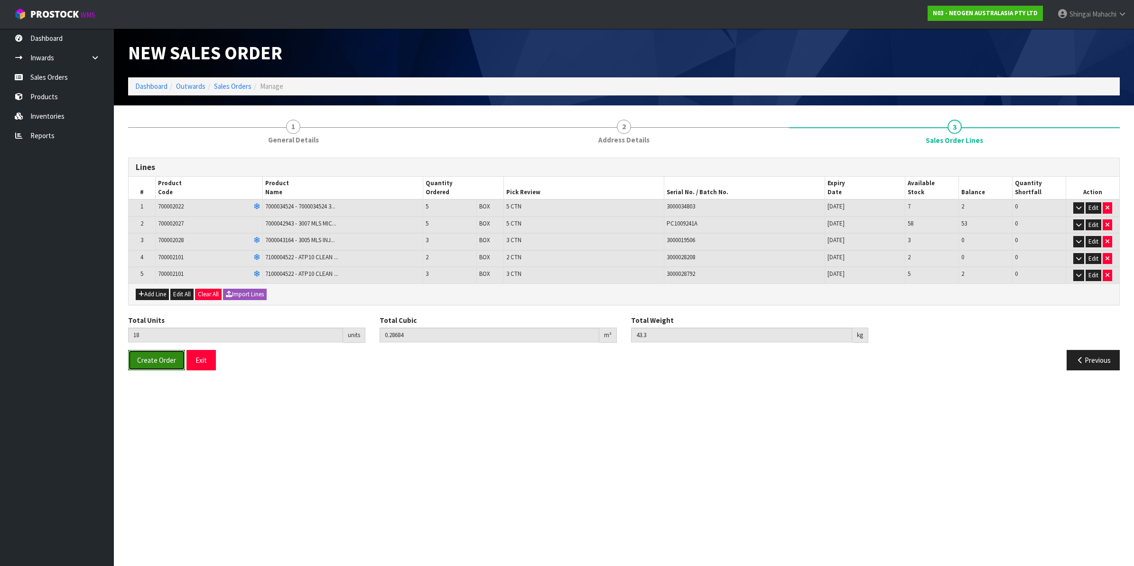
click at [158, 364] on span "Create Order" at bounding box center [156, 359] width 39 height 9
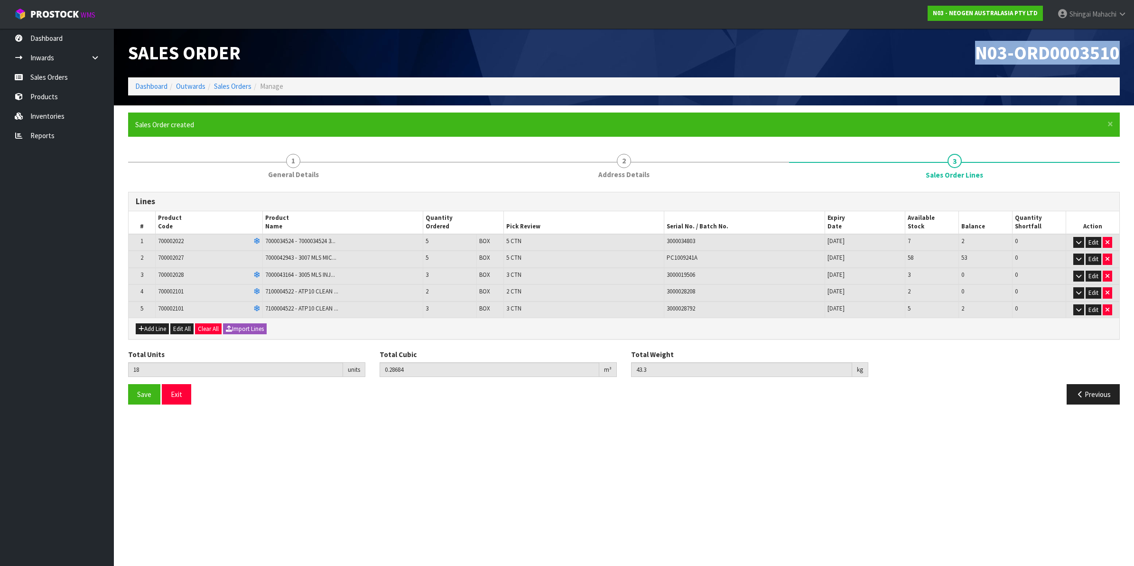
drag, startPoint x: 978, startPoint y: 51, endPoint x: 1118, endPoint y: 51, distance: 140.0
click at [1118, 51] on span "N03-ORD0003510" at bounding box center [1047, 53] width 145 height 24
copy span "N03-ORD0003510"
click at [221, 89] on link "Sales Orders" at bounding box center [232, 86] width 37 height 9
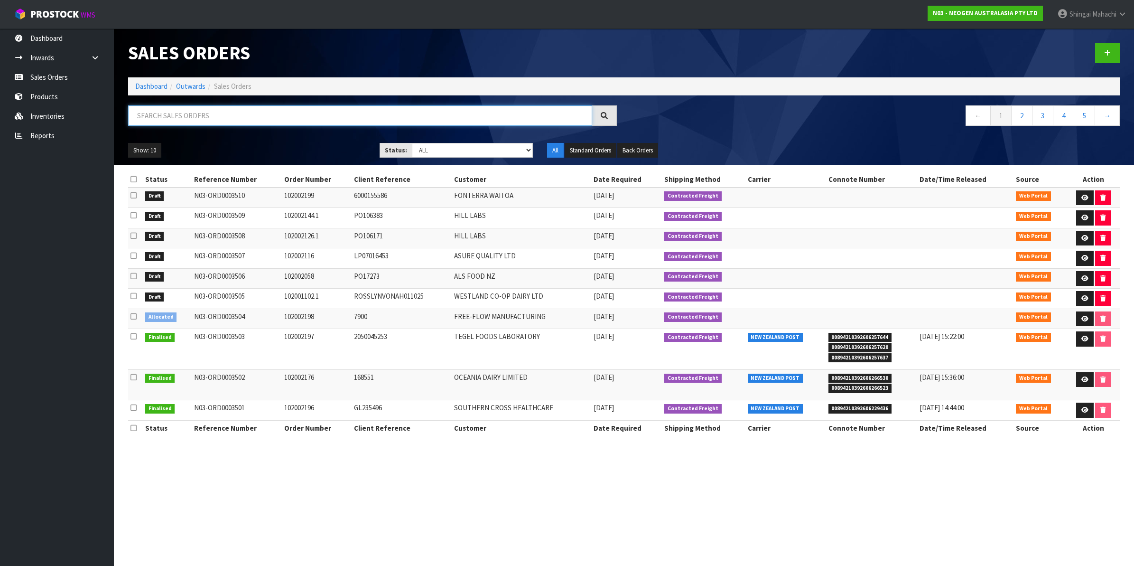
click at [150, 115] on input "text" at bounding box center [360, 115] width 464 height 20
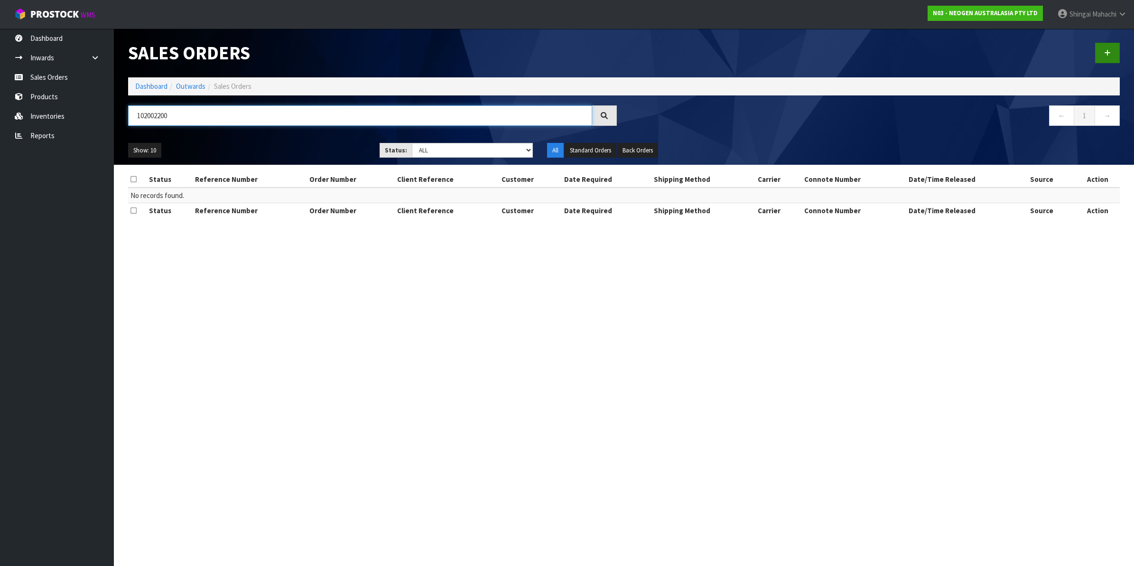
type input "102002200"
click at [1108, 53] on icon at bounding box center [1107, 52] width 7 height 7
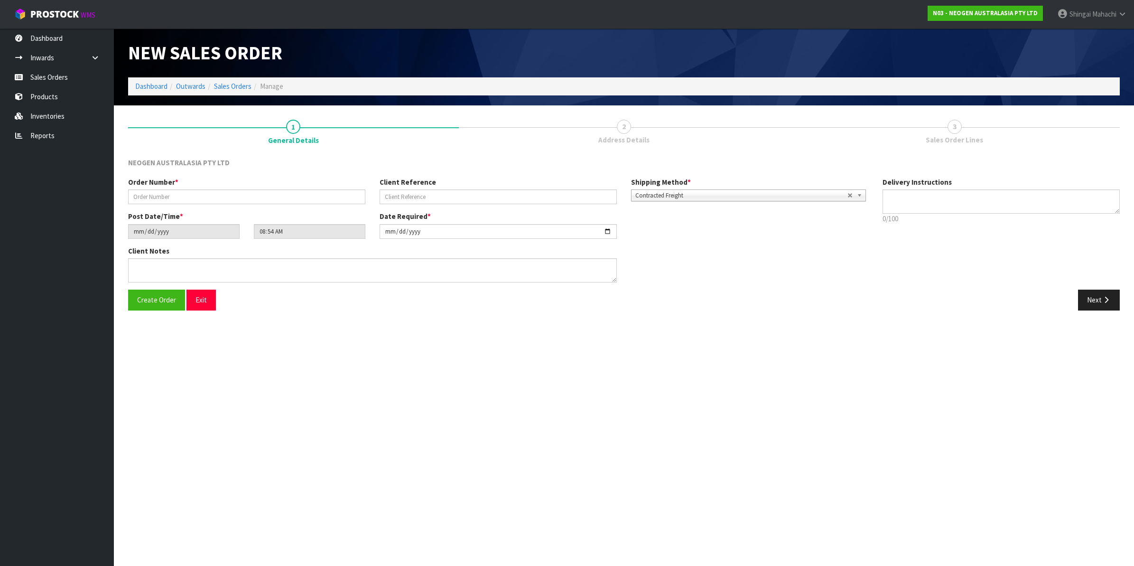
type textarea "CHILLED GOODS -OVERNIGHT"
click at [188, 193] on input "text" at bounding box center [246, 196] width 237 height 15
type input "102002200"
click at [428, 197] on input "text" at bounding box center [498, 196] width 237 height 15
paste input "2200273472"
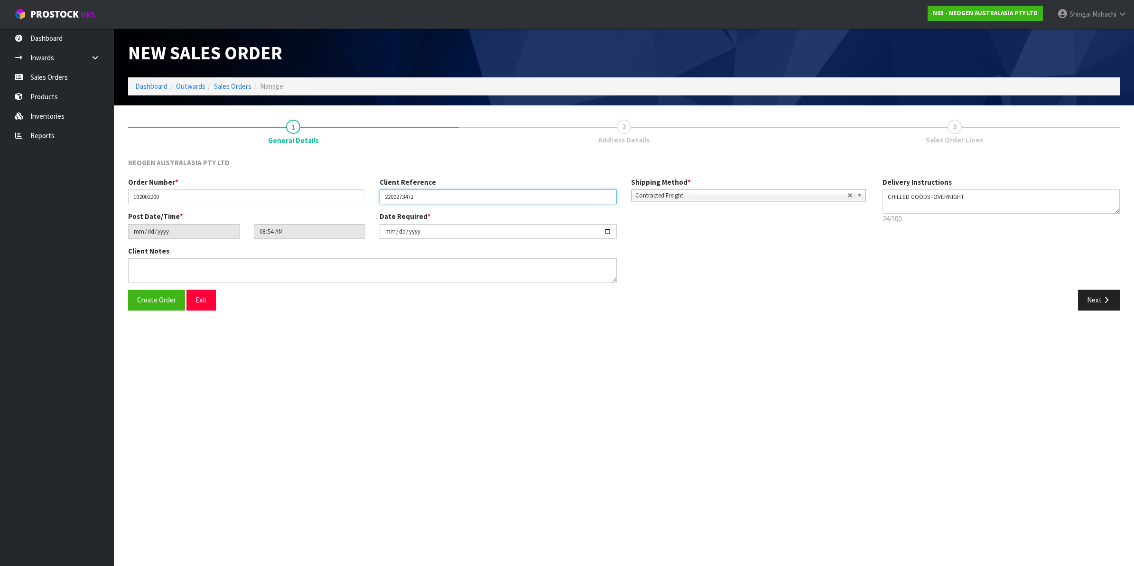
type input "2200273472"
click at [608, 232] on input "[DATE]" at bounding box center [498, 231] width 237 height 15
type input "[DATE]"
click at [157, 269] on textarea at bounding box center [372, 270] width 489 height 24
click at [1099, 298] on button "Next" at bounding box center [1099, 300] width 42 height 20
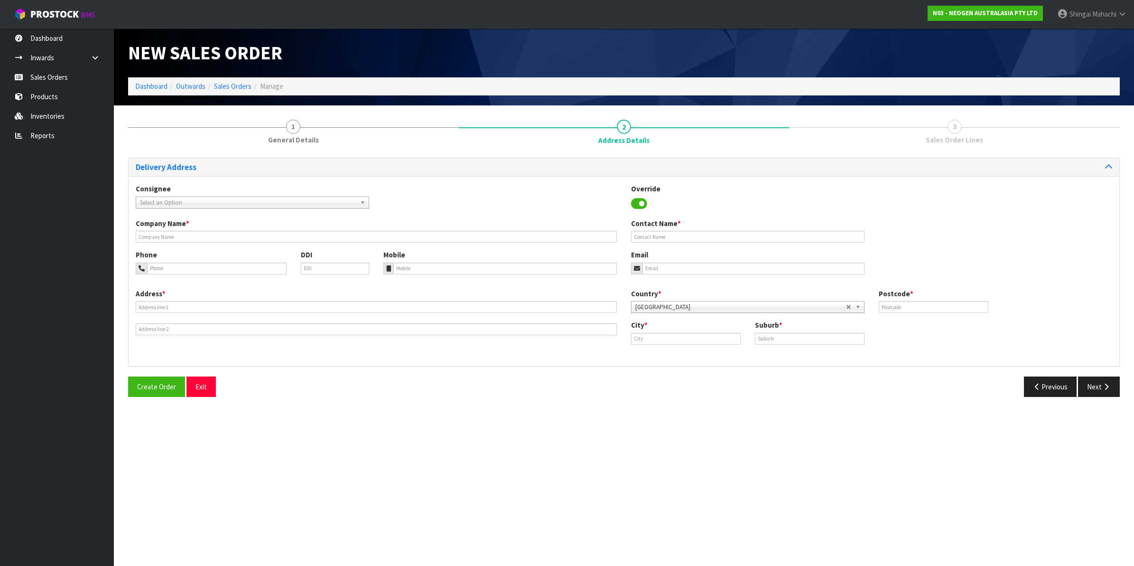
click at [170, 197] on span "Select an Option" at bounding box center [248, 202] width 216 height 11
type input "sealord"
click at [183, 243] on li "SEALORD NEL - SEALORD GROUP LIMITED" at bounding box center [252, 241] width 229 height 12
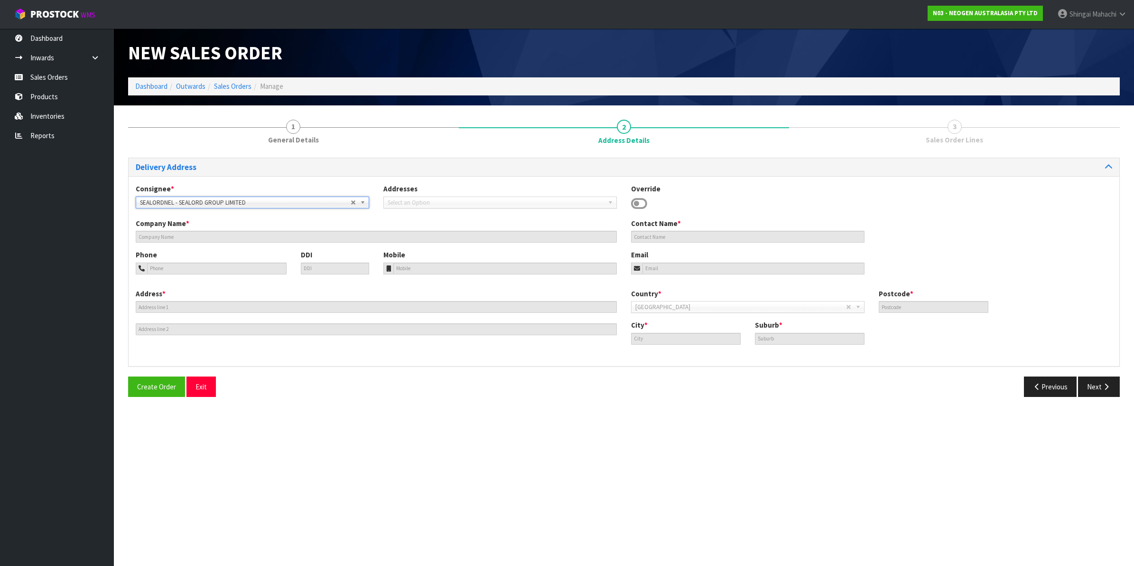
type input "SEALORD GROUP LIMITED"
type input "[STREET_ADDRESS][PERSON_NAME]"
type input "7010"
type input "[PERSON_NAME]"
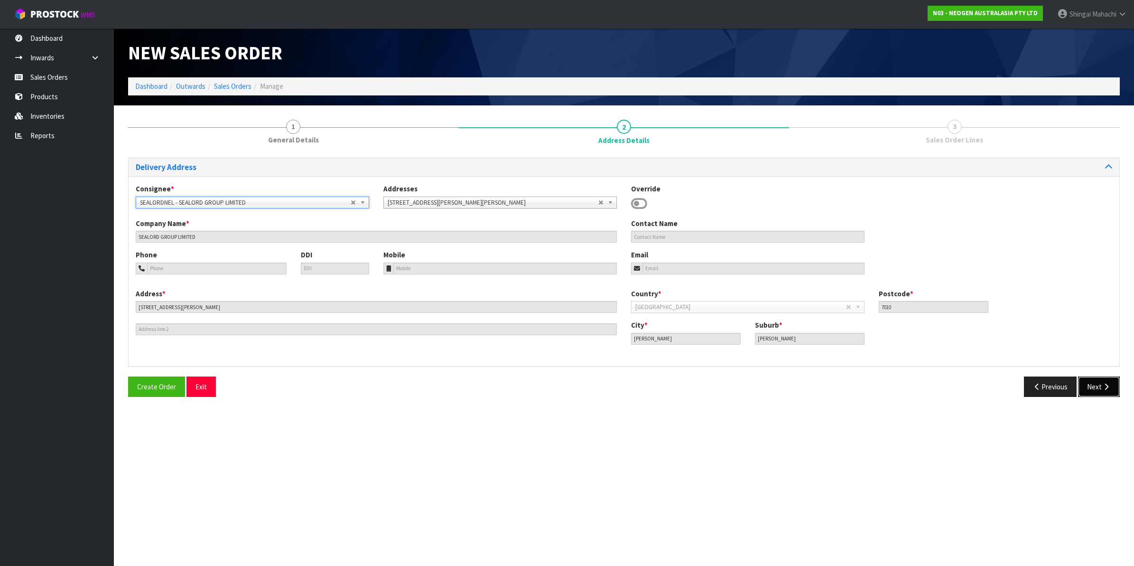
click at [1099, 385] on button "Next" at bounding box center [1099, 386] width 42 height 20
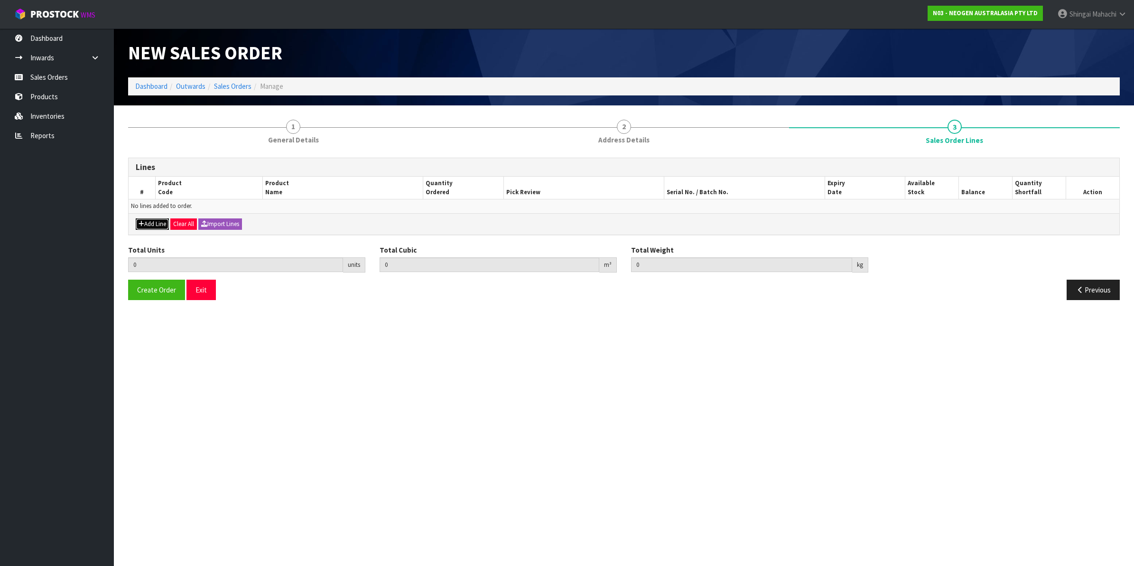
click at [158, 225] on button "Add Line" at bounding box center [152, 223] width 33 height 11
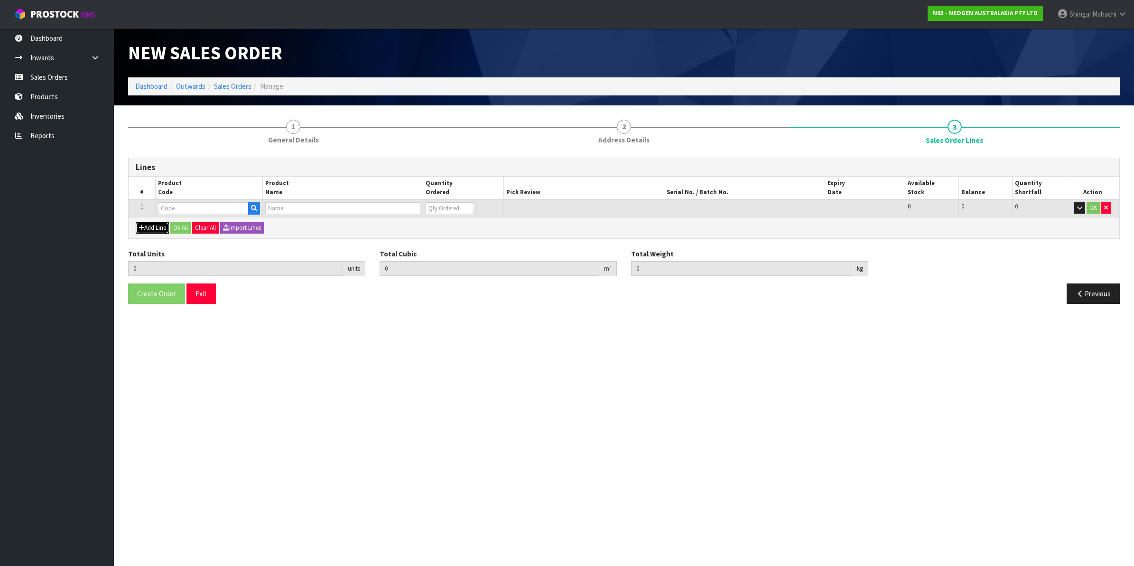
click at [149, 228] on button "Add Line" at bounding box center [152, 227] width 33 height 11
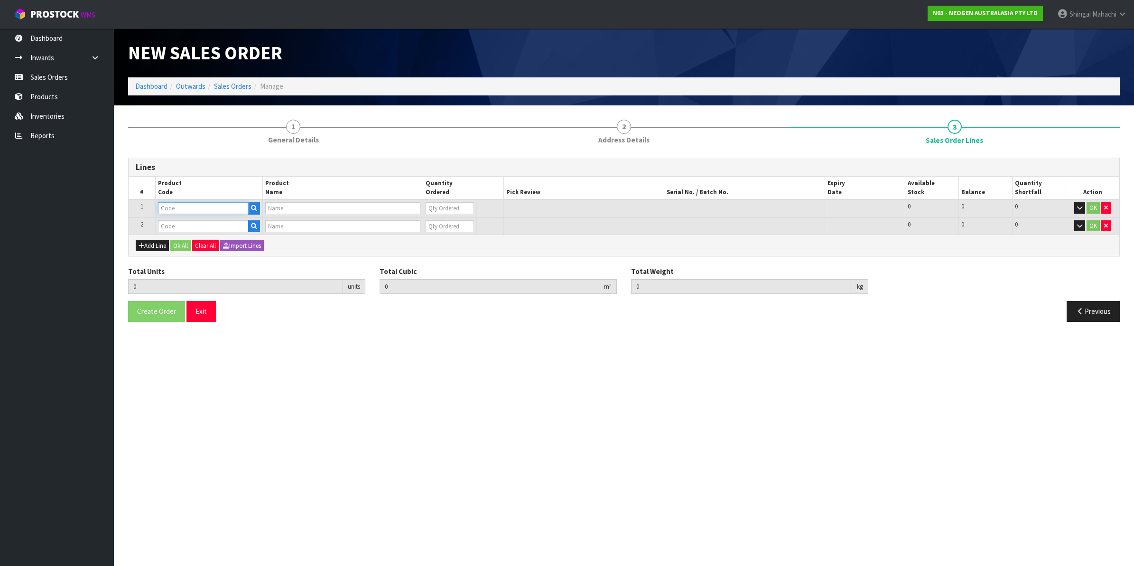
click at [172, 210] on input "text" at bounding box center [203, 208] width 91 height 12
paste input "700005495"
type input "700005495"
type input "7100263821 - 6479 PETRIFILM RAP AEROB PLT 500EA/CS PL"
type input "0"
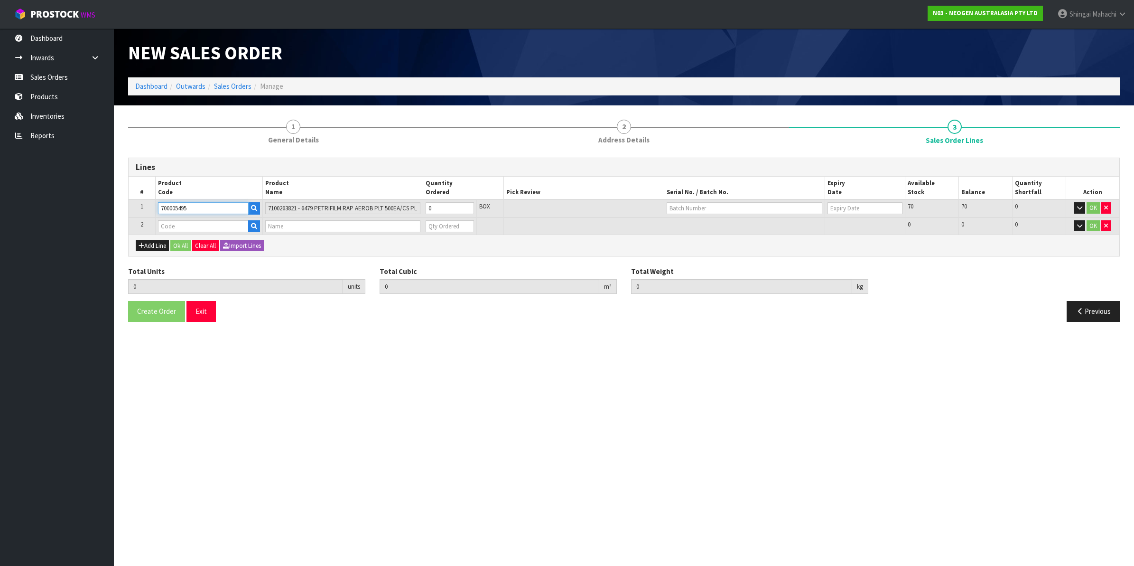
type input "700005495"
click at [190, 224] on input "text" at bounding box center [203, 226] width 91 height 12
paste input "700002277"
type input "700002277"
type input "0.000000"
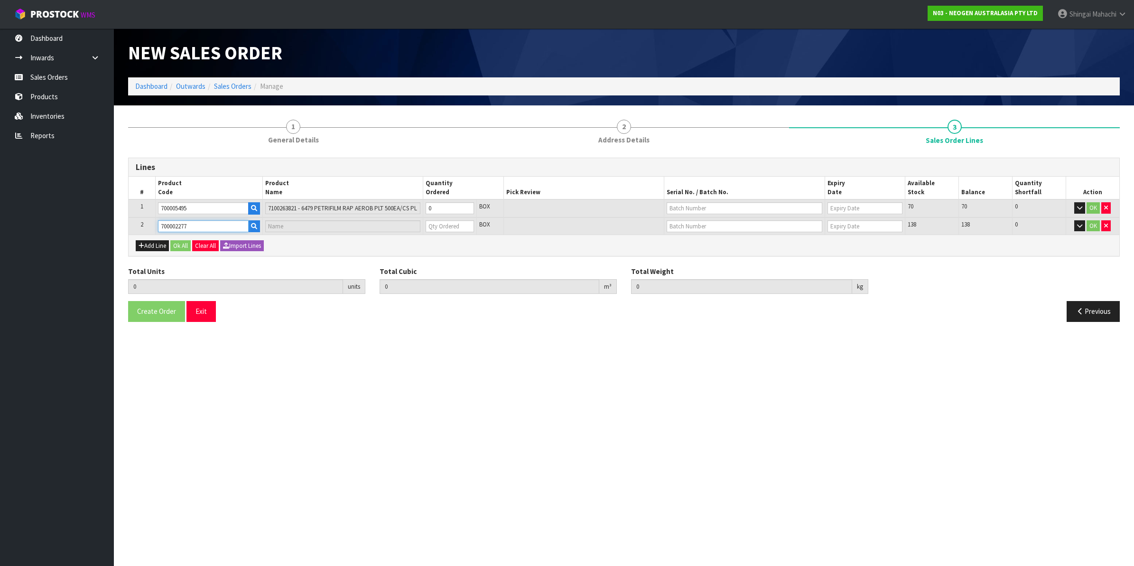
type input "0.000"
type input "7100126845 - 6414 PETRIFILM ECOLI/COLI CT PLT 500C PL"
type input "0"
type input "700002277"
drag, startPoint x: 204, startPoint y: 206, endPoint x: 146, endPoint y: 207, distance: 58.4
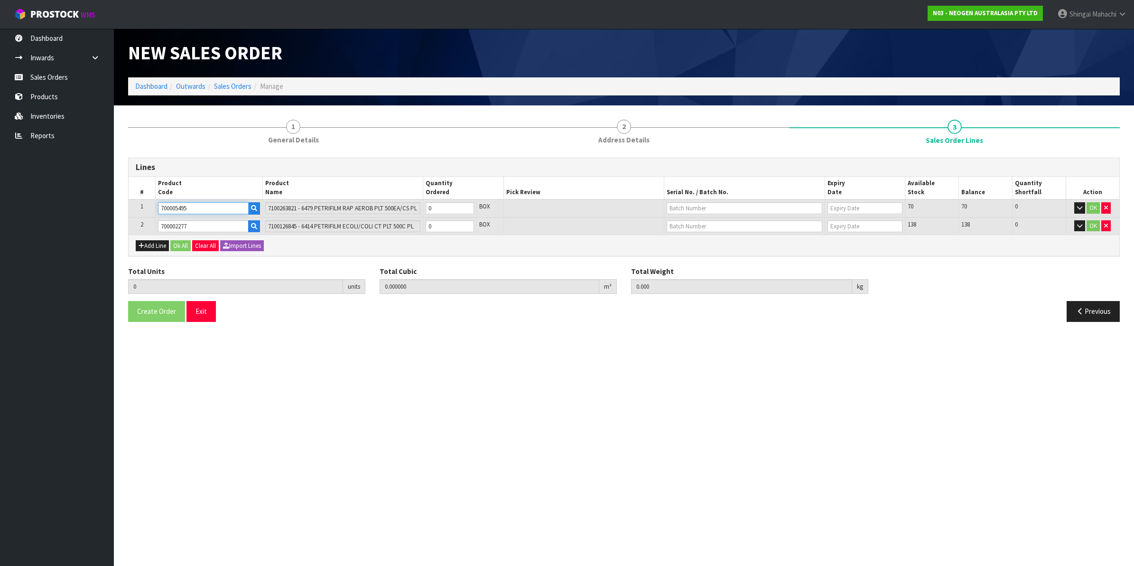
click at [146, 207] on tr "1 700005495 7100263821 - 6479 PETRIFILM RAP AEROB PLT 500EA/CS PL 0 BOX 70 70 0…" at bounding box center [624, 208] width 991 height 18
click at [150, 243] on button "Add Line" at bounding box center [152, 245] width 33 height 11
type input "0"
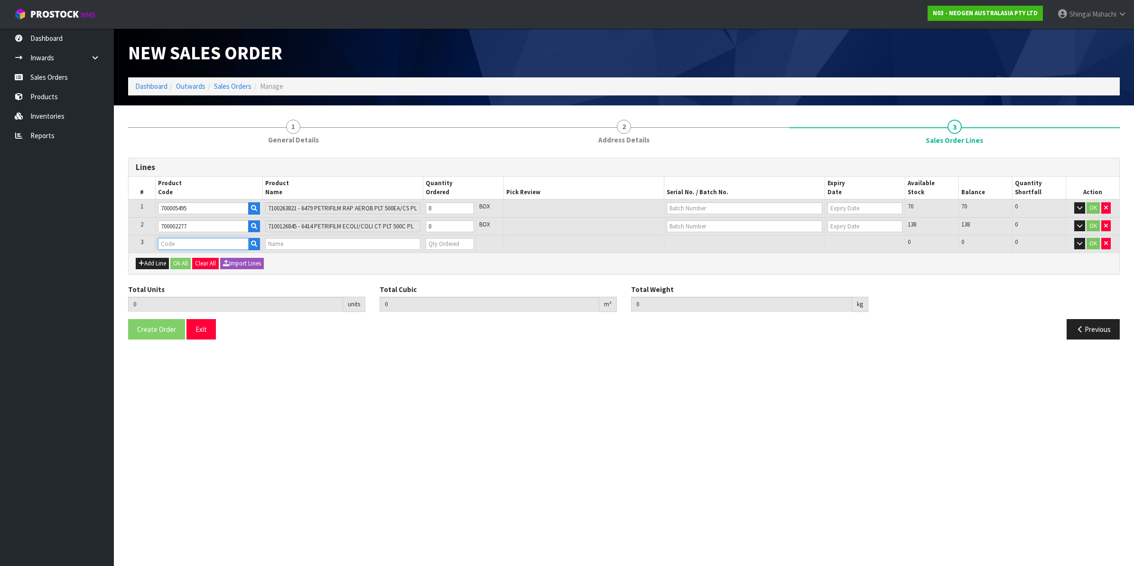
click at [190, 242] on input "text" at bounding box center [203, 244] width 91 height 12
paste input "700005495"
type input "700005495"
type input "0.000000"
type input "0.000"
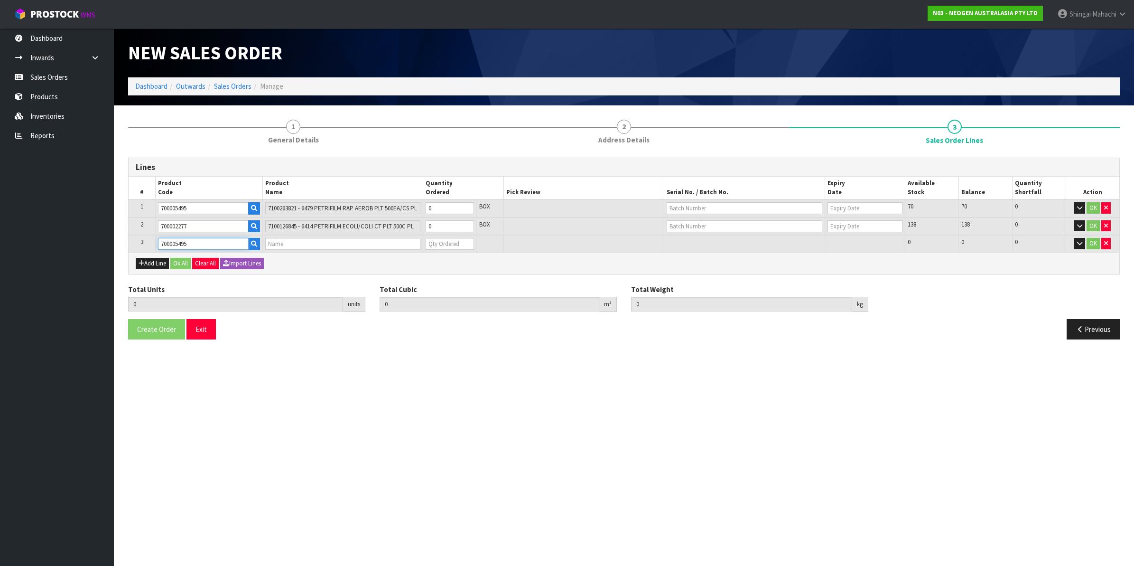
type input "7100263821 - 6479 PETRIFILM RAP AEROB PLT 500EA/CS PL"
type input "0"
type input "700005495"
click at [416, 209] on tr "1 700005495 7100263821 - 6479 PETRIFILM RAP AEROB PLT 500EA/CS PL 0 BOX 70 70 0…" at bounding box center [624, 208] width 991 height 18
type input "1"
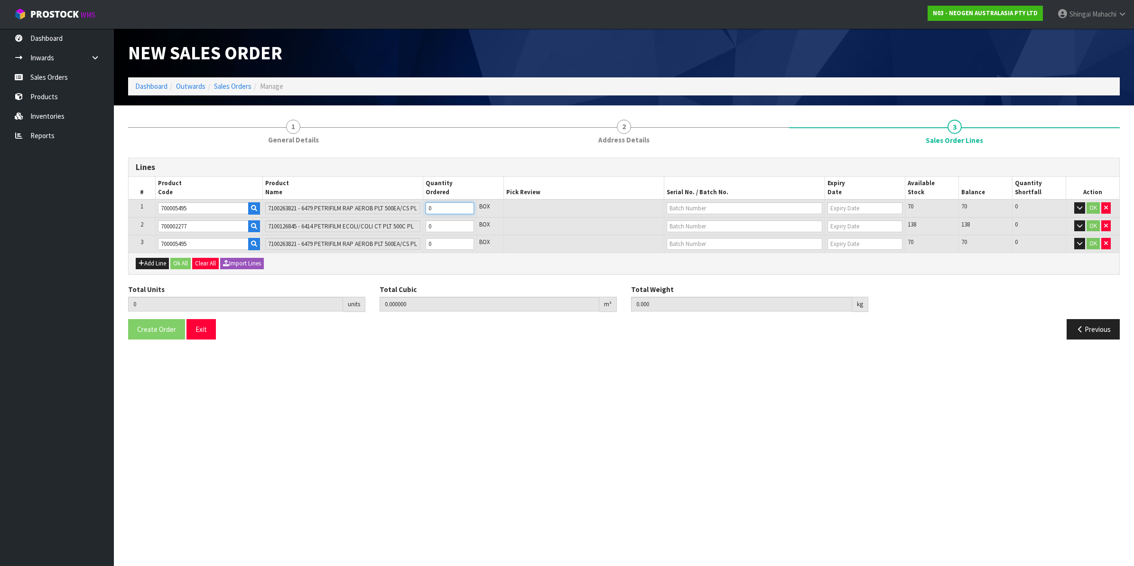
type input "0.009842"
type input "1.6"
type input "1"
click at [402, 243] on tr "3 700005495 7100263821 - 6479 PETRIFILM RAP AEROB PLT 500EA/CS PL 0 BOX 70 70 0…" at bounding box center [624, 244] width 991 height 18
type input "2"
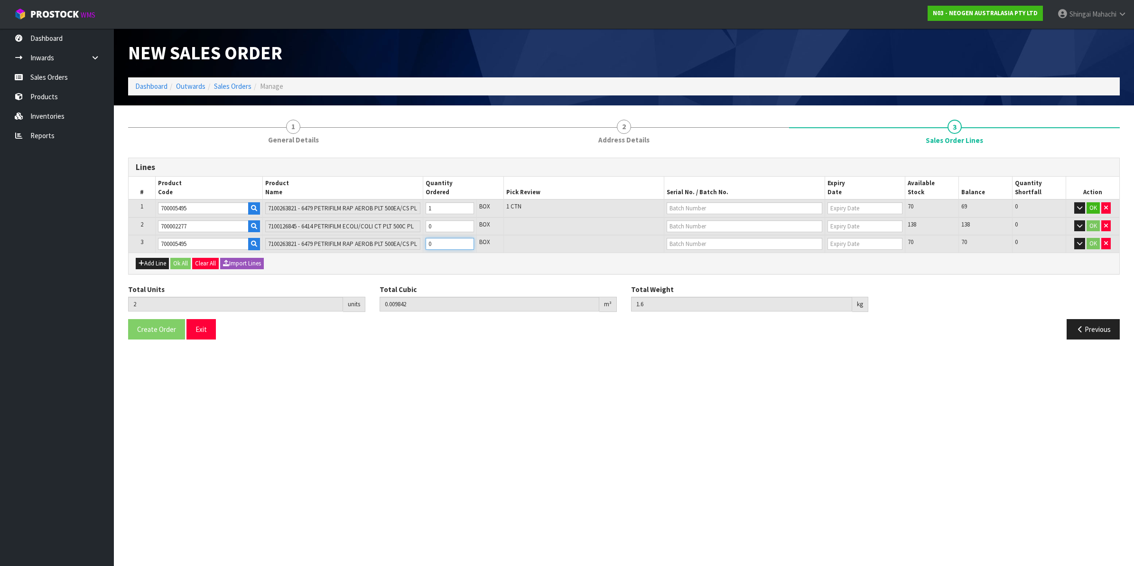
type input "0.019684"
type input "3.2"
type input "1"
click at [696, 212] on input "text" at bounding box center [745, 208] width 156 height 12
click at [701, 221] on link "418325017A" at bounding box center [704, 223] width 75 height 13
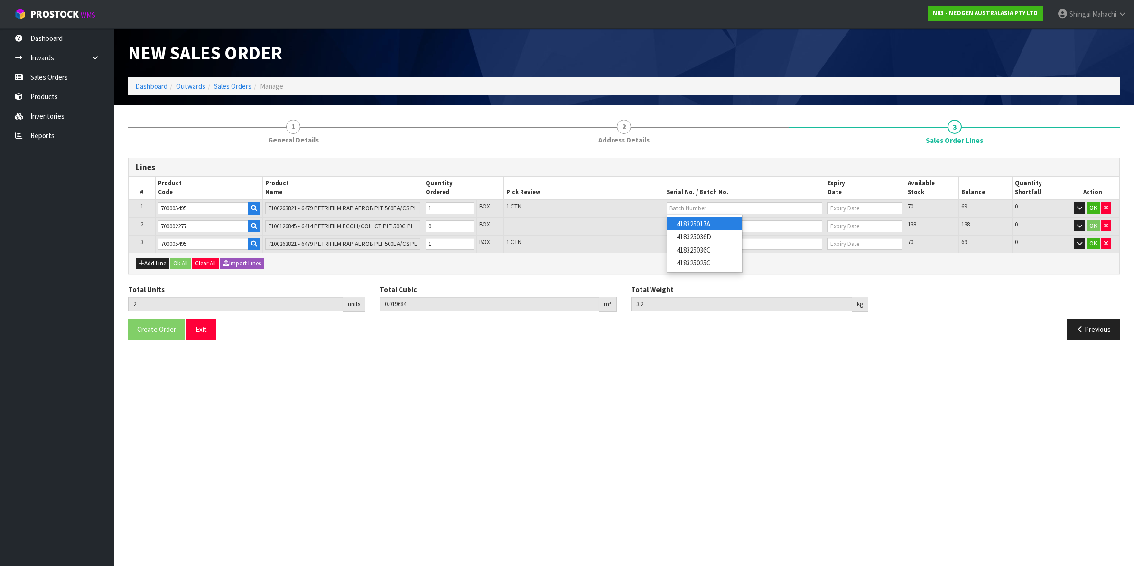
type input "418325017A"
type input "[DATE]"
click at [693, 244] on input "text" at bounding box center [745, 244] width 156 height 12
click at [703, 300] on link "418325025C" at bounding box center [704, 298] width 75 height 13
type input "418325025C"
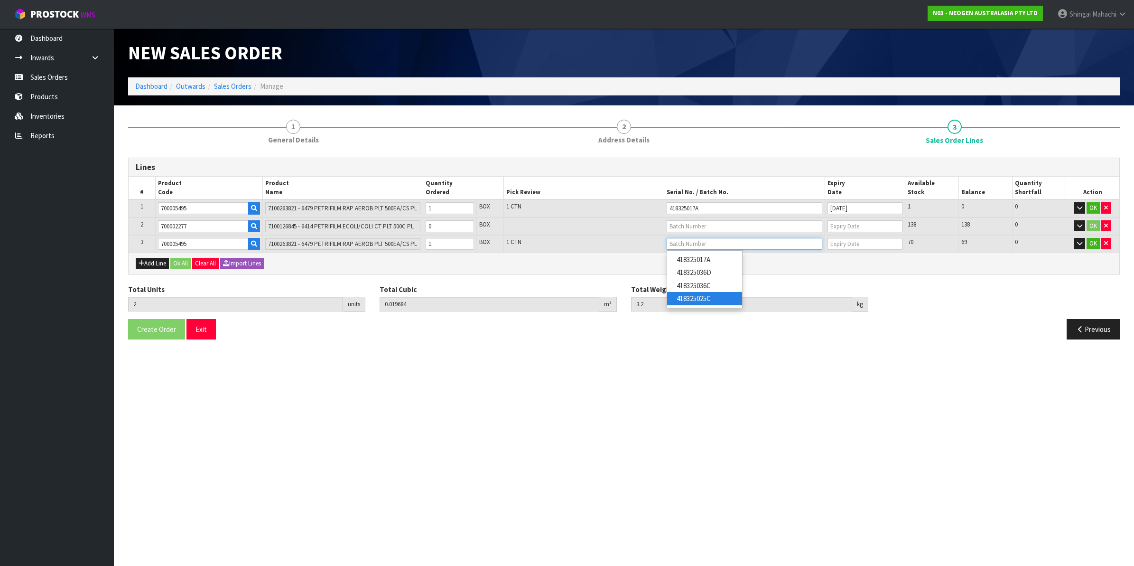
type input "[DATE]"
click at [357, 221] on tr "2 700002277 7100126845 - 6414 PETRIFILM ECOLI/COLI CT PLT 500C PL 0 BOX 138 138…" at bounding box center [624, 226] width 991 height 18
type input "3"
type input "0.031084"
type input "4.9"
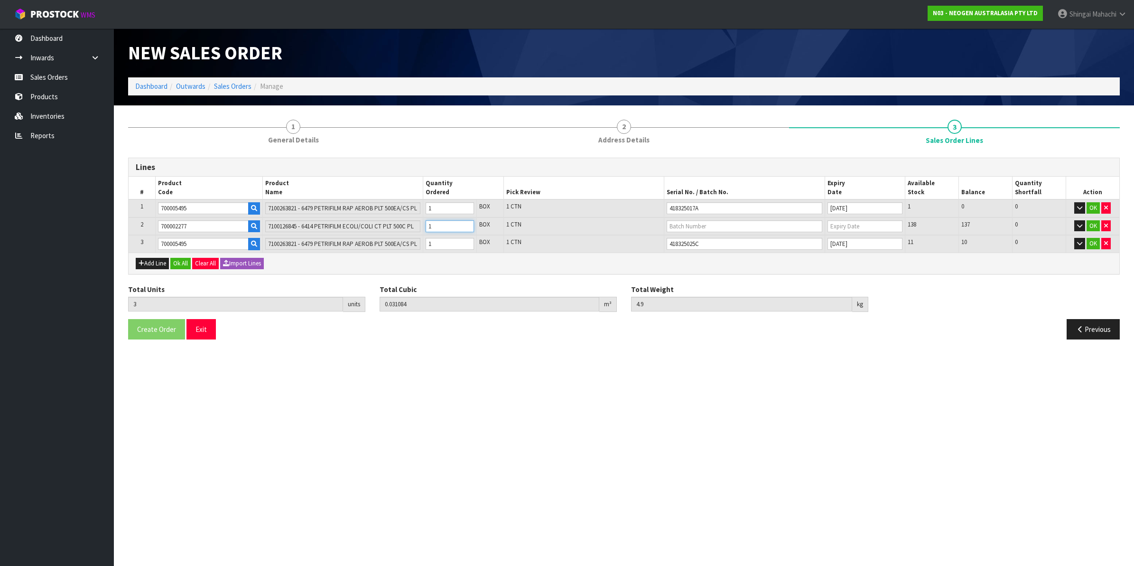
type input "1"
click at [679, 222] on input "text" at bounding box center [745, 226] width 156 height 12
click at [708, 243] on link "418325133C" at bounding box center [704, 241] width 75 height 13
type input "418325133C"
type input "[DATE]"
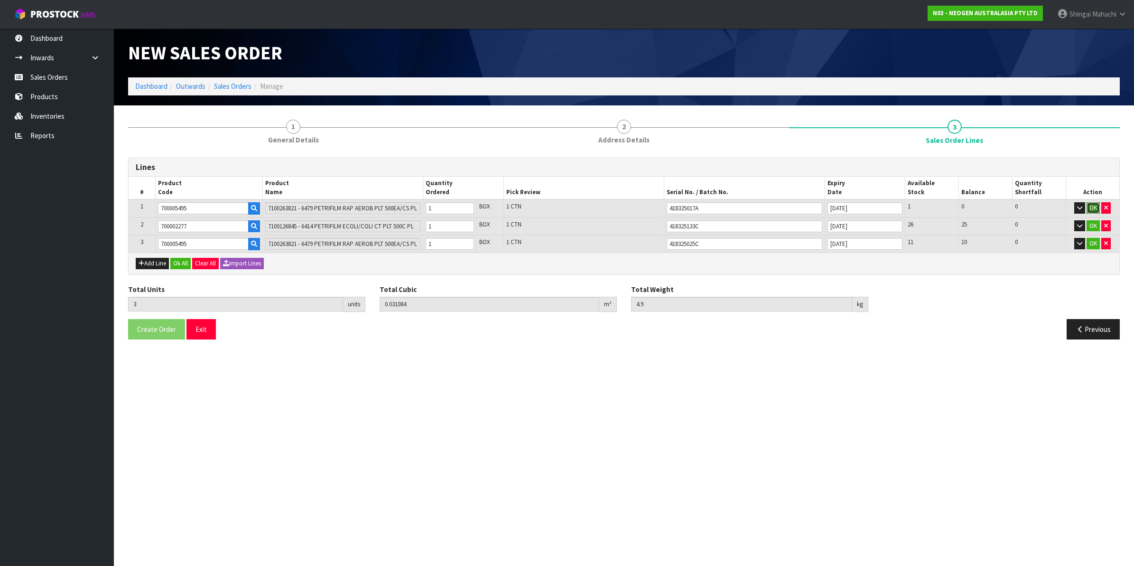
click at [1090, 204] on button "OK" at bounding box center [1093, 207] width 13 height 11
click at [1090, 219] on button "OK" at bounding box center [1093, 224] width 13 height 11
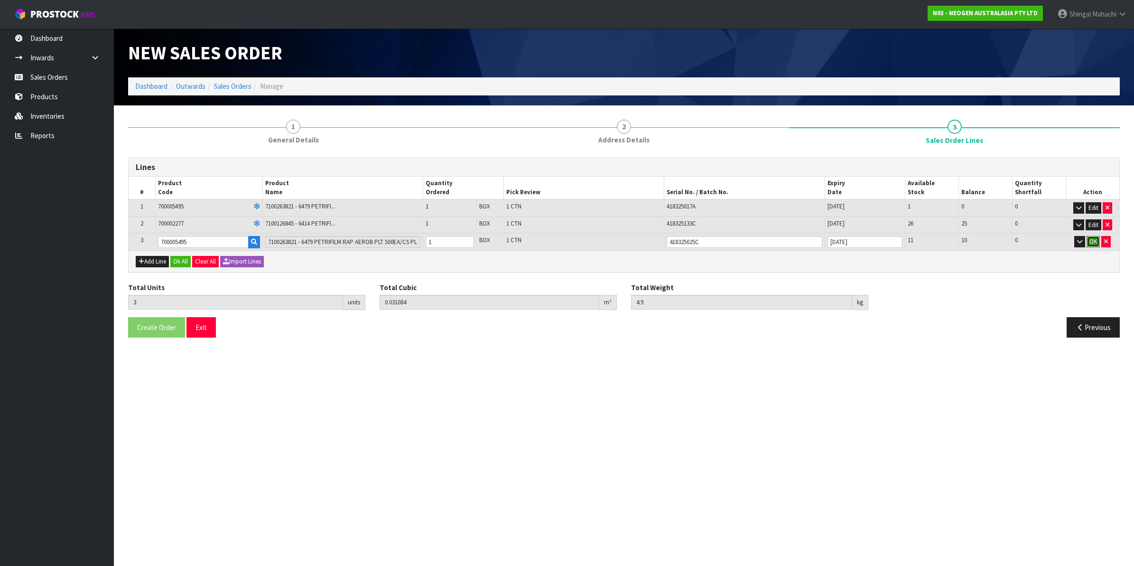
click at [1092, 238] on button "OK" at bounding box center [1093, 241] width 13 height 11
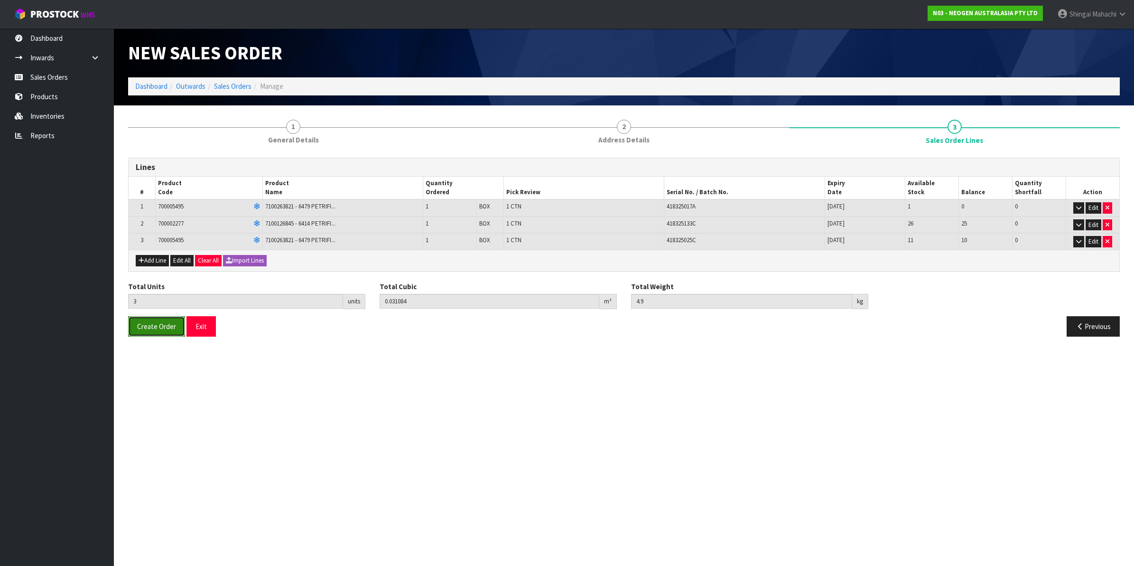
click at [148, 321] on button "Create Order" at bounding box center [156, 326] width 57 height 20
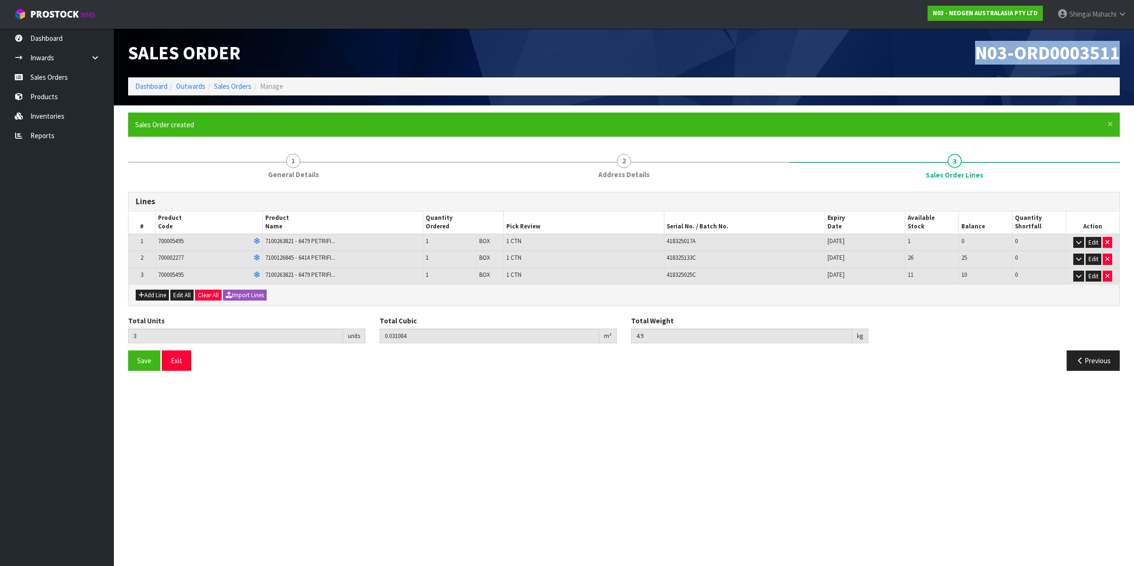
drag, startPoint x: 977, startPoint y: 51, endPoint x: 1125, endPoint y: 46, distance: 148.2
click at [1125, 46] on div "N03-ORD0003511" at bounding box center [875, 52] width 503 height 49
copy span "N03-ORD0003511"
click at [234, 84] on link "Sales Orders" at bounding box center [232, 86] width 37 height 9
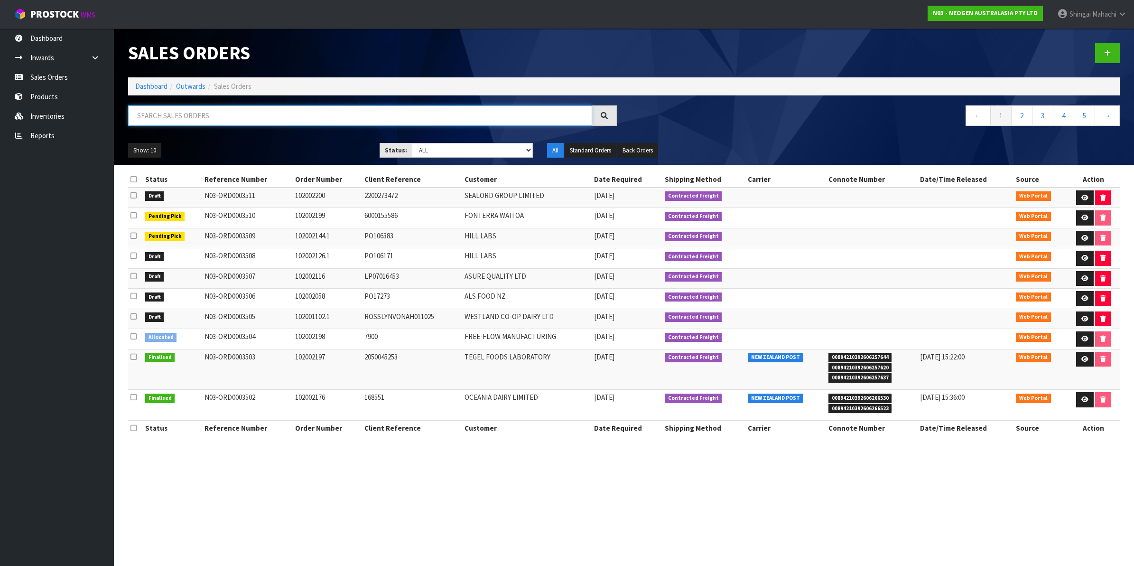
click at [216, 110] on input "text" at bounding box center [360, 115] width 464 height 20
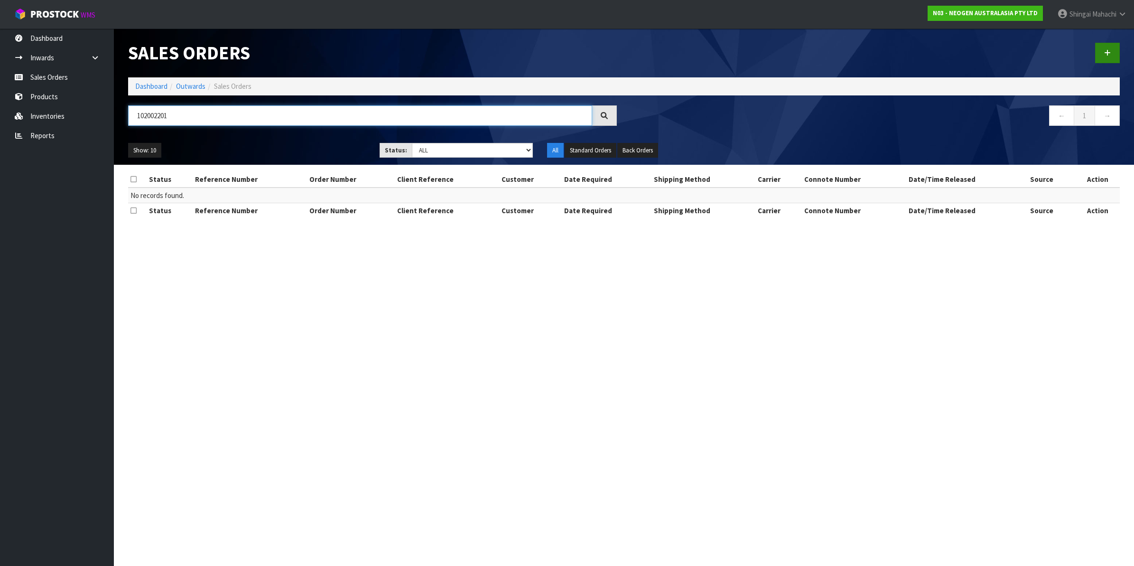
type input "102002201"
click at [1109, 53] on icon at bounding box center [1107, 52] width 7 height 7
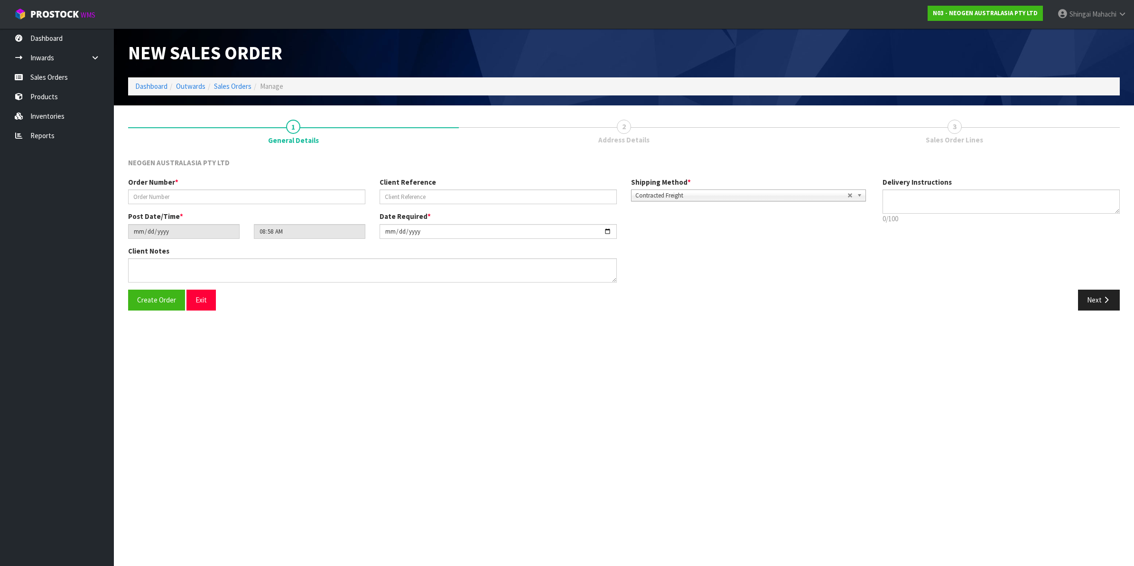
type textarea "CHILLED GOODS -OVERNIGHT"
click at [181, 197] on input "text" at bounding box center [246, 196] width 237 height 15
type input "102002201"
click at [414, 194] on input "text" at bounding box center [498, 196] width 237 height 15
paste input "8002875791"
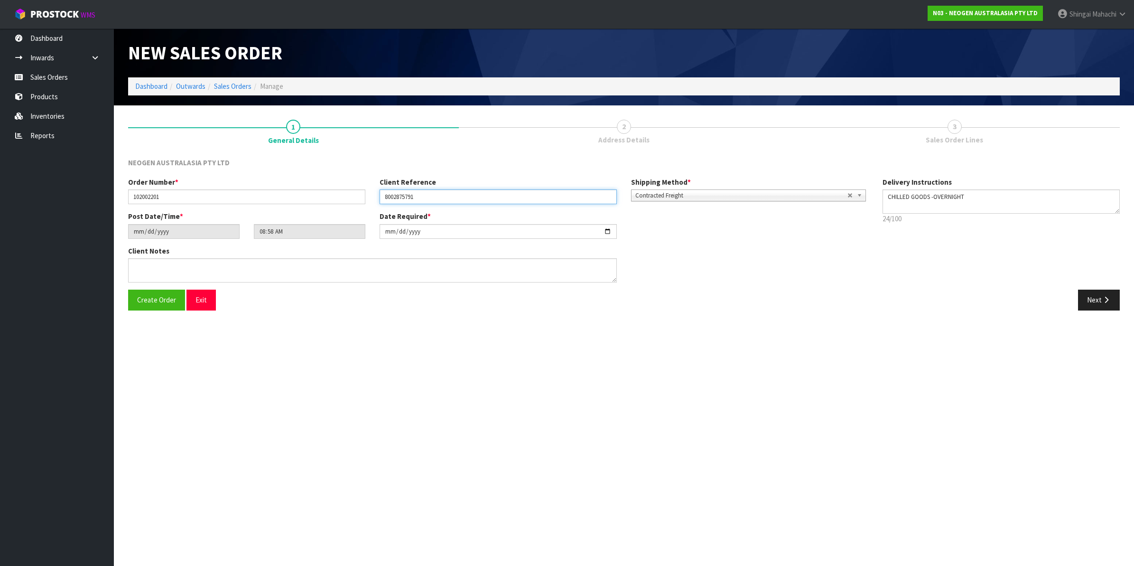
type input "8002875791"
click at [611, 231] on input "[DATE]" at bounding box center [498, 231] width 237 height 15
click at [606, 229] on input "[DATE]" at bounding box center [498, 231] width 237 height 15
type input "[DATE]"
click at [1095, 300] on button "Next" at bounding box center [1099, 300] width 42 height 20
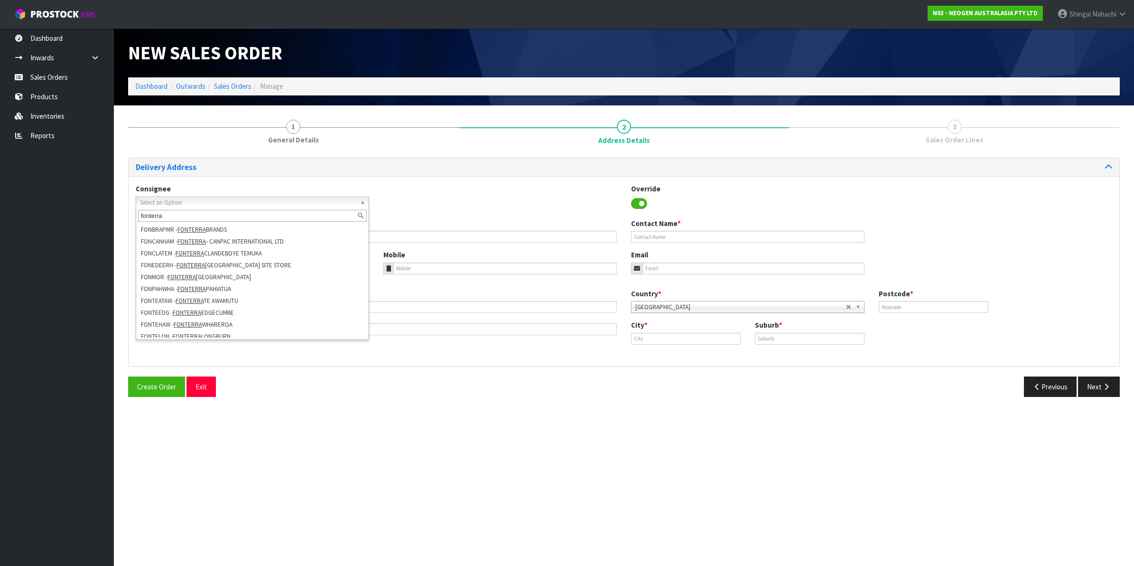
scroll to position [266, 0]
type input "fonterra"
click at [241, 330] on li "NZFOOD0011 - FONTERRA MAUNGATUROTO" at bounding box center [252, 332] width 229 height 12
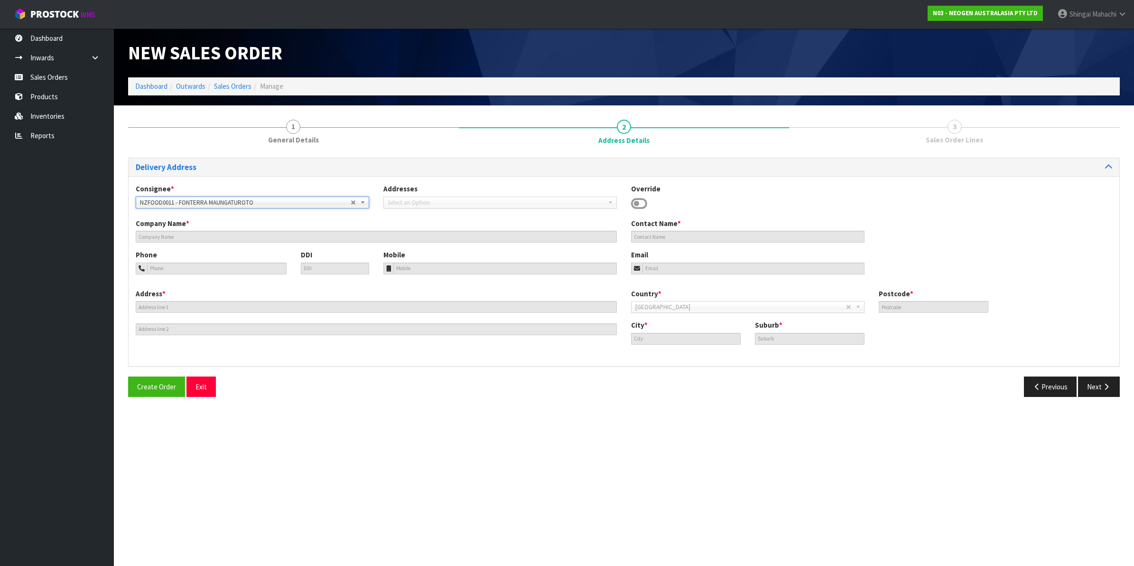
type input "FONTERRA MAUNGATUROTO"
type input "MELISSA"
type input "Maungaturoto.Maint.Buyer@fonterra.com"
type input "SITE STORE, 1 HURNDALL STREET EAST"
type input "0520"
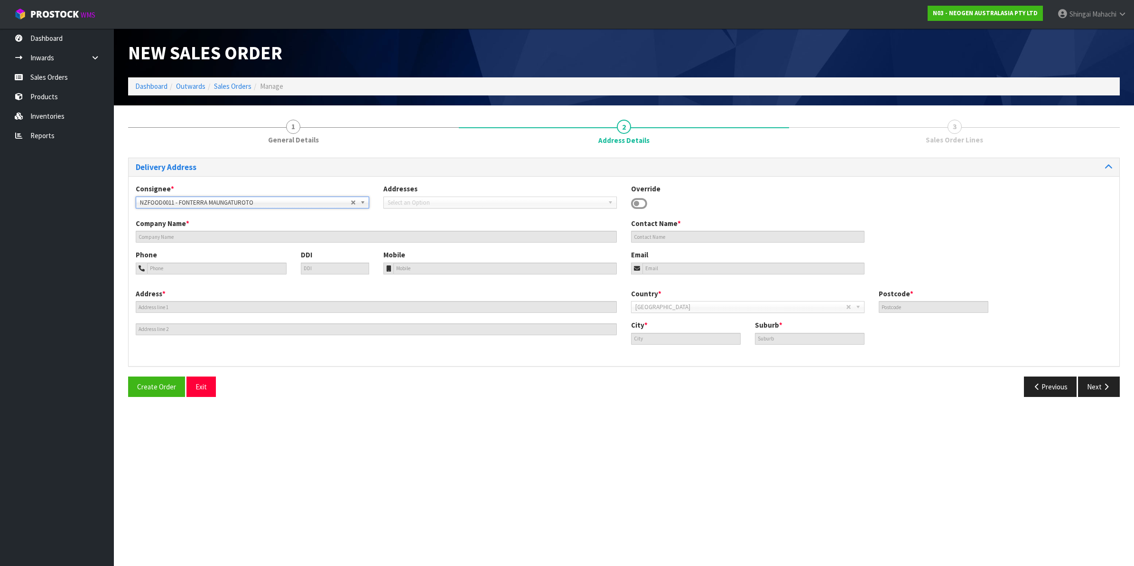
type input "MAUNGATUROTO"
click at [1094, 382] on button "Next" at bounding box center [1099, 386] width 42 height 20
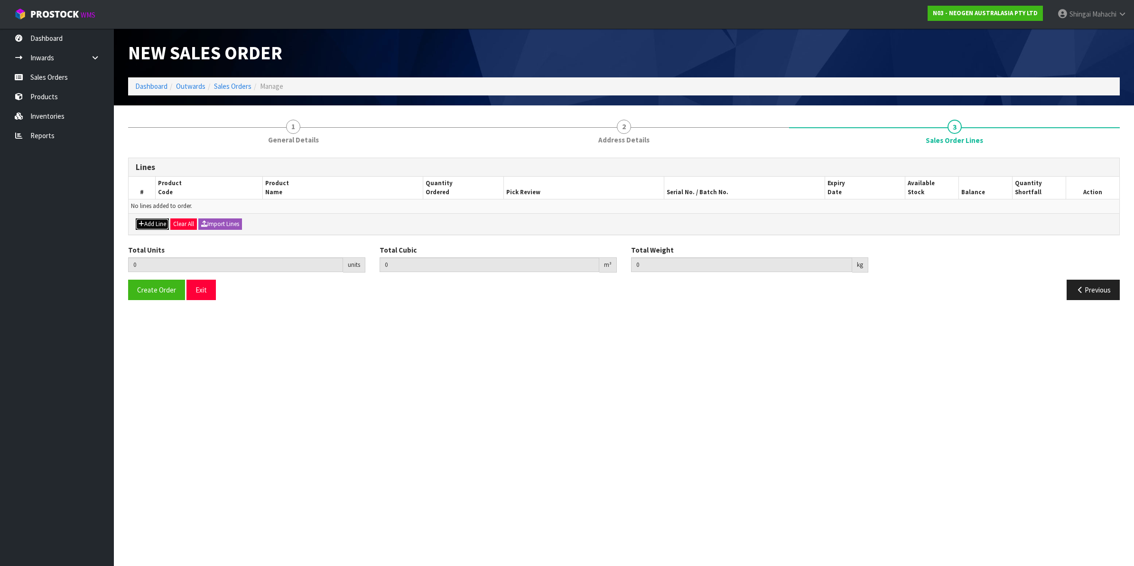
click at [152, 225] on button "Add Line" at bounding box center [152, 223] width 33 height 11
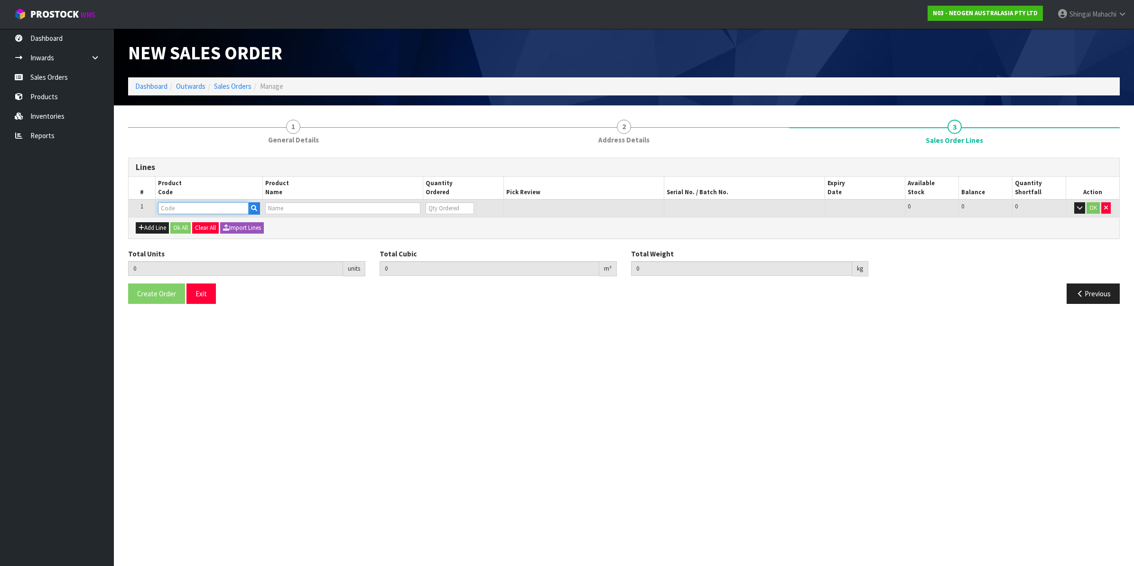
click at [203, 207] on input "text" at bounding box center [203, 208] width 91 height 12
paste input "700002207"
type input "700002207"
type input "0.000000"
type input "0.000"
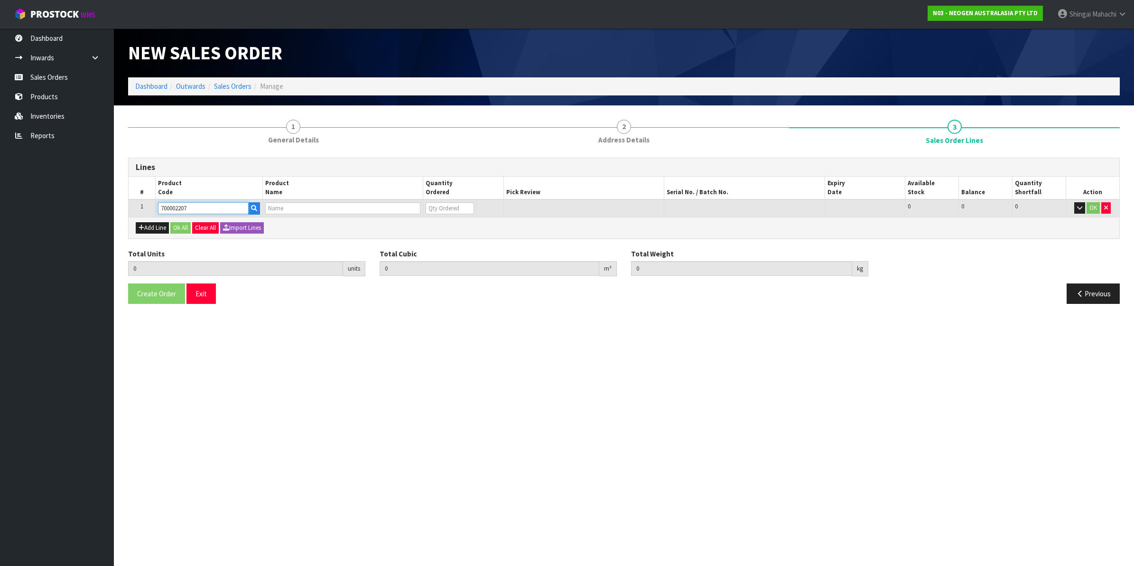
type input "7100067519 - UXL100 CLEAN-TRACE SURF ATP 100EA/PK"
type input "0"
type input "700002207"
click at [399, 202] on tr "1 700002207 7100067519 - UXL100 CLEAN-TRACE SURF ATP 100EA/PK 0 BOX 511 511 0 OK" at bounding box center [624, 208] width 991 height 18
type input "2"
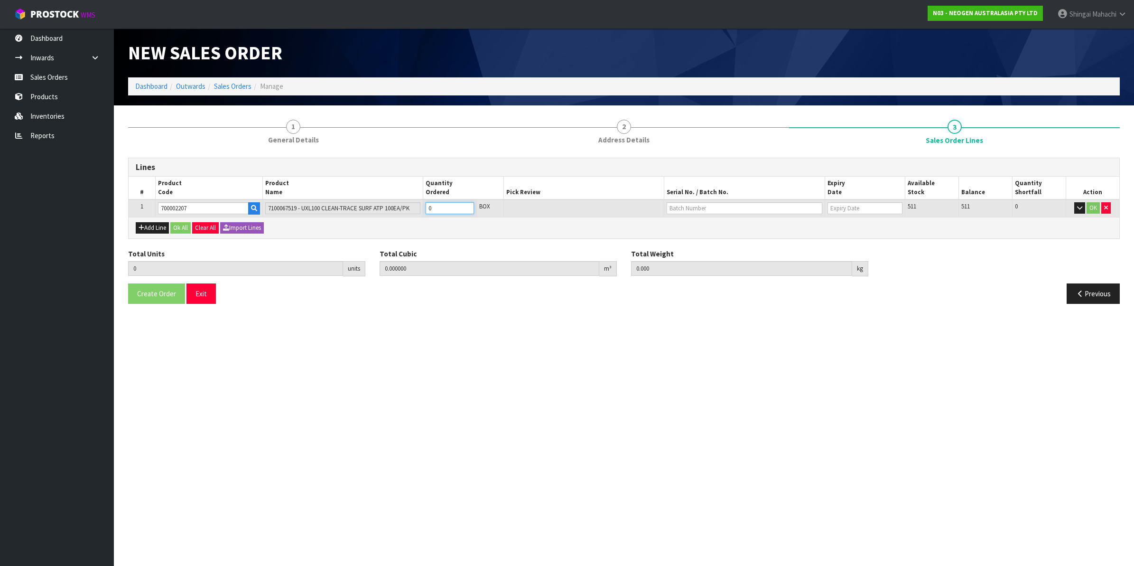
type input "0.012992"
type input "1.92"
type input "2"
click at [734, 200] on td at bounding box center [744, 208] width 161 height 18
click at [722, 206] on input "text" at bounding box center [745, 208] width 156 height 12
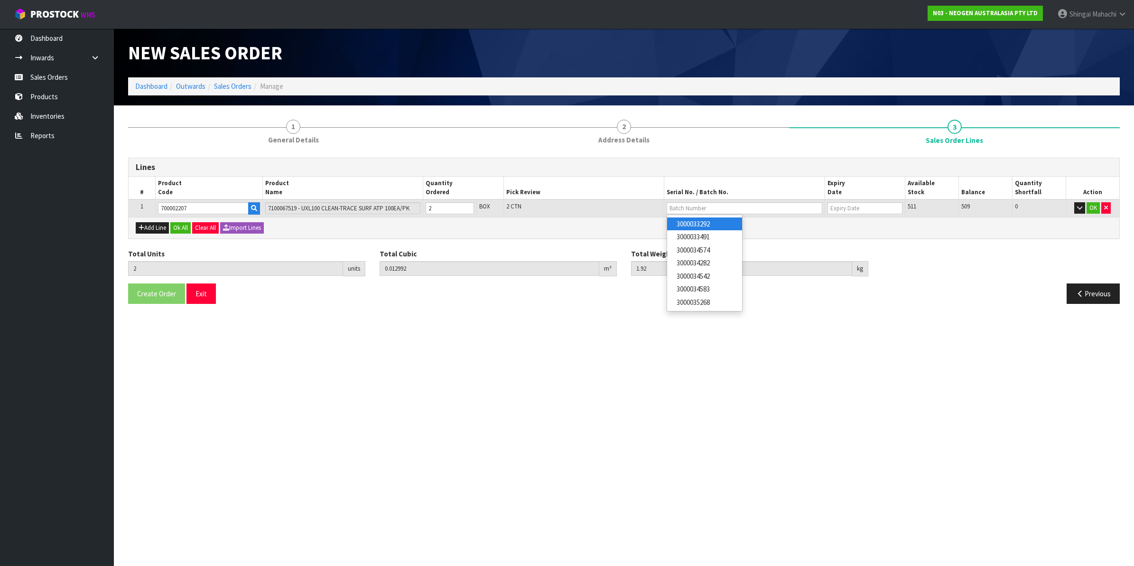
click at [715, 224] on link "3000033292" at bounding box center [704, 223] width 75 height 13
type input "3000033292"
type input "20/03/2026"
click at [1094, 208] on button "OK" at bounding box center [1093, 207] width 13 height 11
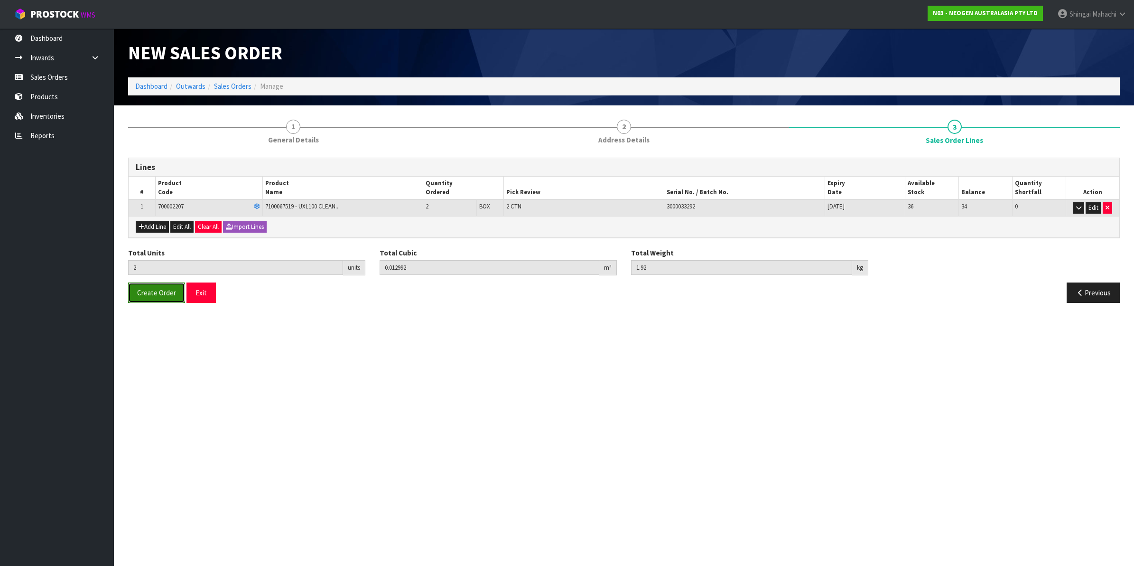
click at [139, 294] on span "Create Order" at bounding box center [156, 292] width 39 height 9
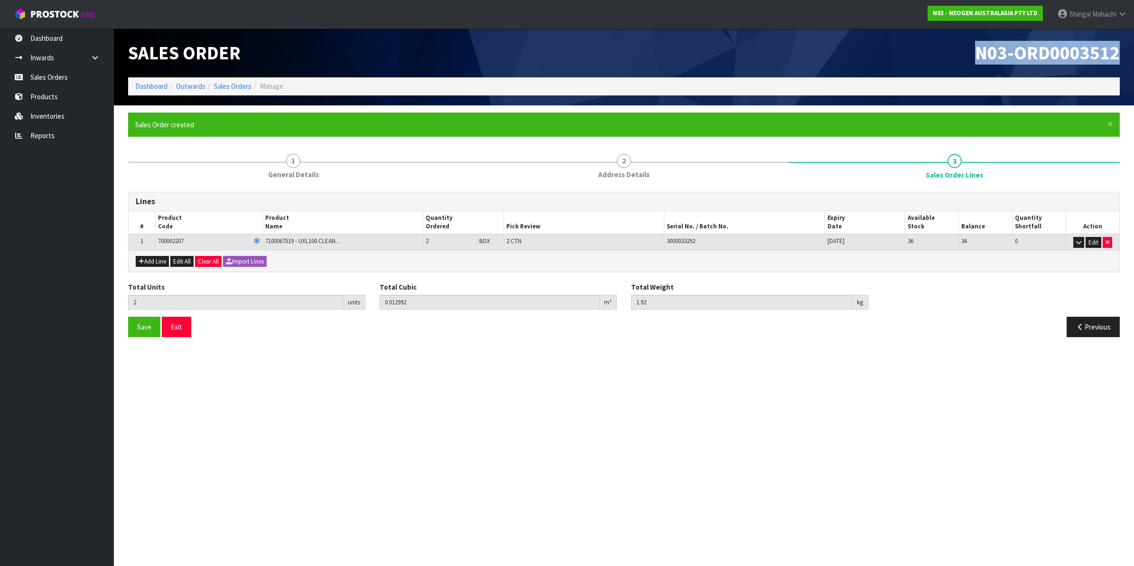
drag, startPoint x: 976, startPoint y: 51, endPoint x: 1136, endPoint y: 71, distance: 160.8
click at [1134, 71] on html "Toggle navigation ProStock WMS N03 - NEOGEN AUSTRALASIA PTY LTD [PERSON_NAME] L…" at bounding box center [567, 283] width 1134 height 566
click at [242, 86] on link "Sales Orders" at bounding box center [232, 86] width 37 height 9
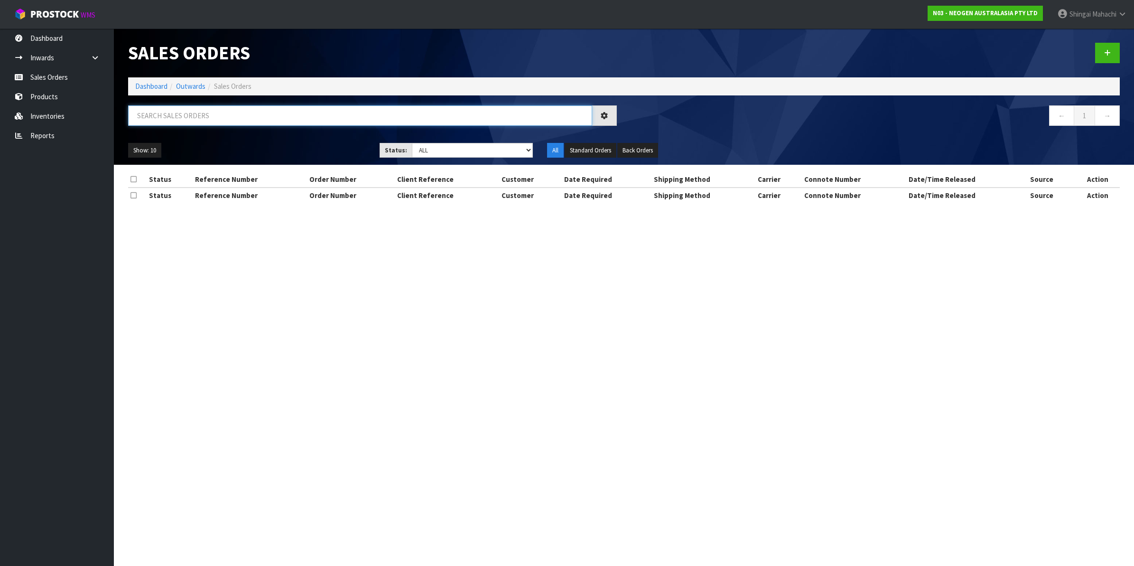
click at [210, 117] on input "text" at bounding box center [360, 115] width 464 height 20
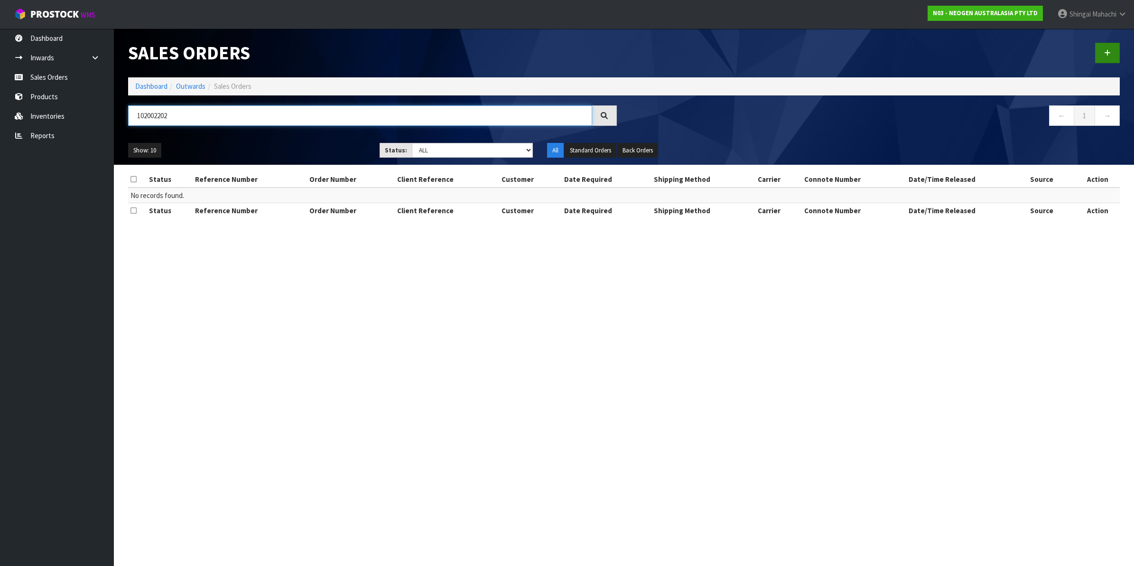
type input "102002202"
click at [1106, 50] on icon at bounding box center [1107, 52] width 7 height 7
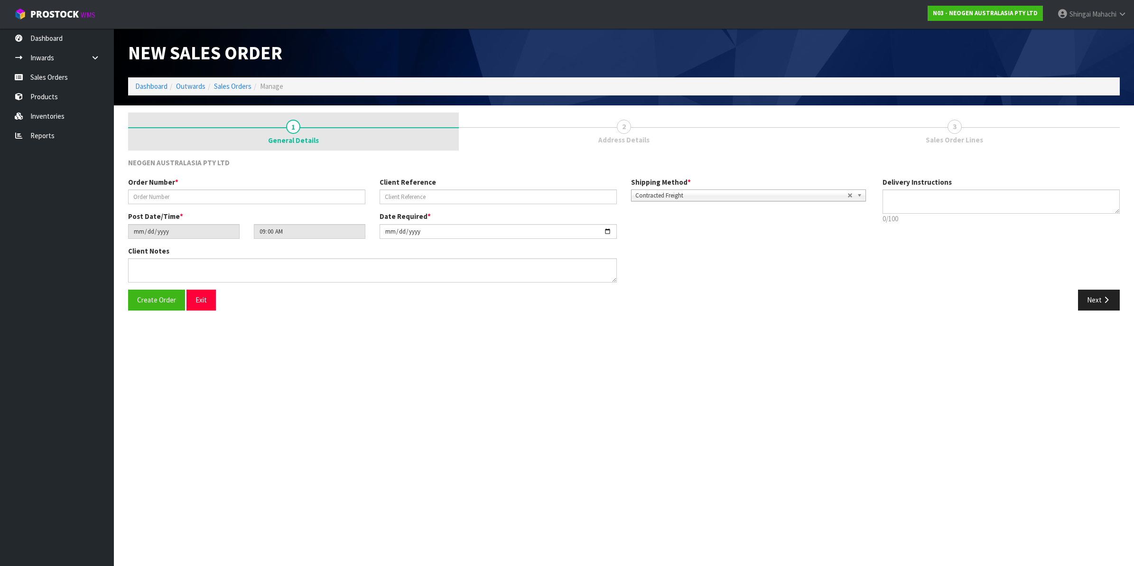
type textarea "CHILLED GOODS -OVERNIGHT"
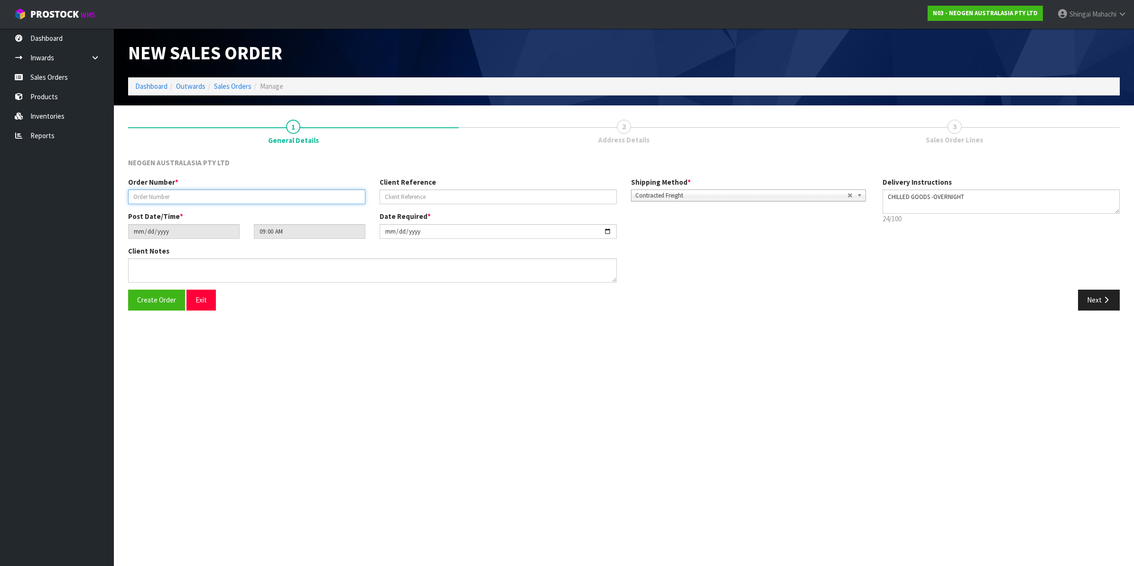
click at [169, 191] on input "text" at bounding box center [246, 196] width 237 height 15
type input "102002202"
click at [450, 196] on input "text" at bounding box center [498, 196] width 237 height 15
paste input "8002875872"
type input "8002875872"
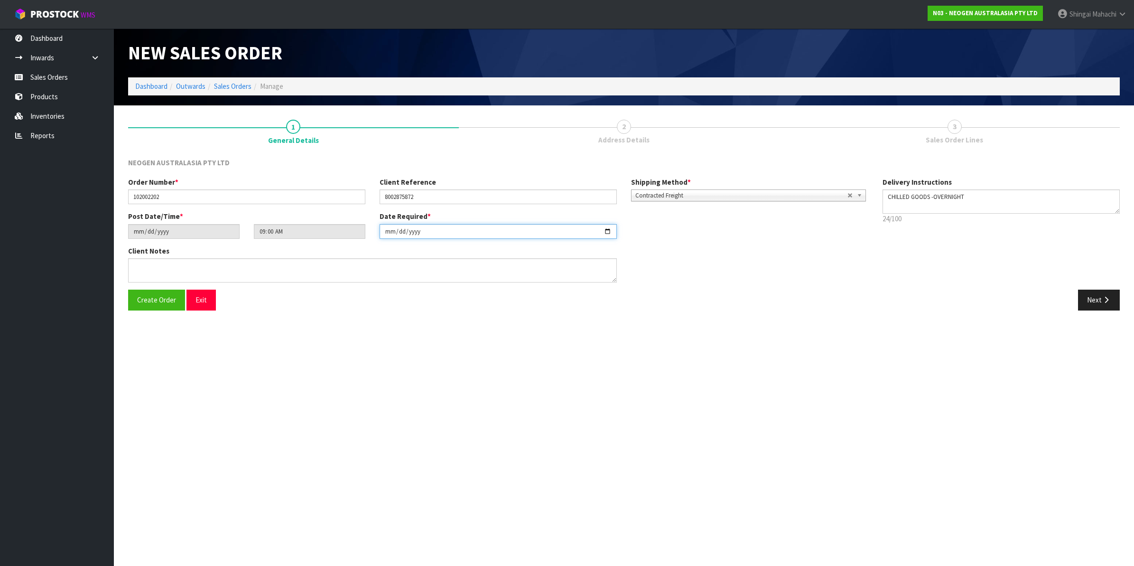
click at [608, 231] on input "[DATE]" at bounding box center [498, 231] width 237 height 15
type input "[DATE]"
click at [1097, 299] on button "Next" at bounding box center [1099, 300] width 42 height 20
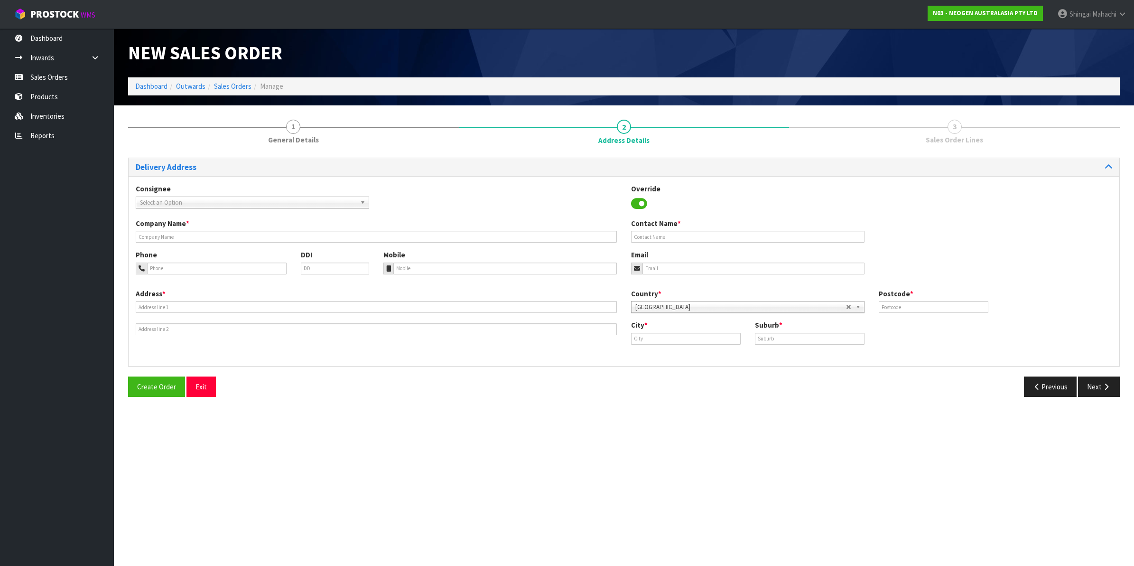
click at [177, 203] on span "Select an Option" at bounding box center [248, 202] width 216 height 11
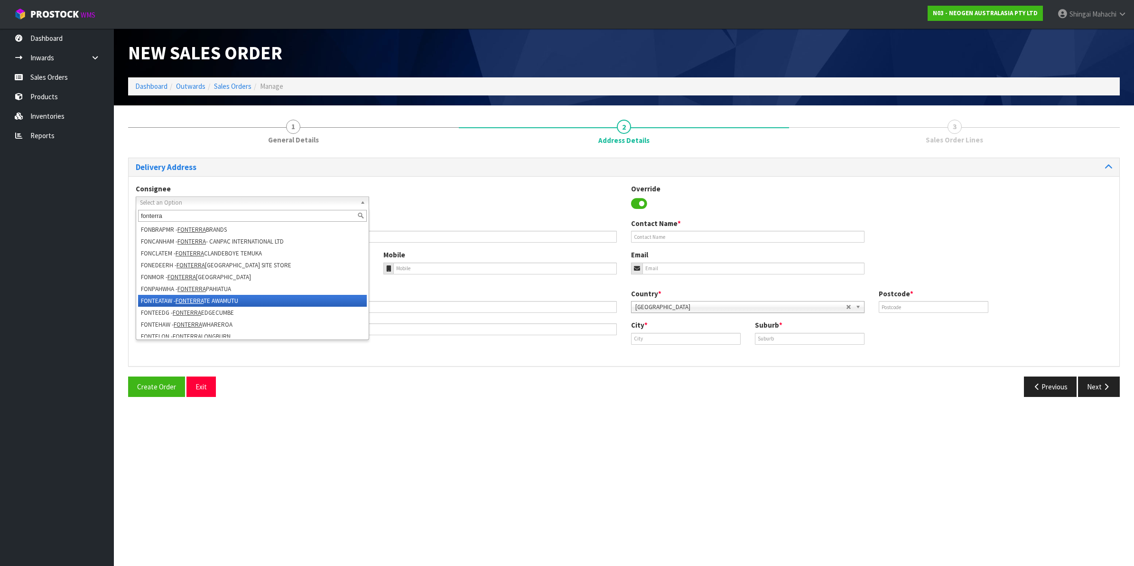
type input "fonterra"
click at [212, 299] on li "FONTEATAW - FONTERRA TE AWAMUTU" at bounding box center [252, 301] width 229 height 12
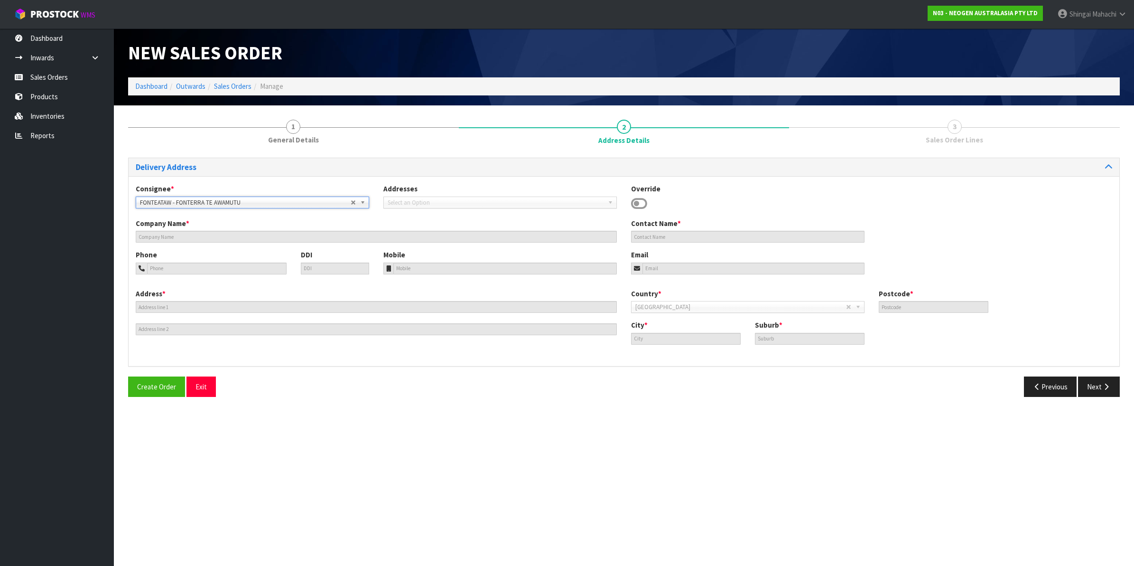
type input "FONTERRA TE AWAMUTU"
type input "SITE STORE, 1498 ALEXANDRA STREET"
type input "3800"
type input "TE AWAMUTU"
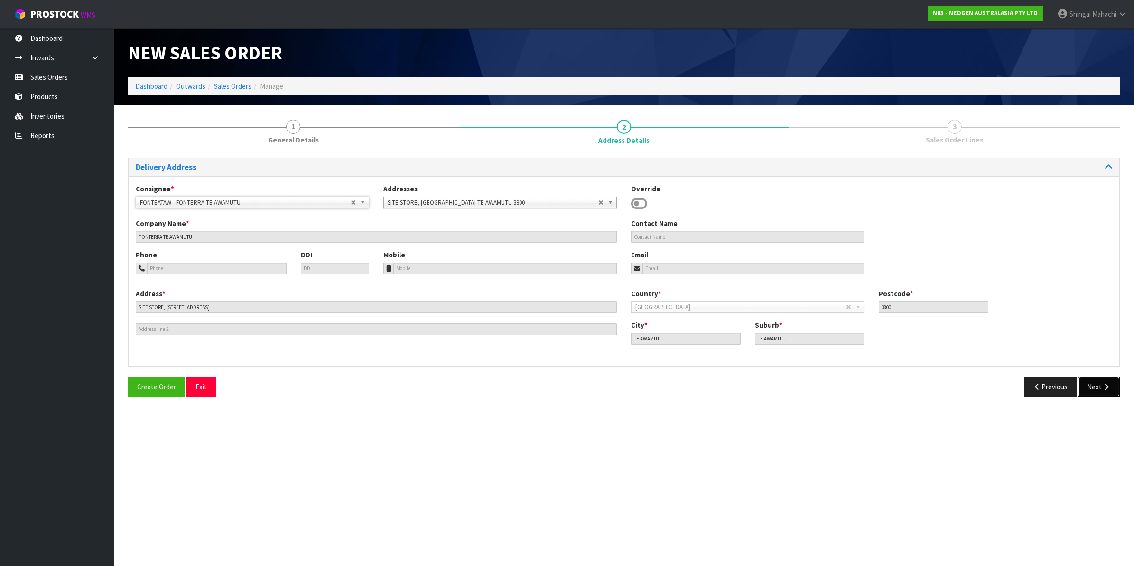
click at [1095, 383] on button "Next" at bounding box center [1099, 386] width 42 height 20
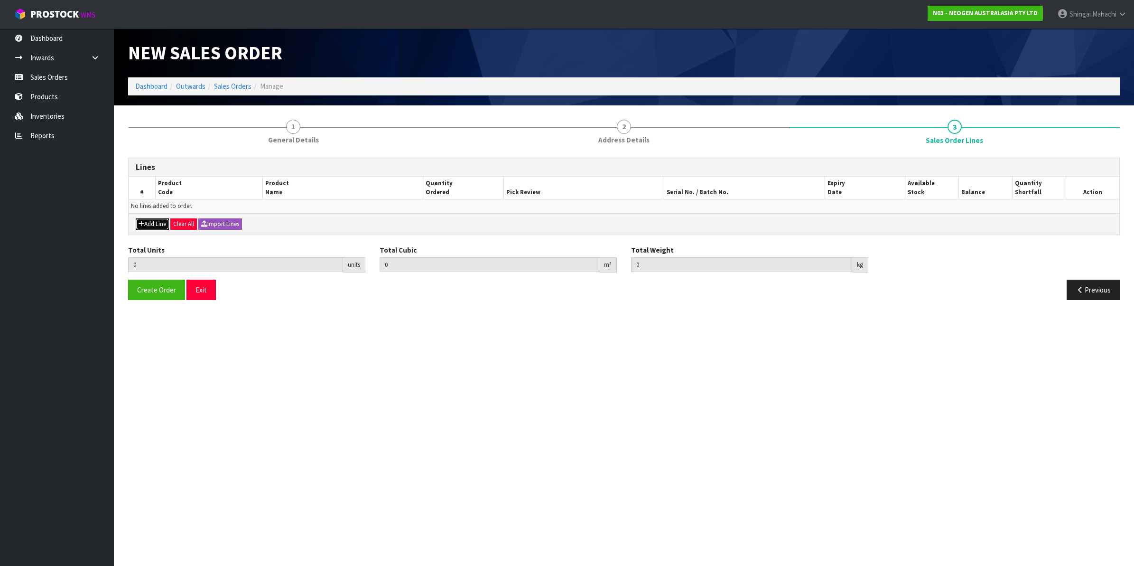
click at [154, 219] on button "Add Line" at bounding box center [152, 223] width 33 height 11
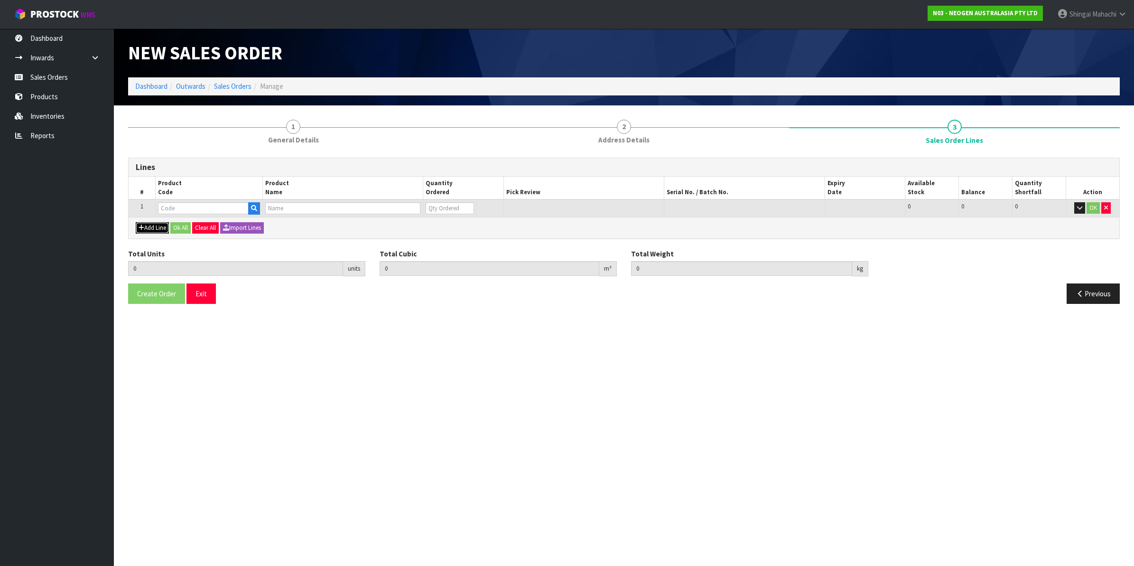
click at [154, 226] on button "Add Line" at bounding box center [152, 227] width 33 height 11
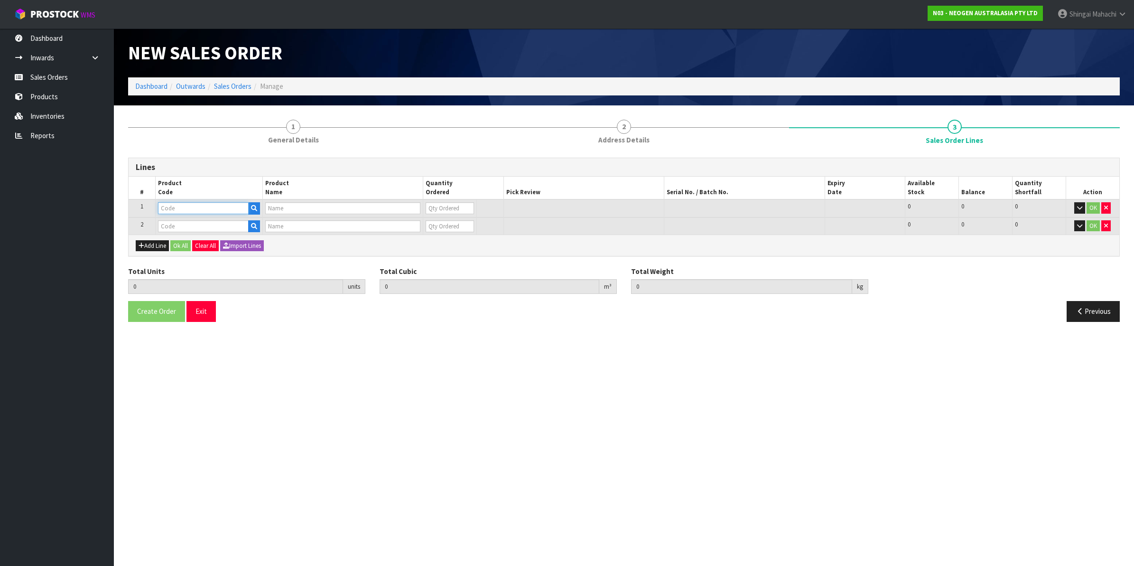
click at [186, 209] on input "text" at bounding box center [203, 208] width 91 height 12
paste input "700002100"
type input "700002100"
type input "7100002659 - AQT200 WATER - TOTAL ATP TEST, 100/CS"
type input "0"
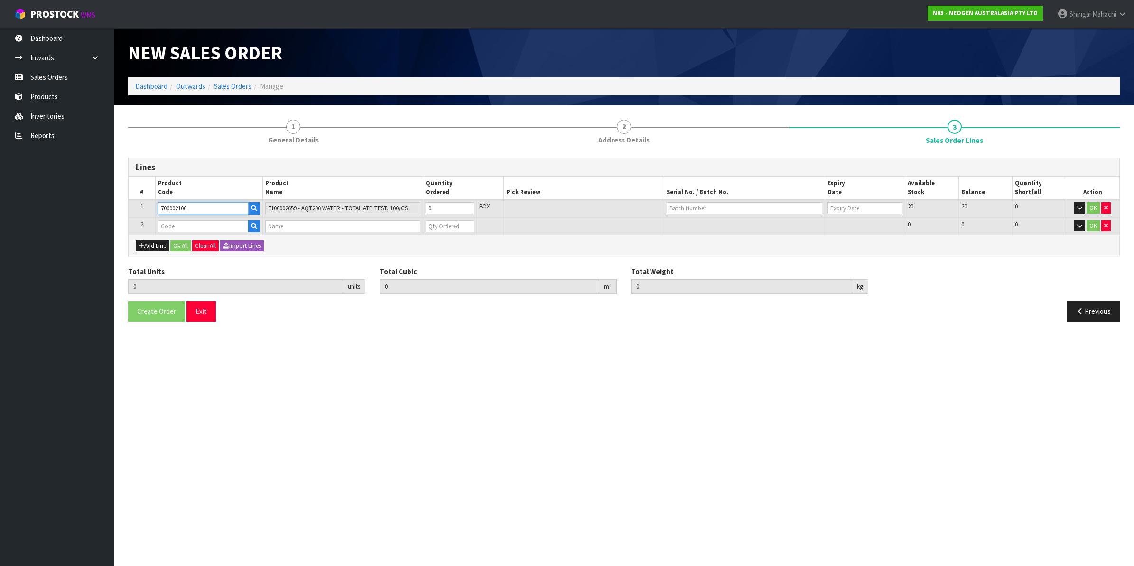
type input "700002100"
click at [193, 227] on input "text" at bounding box center [203, 226] width 91 height 12
paste input "700002207"
type input "700002207"
type input "0.000000"
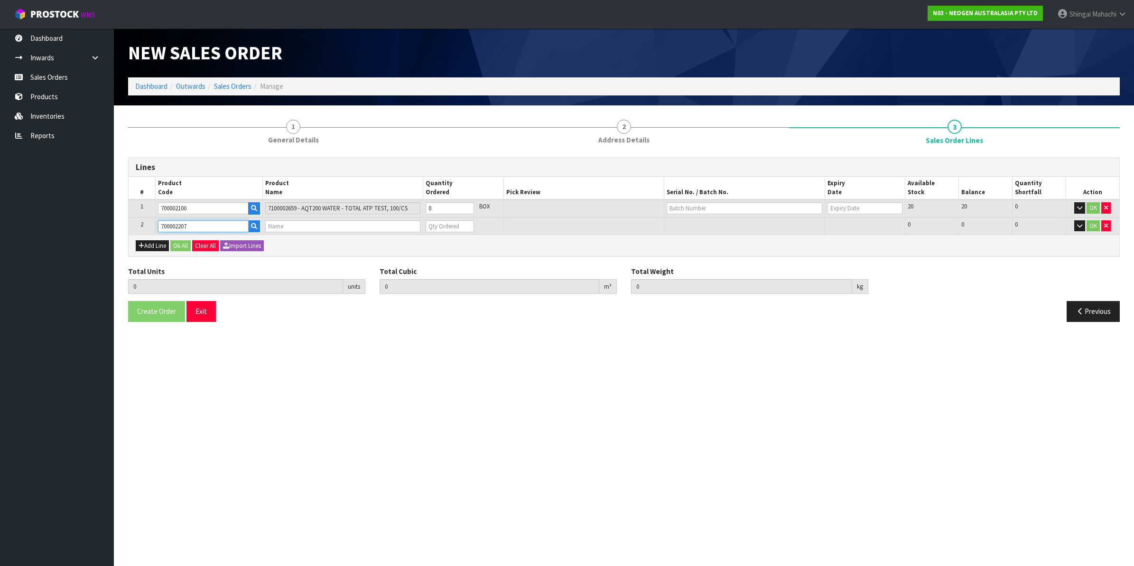
type input "0.000"
type input "7100067519 - UXL100 CLEAN-TRACE SURF ATP 100EA/PK"
type input "0"
type input "700002207"
drag, startPoint x: 438, startPoint y: 204, endPoint x: 421, endPoint y: 206, distance: 16.2
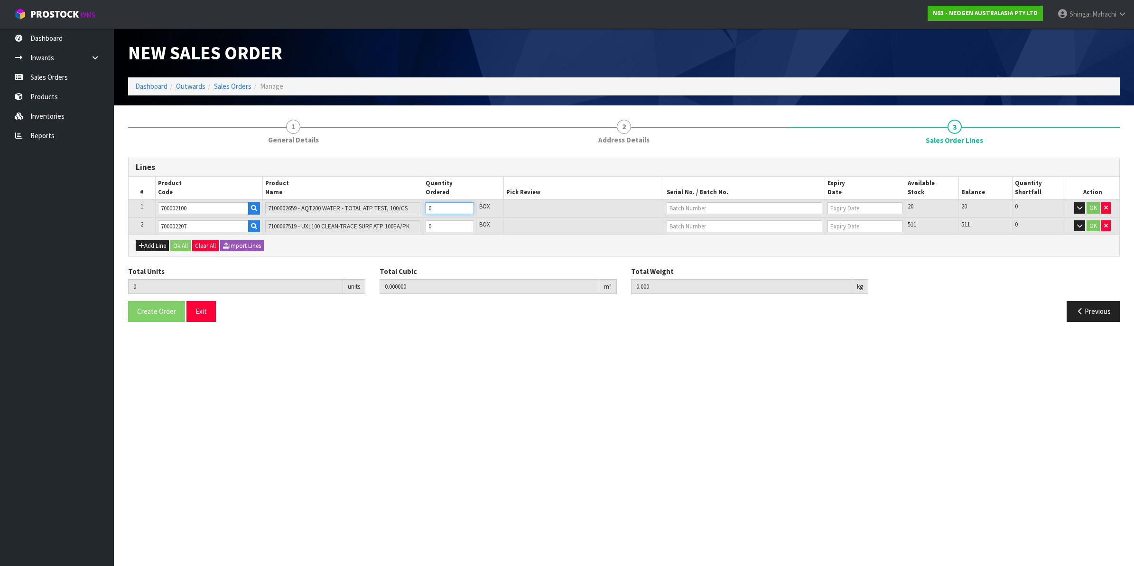
click at [421, 206] on tr "1 700002100 7100002659 - AQT200 WATER - TOTAL ATP TEST, 100/CS 0 BOX 20 20 0 OK" at bounding box center [624, 208] width 991 height 18
type input "1"
type input "0.00504"
type input "1"
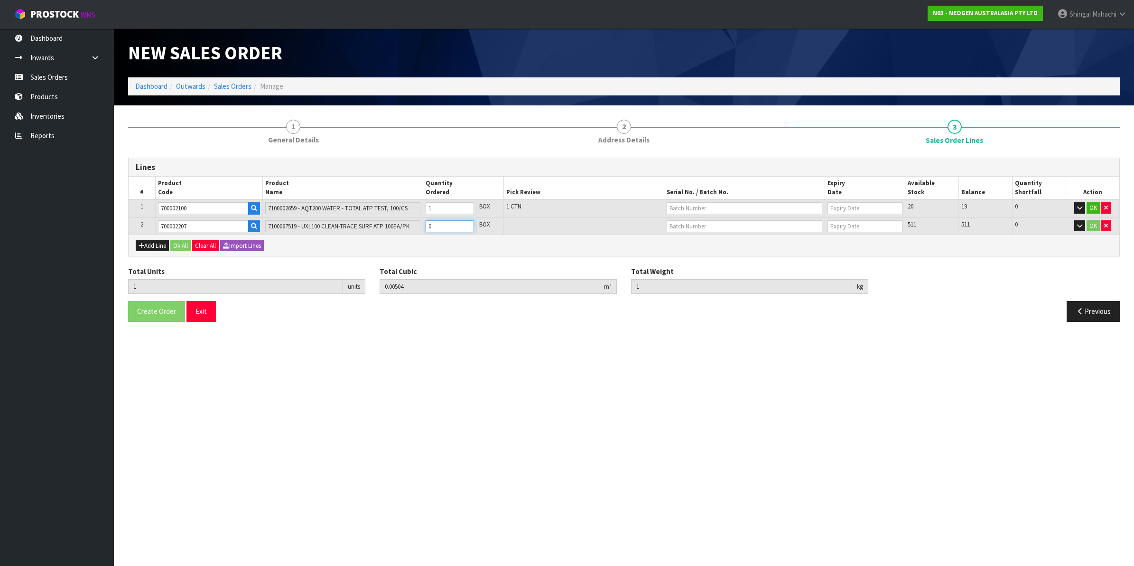
click at [414, 226] on tr "2 700002207 7100067519 - UXL100 CLEAN-TRACE SURF ATP 100EA/PK 0 BOX 511 511 0 OK" at bounding box center [624, 226] width 991 height 18
type input "3"
type input "0.018032"
type input "2.92"
type input "2"
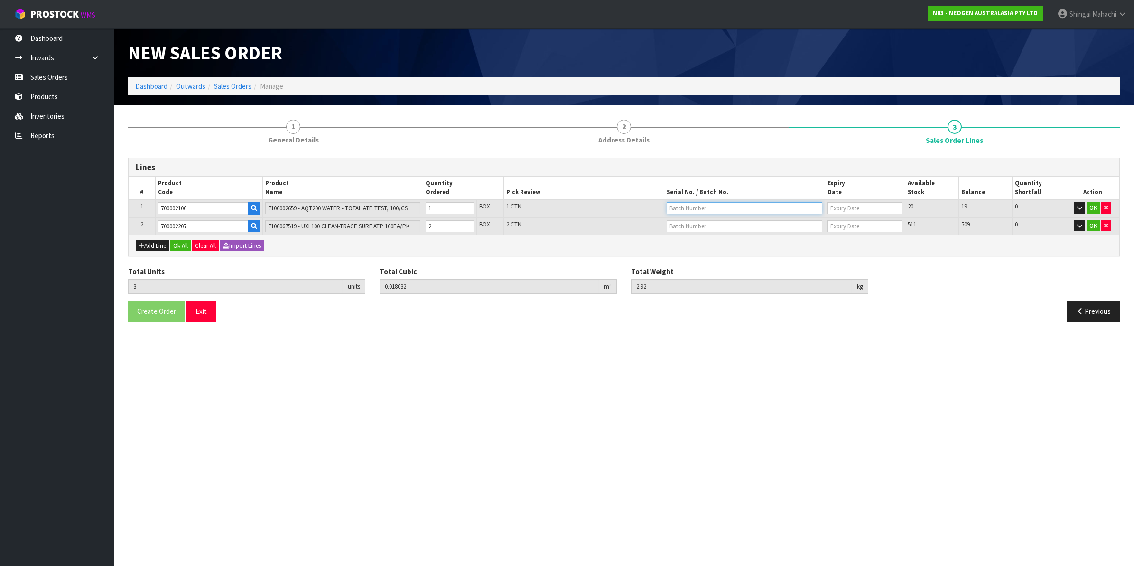
click at [682, 210] on input "text" at bounding box center [745, 208] width 156 height 12
click at [710, 224] on link "3000034277" at bounding box center [704, 223] width 75 height 13
type input "3000034277"
type input "09/06/2026"
click at [694, 221] on input "text" at bounding box center [745, 226] width 156 height 12
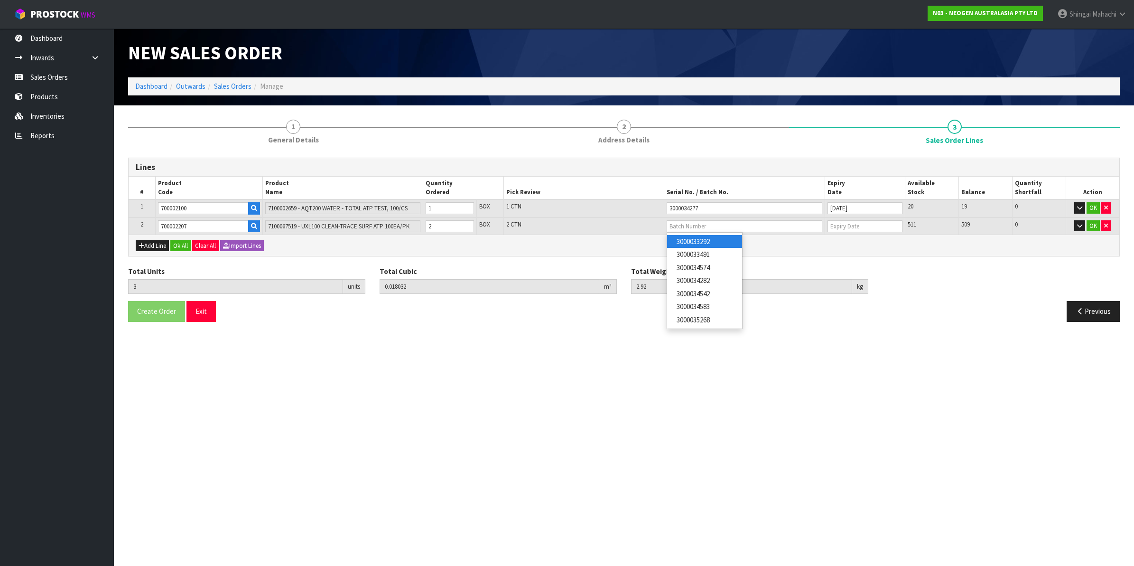
click at [703, 241] on link "3000033292" at bounding box center [704, 241] width 75 height 13
type input "3000033292"
type input "20/03/2026"
click at [1092, 222] on button "OK" at bounding box center [1093, 225] width 13 height 11
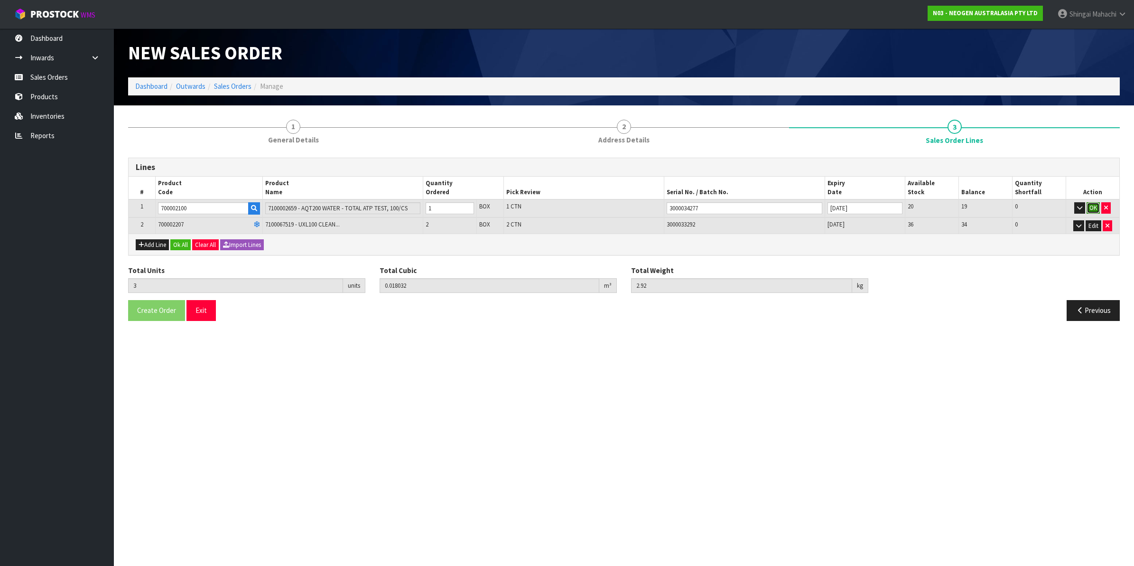
click at [1093, 210] on button "OK" at bounding box center [1093, 207] width 13 height 11
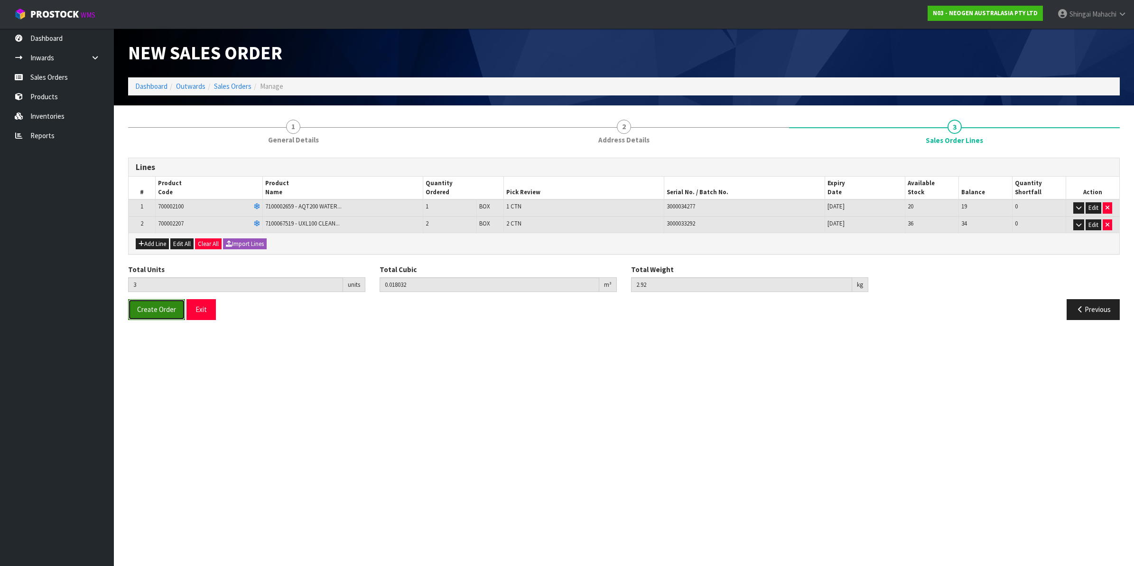
click at [150, 309] on span "Create Order" at bounding box center [156, 309] width 39 height 9
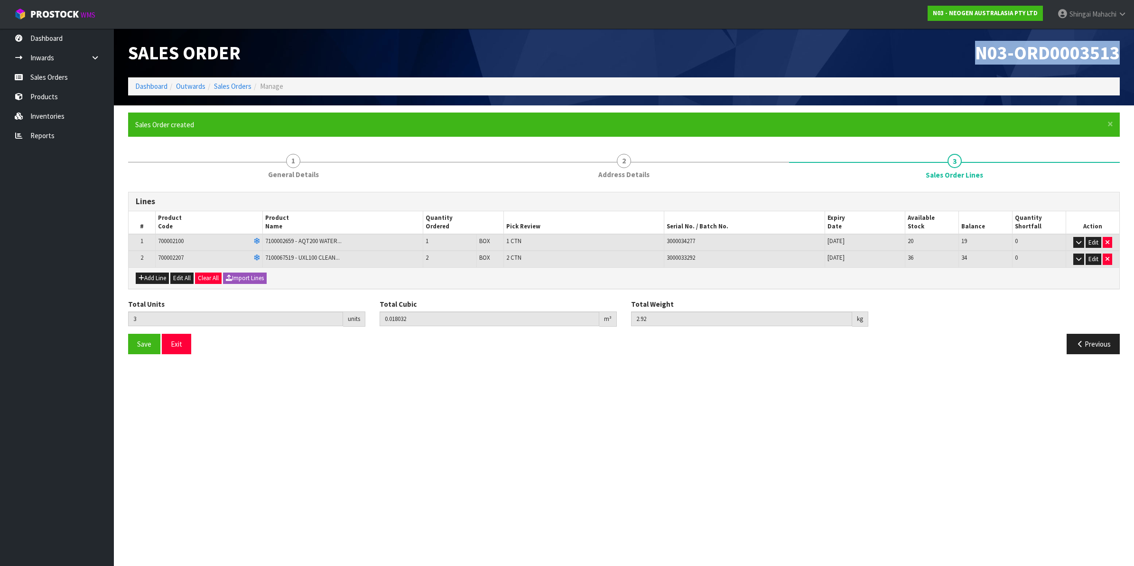
drag, startPoint x: 968, startPoint y: 47, endPoint x: 1136, endPoint y: 58, distance: 168.0
click at [1134, 58] on html "Toggle navigation ProStock WMS N03 - NEOGEN AUSTRALASIA PTY LTD [PERSON_NAME] L…" at bounding box center [567, 283] width 1134 height 566
copy span "N03-ORD0003513"
click at [39, 74] on link "Sales Orders" at bounding box center [57, 76] width 114 height 19
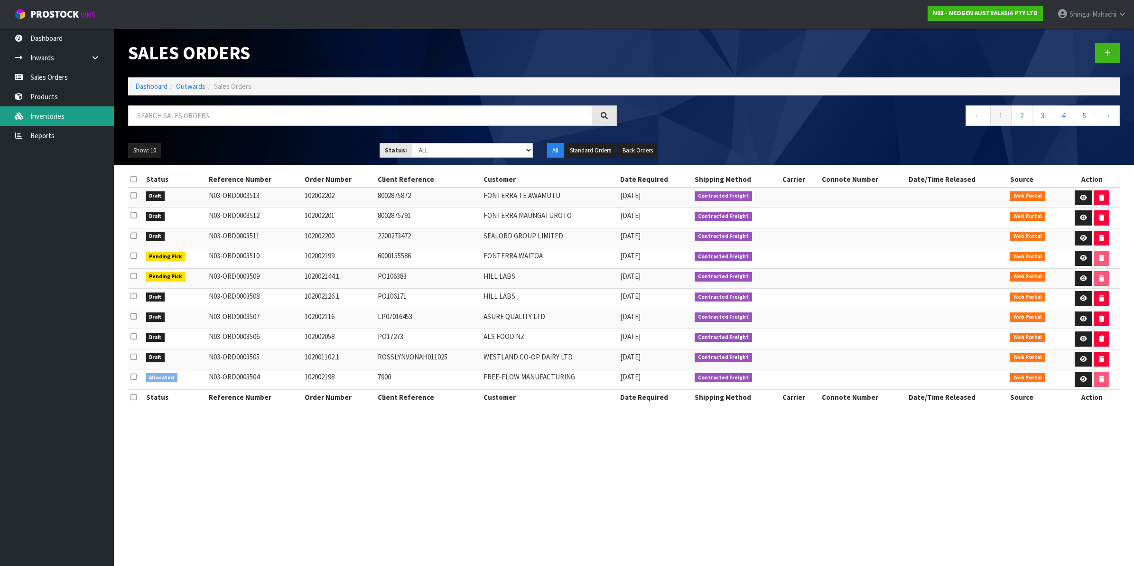
click at [40, 111] on link "Inventories" at bounding box center [57, 115] width 114 height 19
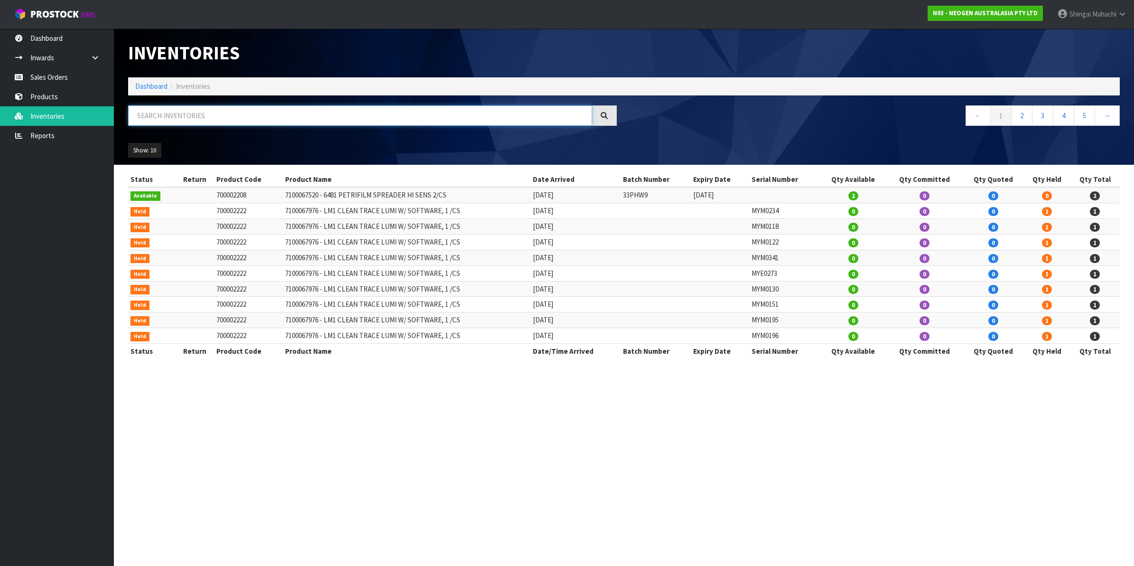
click at [172, 112] on input "text" at bounding box center [360, 115] width 464 height 20
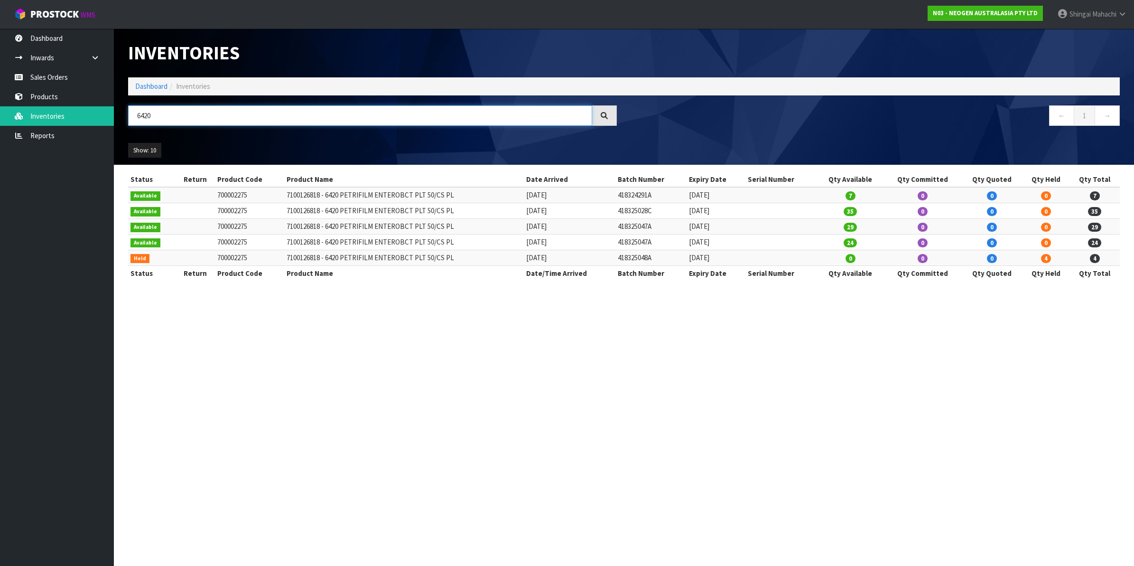
click at [156, 114] on input "6420" at bounding box center [360, 115] width 464 height 20
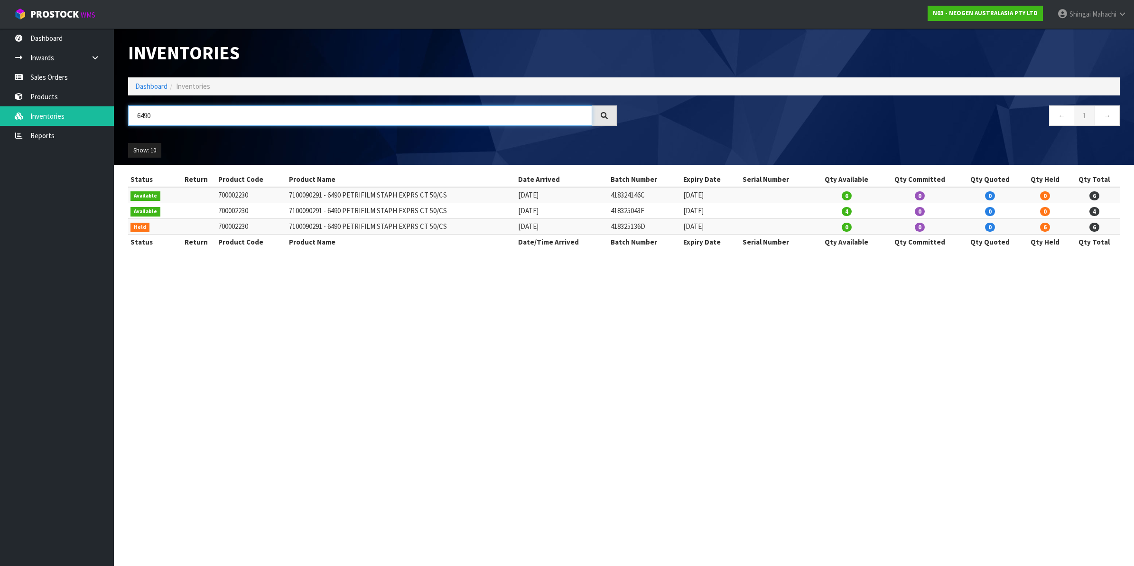
click at [154, 116] on input "6490" at bounding box center [360, 115] width 464 height 20
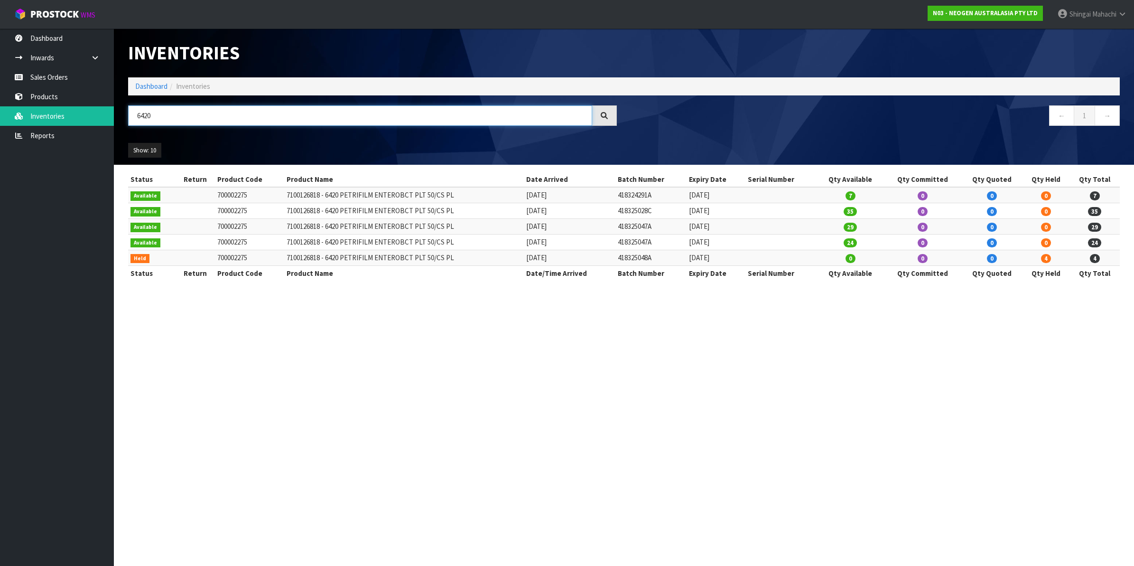
click at [158, 115] on input "6420" at bounding box center [360, 115] width 464 height 20
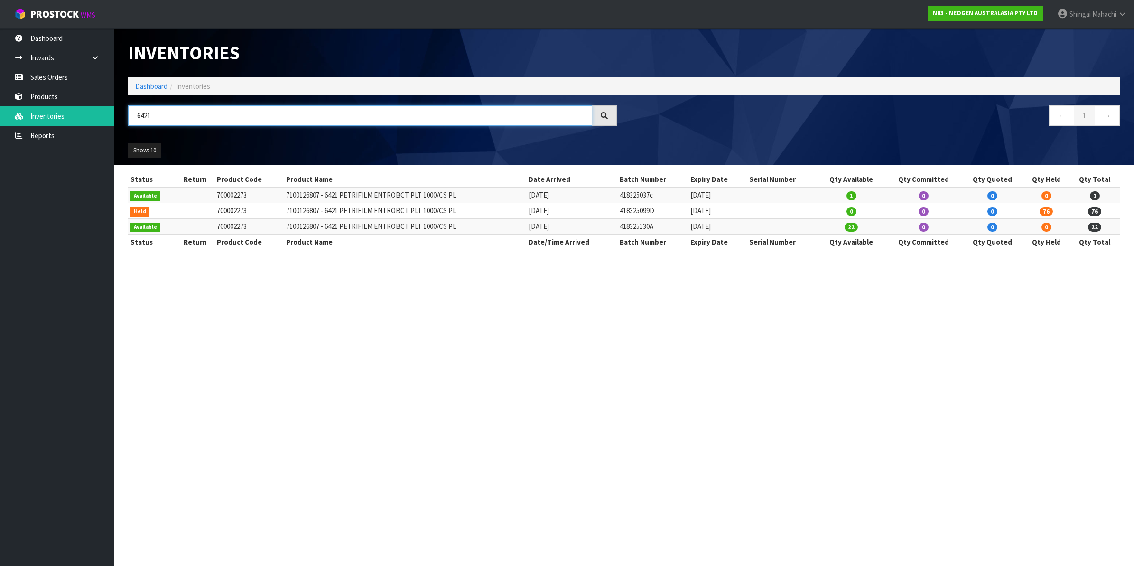
type input "6421"
